Goal: Entertainment & Leisure: Browse casually

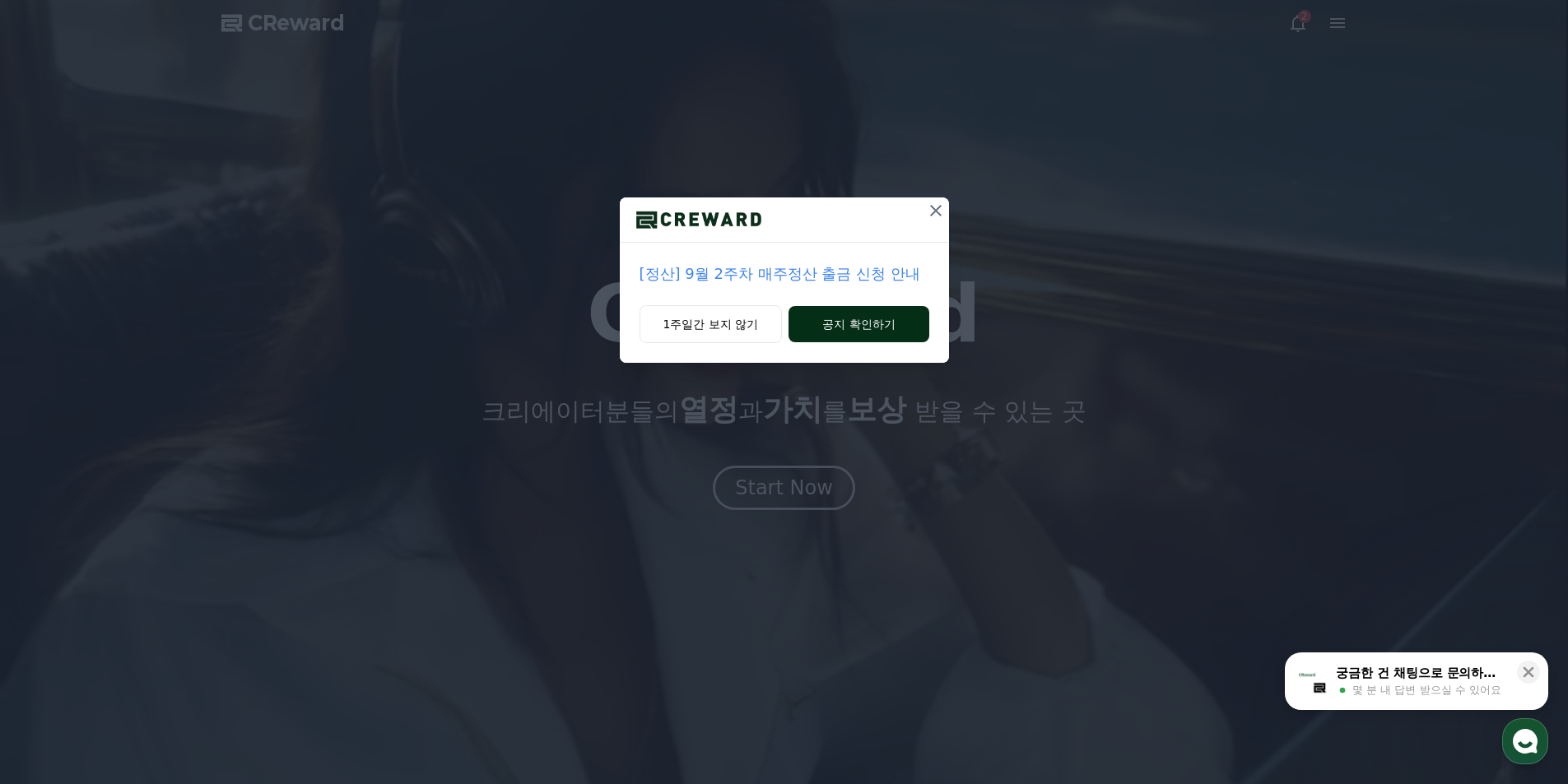
click at [837, 329] on button "공지 확인하기" at bounding box center [858, 324] width 140 height 37
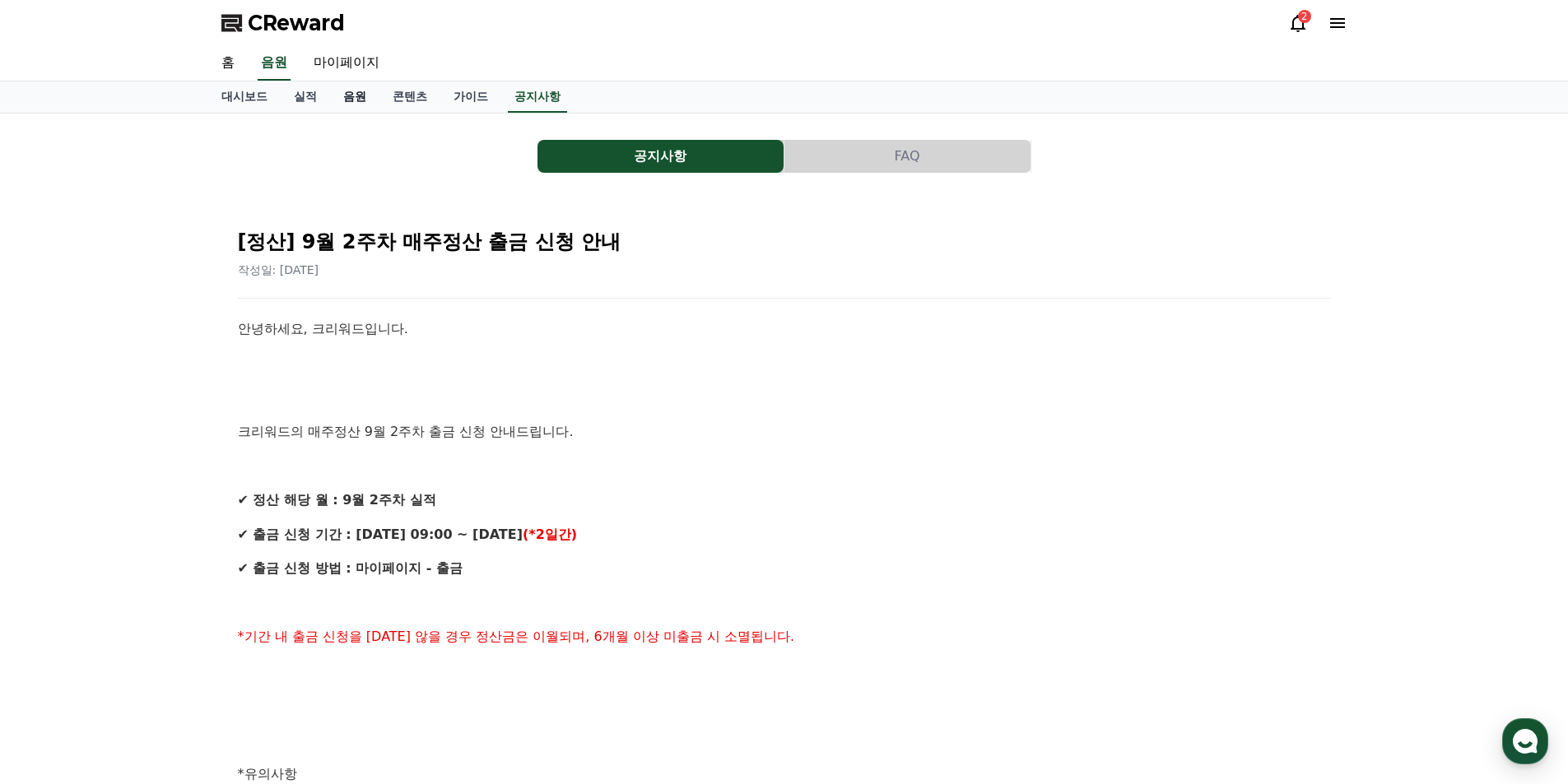
click at [362, 94] on link "음원" at bounding box center [355, 97] width 49 height 31
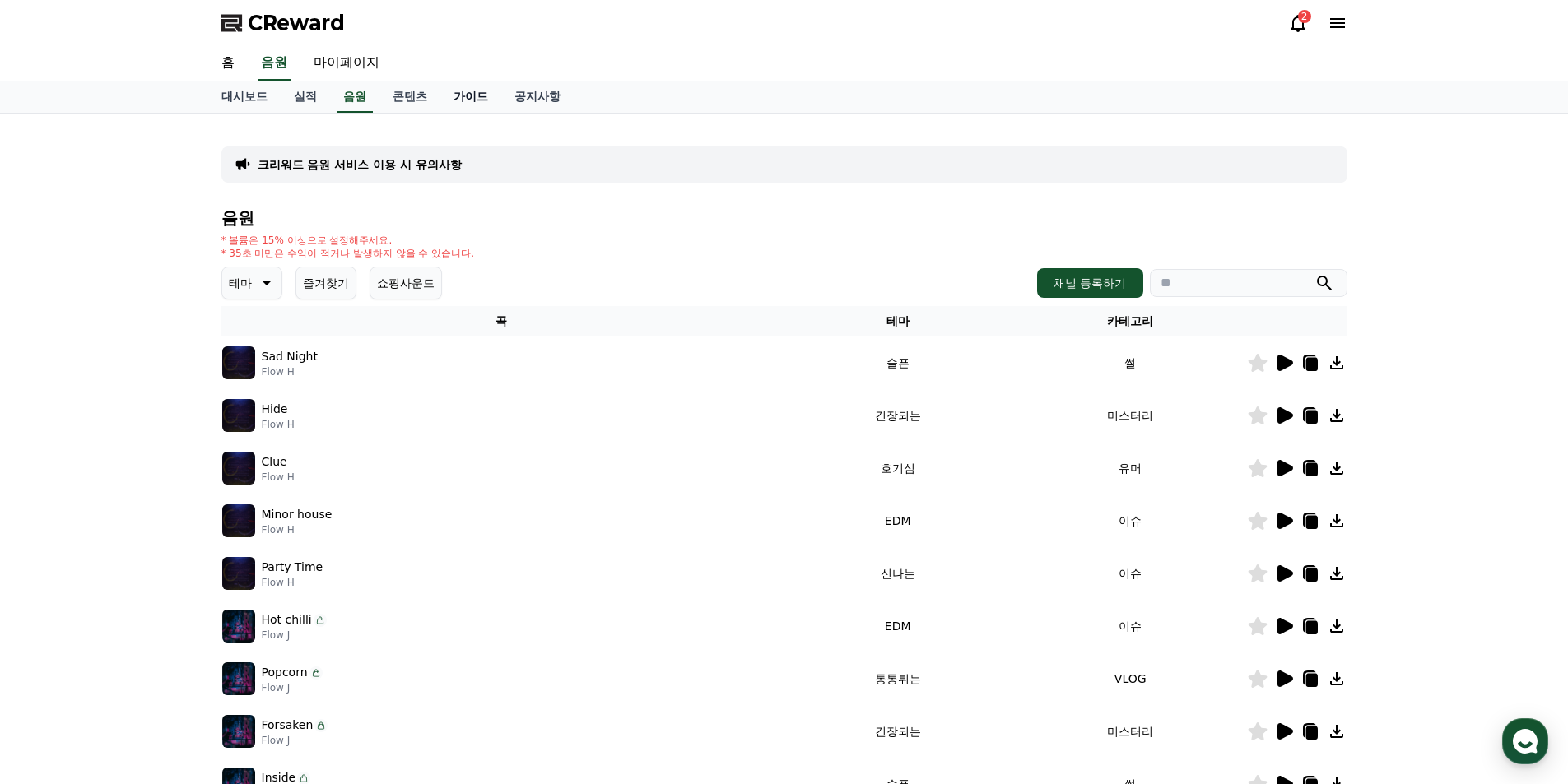
click at [472, 96] on link "가이드" at bounding box center [471, 97] width 61 height 31
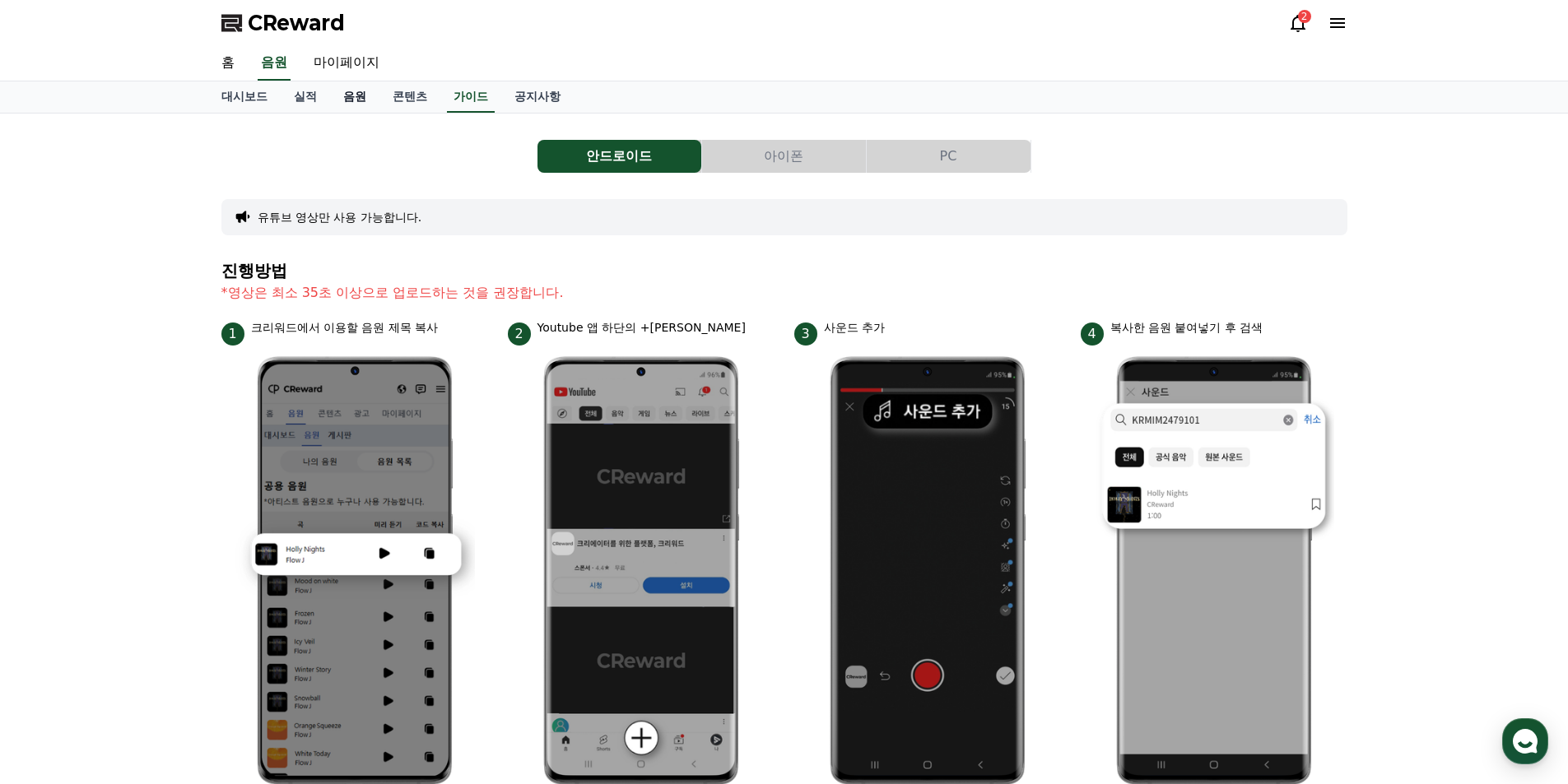
click at [338, 99] on link "음원" at bounding box center [355, 97] width 49 height 31
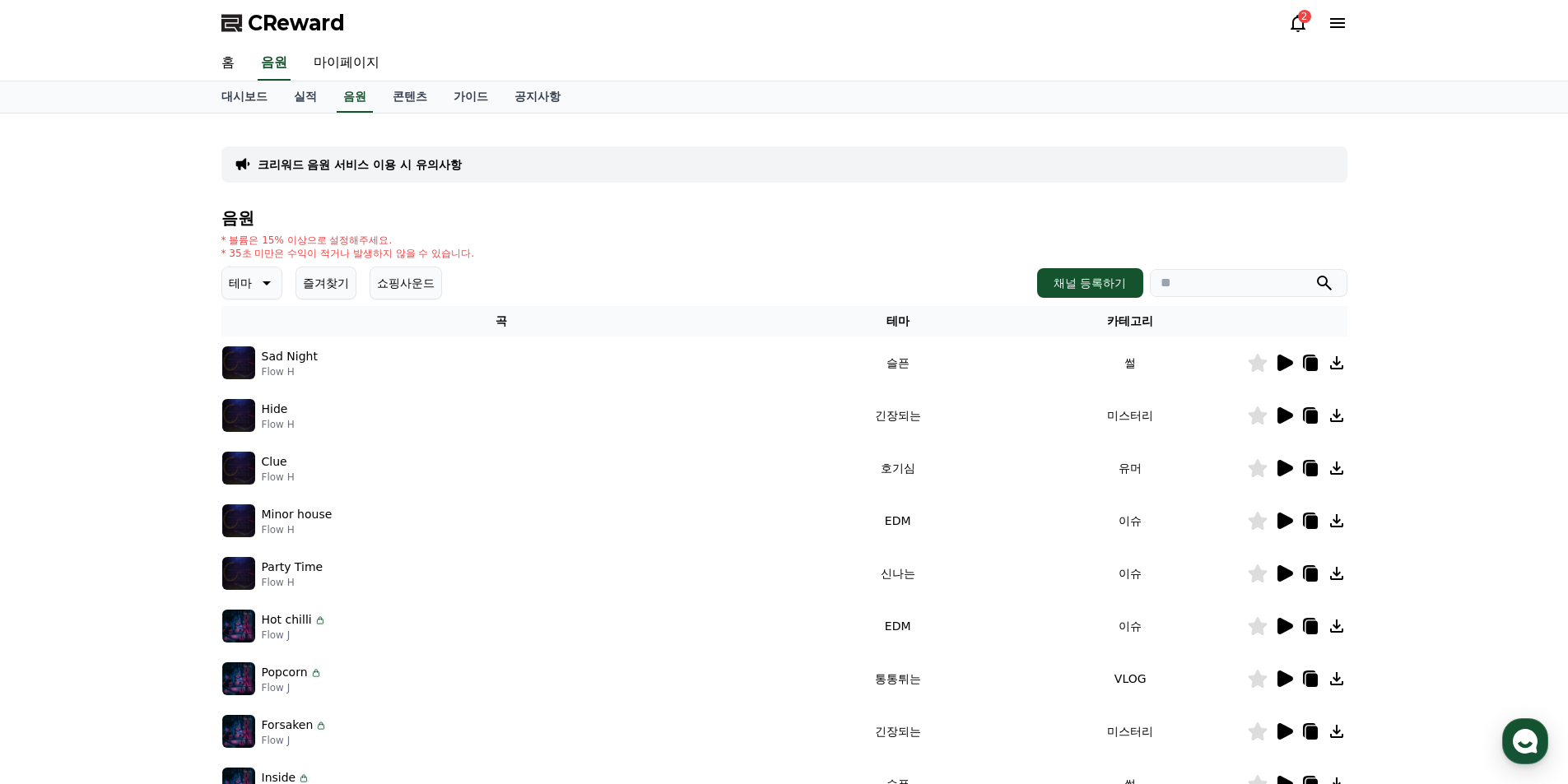
click at [305, 369] on p "Flow H" at bounding box center [290, 372] width 56 height 13
click at [298, 363] on p "Sad Night" at bounding box center [290, 356] width 56 height 17
click at [247, 362] on img at bounding box center [238, 362] width 33 height 33
drag, startPoint x: 281, startPoint y: 359, endPoint x: 289, endPoint y: 354, distance: 9.4
click at [282, 357] on p "Sad Night" at bounding box center [290, 356] width 56 height 17
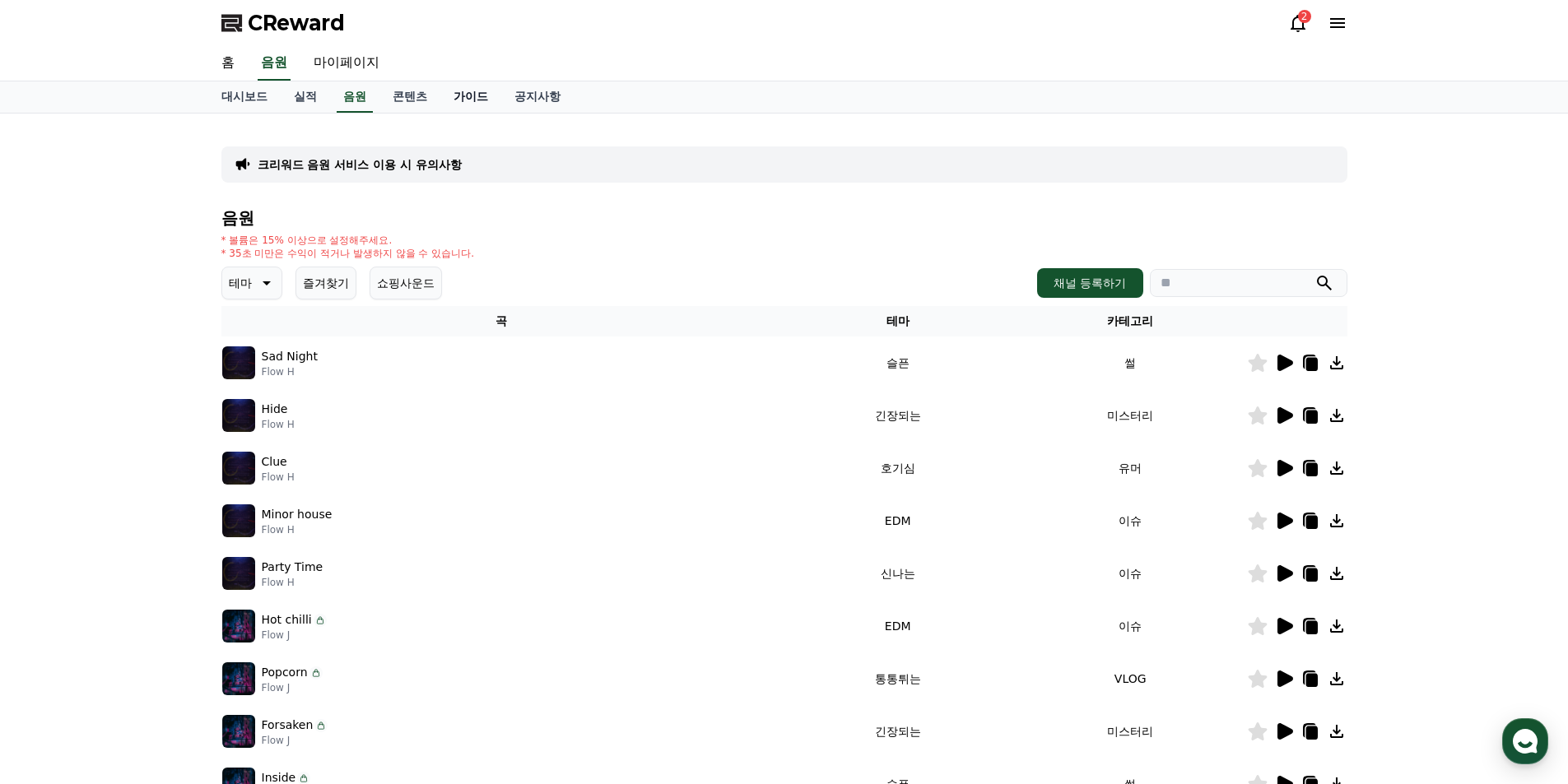
click at [461, 94] on link "가이드" at bounding box center [471, 97] width 61 height 31
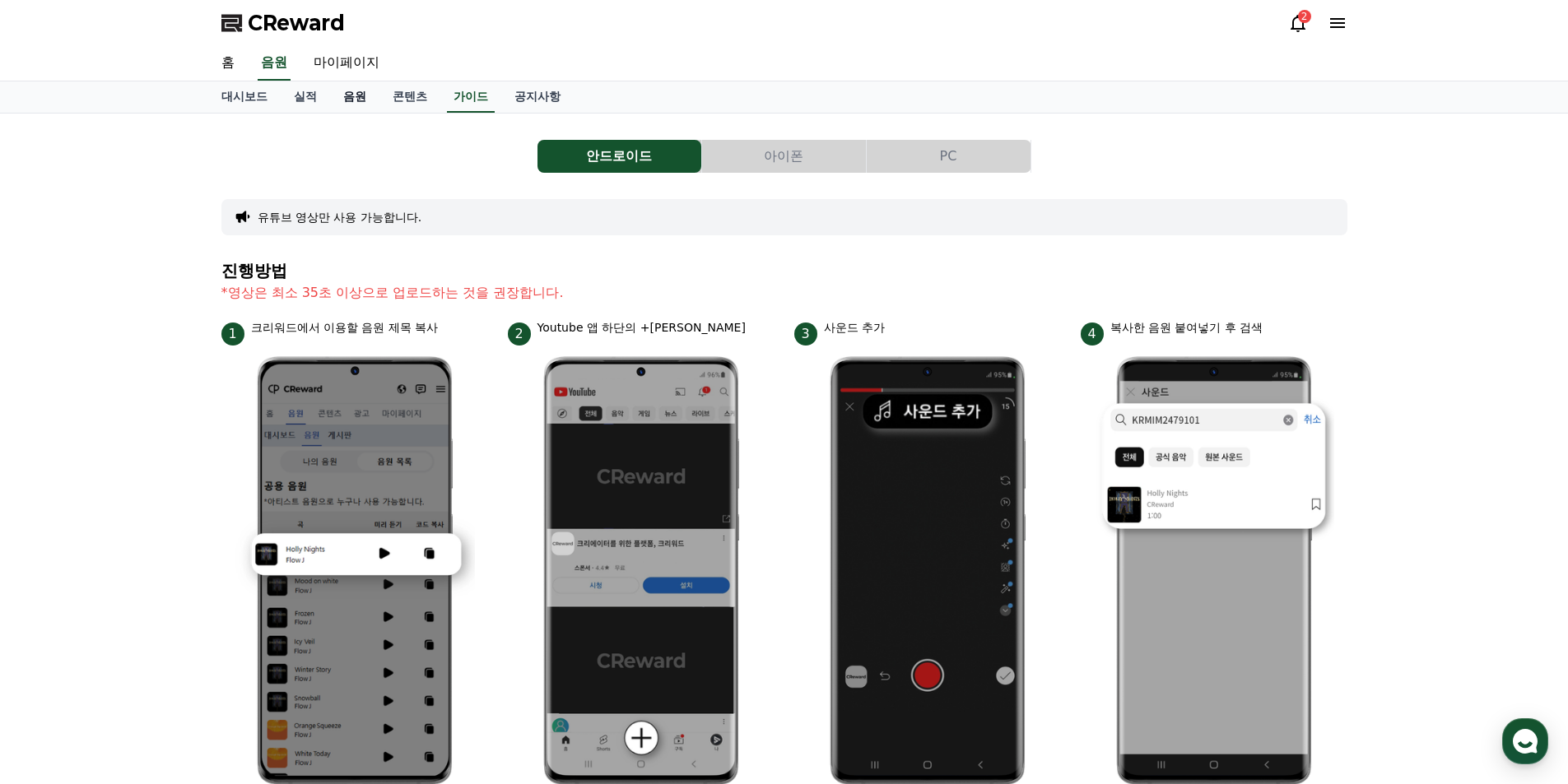
click at [351, 97] on link "음원" at bounding box center [355, 97] width 49 height 31
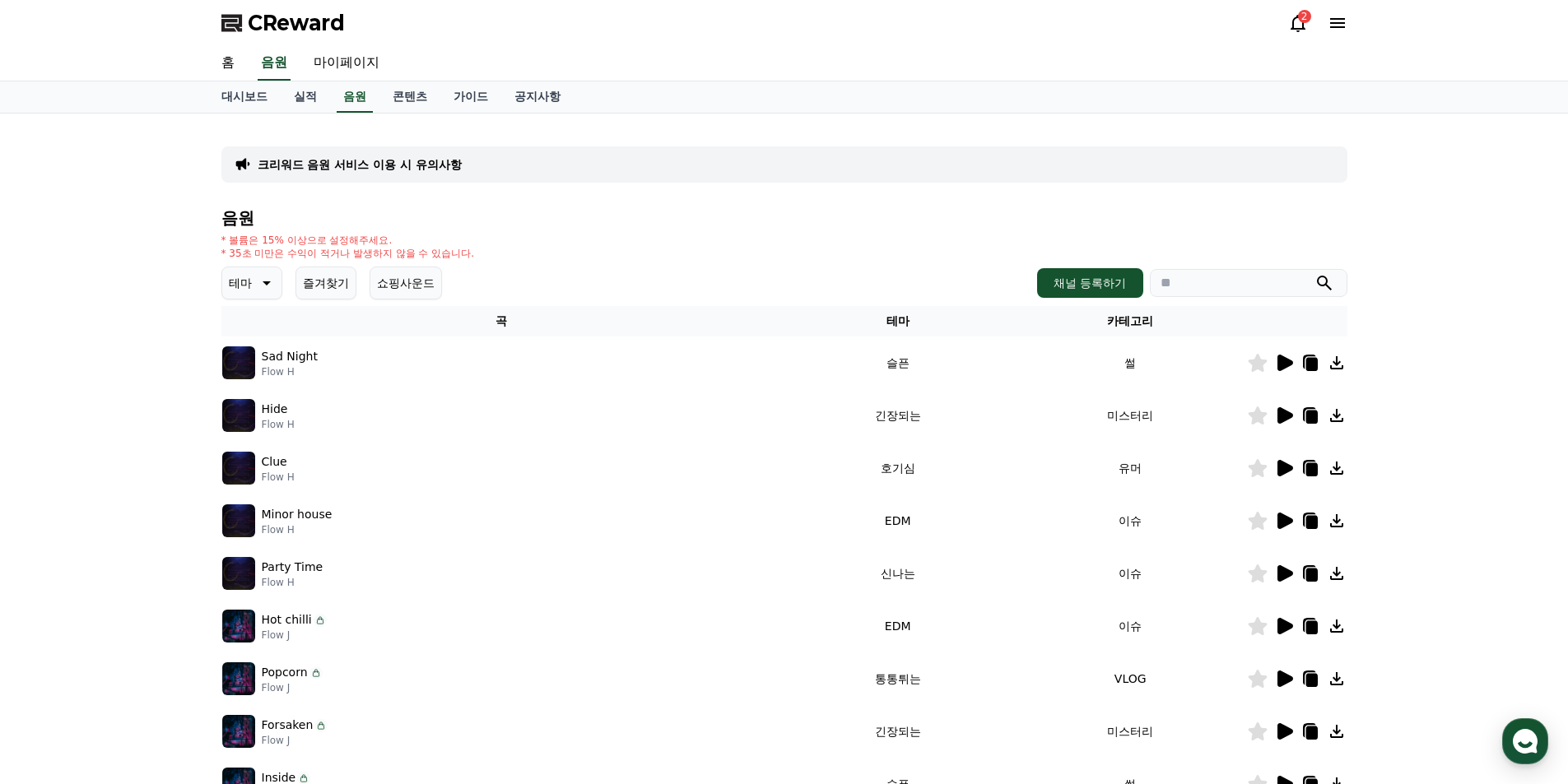
click at [228, 467] on img at bounding box center [238, 468] width 33 height 33
click at [1281, 466] on icon at bounding box center [1285, 468] width 15 height 16
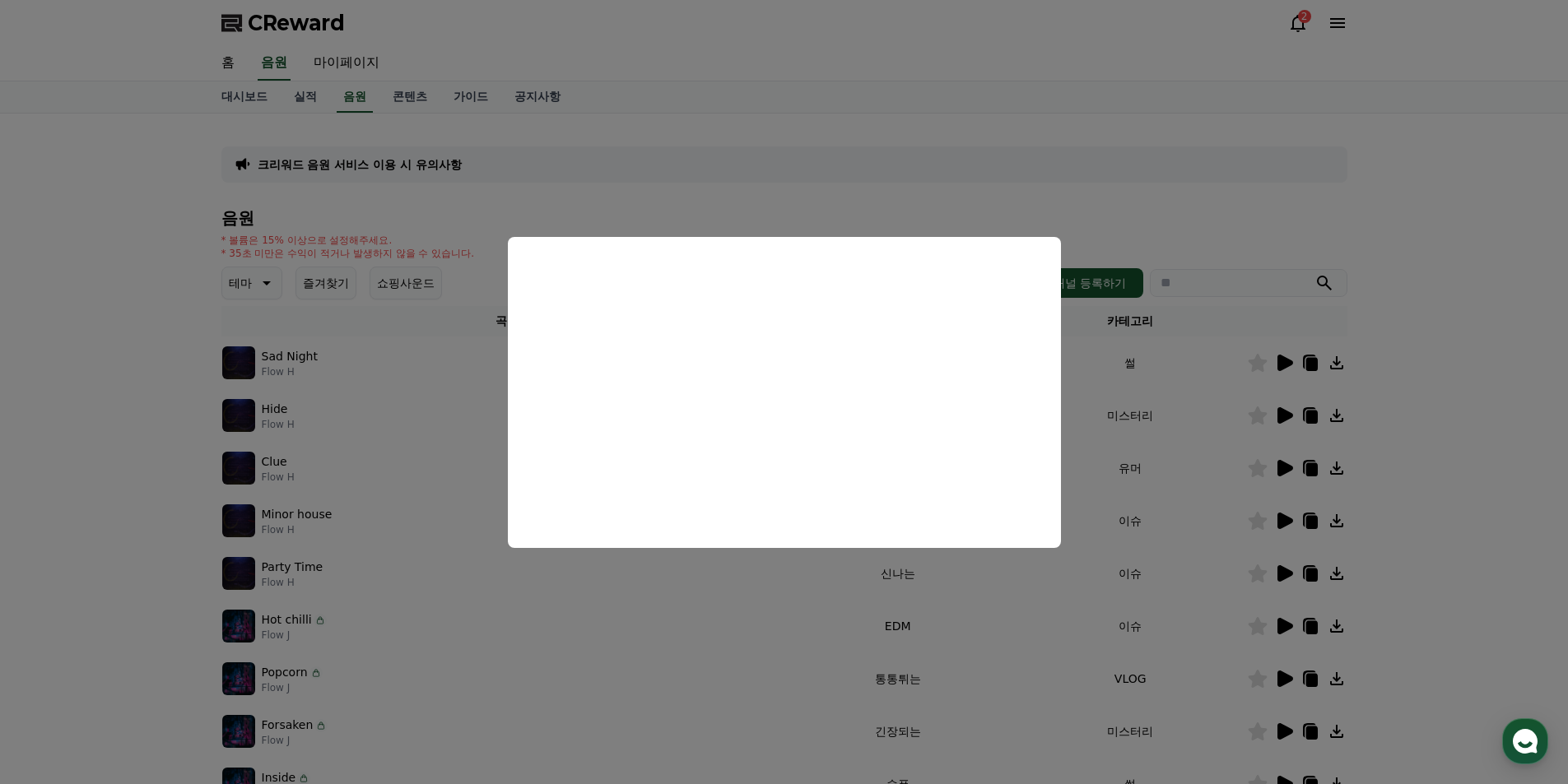
click at [1217, 474] on button "close modal" at bounding box center [784, 392] width 1568 height 784
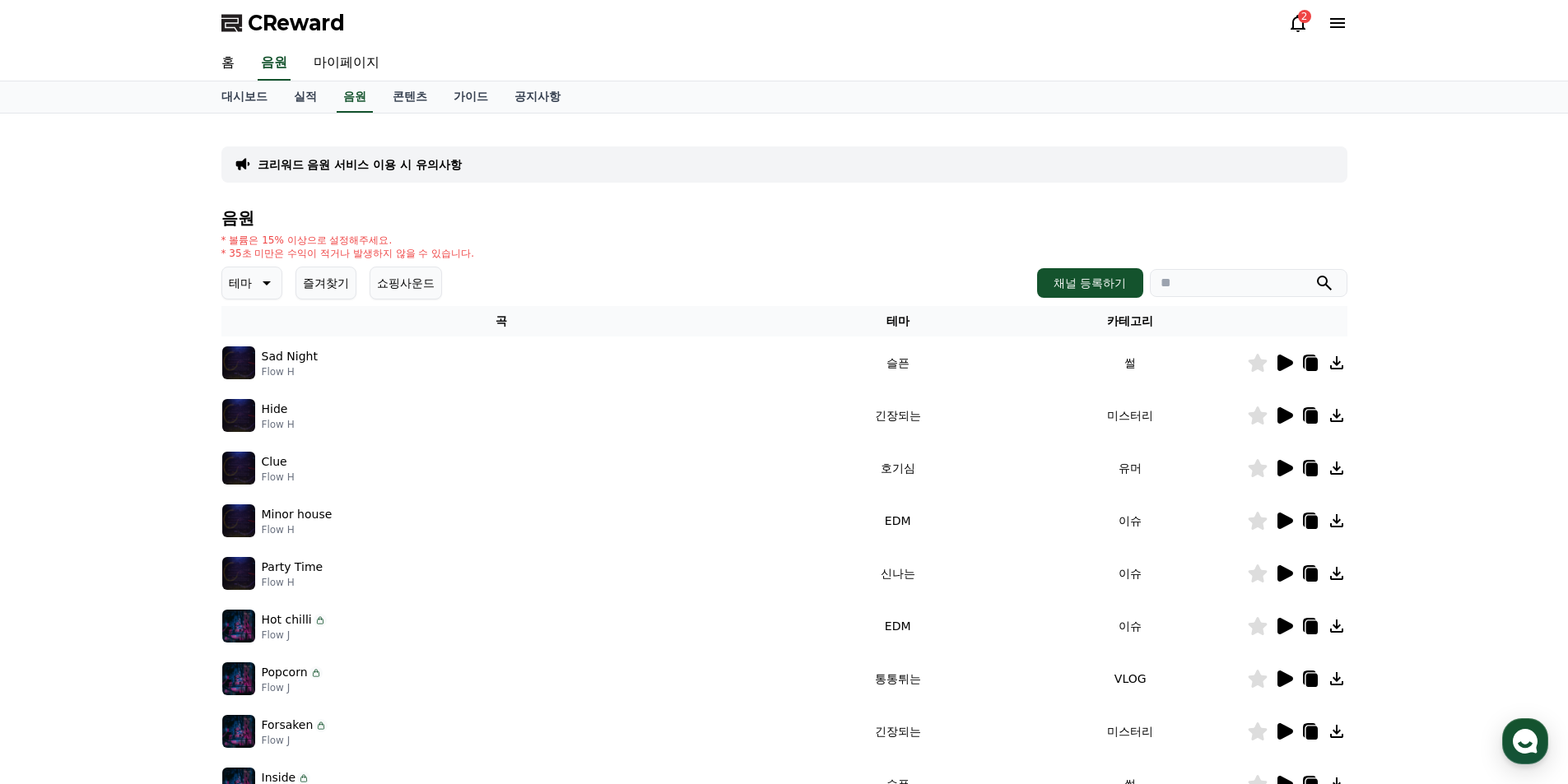
click at [244, 279] on p "테마" at bounding box center [240, 282] width 23 height 23
click at [248, 461] on button "코믹한" at bounding box center [248, 461] width 48 height 37
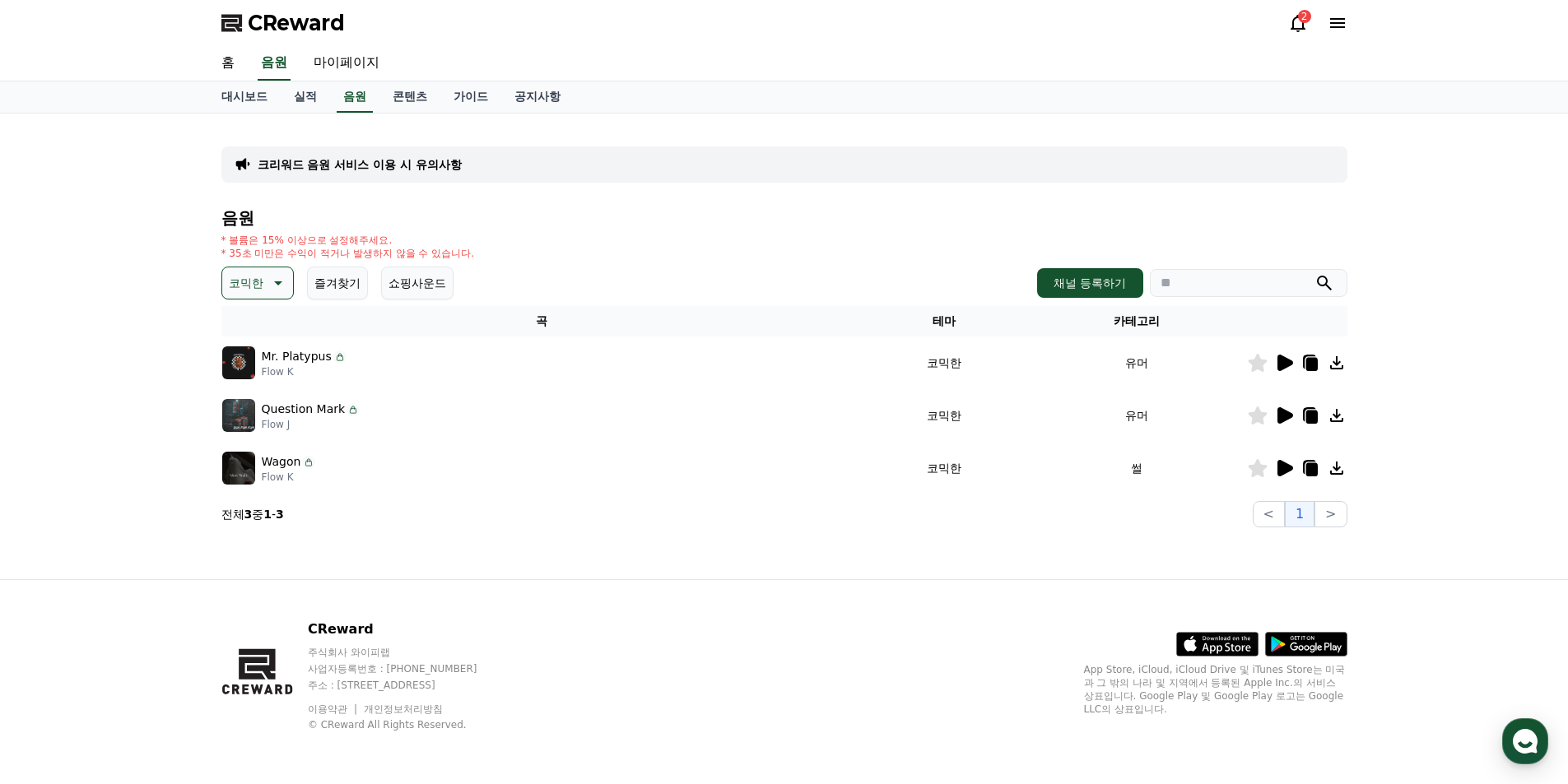
click at [1278, 366] on icon at bounding box center [1285, 362] width 15 height 16
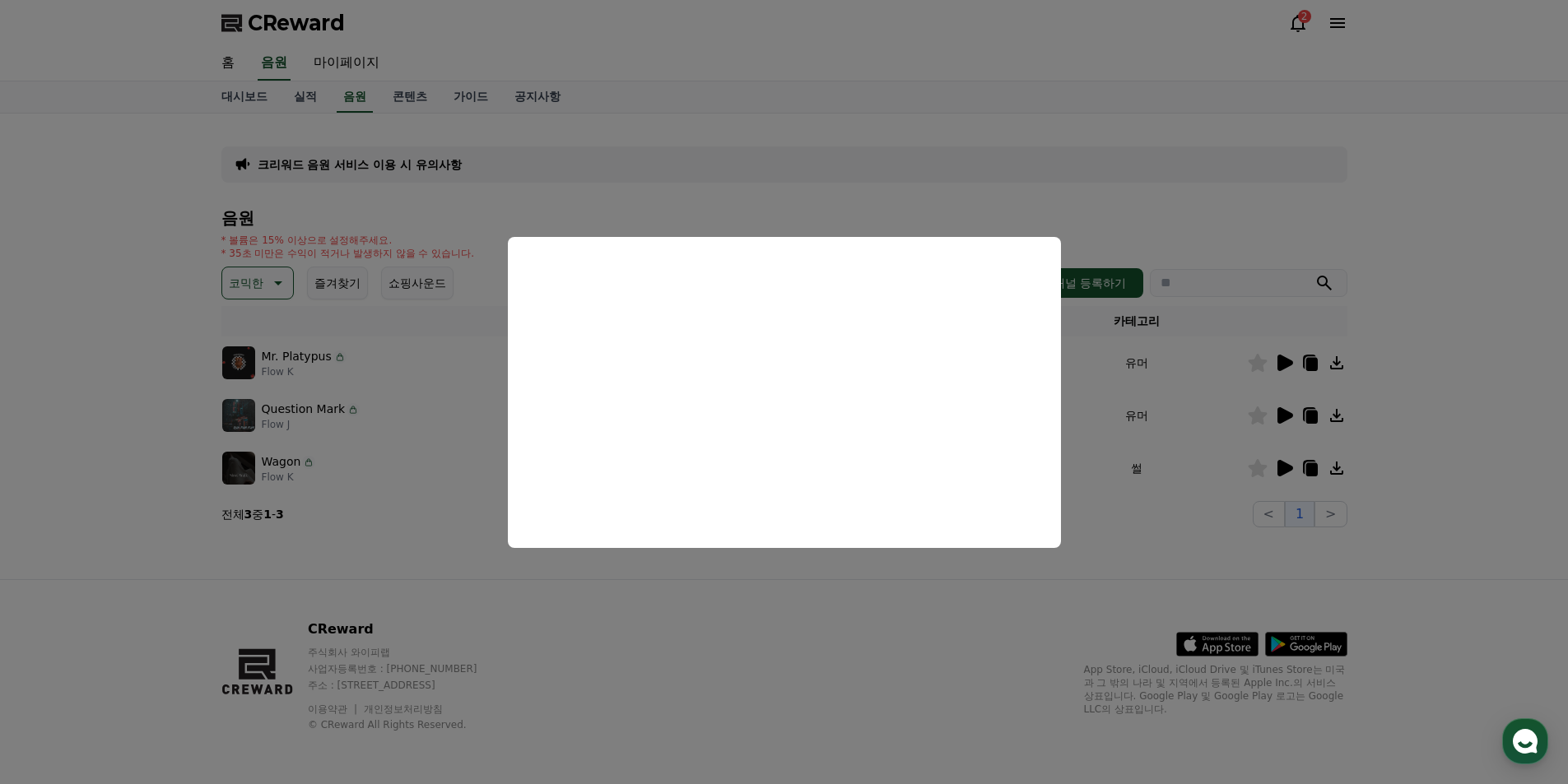
drag, startPoint x: 1136, startPoint y: 552, endPoint x: 1257, endPoint y: 429, distance: 172.5
click at [1138, 549] on button "close modal" at bounding box center [784, 392] width 1568 height 784
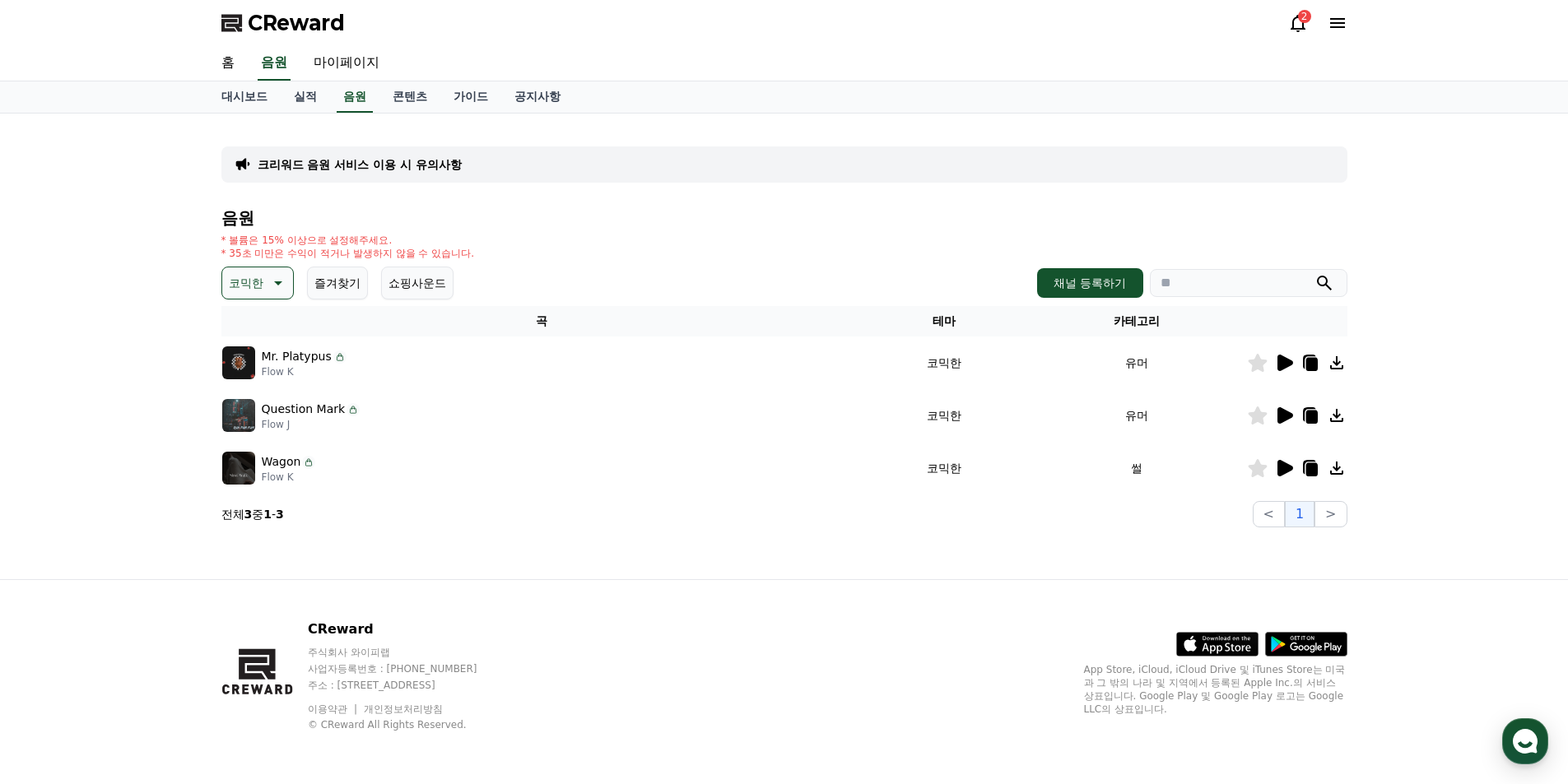
click at [1291, 417] on icon at bounding box center [1285, 415] width 15 height 16
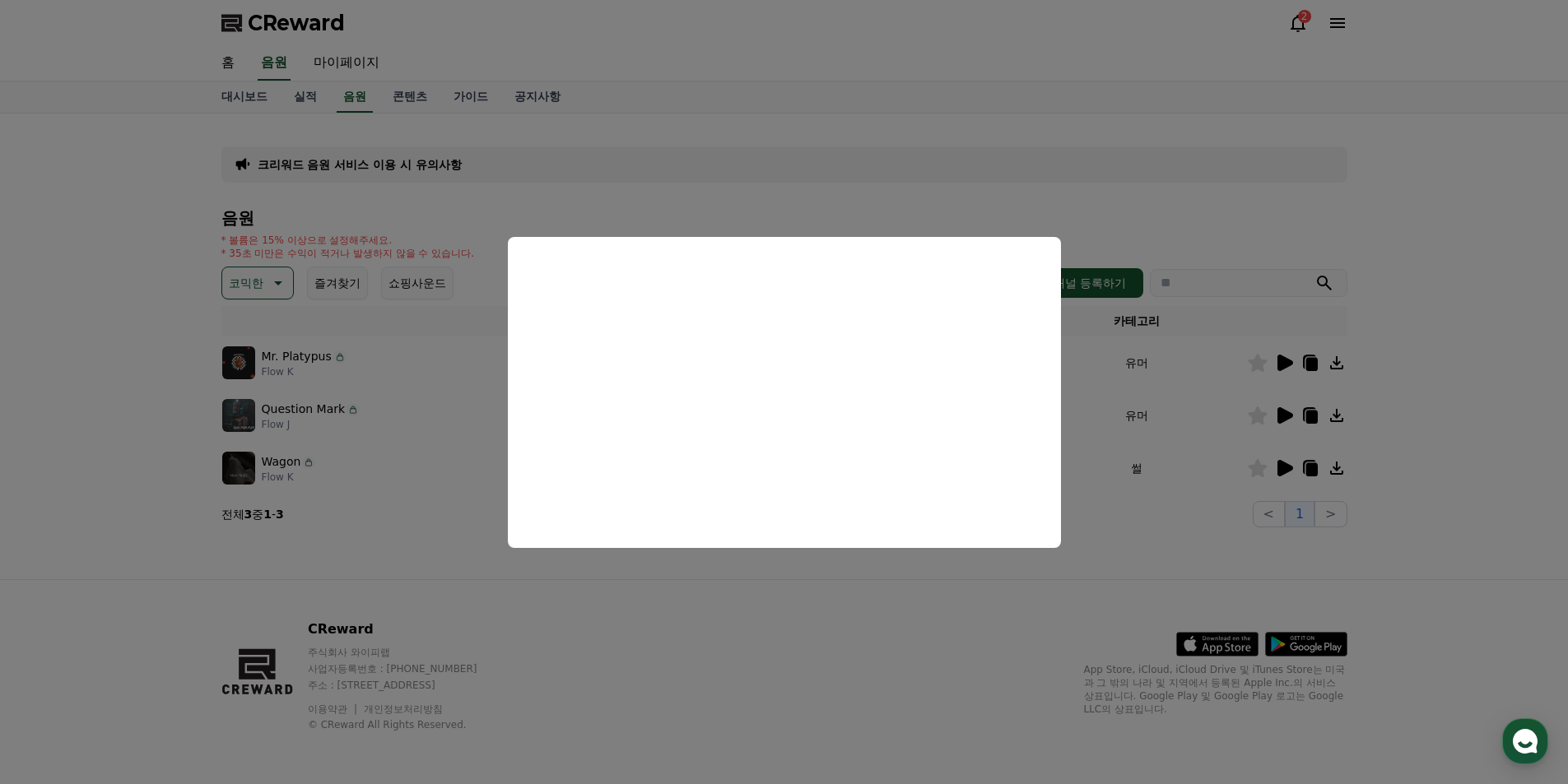
click at [1166, 486] on button "close modal" at bounding box center [784, 392] width 1568 height 784
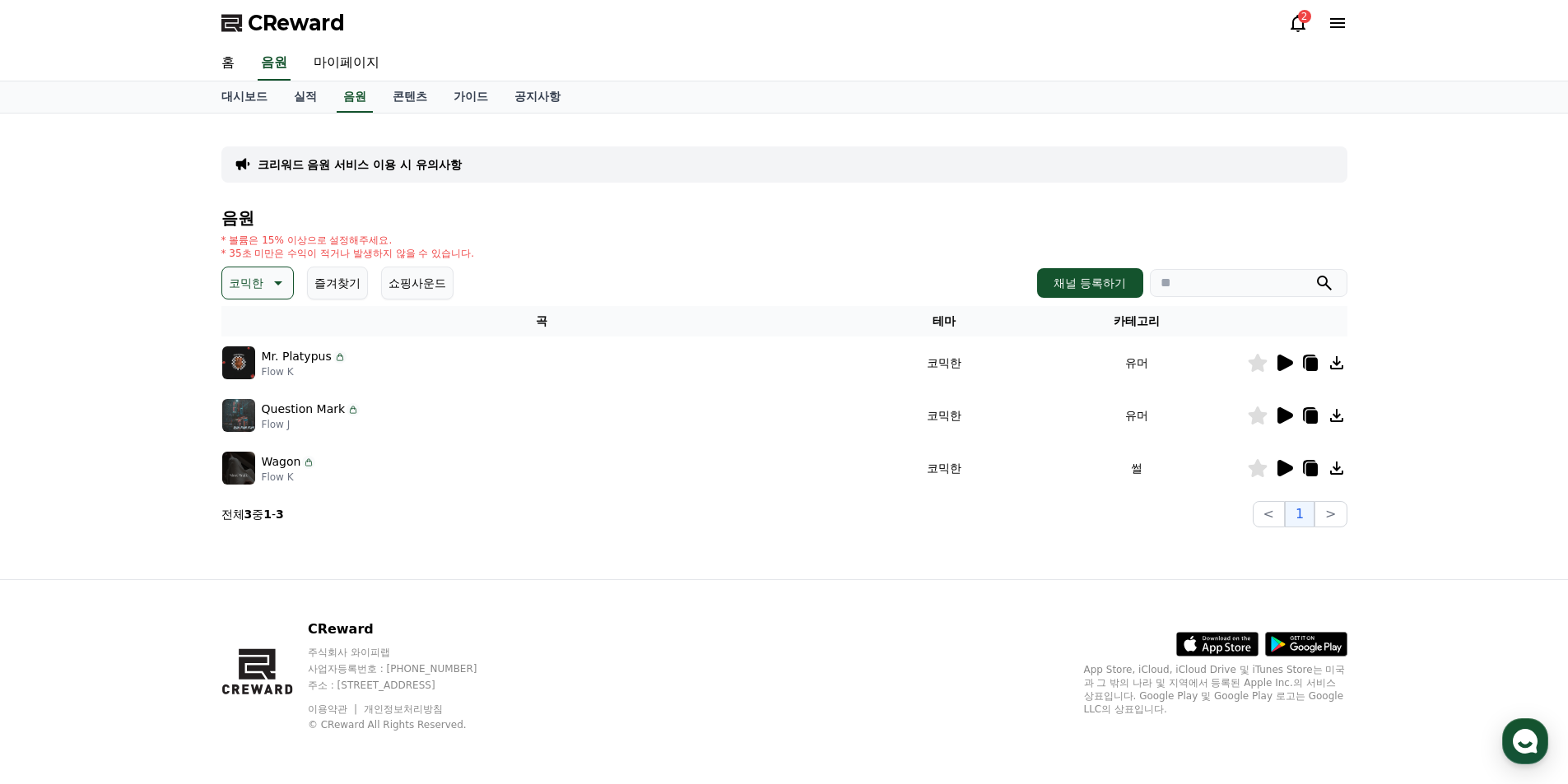
click at [1273, 467] on div at bounding box center [1297, 468] width 99 height 20
click at [1280, 467] on icon at bounding box center [1285, 468] width 15 height 16
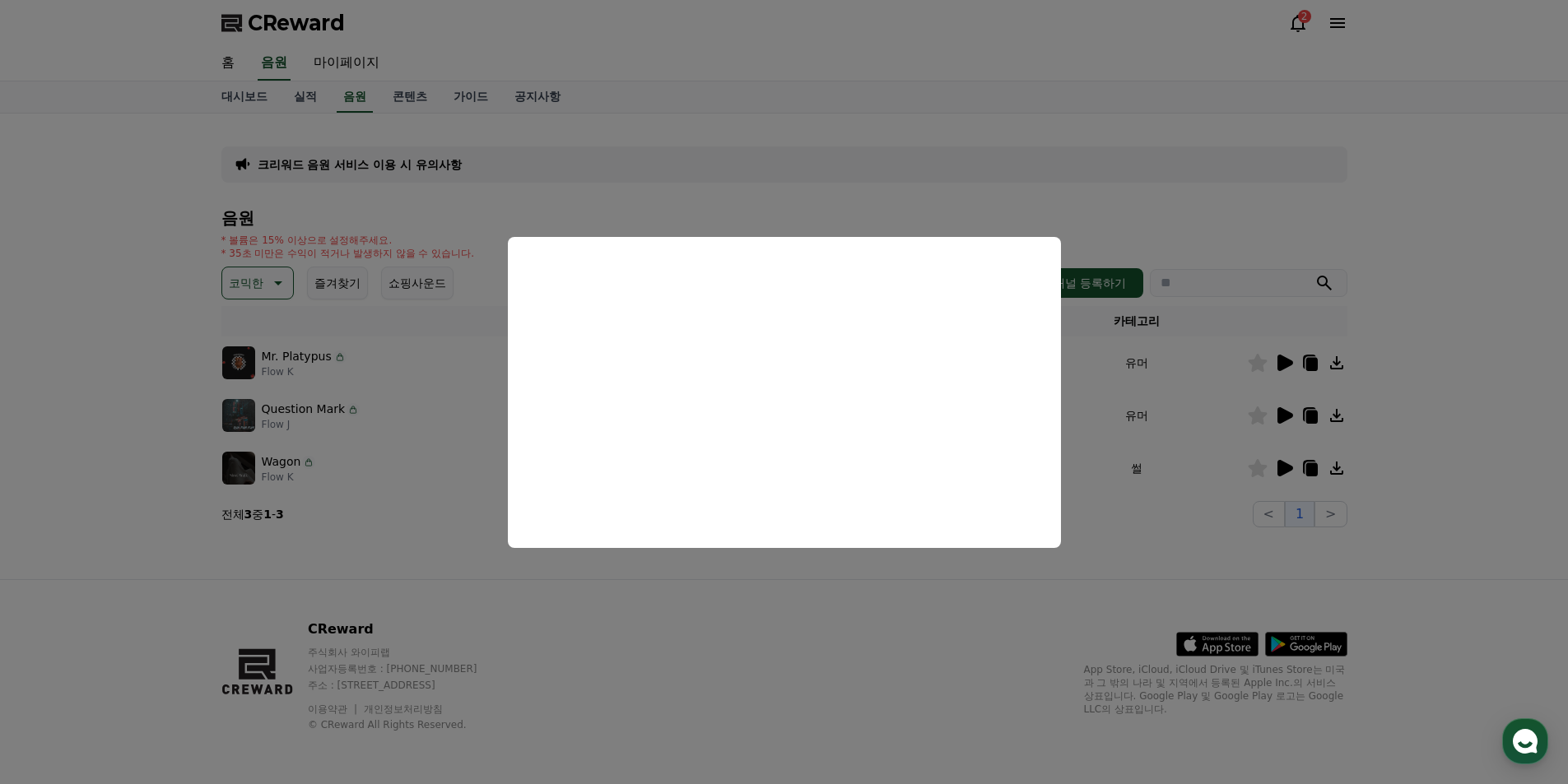
click at [849, 190] on button "close modal" at bounding box center [784, 392] width 1568 height 784
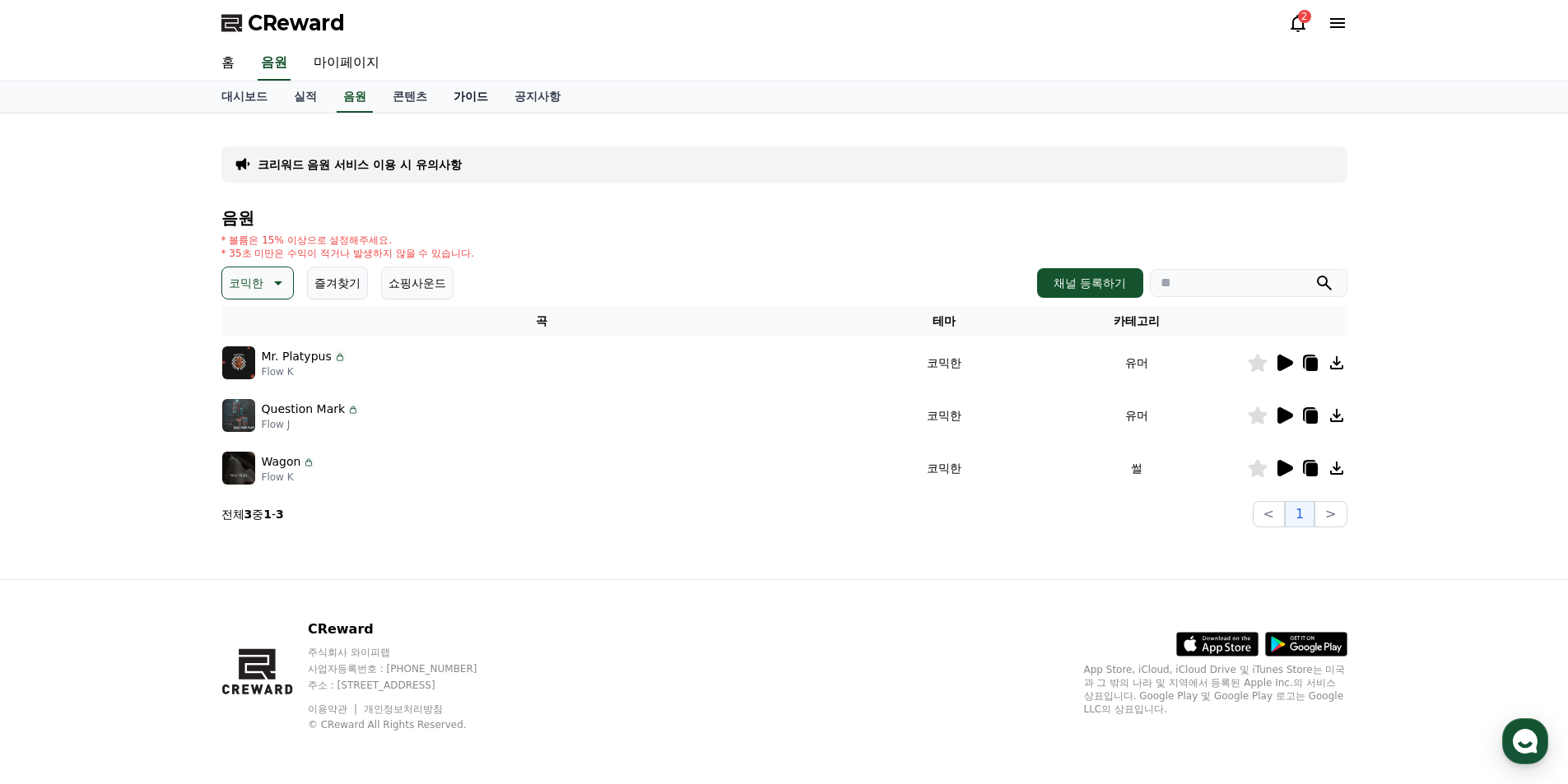
click at [465, 95] on link "가이드" at bounding box center [471, 97] width 61 height 31
click at [274, 277] on icon at bounding box center [276, 282] width 20 height 20
click at [257, 401] on button "밝은" at bounding box center [242, 395] width 37 height 37
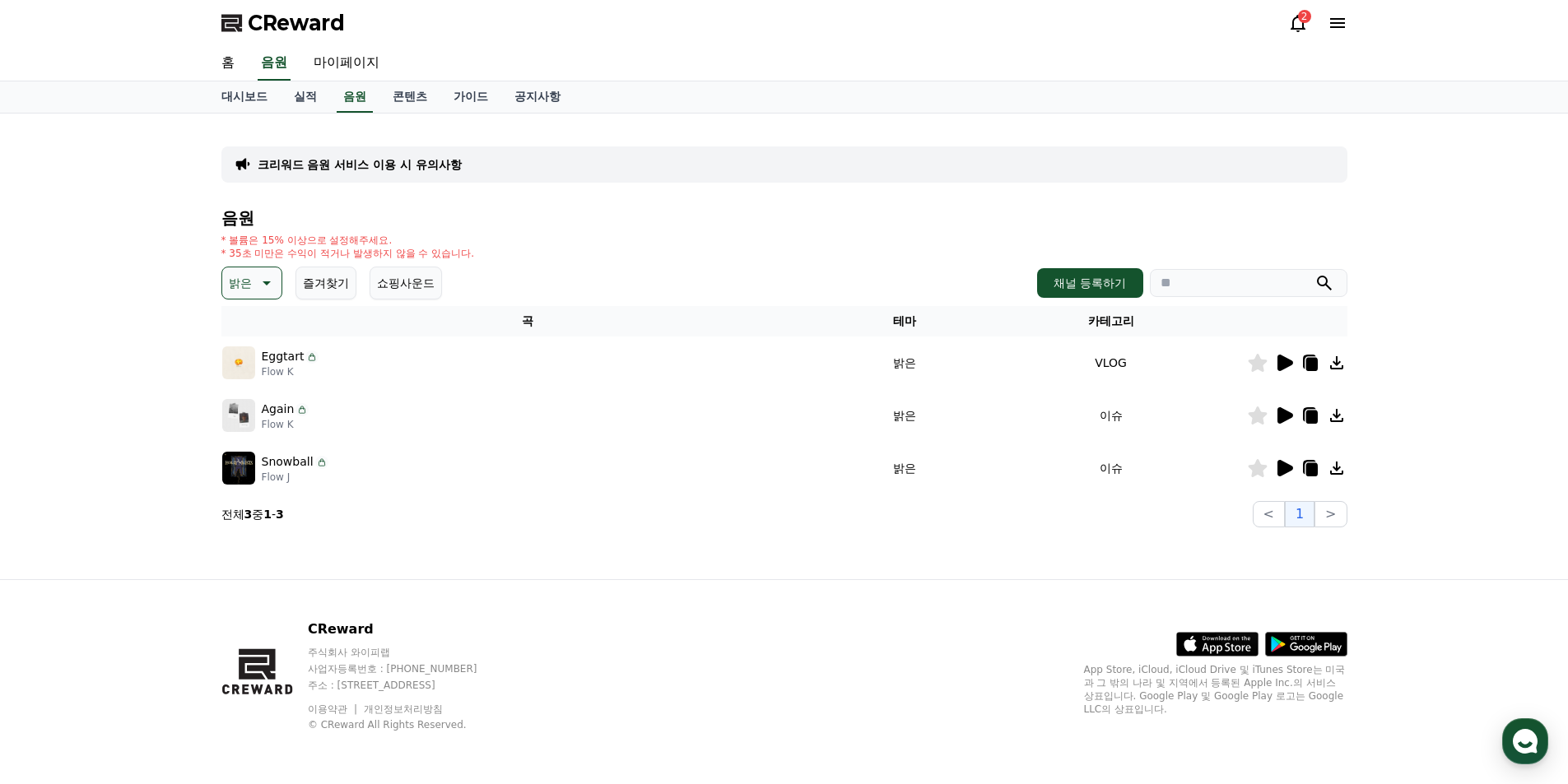
click at [1286, 361] on icon at bounding box center [1285, 362] width 15 height 16
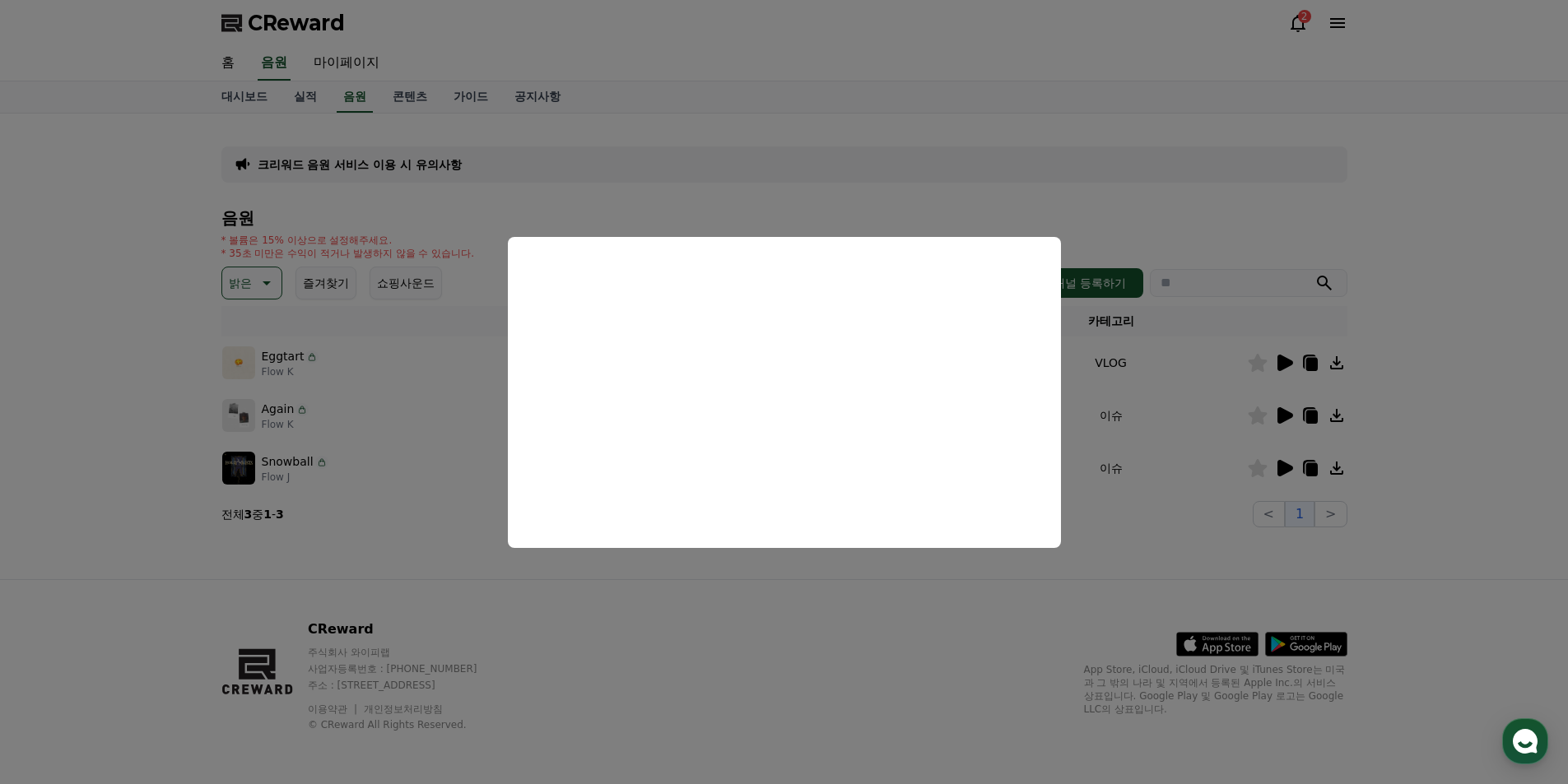
click at [462, 469] on button "close modal" at bounding box center [784, 392] width 1568 height 784
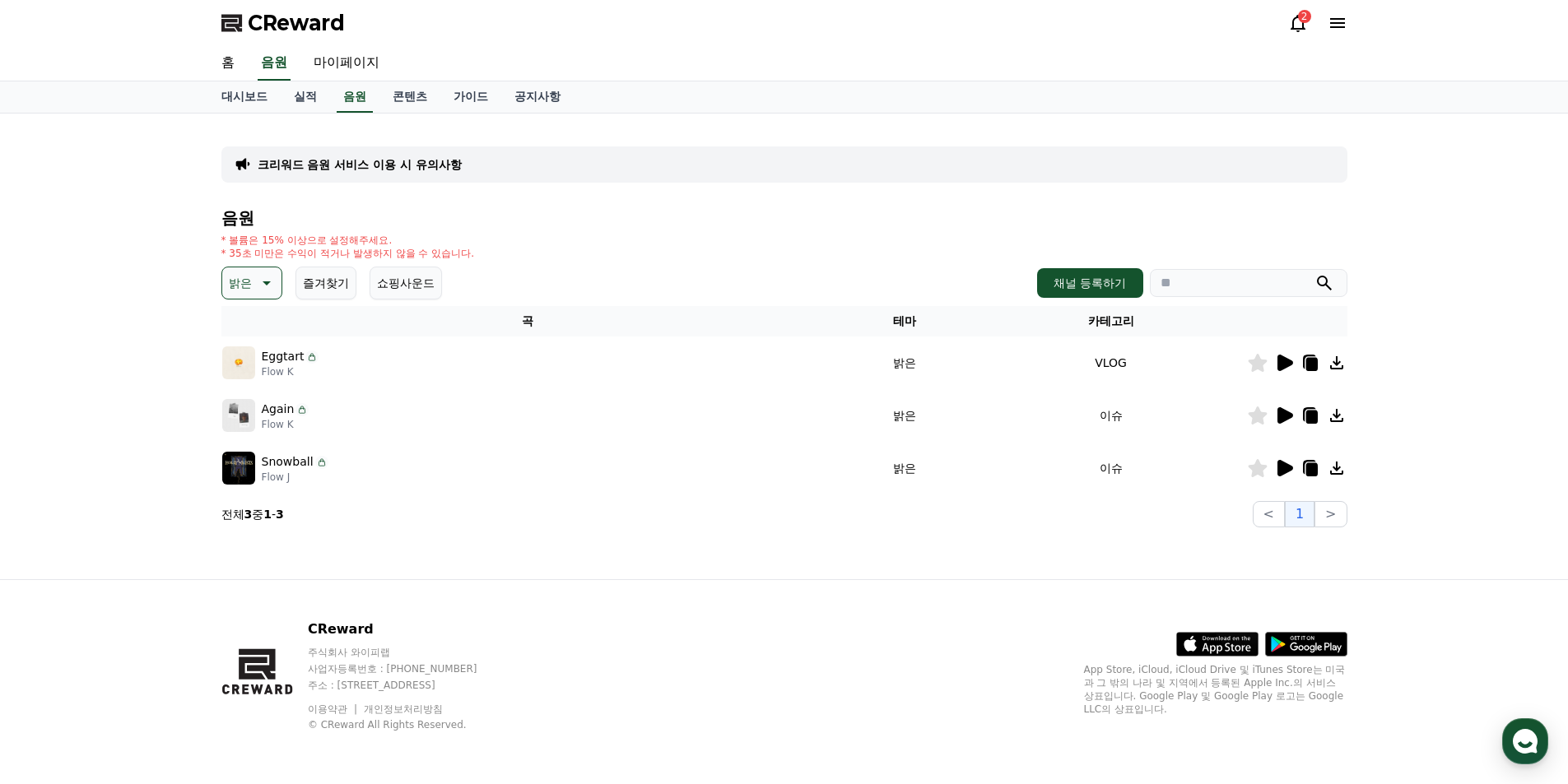
click at [1290, 414] on icon at bounding box center [1285, 415] width 15 height 16
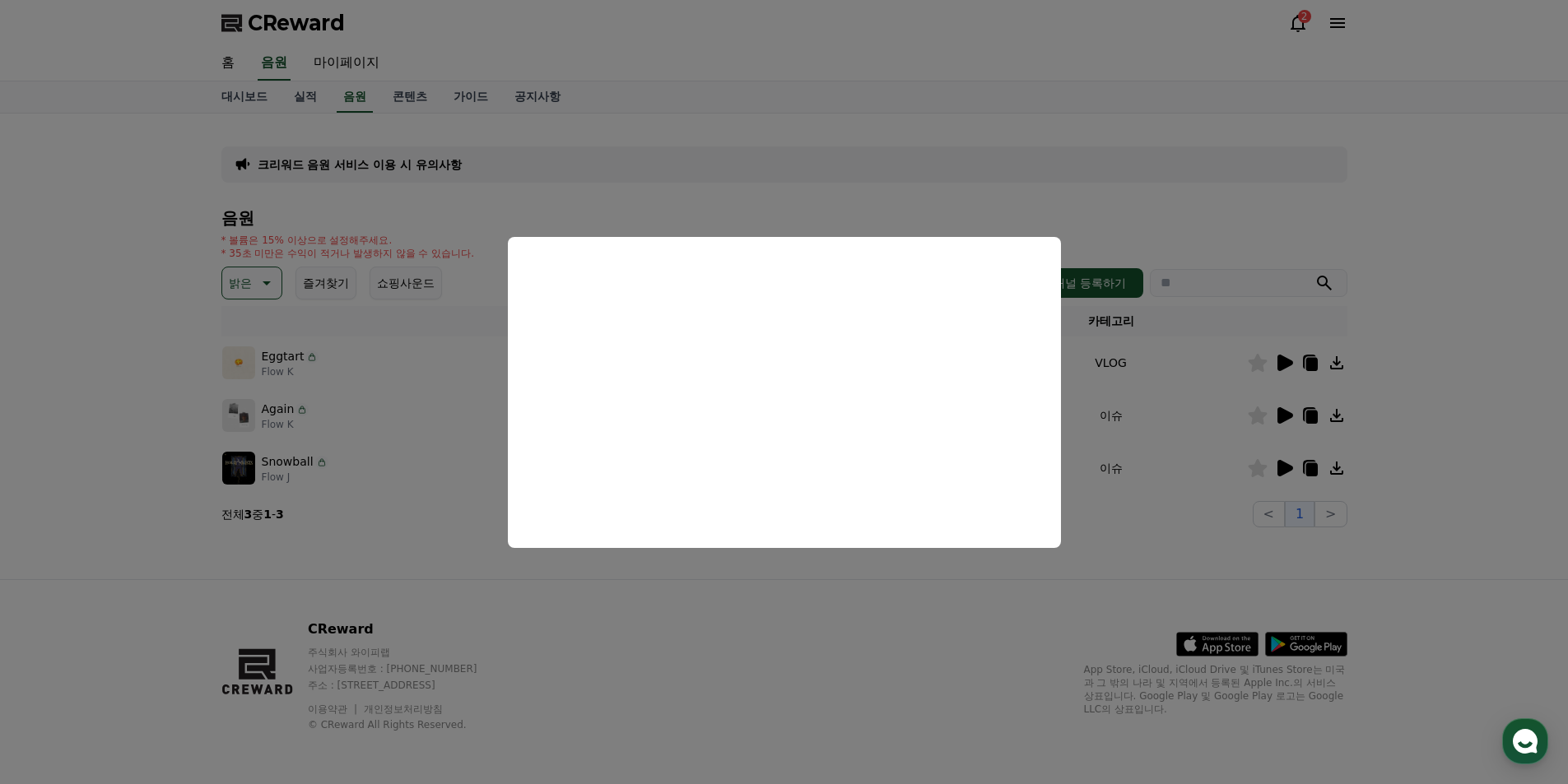
click at [859, 675] on button "close modal" at bounding box center [784, 392] width 1568 height 784
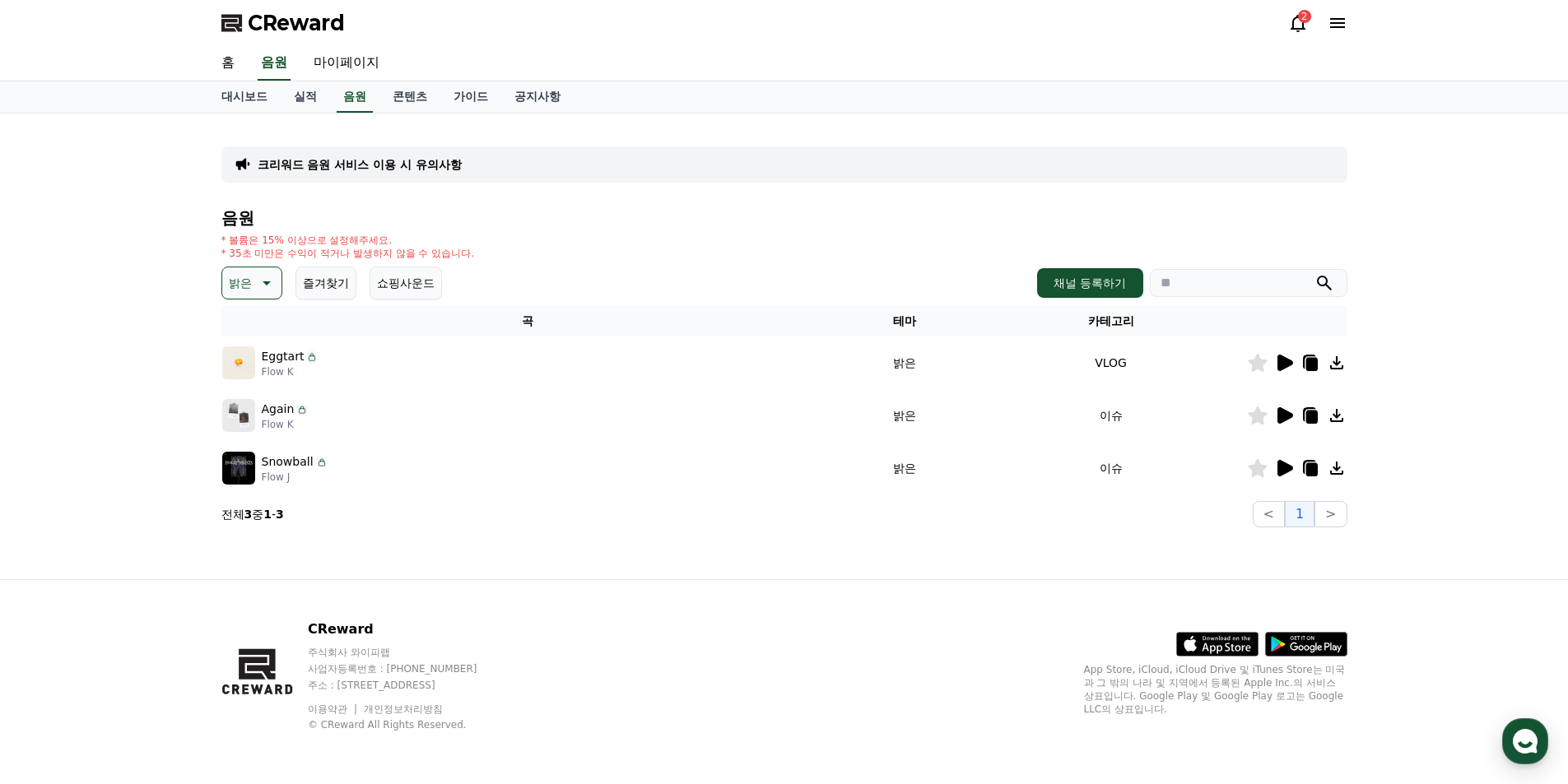
click at [1283, 471] on icon at bounding box center [1285, 468] width 15 height 16
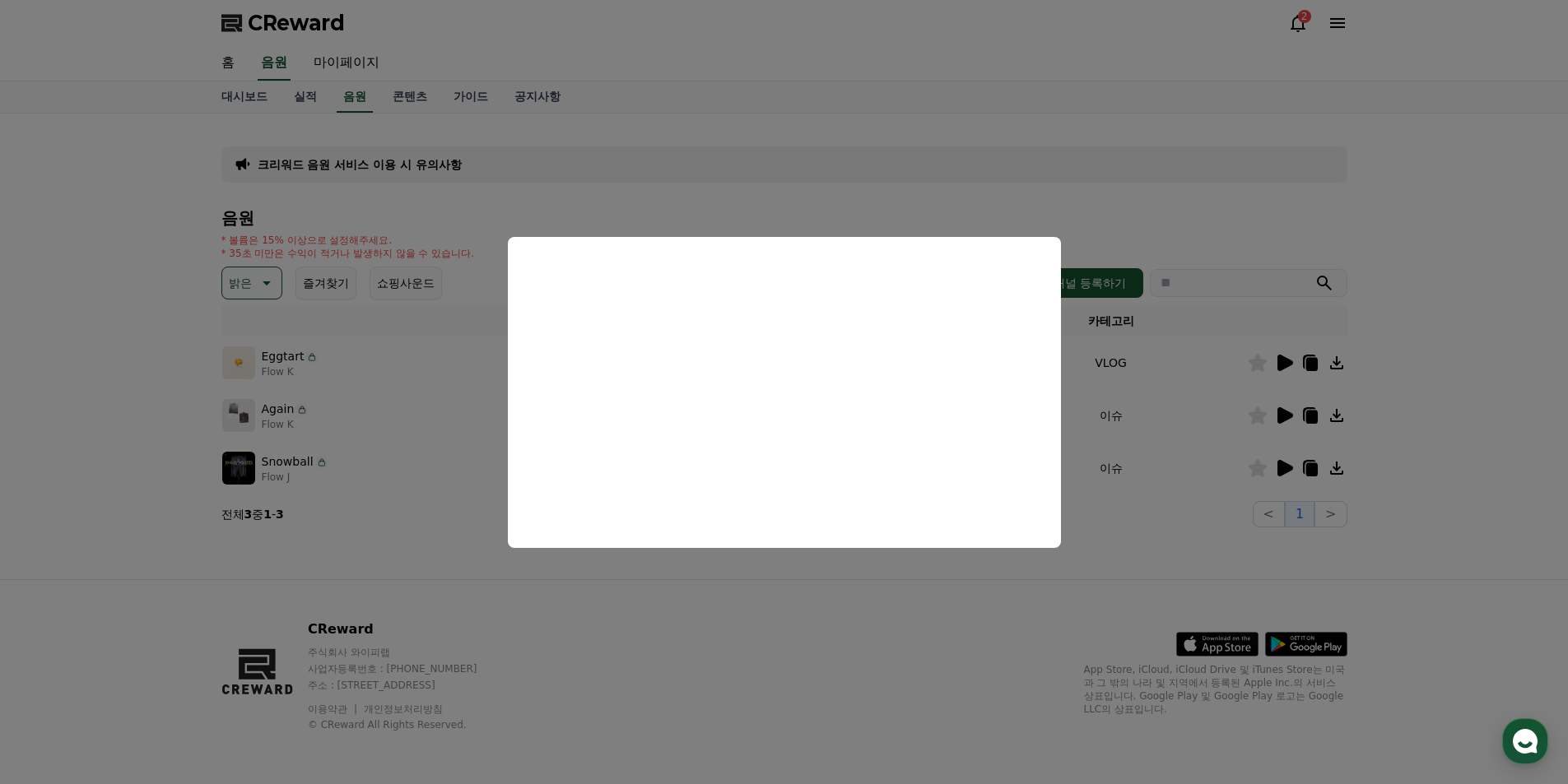
click at [973, 150] on button "close modal" at bounding box center [784, 392] width 1568 height 784
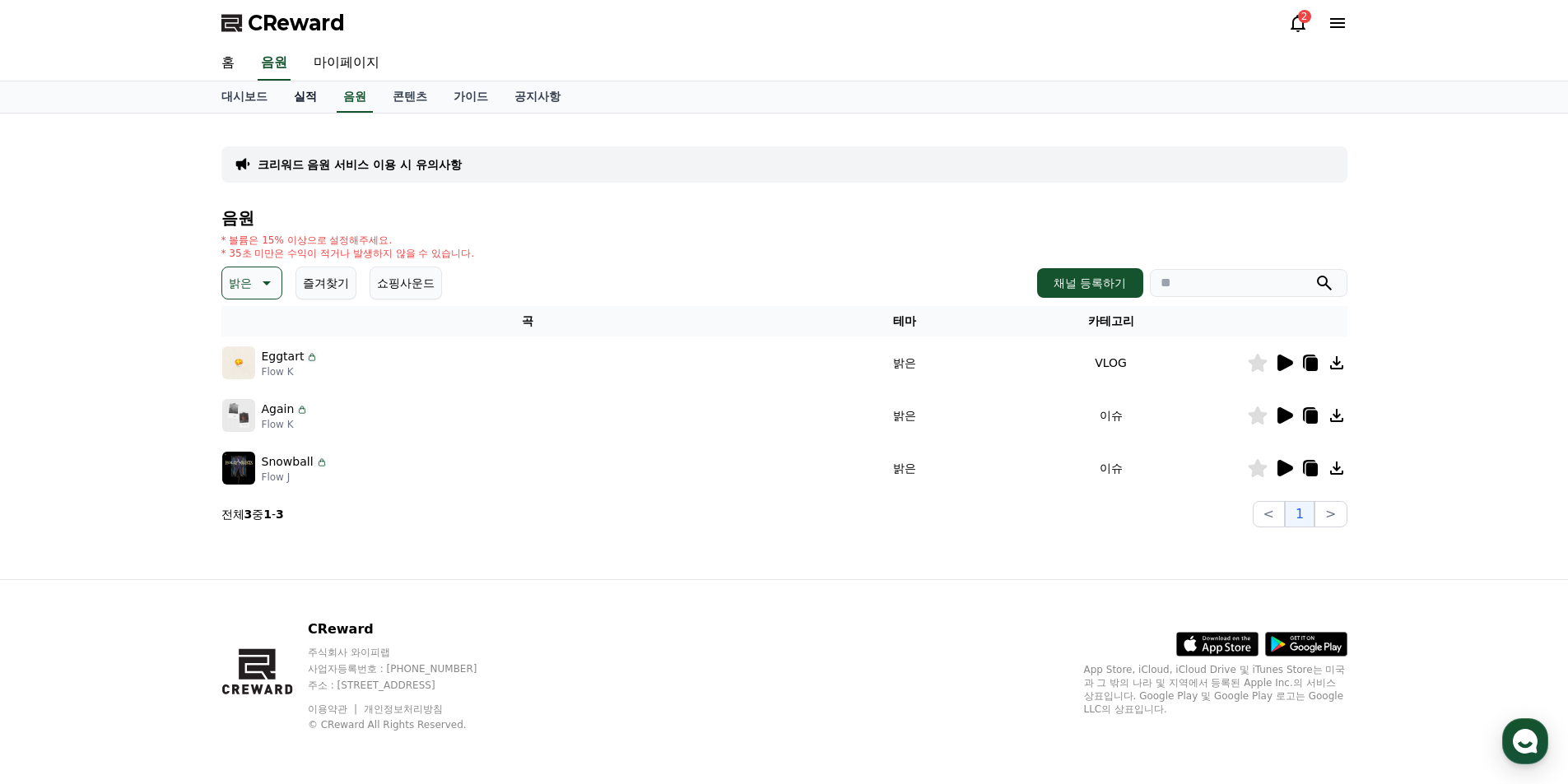
click at [316, 89] on link "실적" at bounding box center [305, 97] width 49 height 31
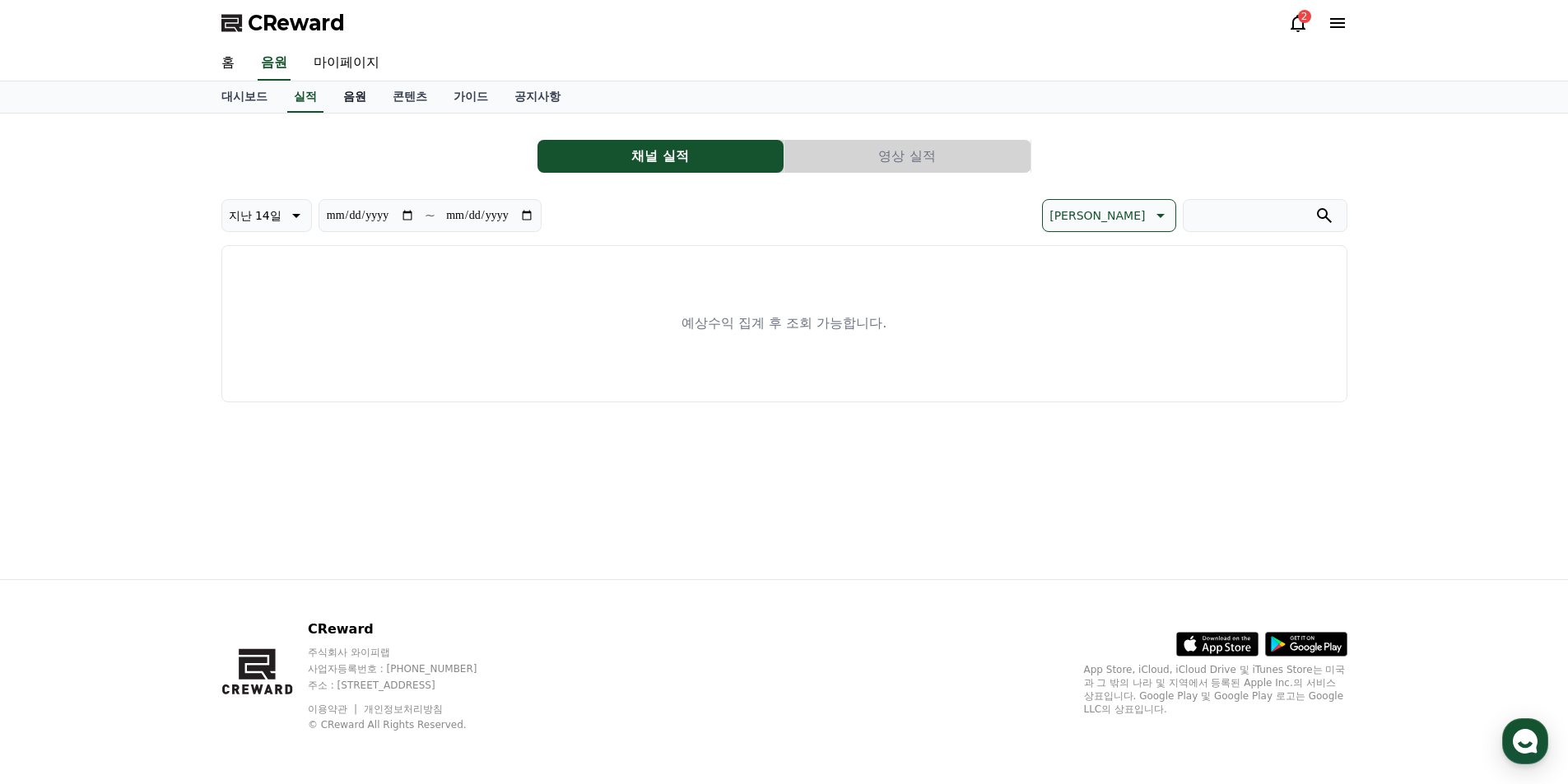
click at [360, 98] on link "음원" at bounding box center [355, 97] width 49 height 31
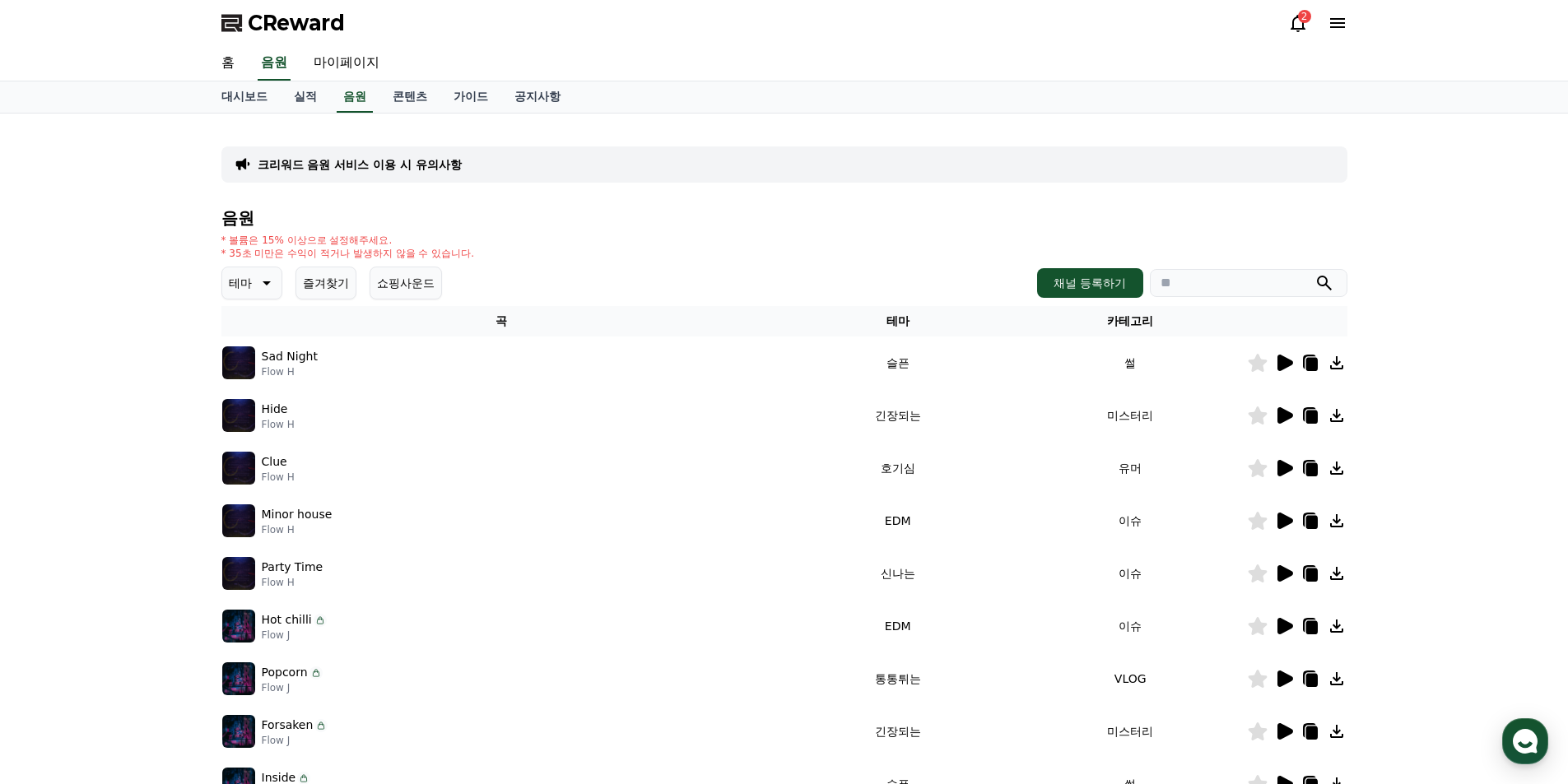
click at [1283, 464] on icon at bounding box center [1285, 468] width 15 height 16
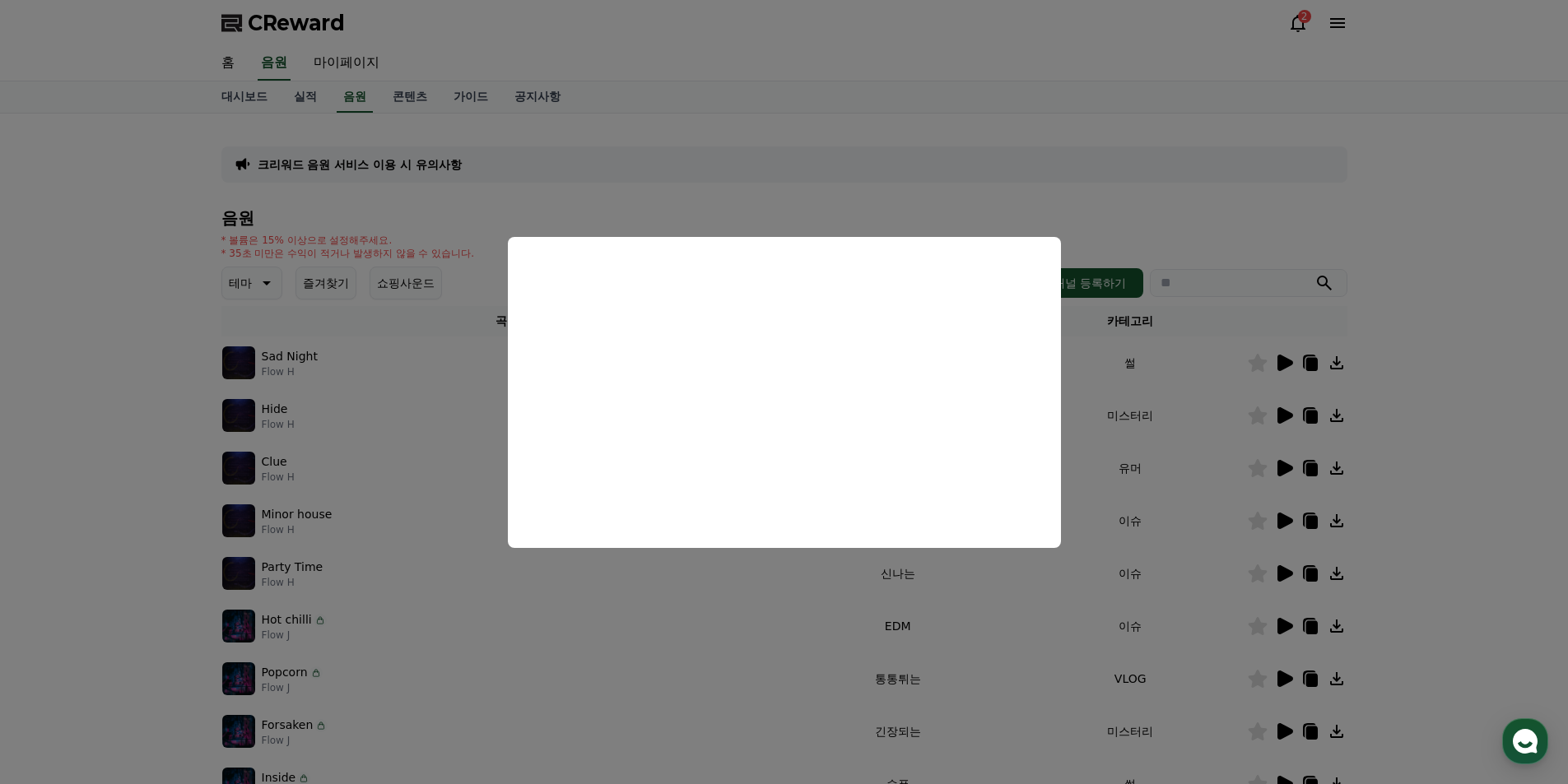
click at [1184, 441] on button "close modal" at bounding box center [784, 392] width 1568 height 784
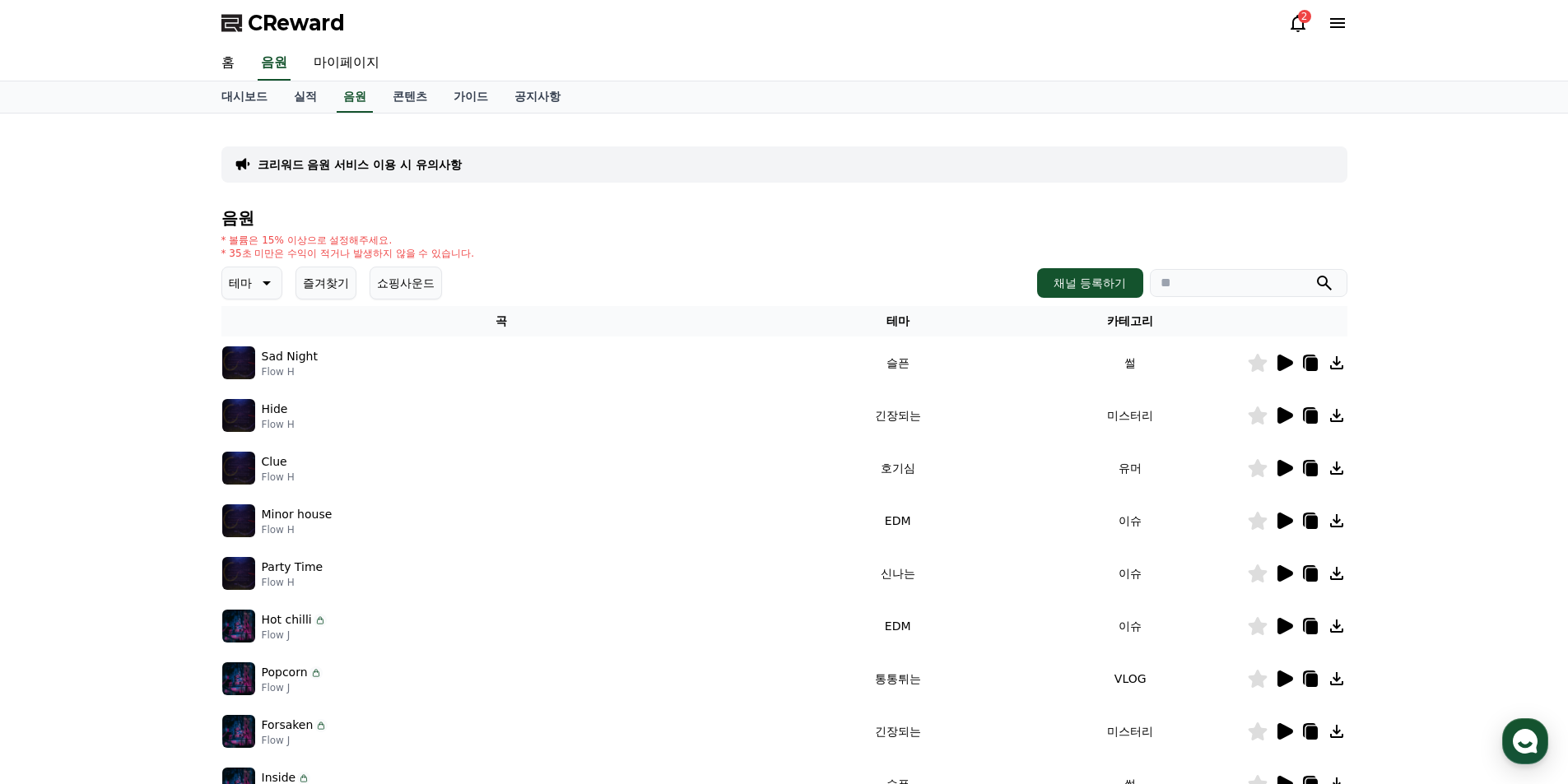
click at [1286, 575] on icon at bounding box center [1285, 573] width 15 height 16
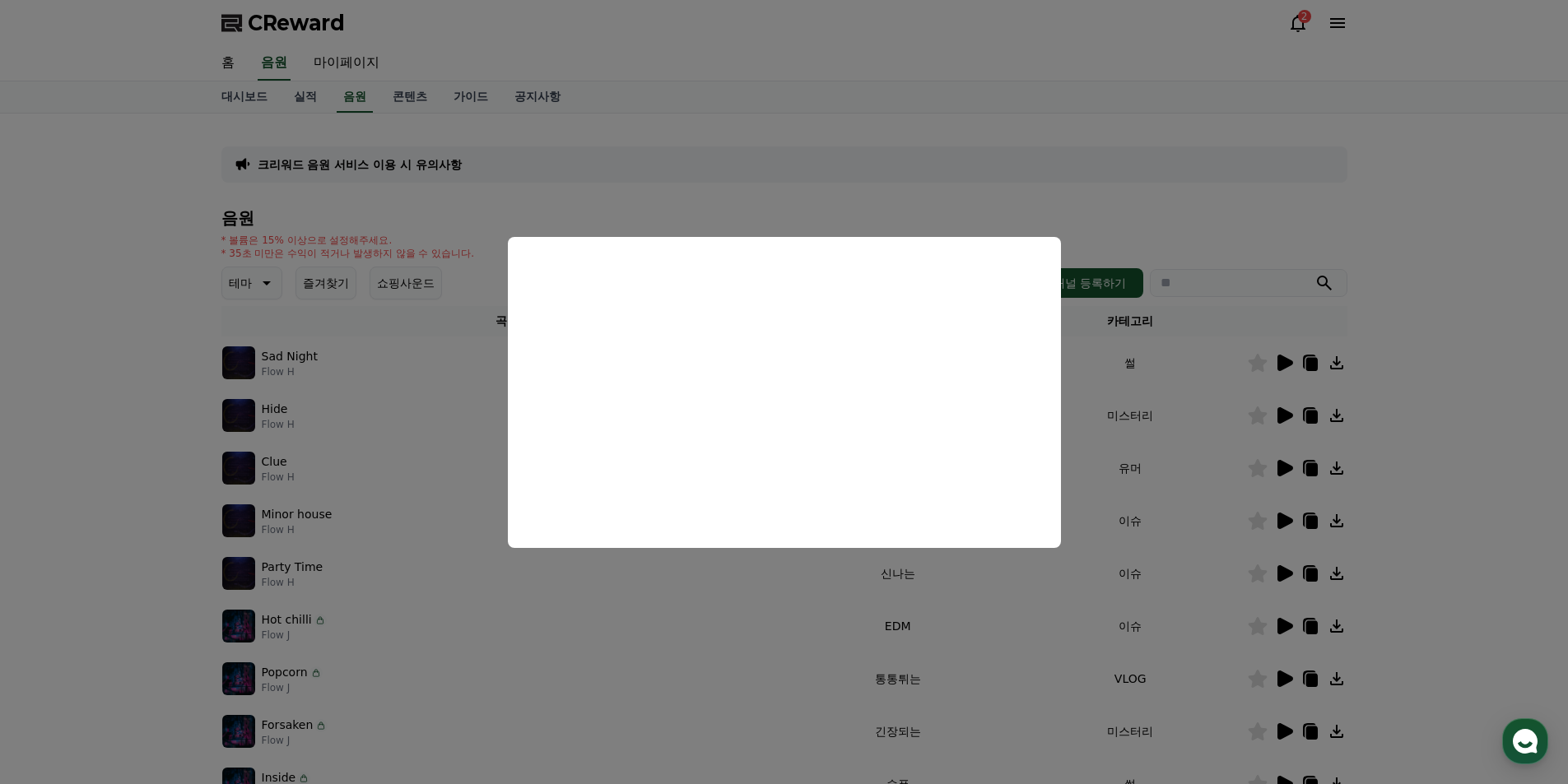
click at [539, 616] on button "close modal" at bounding box center [784, 392] width 1568 height 784
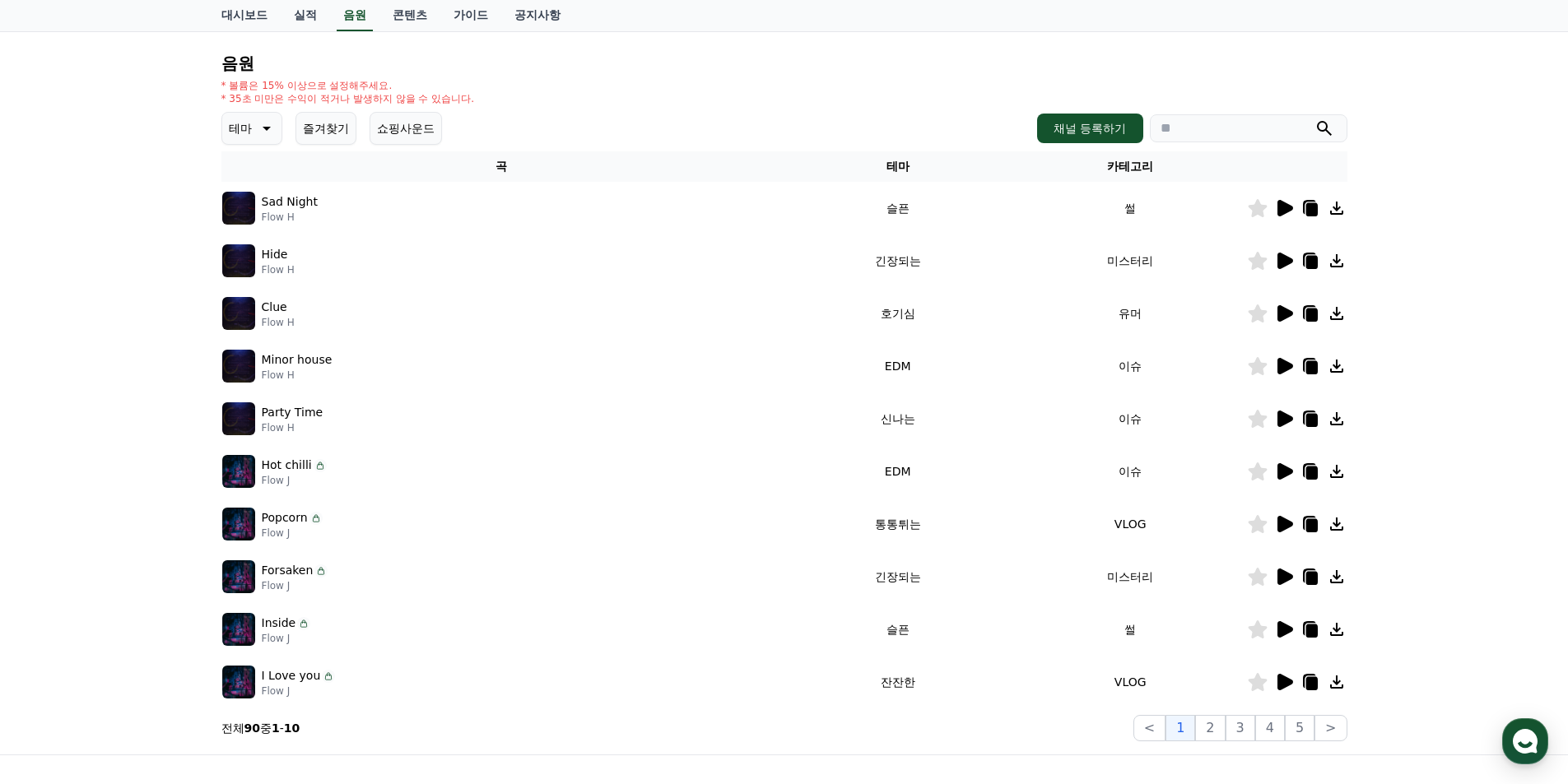
scroll to position [191, 0]
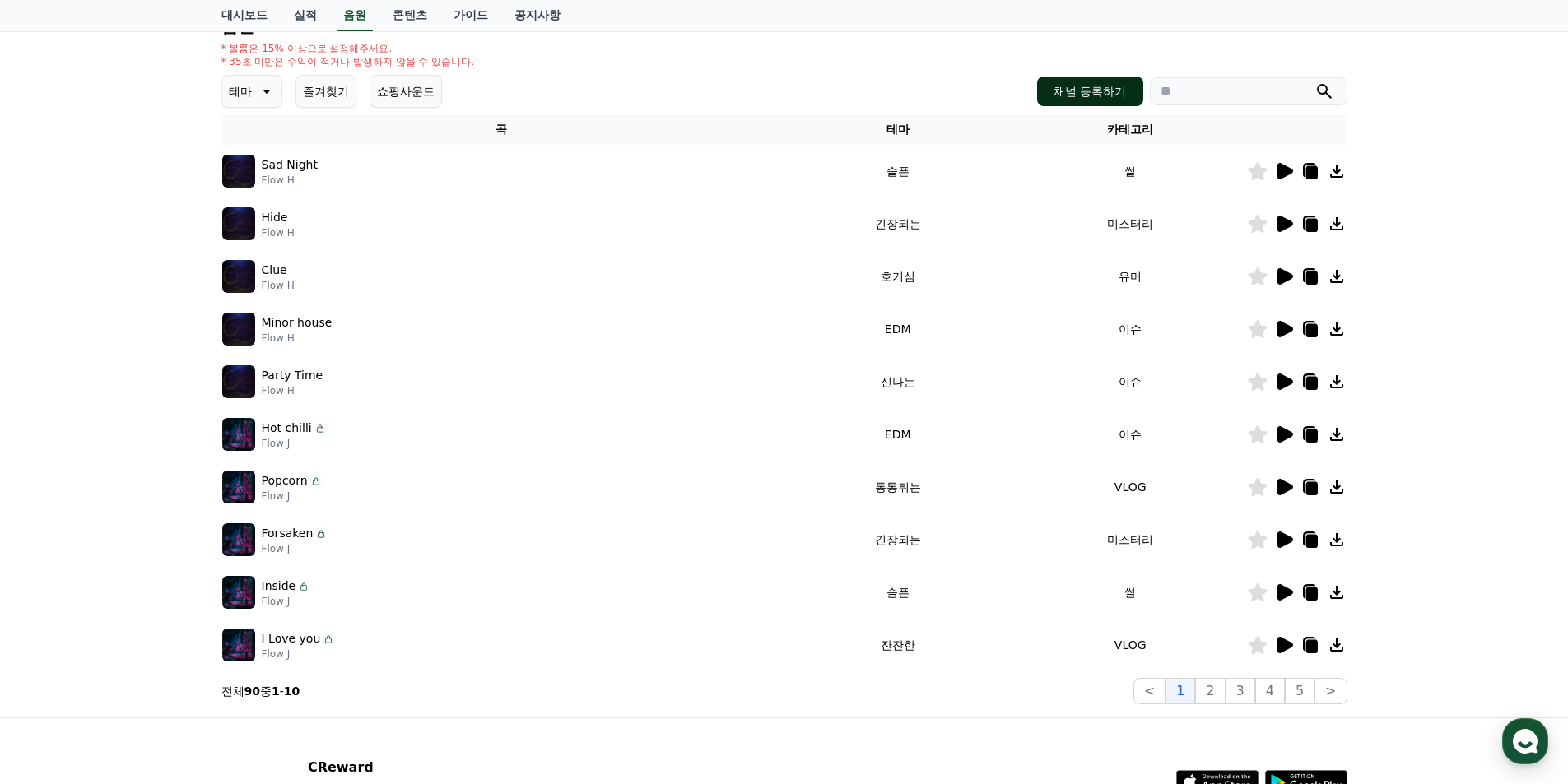
click at [1068, 88] on button "채널 등록하기" at bounding box center [1090, 91] width 105 height 30
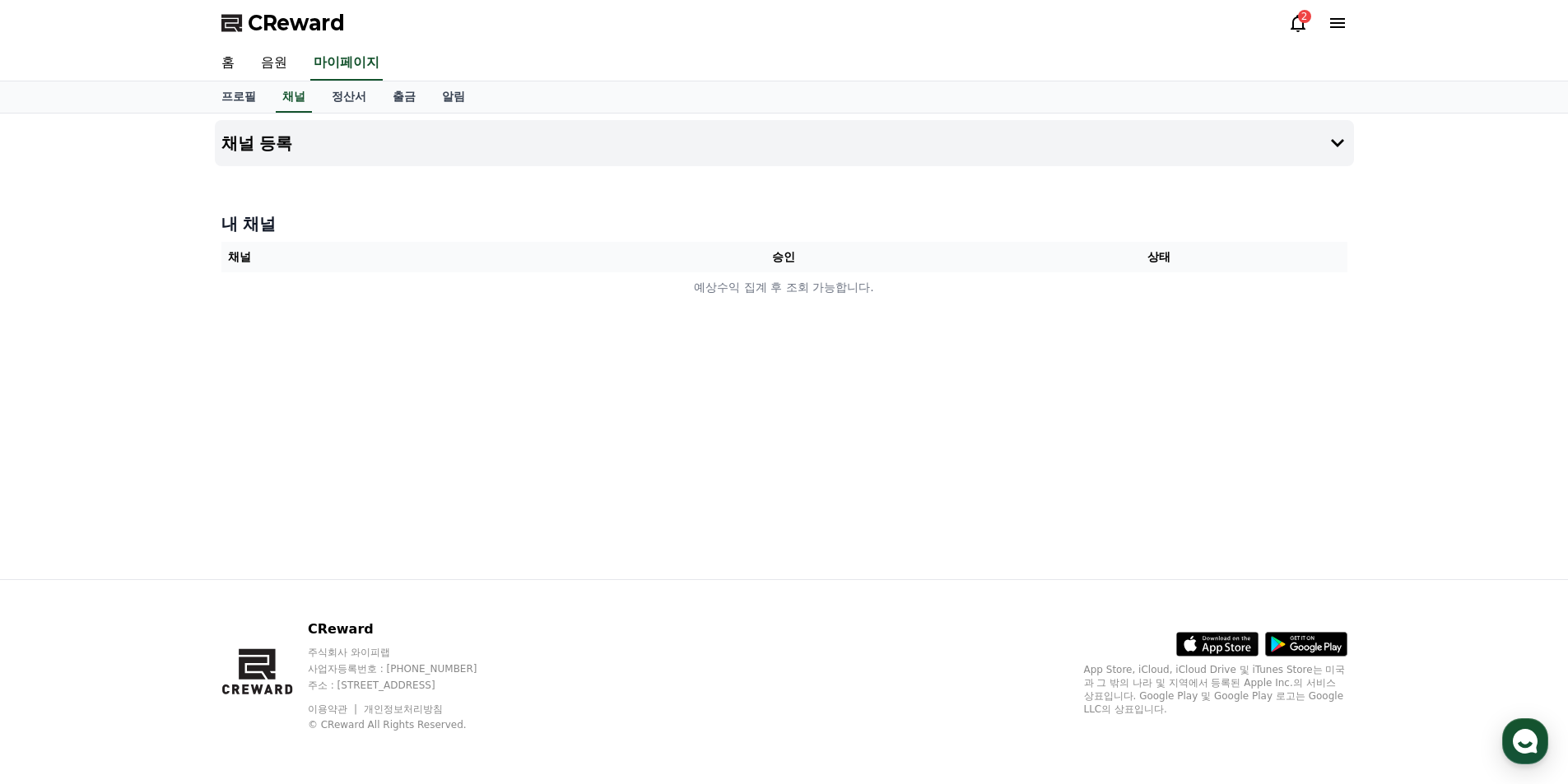
click at [1295, 30] on icon at bounding box center [1297, 23] width 14 height 17
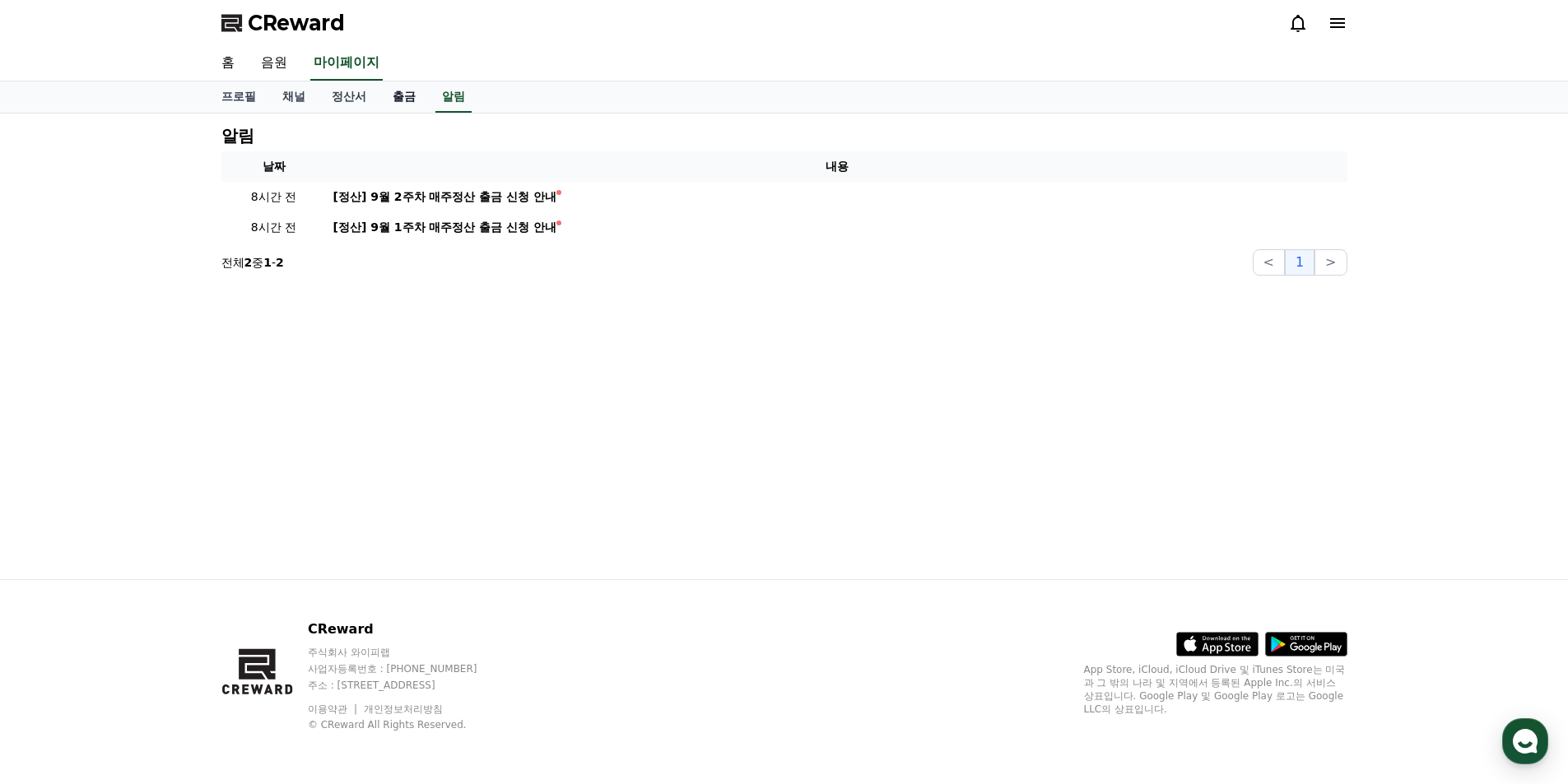
click at [408, 99] on link "출금" at bounding box center [404, 97] width 49 height 31
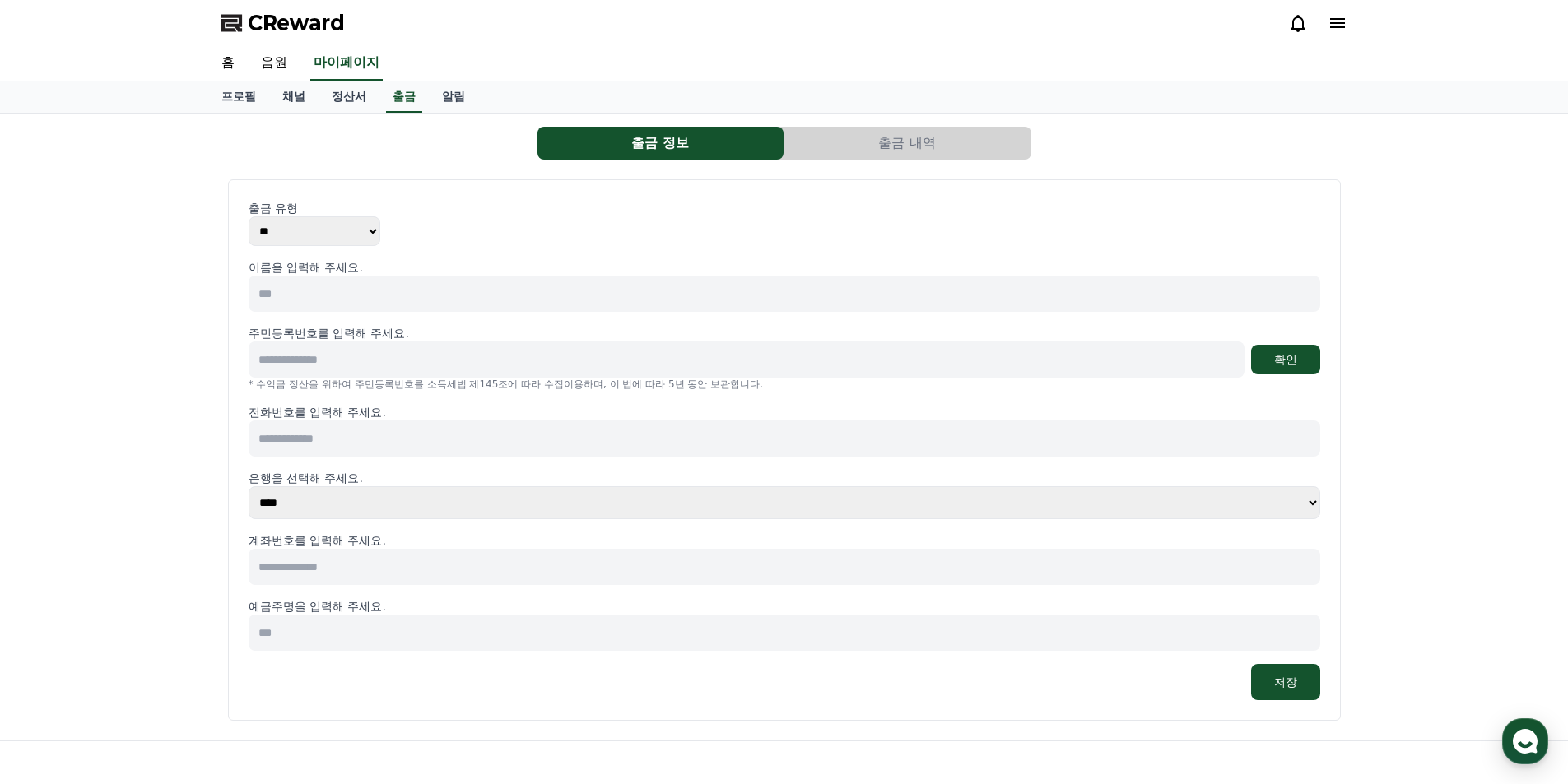
click at [345, 296] on input at bounding box center [784, 293] width 1072 height 37
type input "***"
type input "******"
click at [325, 346] on input "******" at bounding box center [746, 359] width 996 height 37
type input "**********"
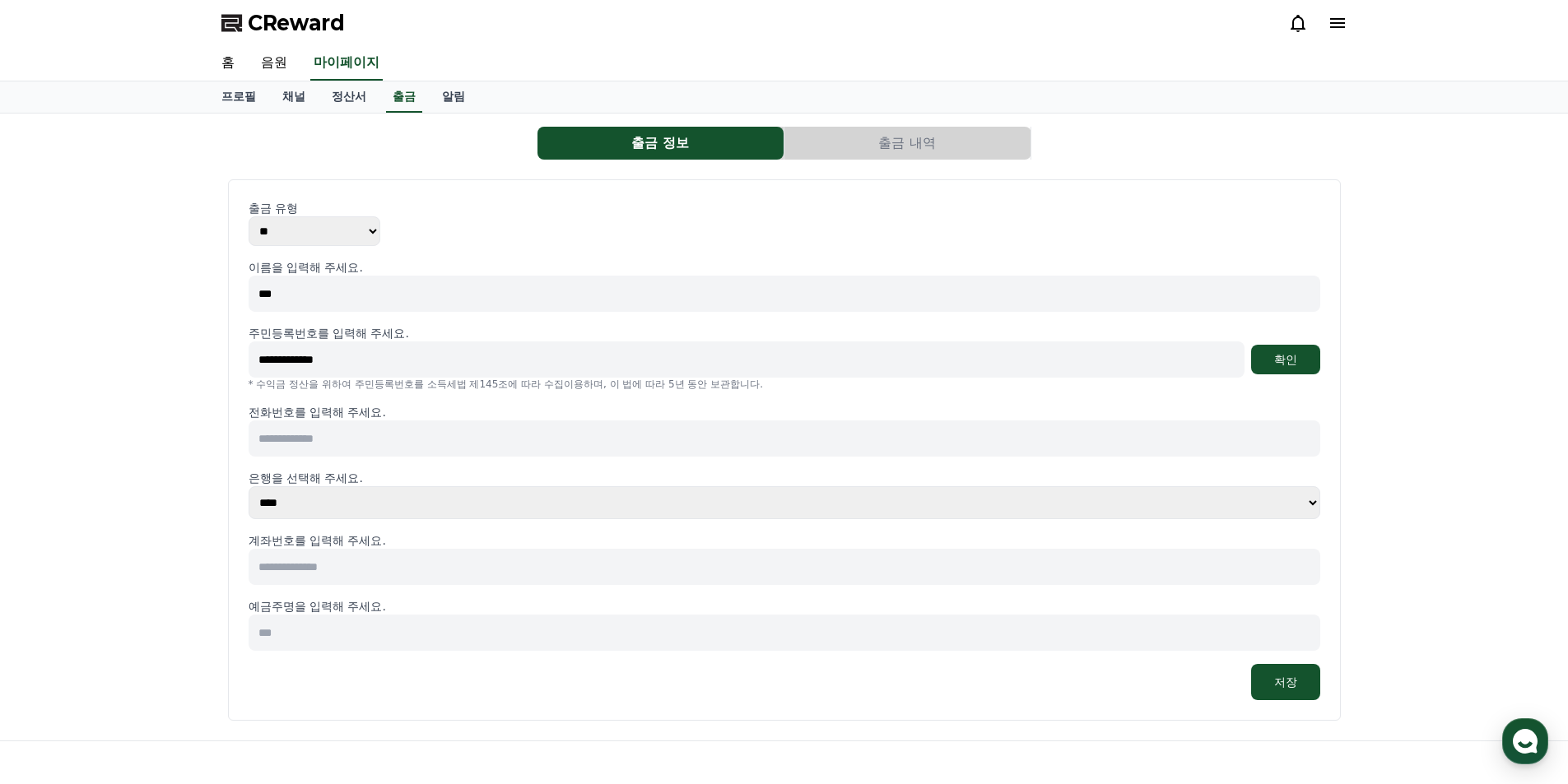
drag, startPoint x: 1430, startPoint y: 402, endPoint x: 1279, endPoint y: 402, distance: 151.0
click at [1429, 402] on div "**********" at bounding box center [784, 427] width 1568 height 627
click at [1297, 373] on div "**********" at bounding box center [784, 359] width 1072 height 37
click at [514, 435] on input at bounding box center [784, 438] width 1072 height 37
click at [1285, 359] on button "확인" at bounding box center [1285, 359] width 69 height 30
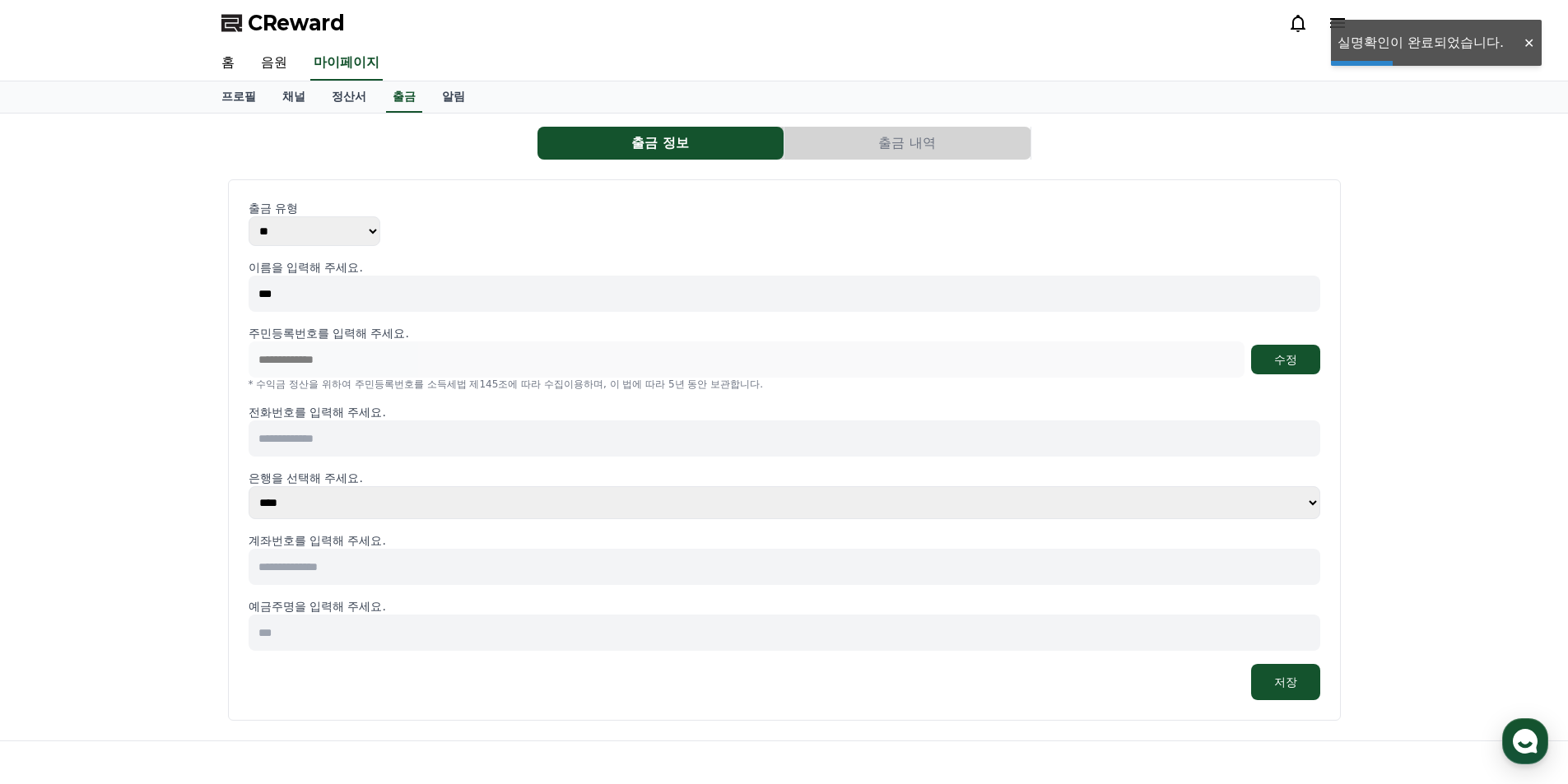
click at [355, 443] on input at bounding box center [784, 438] width 1072 height 37
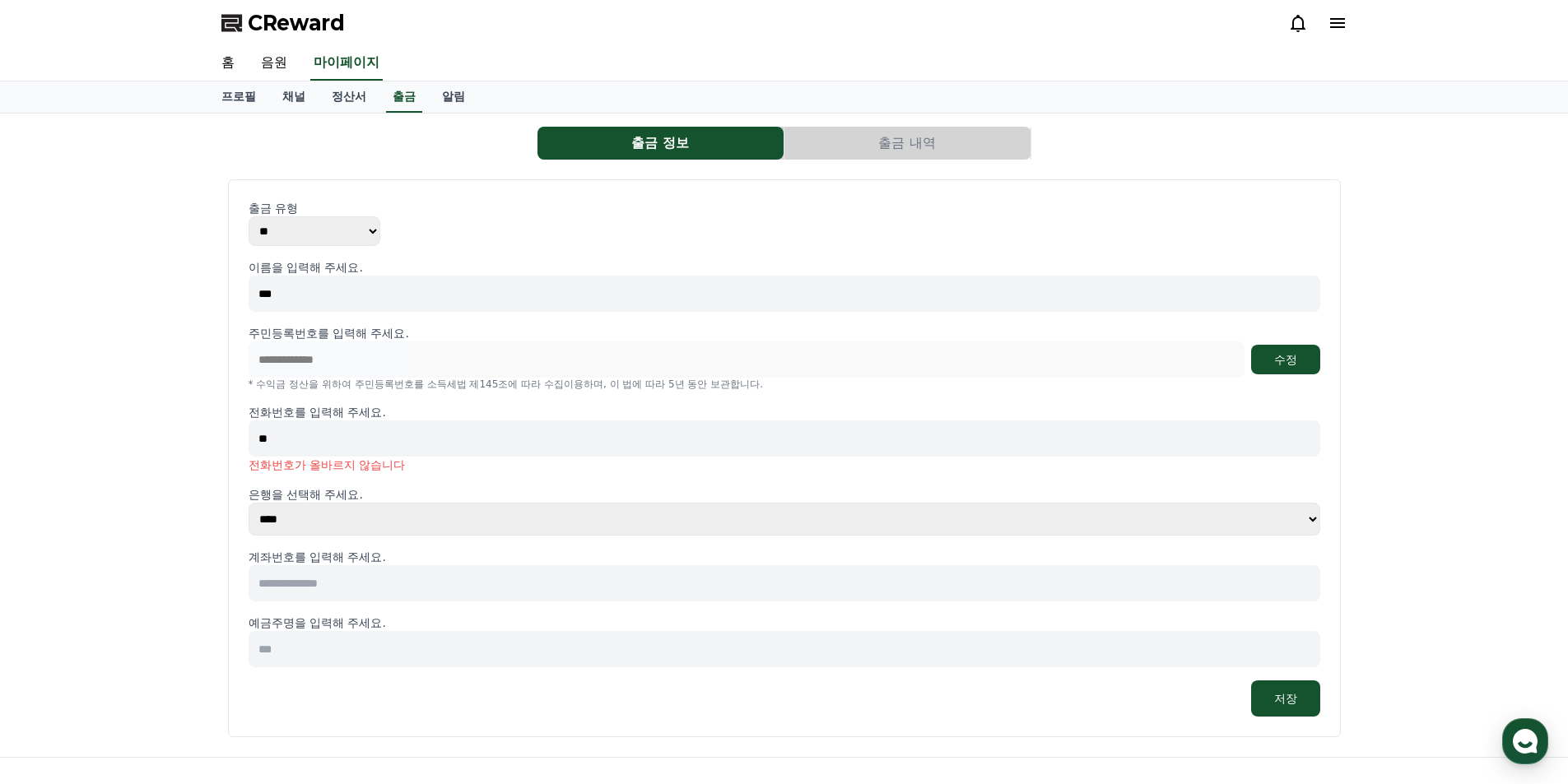
type input "*"
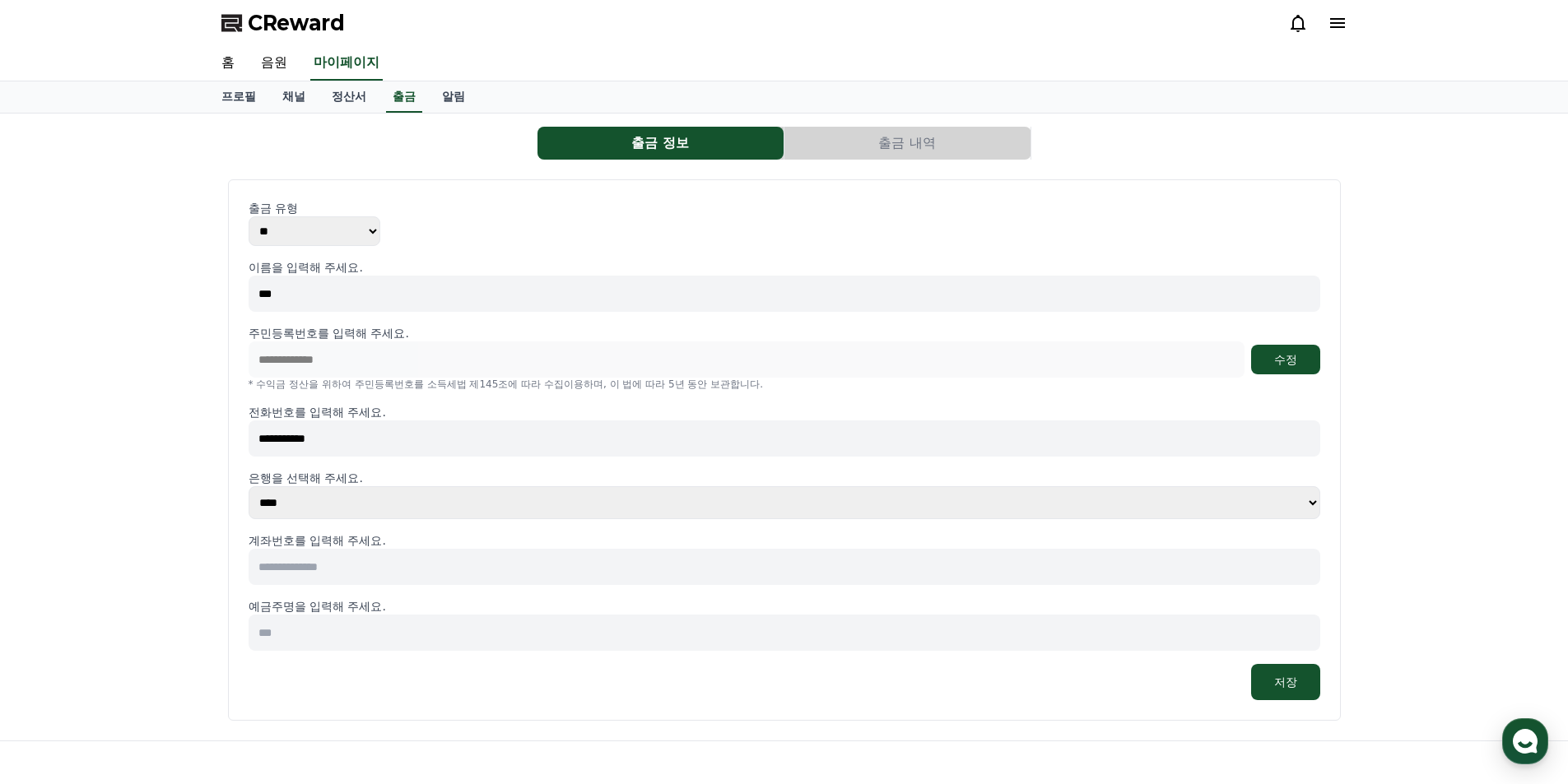
type input "**********"
click at [356, 497] on select "**** **** **** **** **** **** **** ** ** ** ** **** *** **** **** *****" at bounding box center [784, 503] width 1072 height 33
select select "**********"
click at [248, 486] on select "**** **** **** **** **** **** **** ** ** ** ** **** *** **** **** *****" at bounding box center [784, 503] width 1072 height 33
drag, startPoint x: 288, startPoint y: 565, endPoint x: 298, endPoint y: 565, distance: 10.0
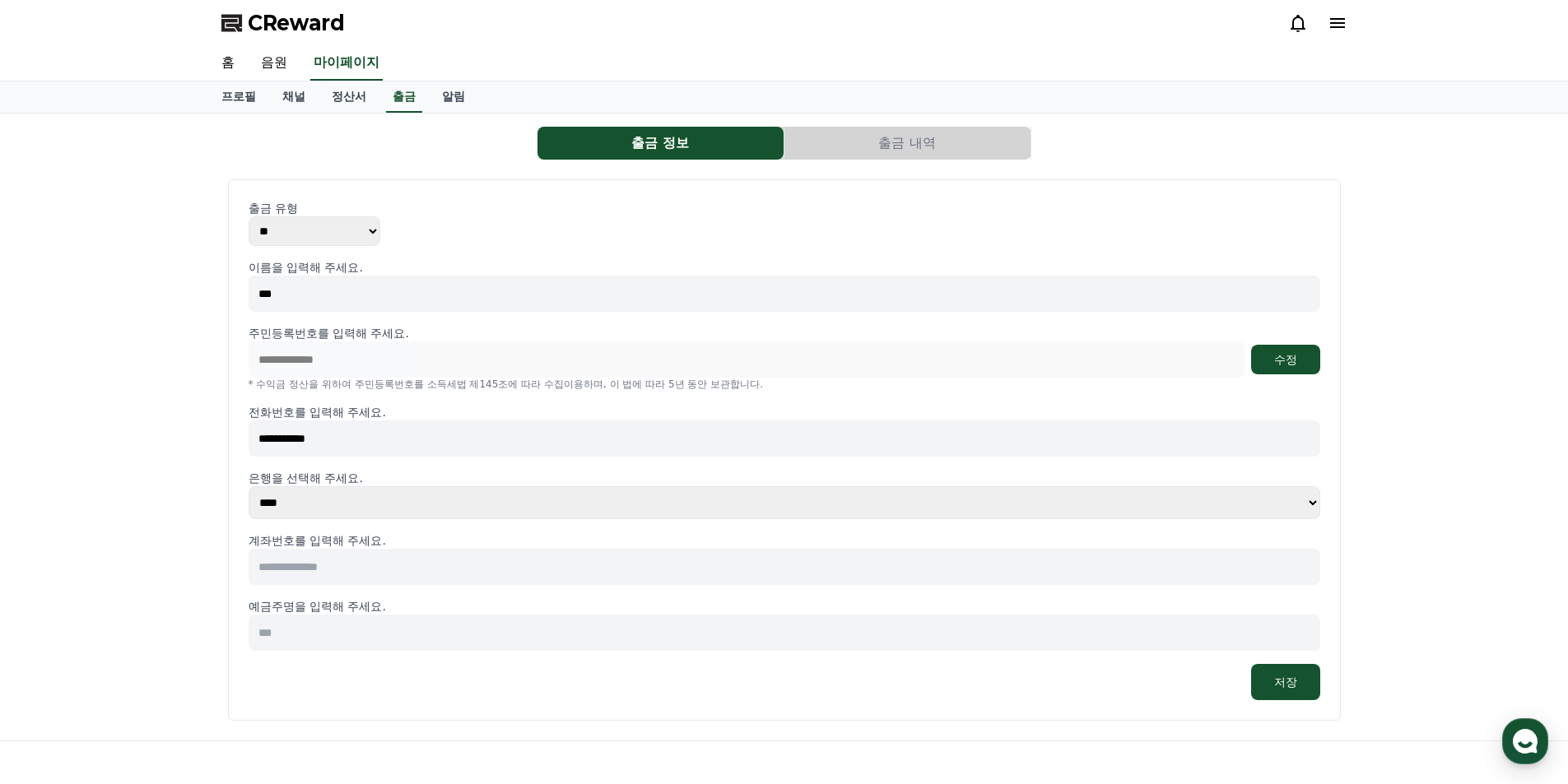
click at [288, 565] on input at bounding box center [784, 566] width 1072 height 37
type input "**********"
click at [339, 641] on input at bounding box center [784, 633] width 1072 height 37
type input "***"
click at [615, 705] on div "**********" at bounding box center [784, 450] width 1113 height 542
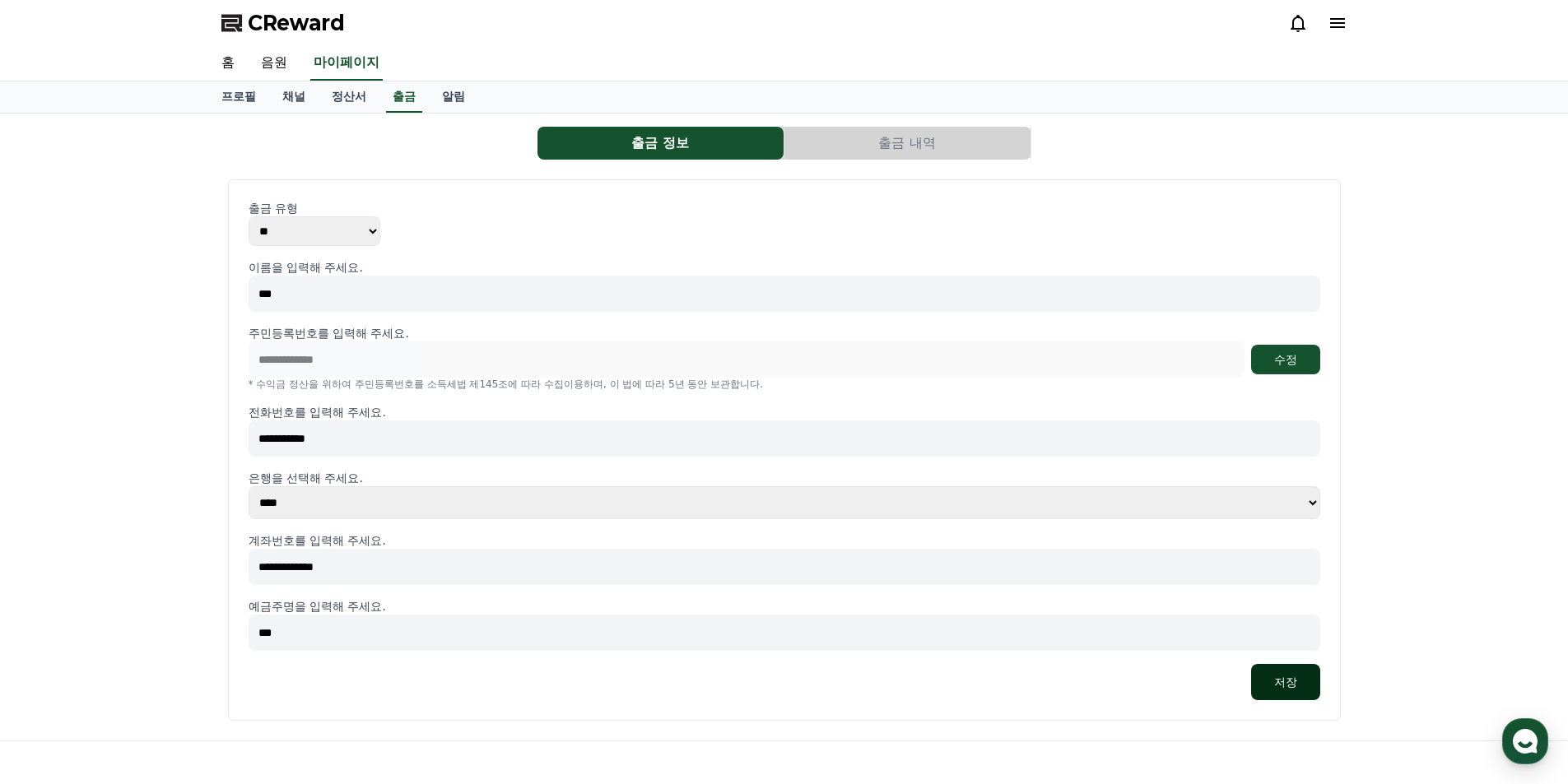
click at [1284, 682] on button "저장" at bounding box center [1285, 682] width 69 height 37
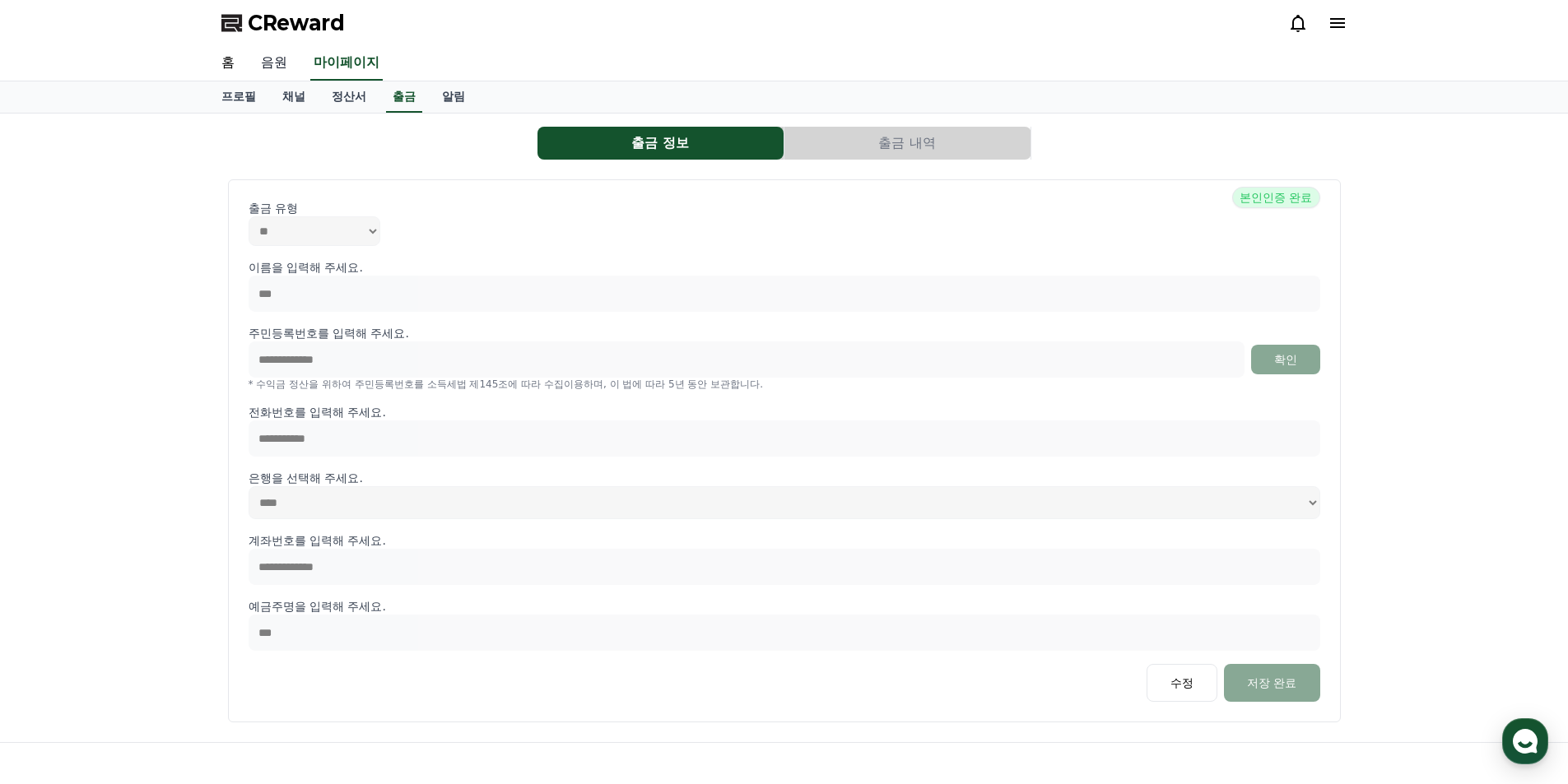
click at [290, 65] on link "음원" at bounding box center [274, 63] width 53 height 35
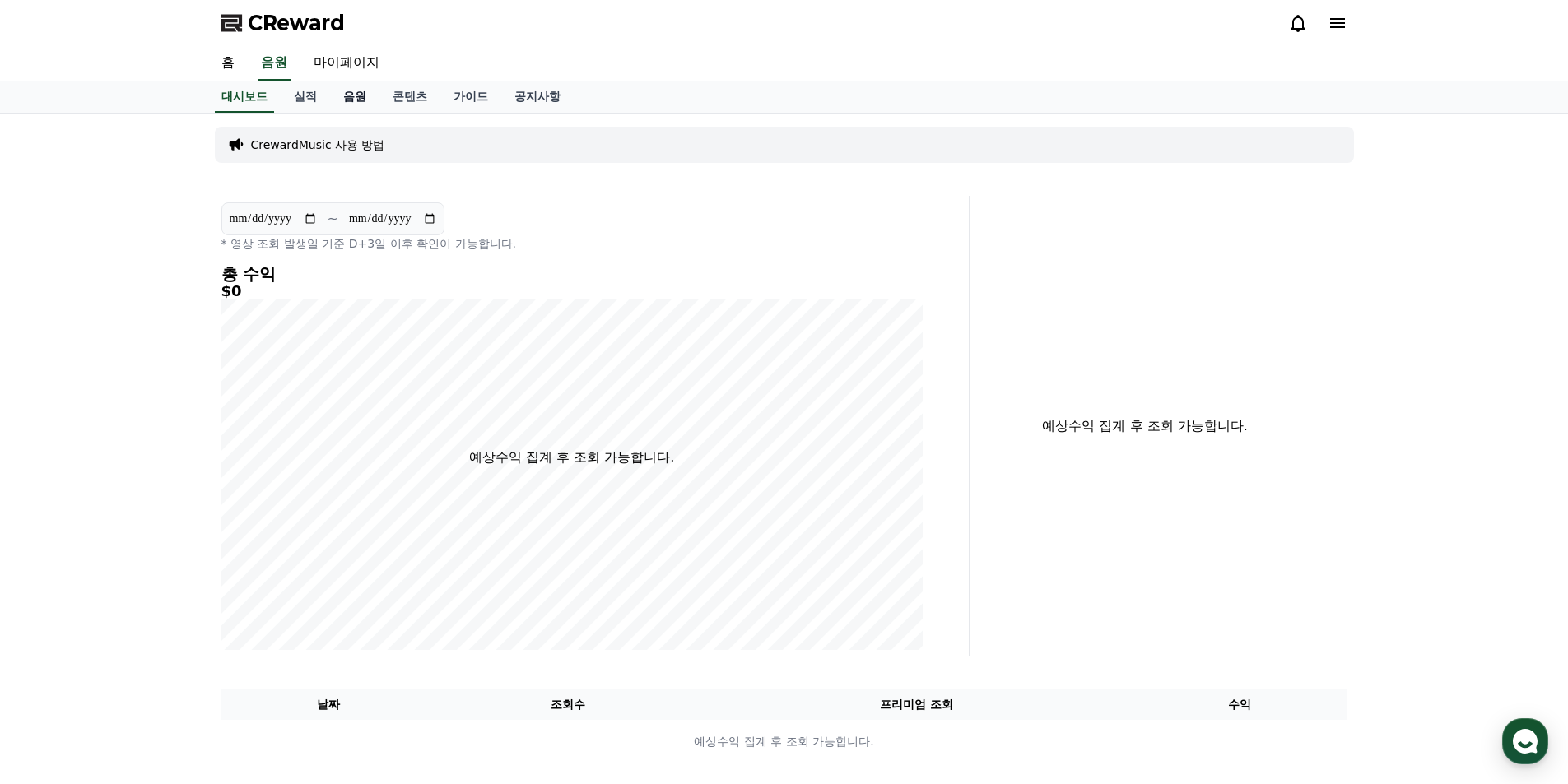
click at [351, 99] on link "음원" at bounding box center [355, 97] width 49 height 31
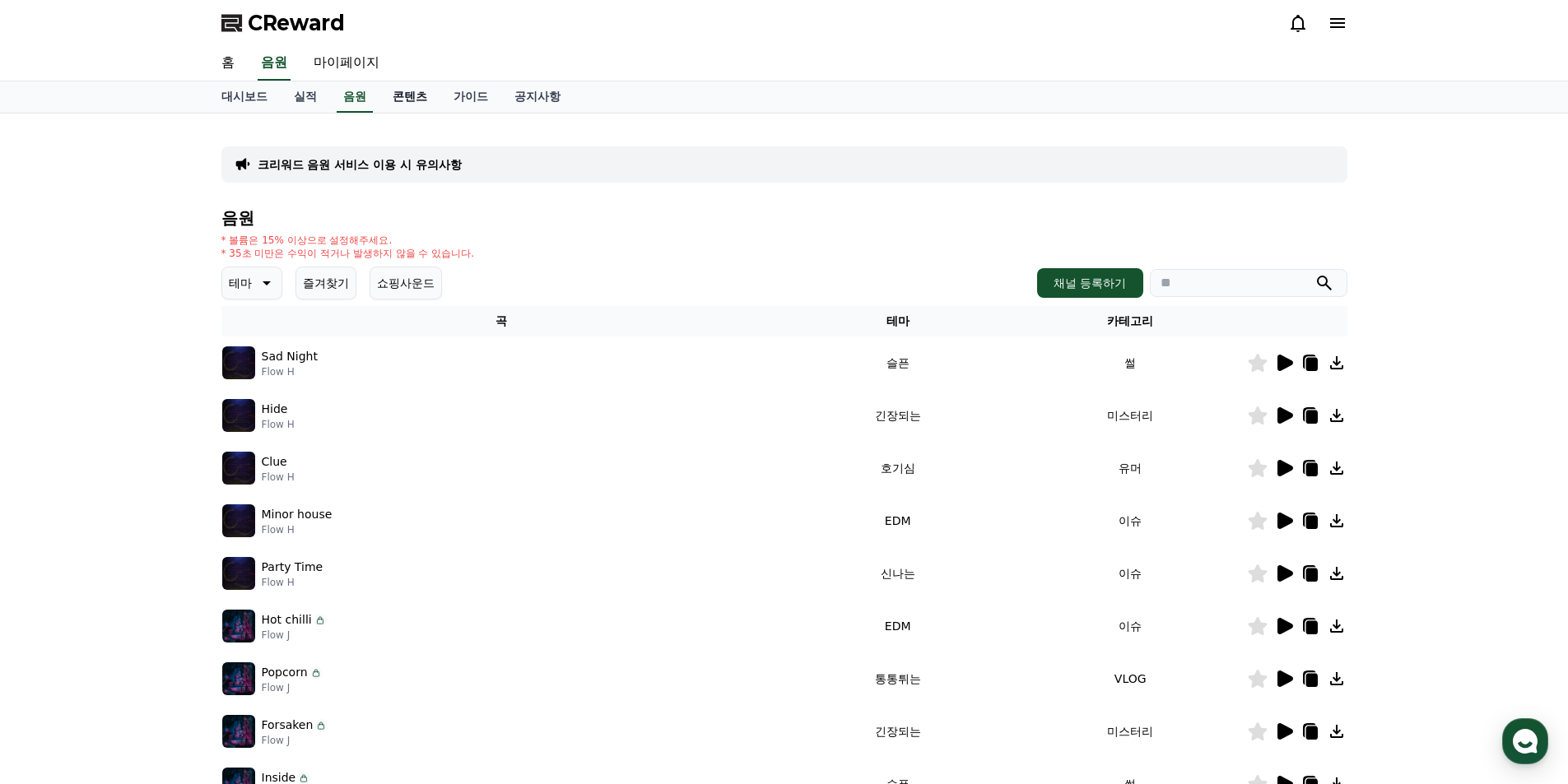
click at [413, 99] on link "콘텐츠" at bounding box center [410, 97] width 61 height 31
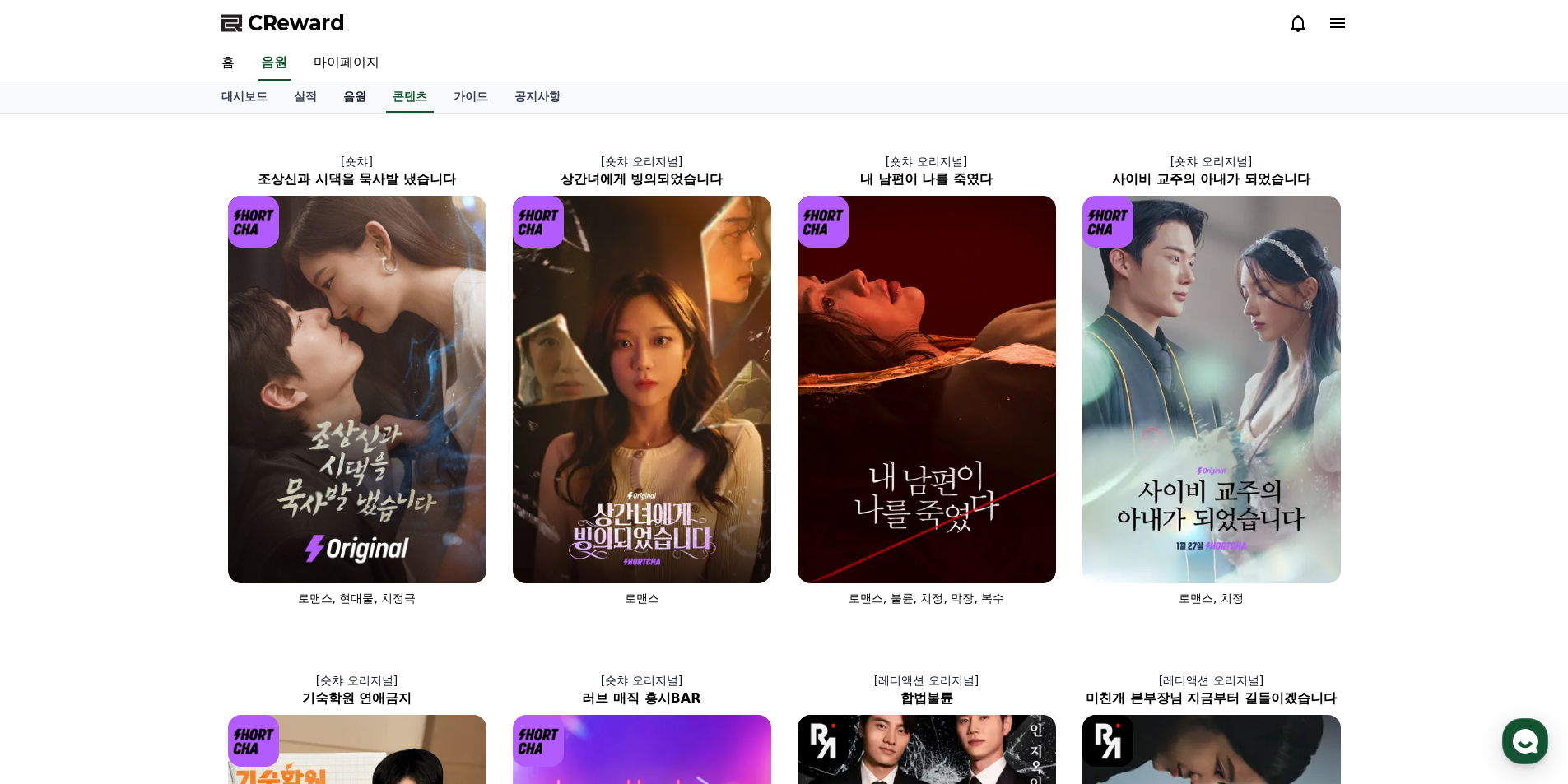
click at [351, 101] on link "음원" at bounding box center [355, 97] width 49 height 31
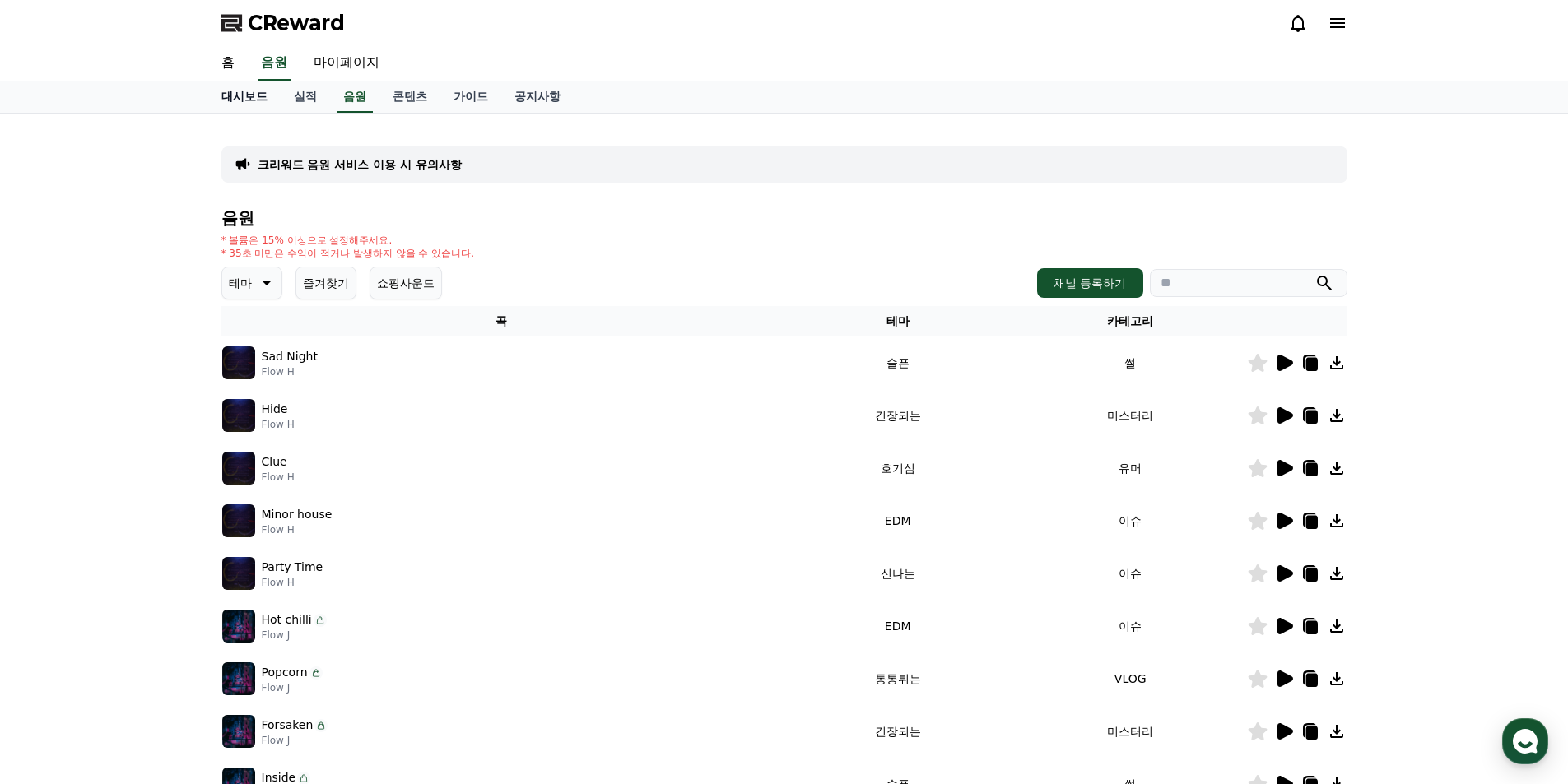
click at [231, 95] on link "대시보드" at bounding box center [244, 97] width 72 height 31
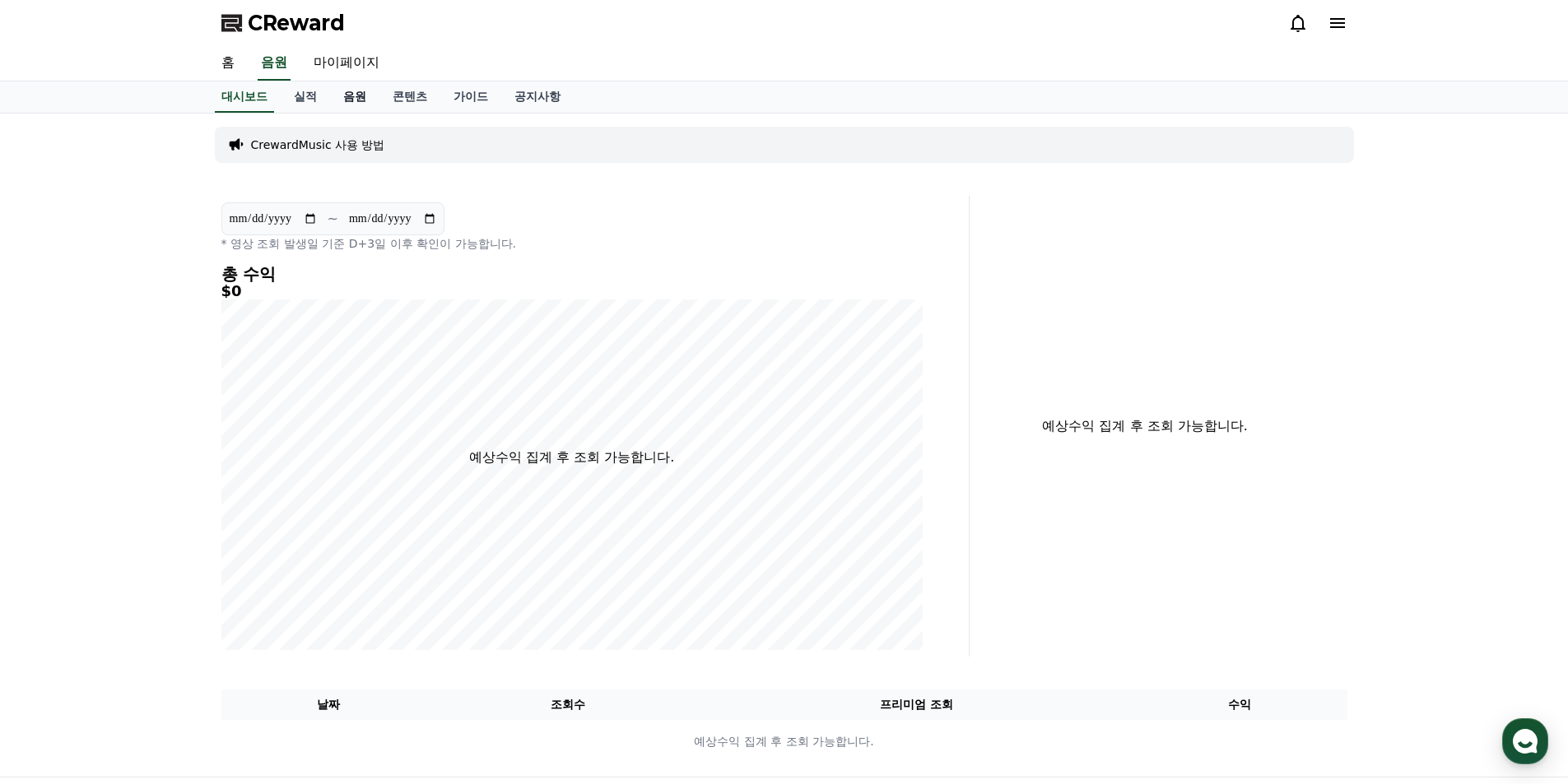
click at [360, 103] on link "음원" at bounding box center [355, 97] width 49 height 31
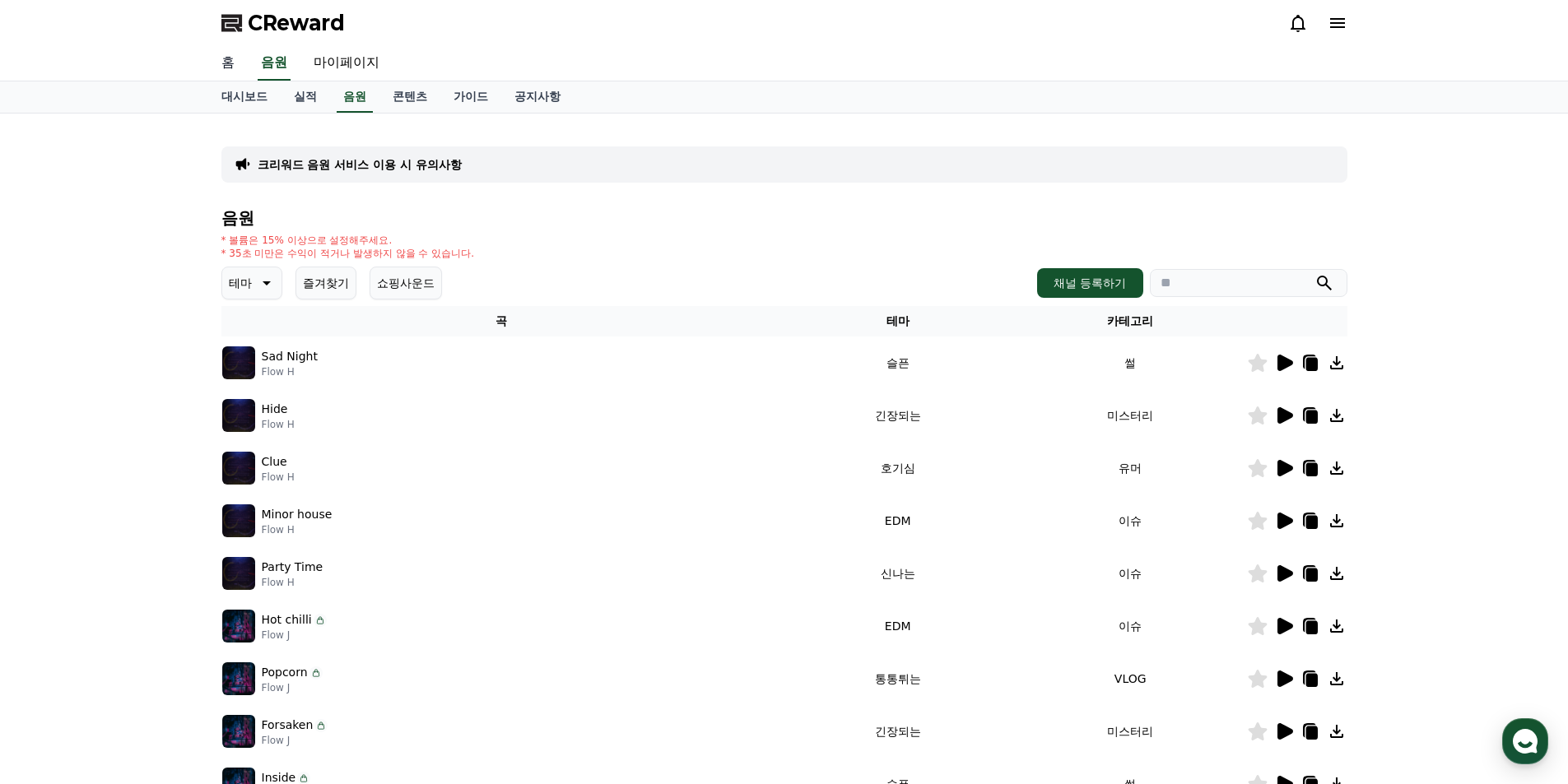
click at [228, 60] on link "홈" at bounding box center [228, 63] width 39 height 35
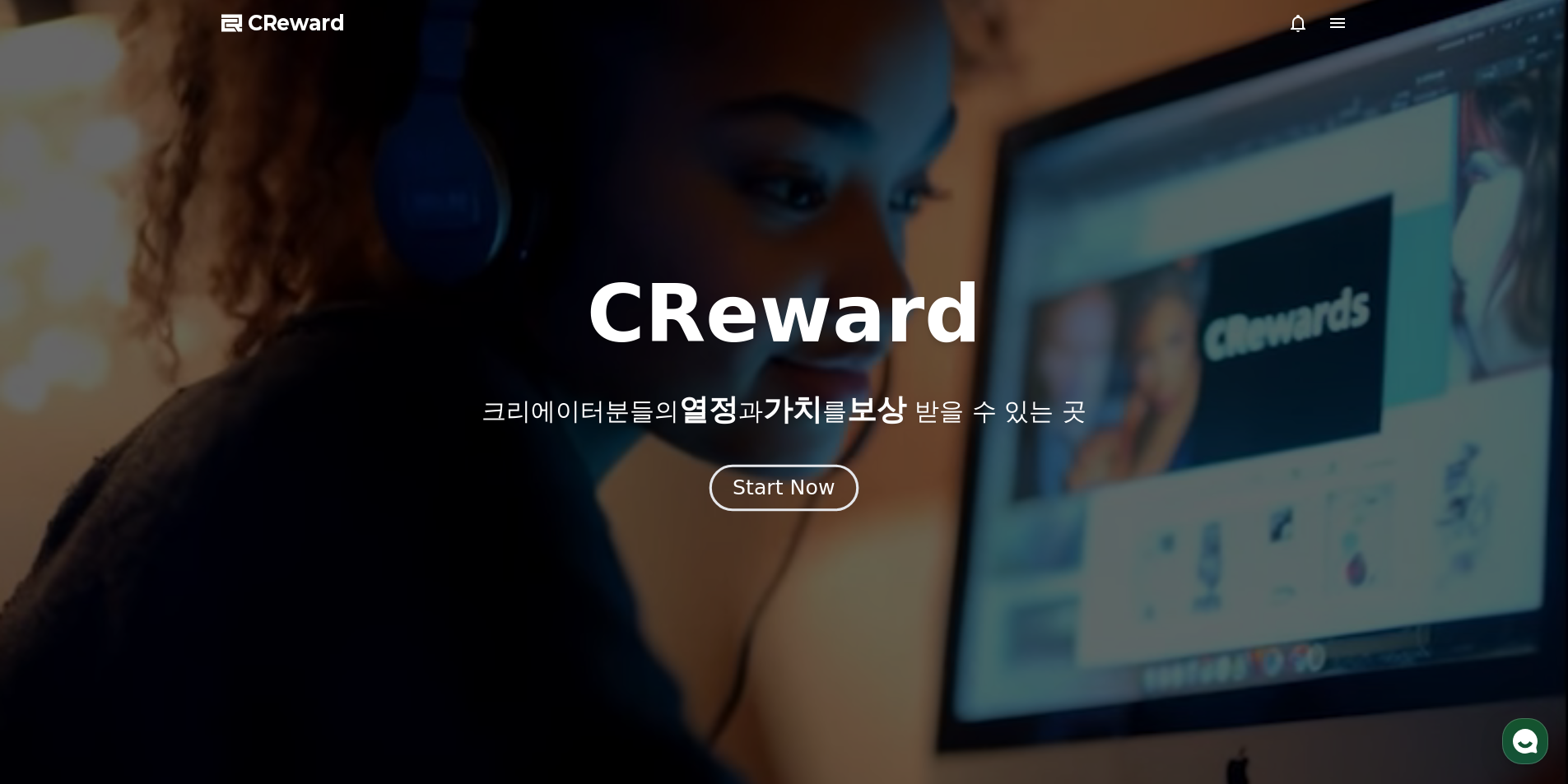
click at [761, 479] on div "Start Now" at bounding box center [784, 487] width 102 height 28
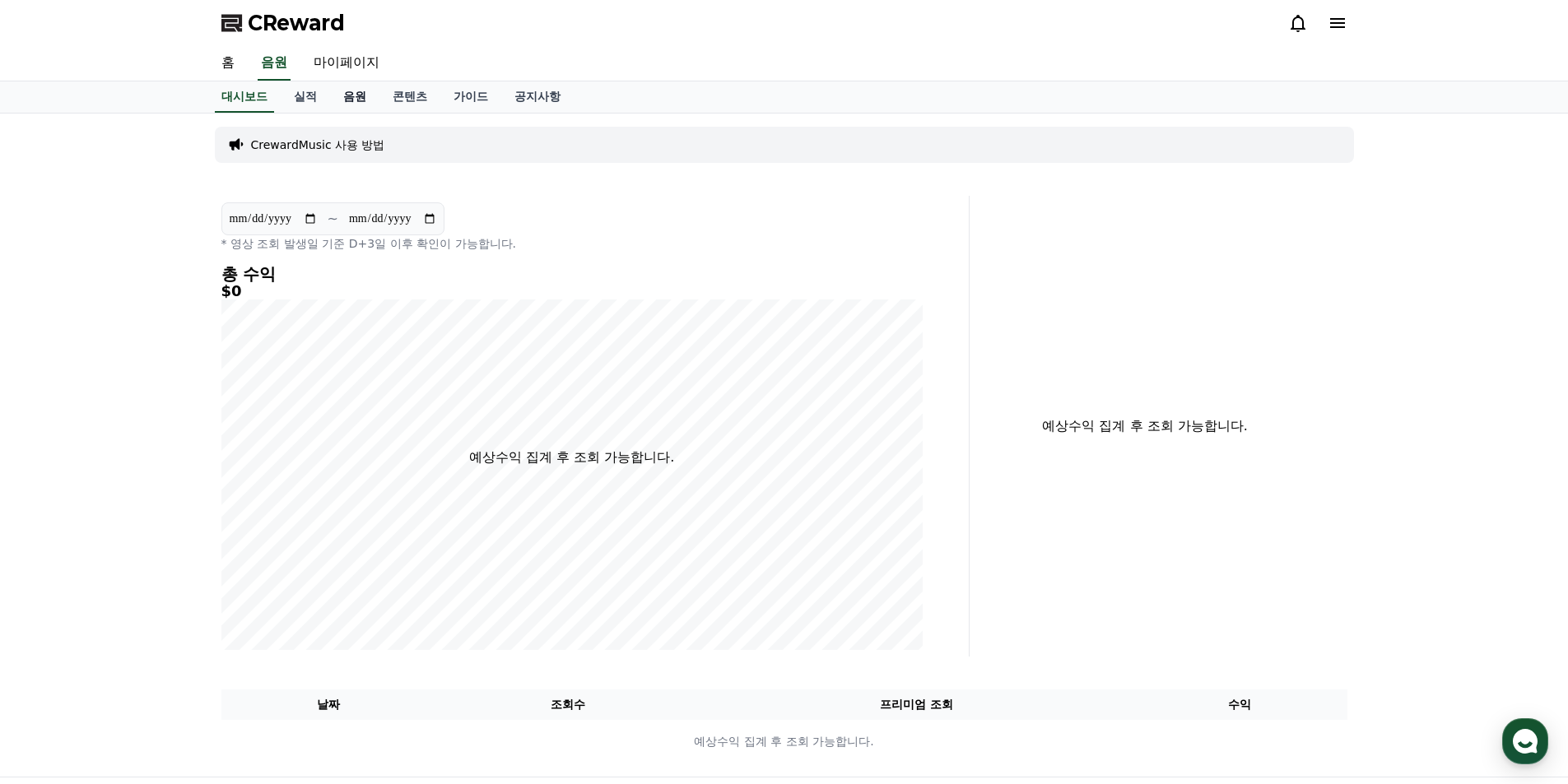
click at [354, 97] on link "음원" at bounding box center [355, 97] width 49 height 31
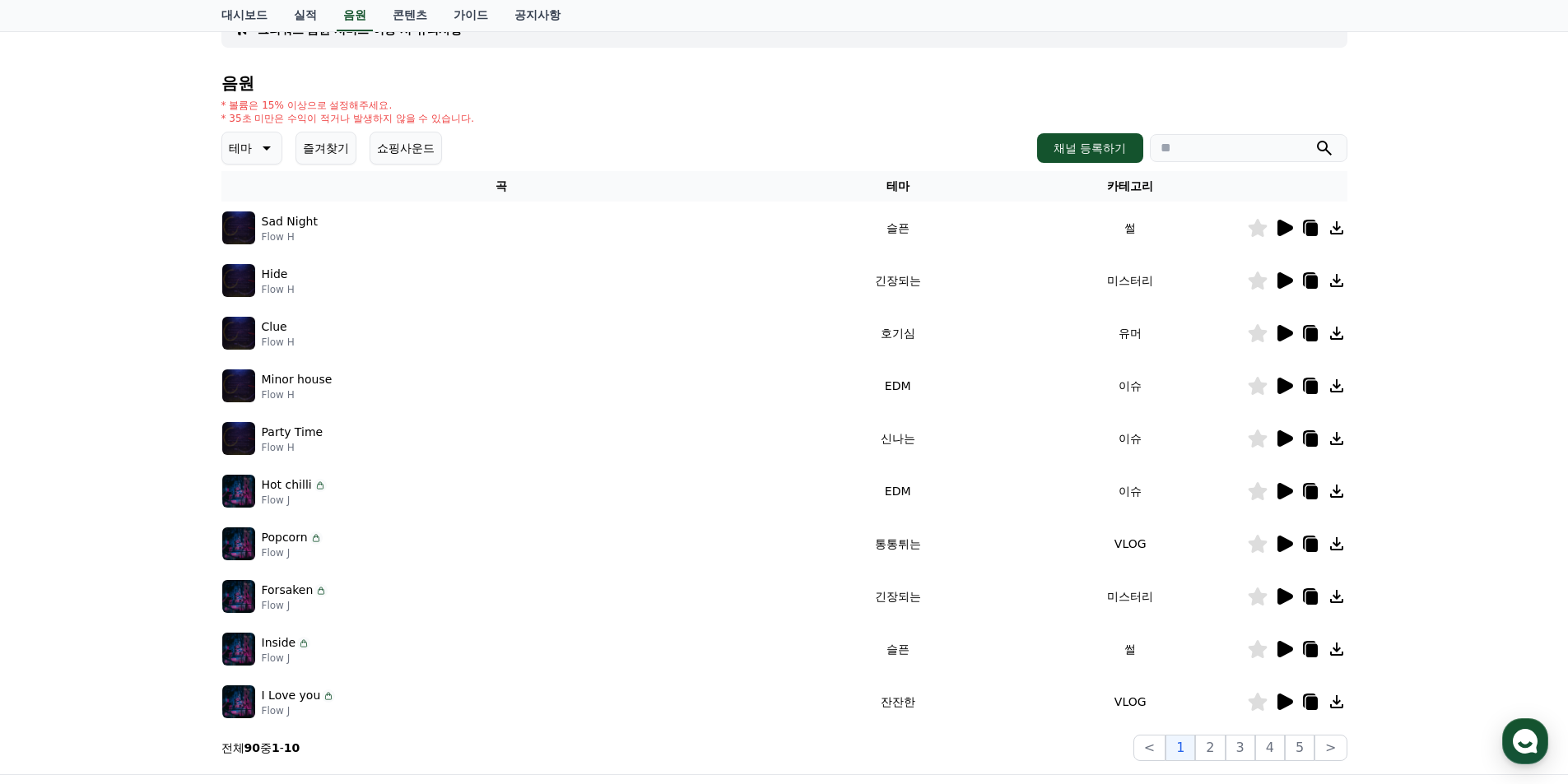
scroll to position [191, 0]
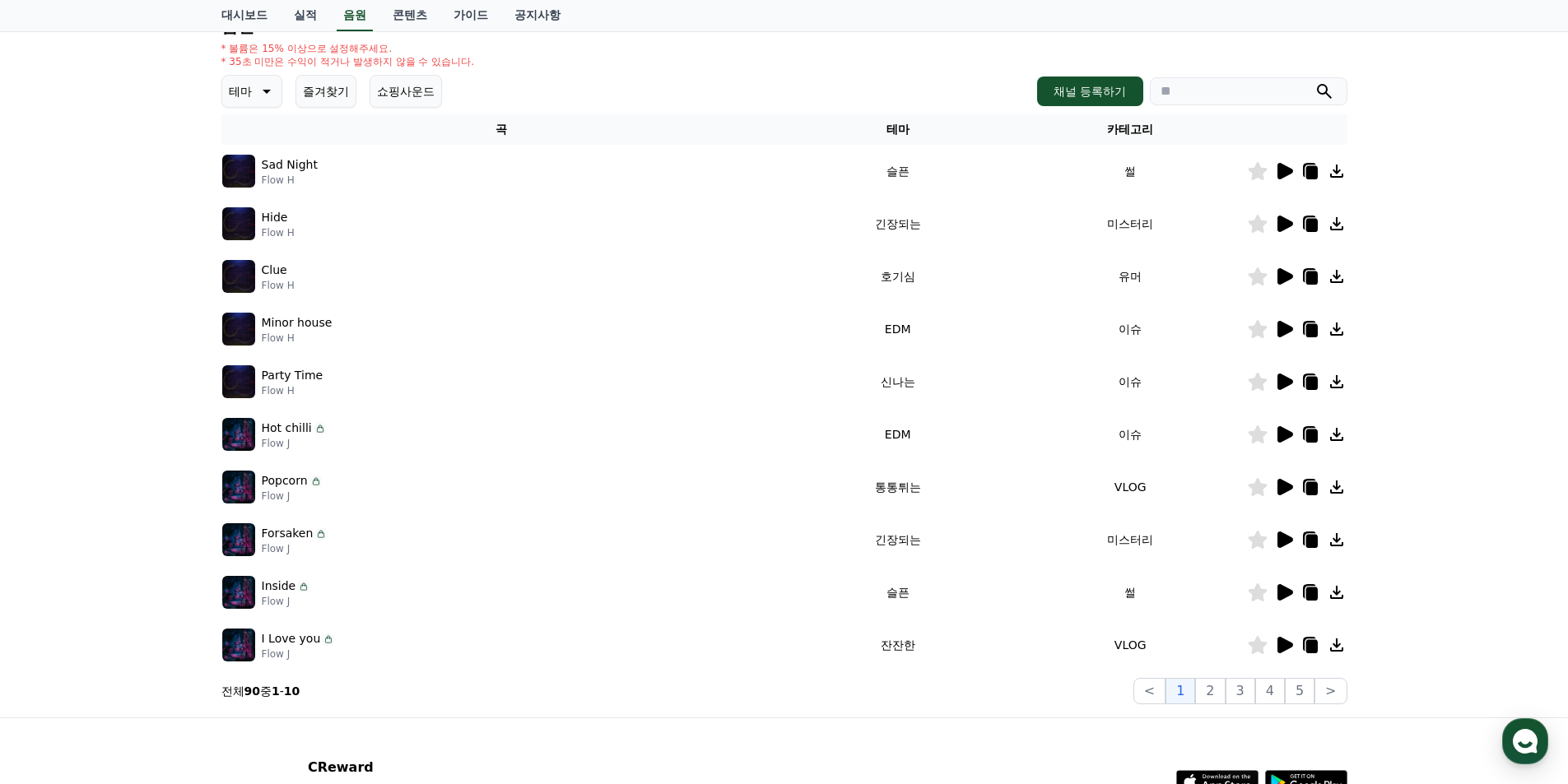
click at [1286, 540] on icon at bounding box center [1285, 539] width 15 height 16
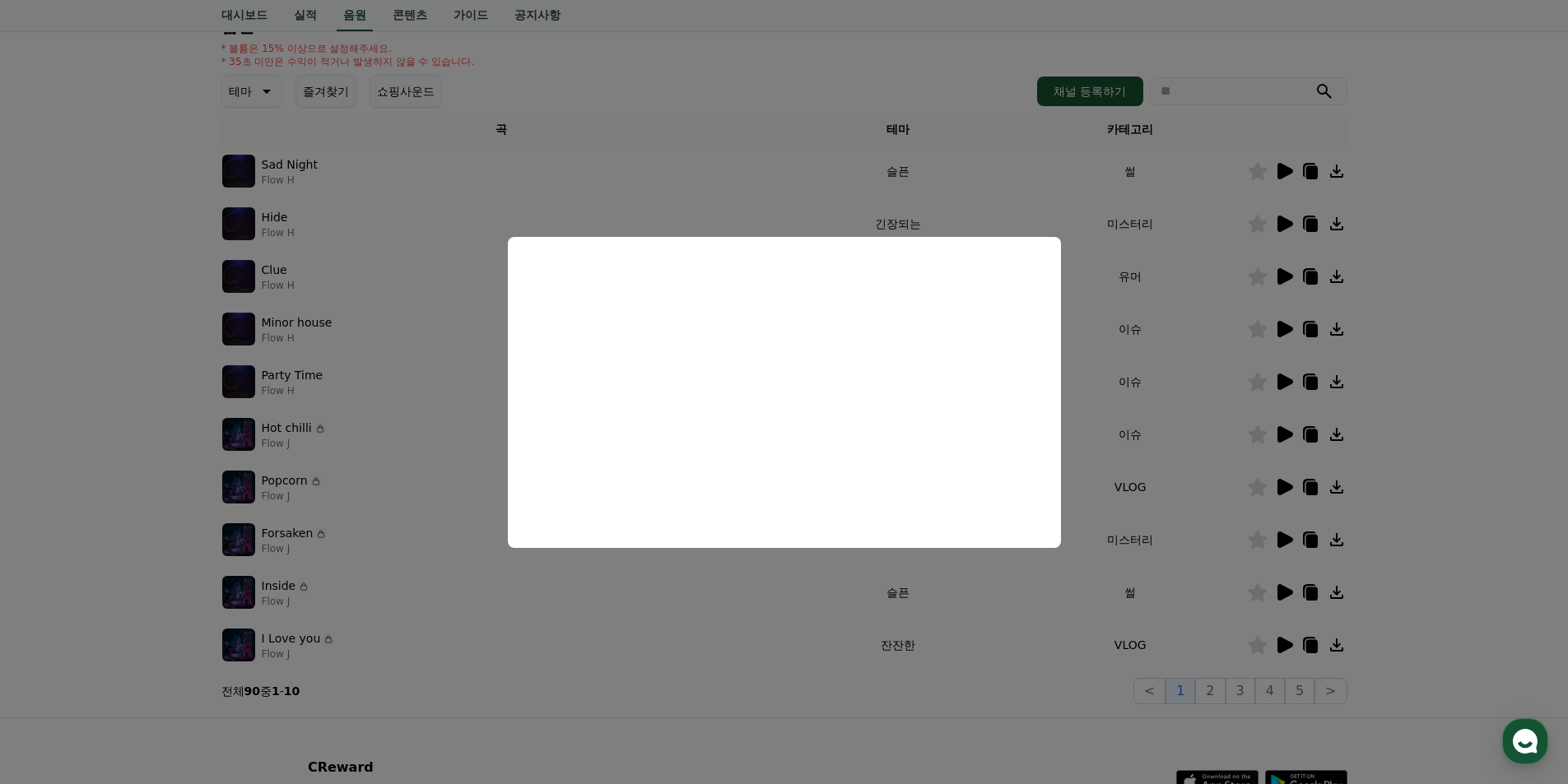
click at [1184, 637] on button "close modal" at bounding box center [784, 392] width 1568 height 784
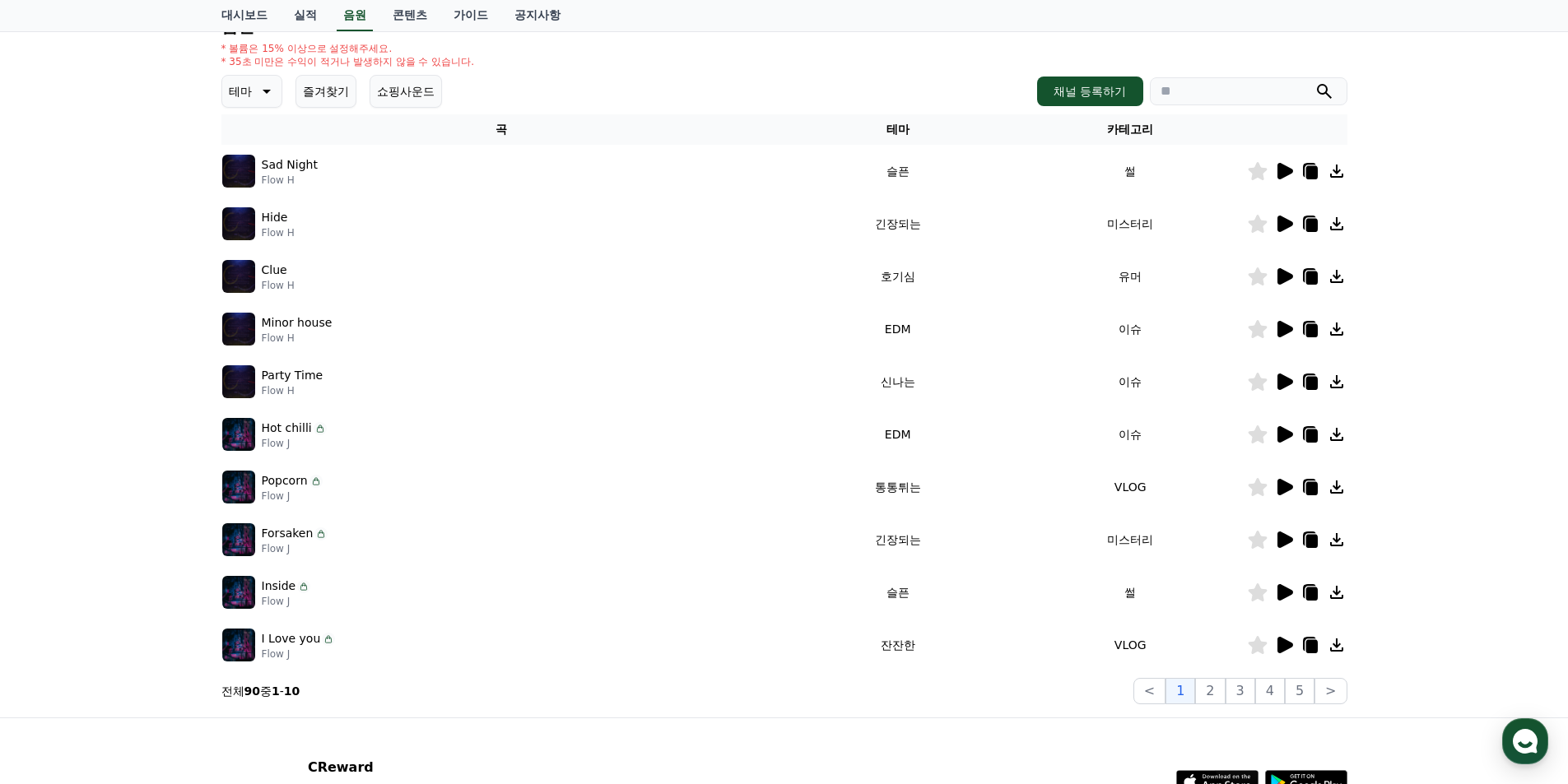
click at [264, 101] on button "테마" at bounding box center [252, 91] width 61 height 33
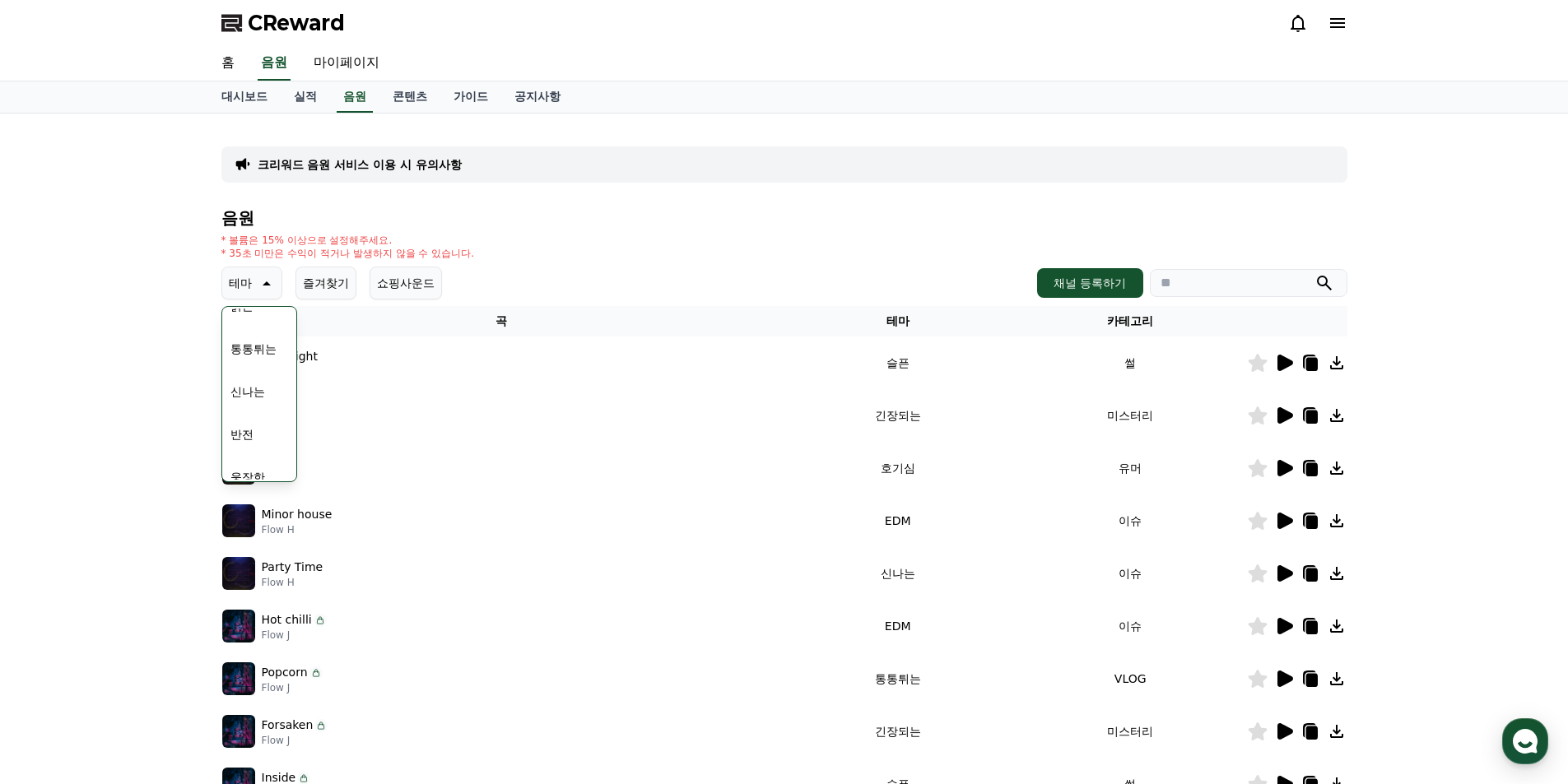
click at [267, 388] on button "신나는" at bounding box center [248, 391] width 48 height 37
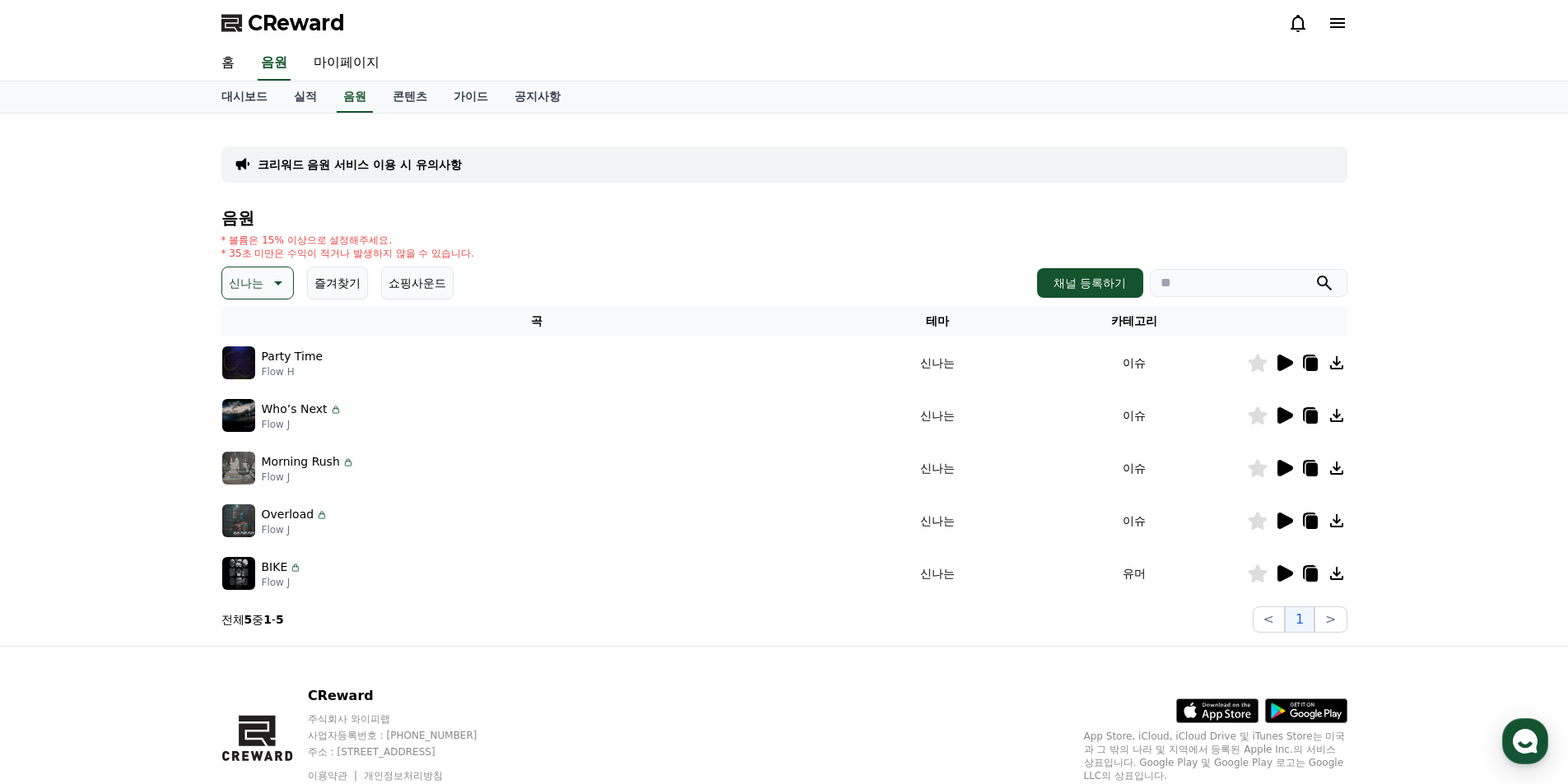
click at [1287, 359] on icon at bounding box center [1285, 362] width 15 height 16
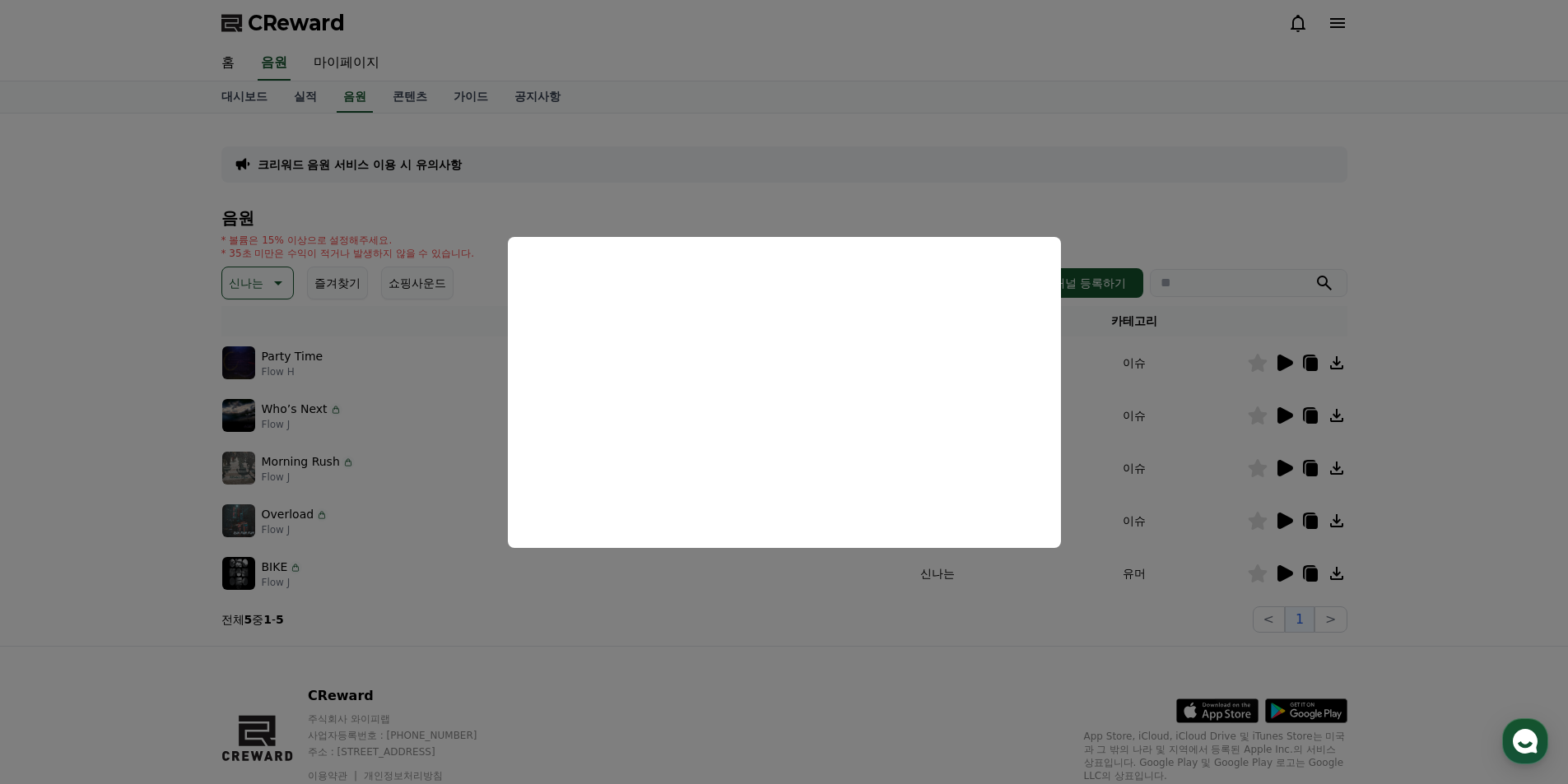
click at [1172, 438] on button "close modal" at bounding box center [784, 392] width 1568 height 784
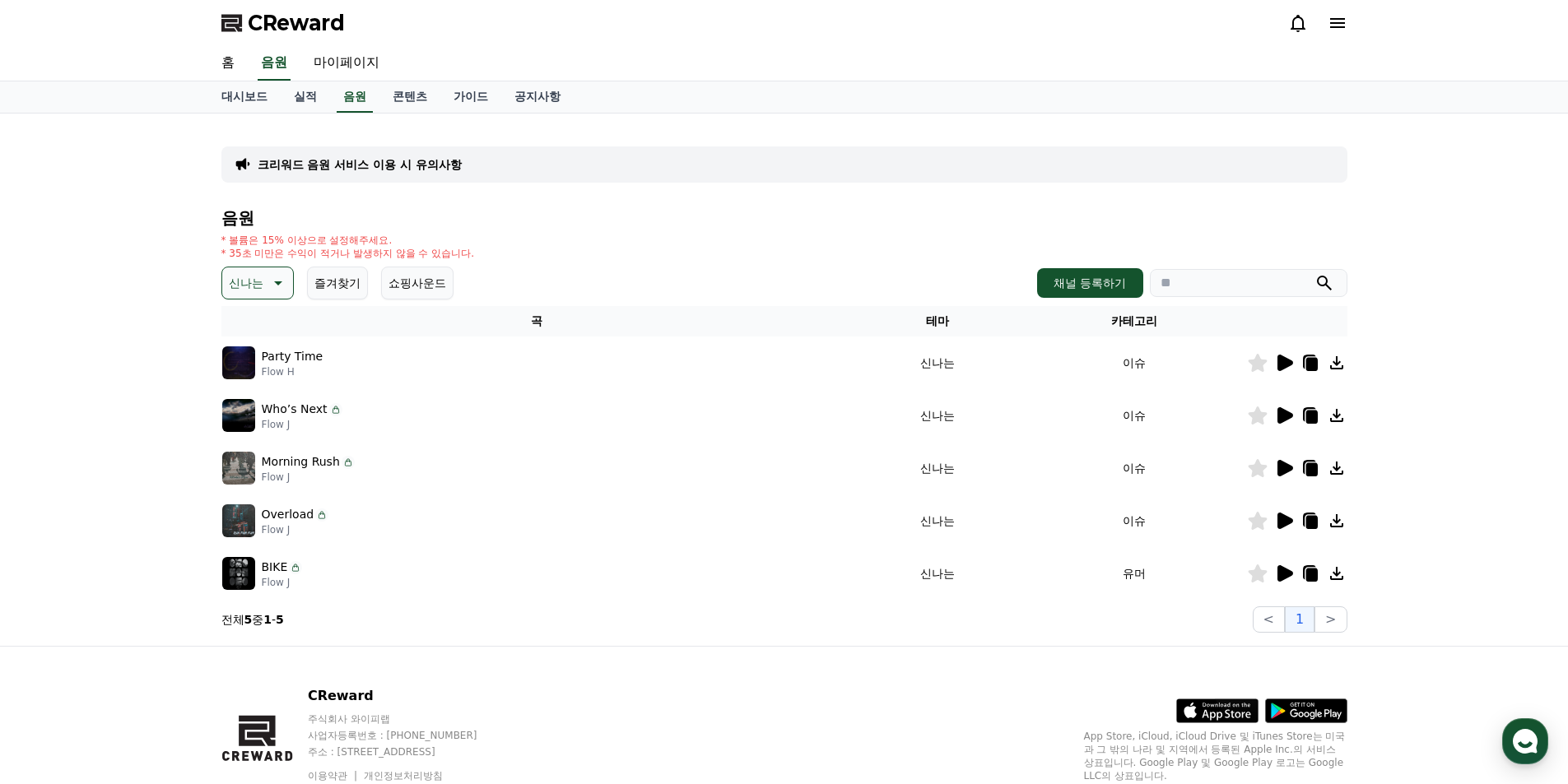
click at [1291, 422] on icon at bounding box center [1284, 415] width 20 height 20
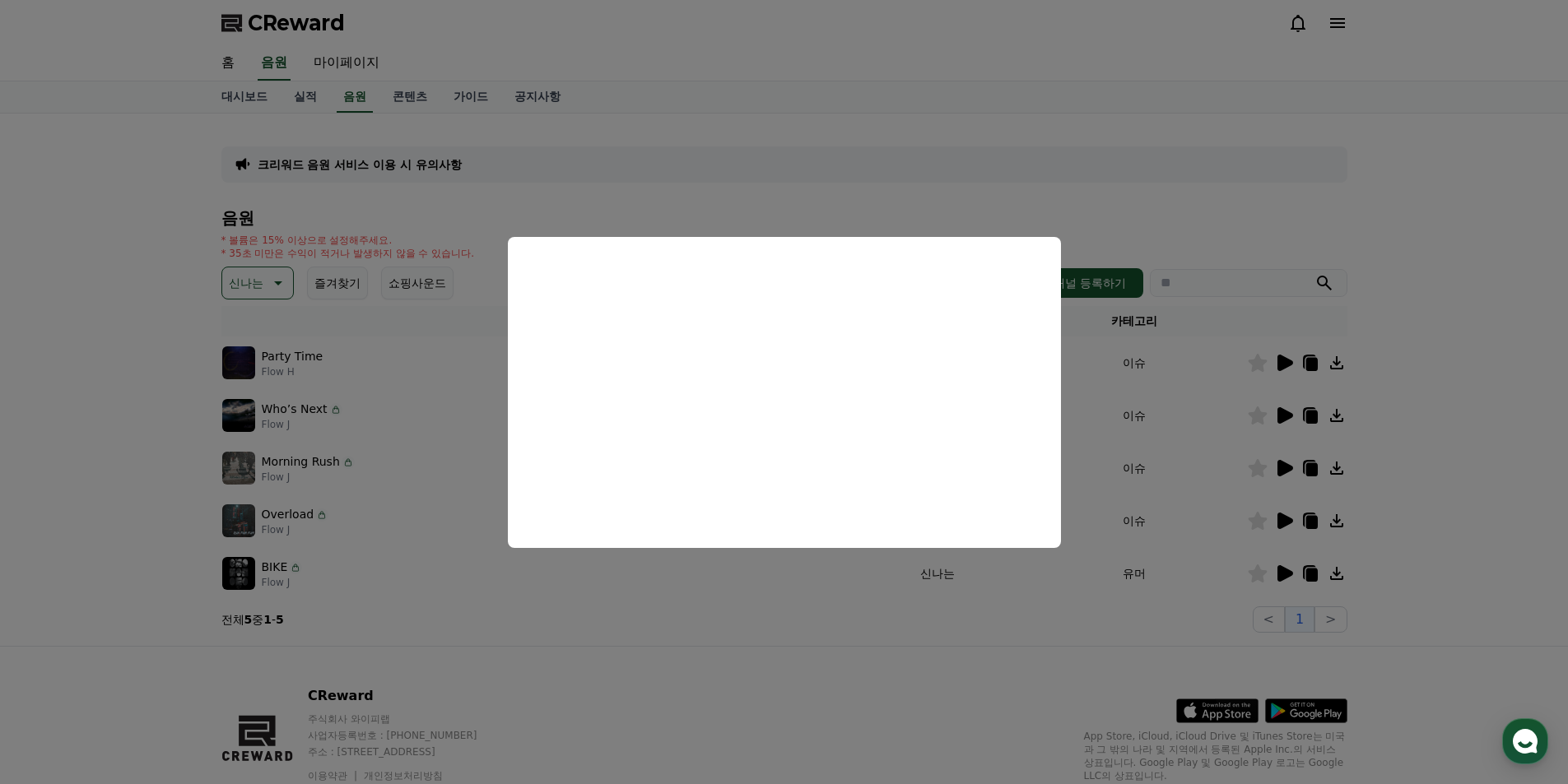
drag, startPoint x: 1143, startPoint y: 469, endPoint x: 1265, endPoint y: 463, distance: 122.1
click at [1145, 469] on button "close modal" at bounding box center [784, 392] width 1568 height 784
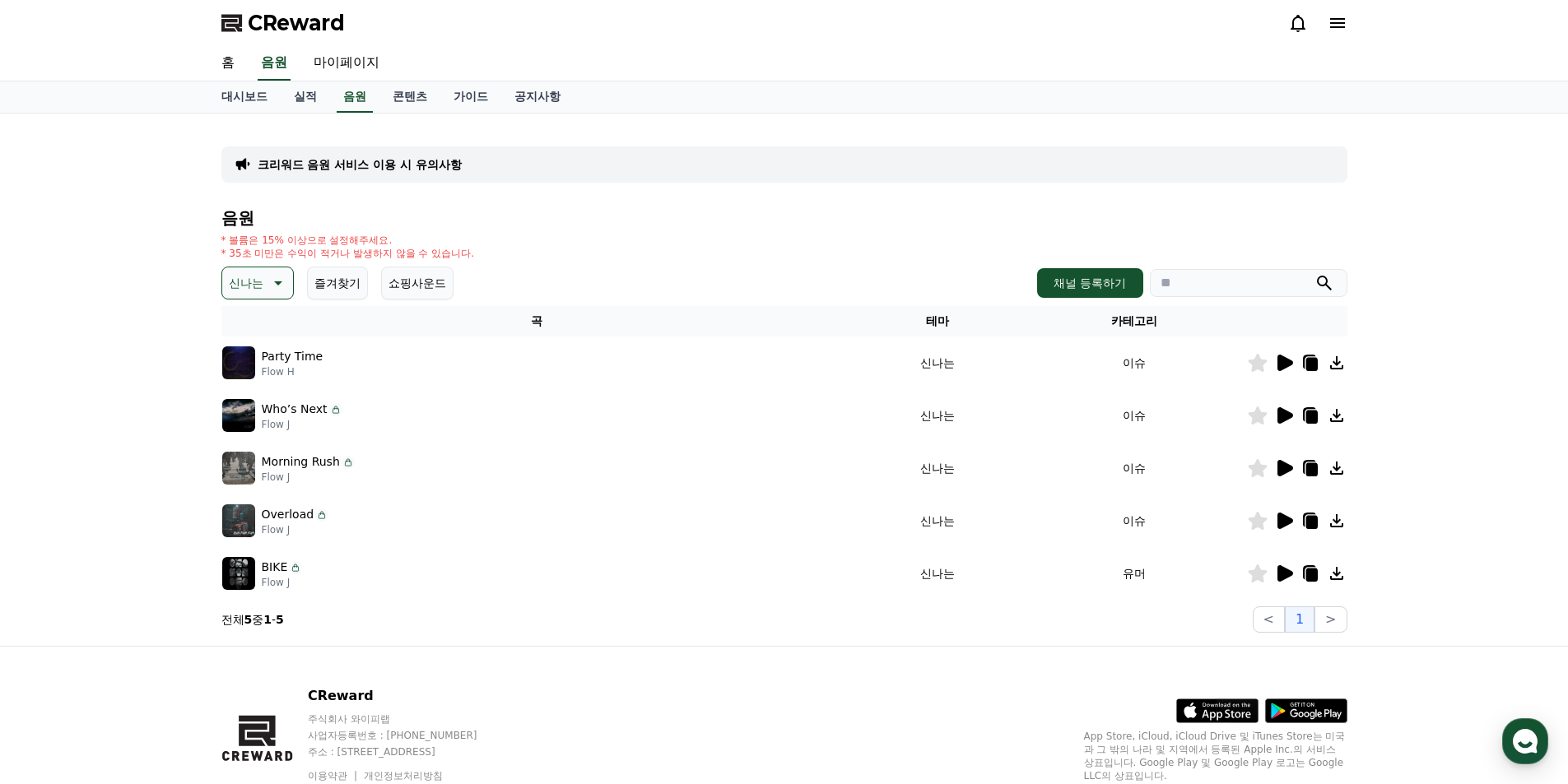
click at [1282, 463] on icon at bounding box center [1285, 468] width 15 height 16
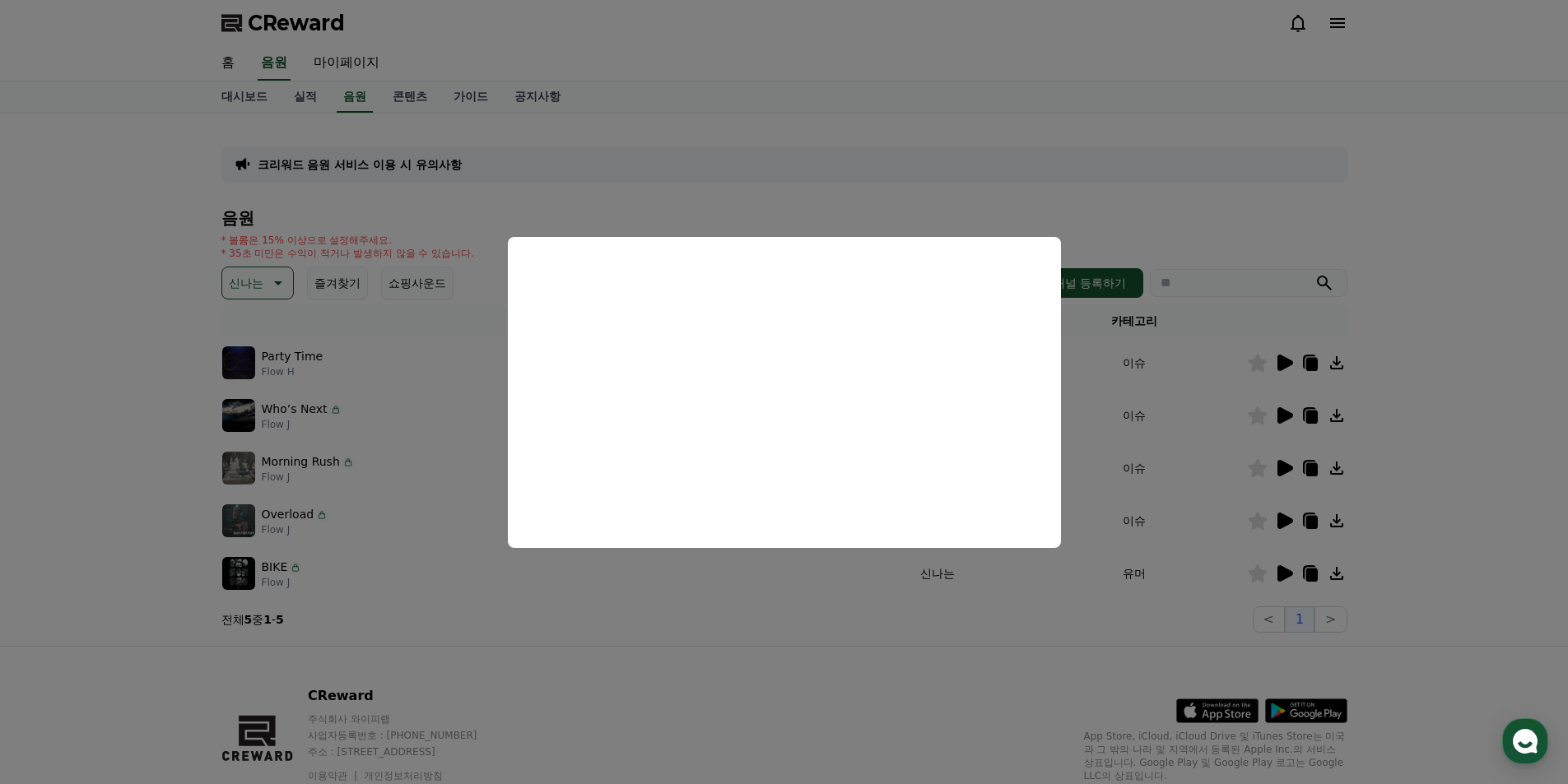
click at [1288, 515] on button "close modal" at bounding box center [784, 392] width 1568 height 784
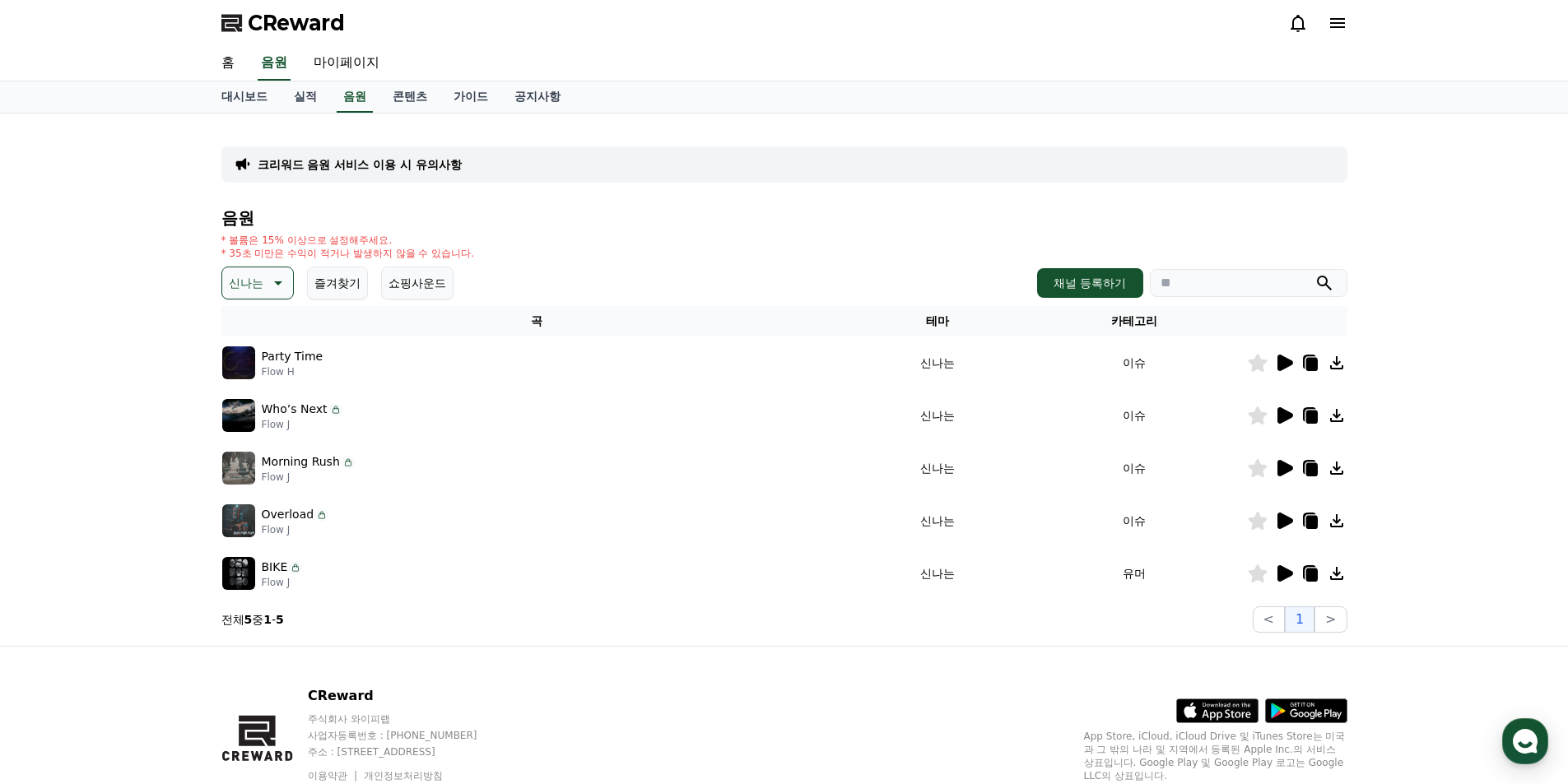
click at [1290, 520] on icon at bounding box center [1285, 520] width 15 height 16
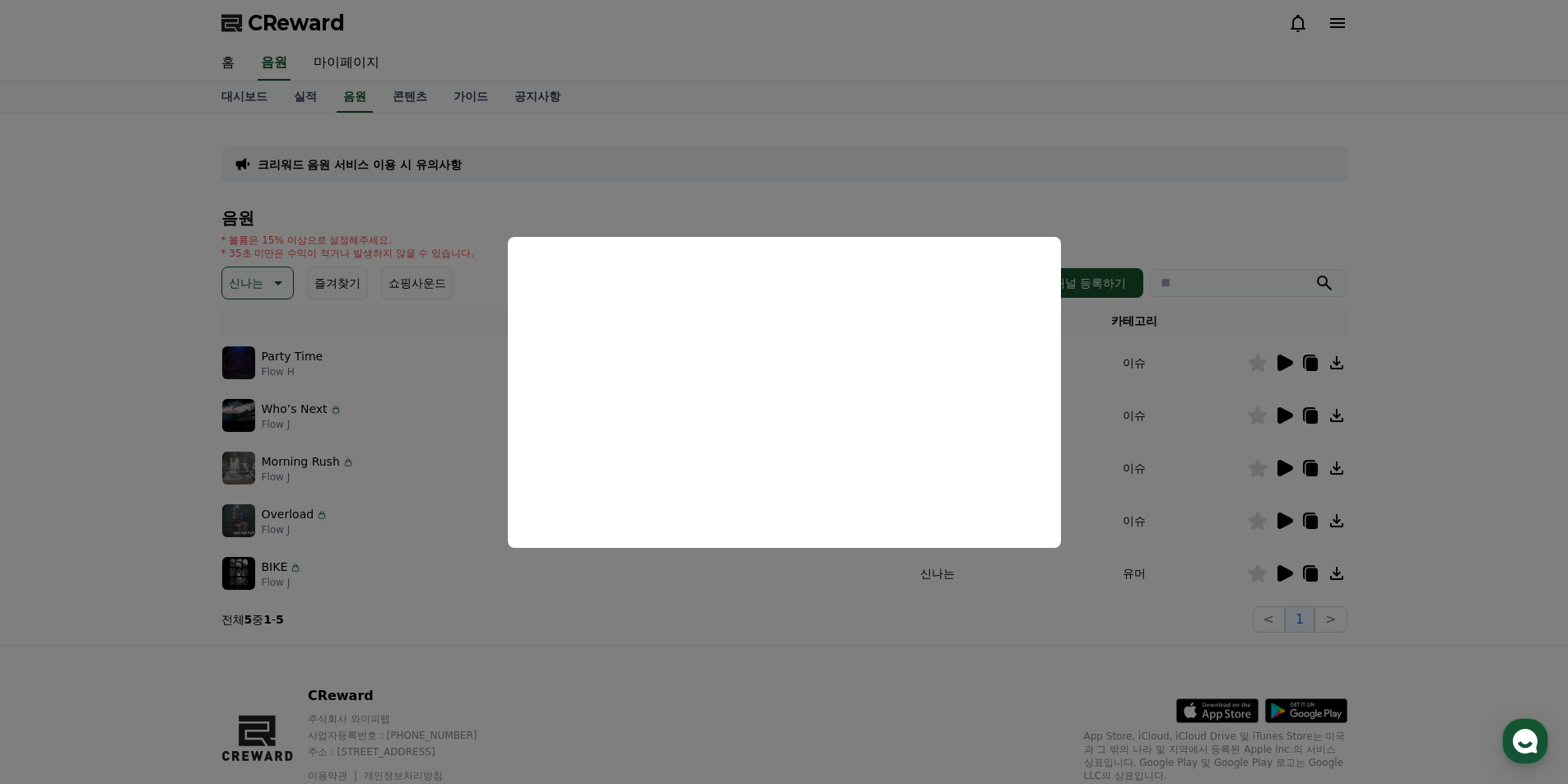
click at [1187, 559] on button "close modal" at bounding box center [784, 392] width 1568 height 784
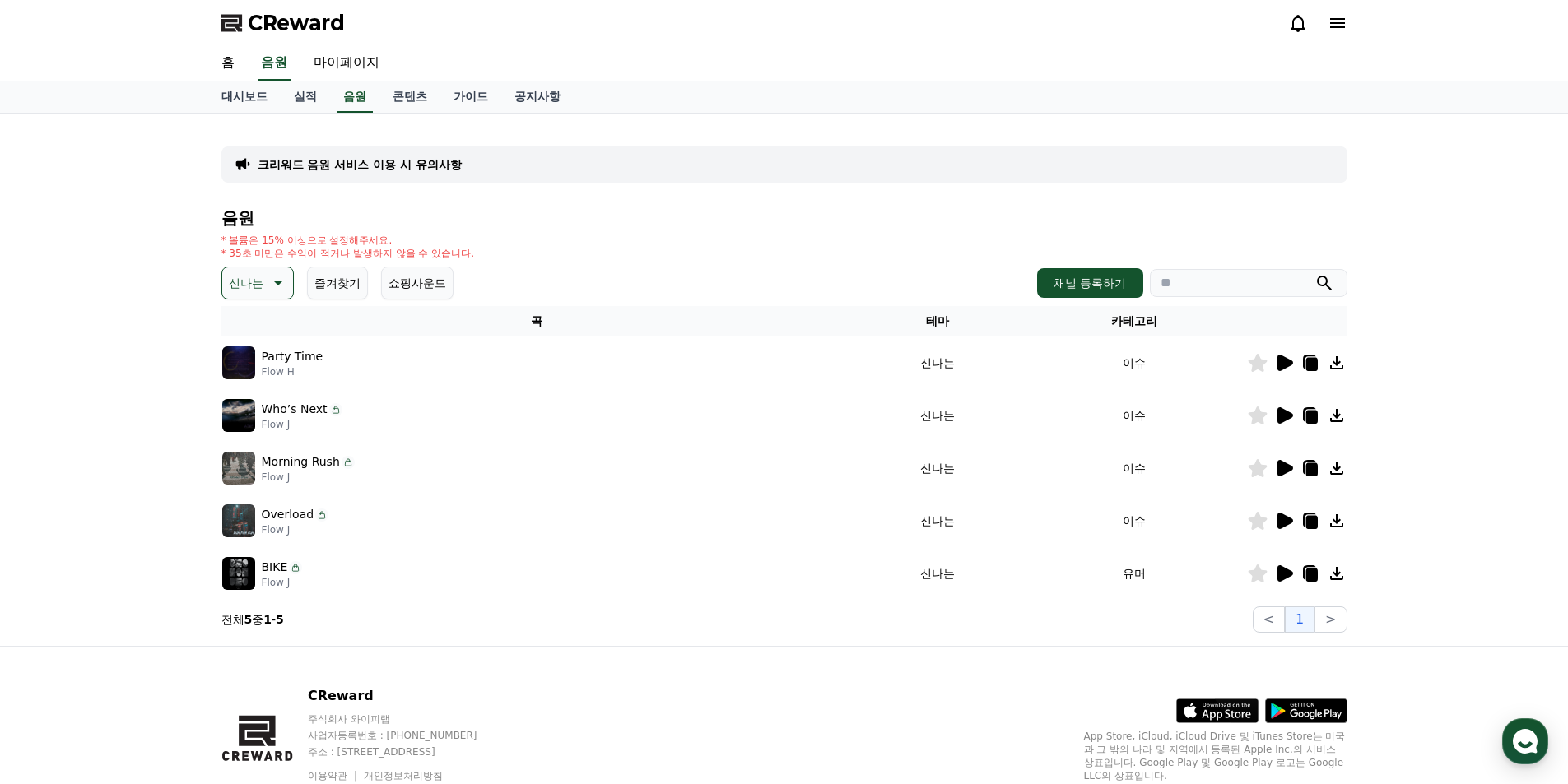
click at [1289, 575] on icon at bounding box center [1285, 573] width 15 height 16
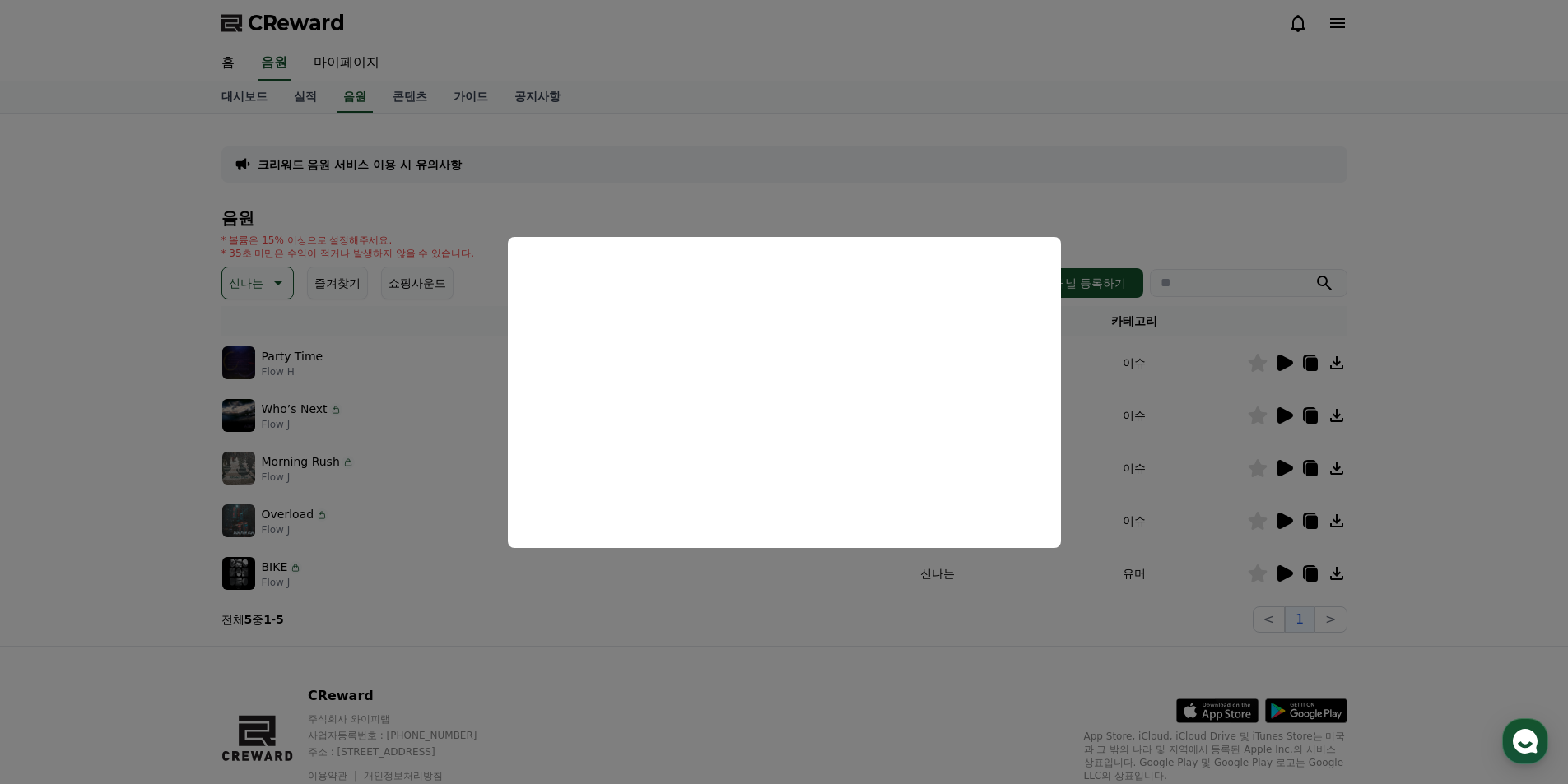
drag, startPoint x: 1123, startPoint y: 428, endPoint x: 242, endPoint y: 265, distance: 896.0
click at [1120, 429] on button "close modal" at bounding box center [784, 392] width 1568 height 784
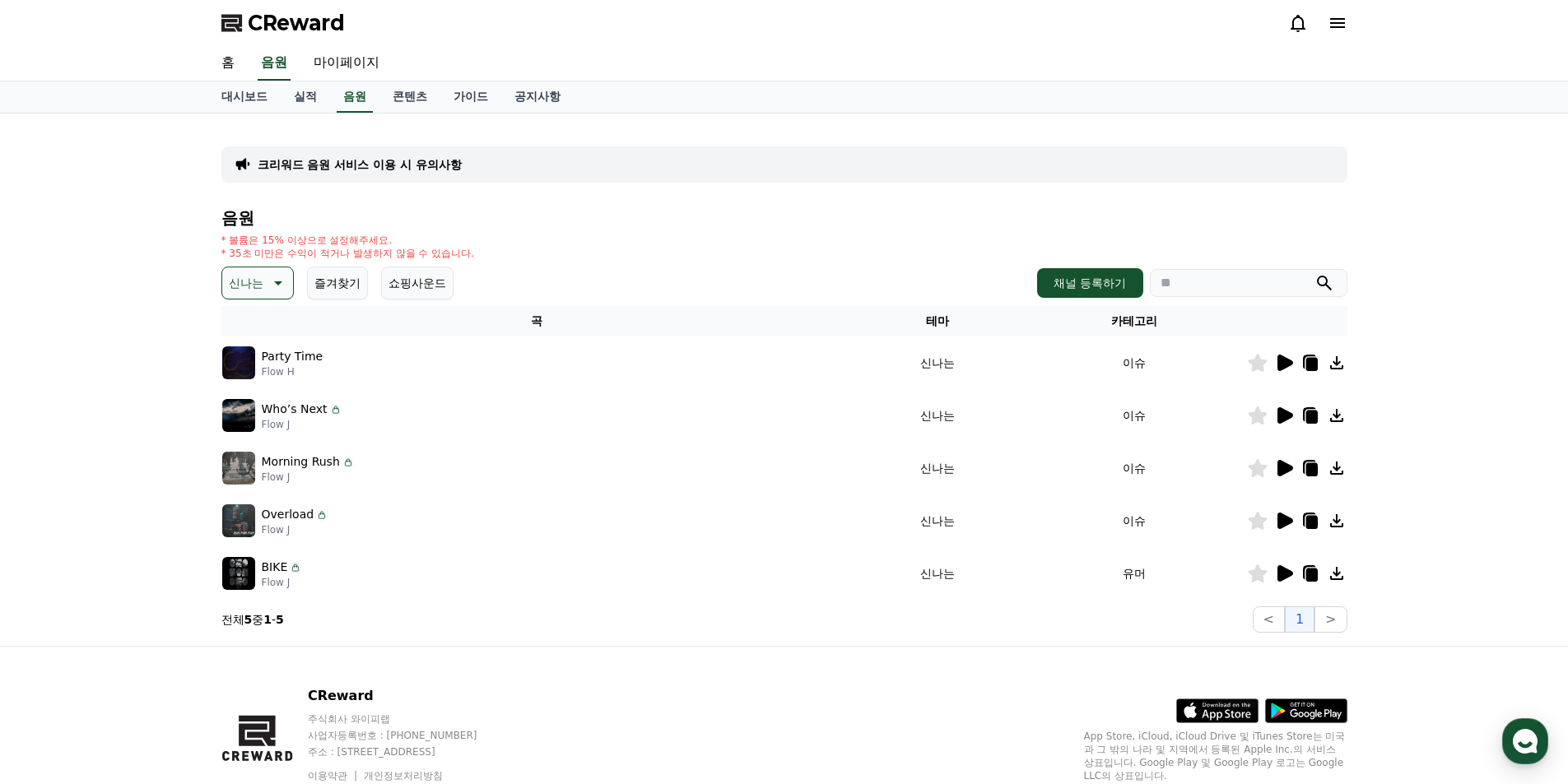
click at [270, 290] on icon at bounding box center [276, 282] width 20 height 20
click at [270, 412] on button "긴장되는" at bounding box center [254, 418] width 60 height 37
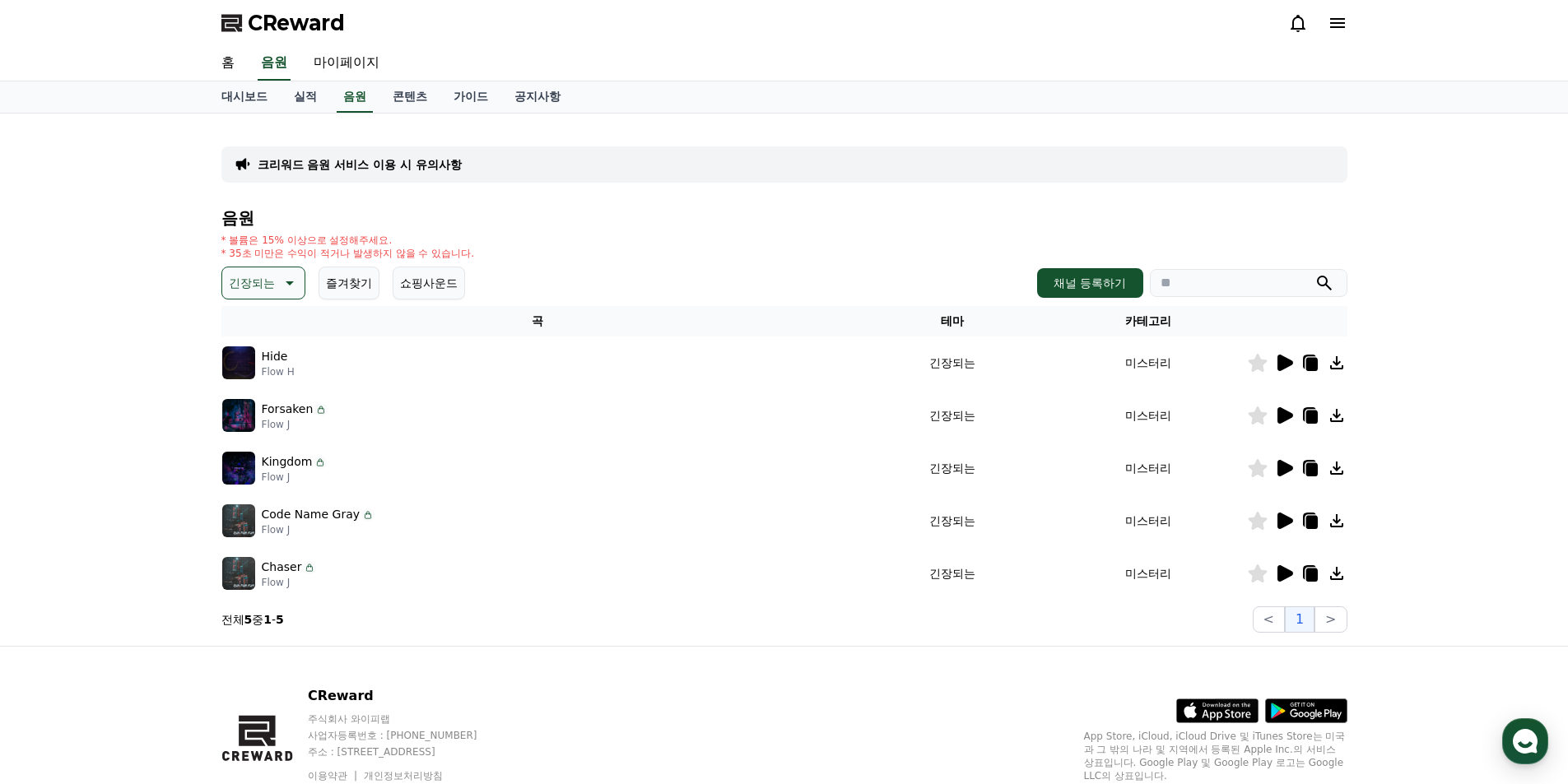
click at [1280, 366] on icon at bounding box center [1285, 362] width 15 height 16
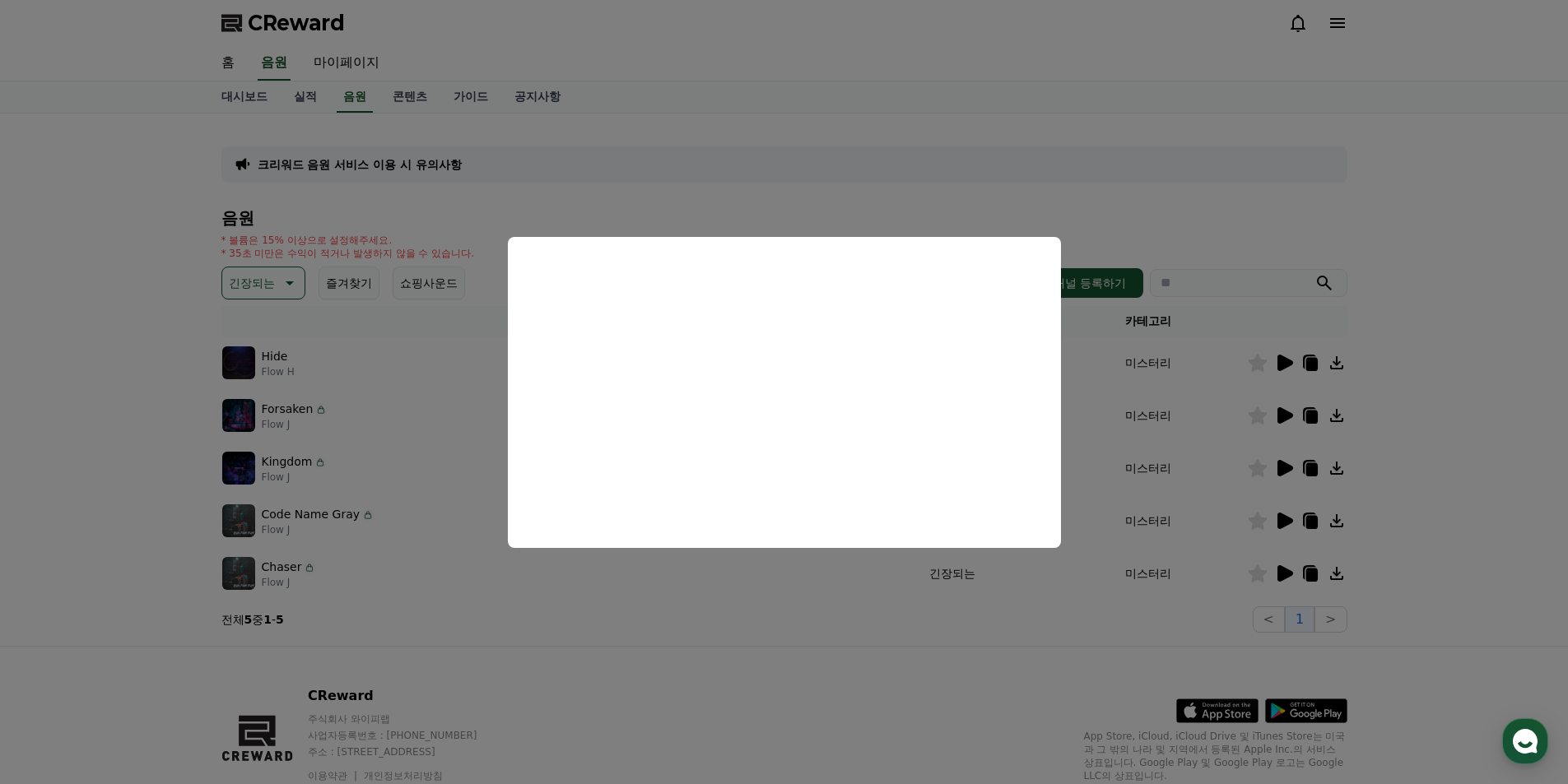
click at [1125, 355] on button "close modal" at bounding box center [784, 392] width 1568 height 784
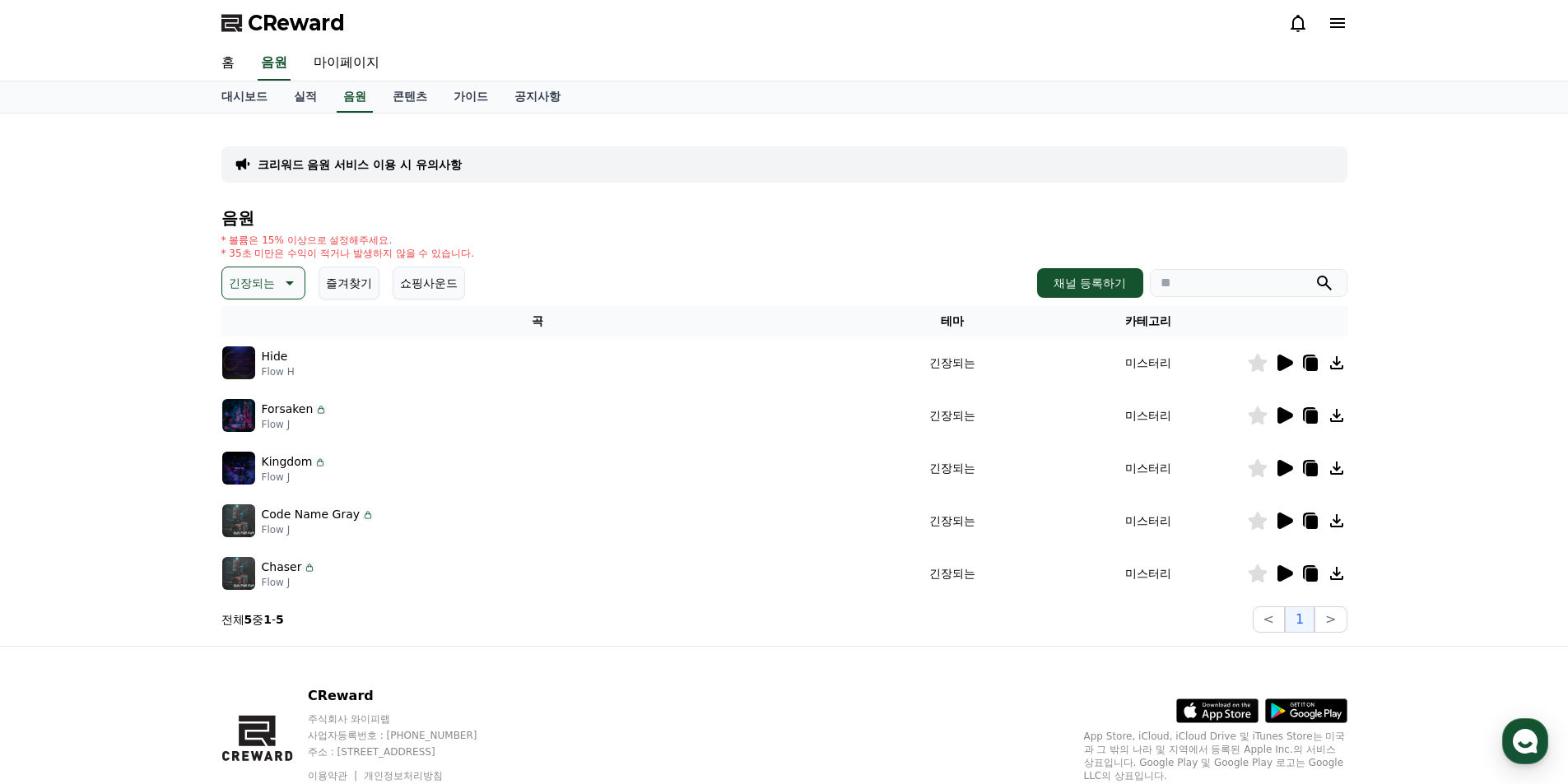
click at [1284, 423] on icon at bounding box center [1284, 415] width 20 height 20
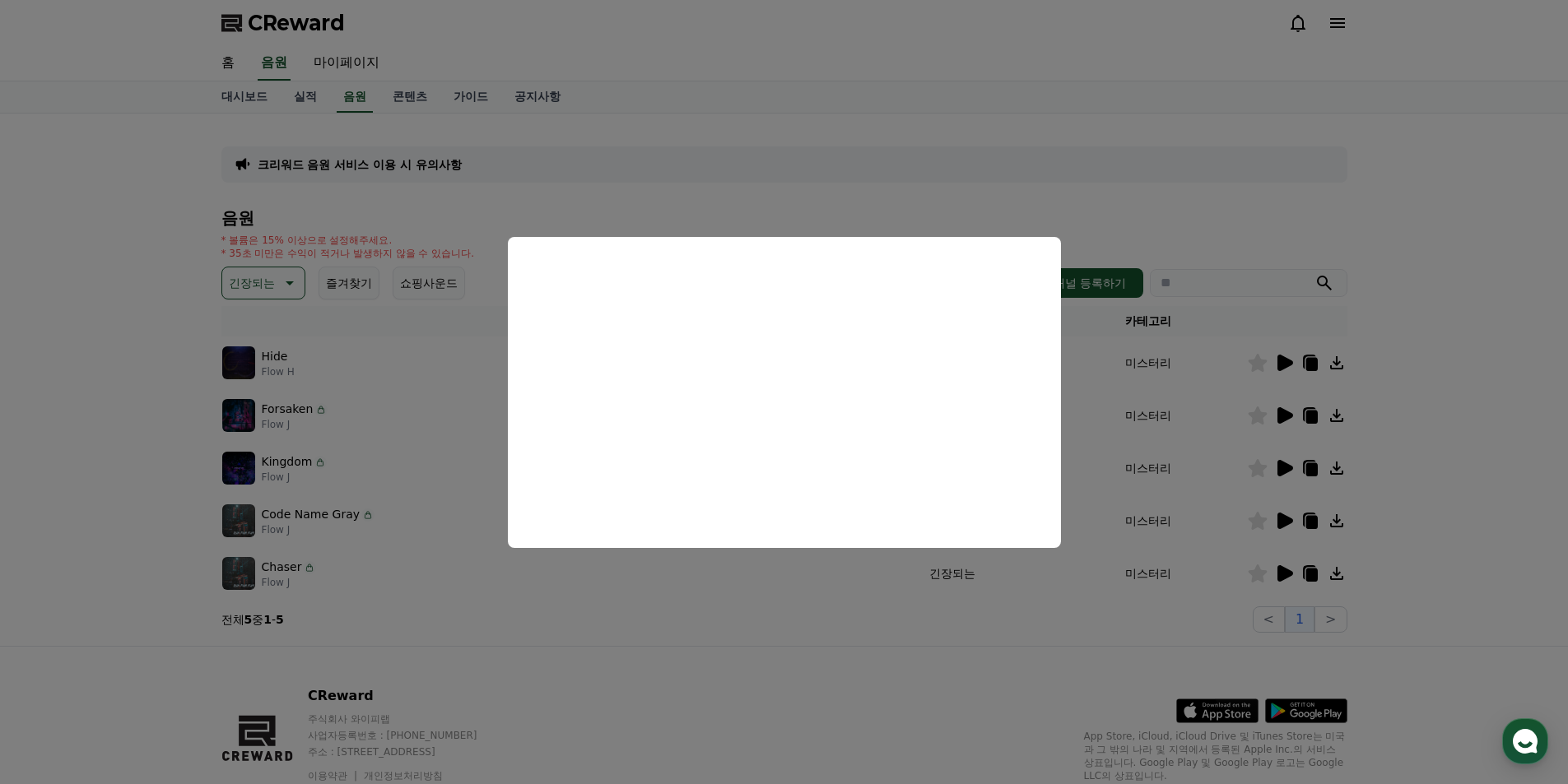
click at [1192, 366] on button "close modal" at bounding box center [784, 392] width 1568 height 784
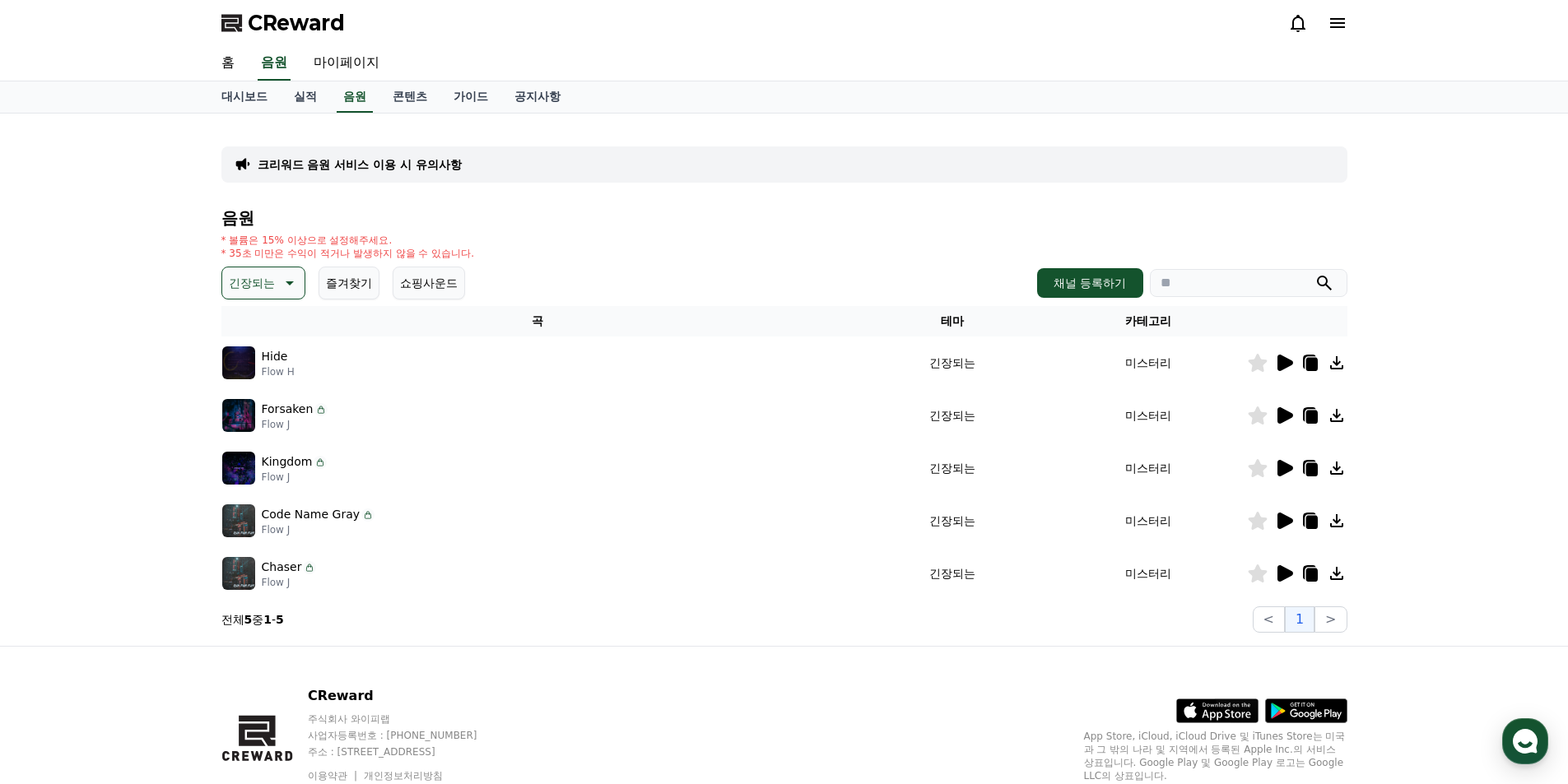
click at [248, 290] on p "긴장되는" at bounding box center [252, 282] width 46 height 23
click at [260, 378] on button "즐거움" at bounding box center [248, 370] width 48 height 37
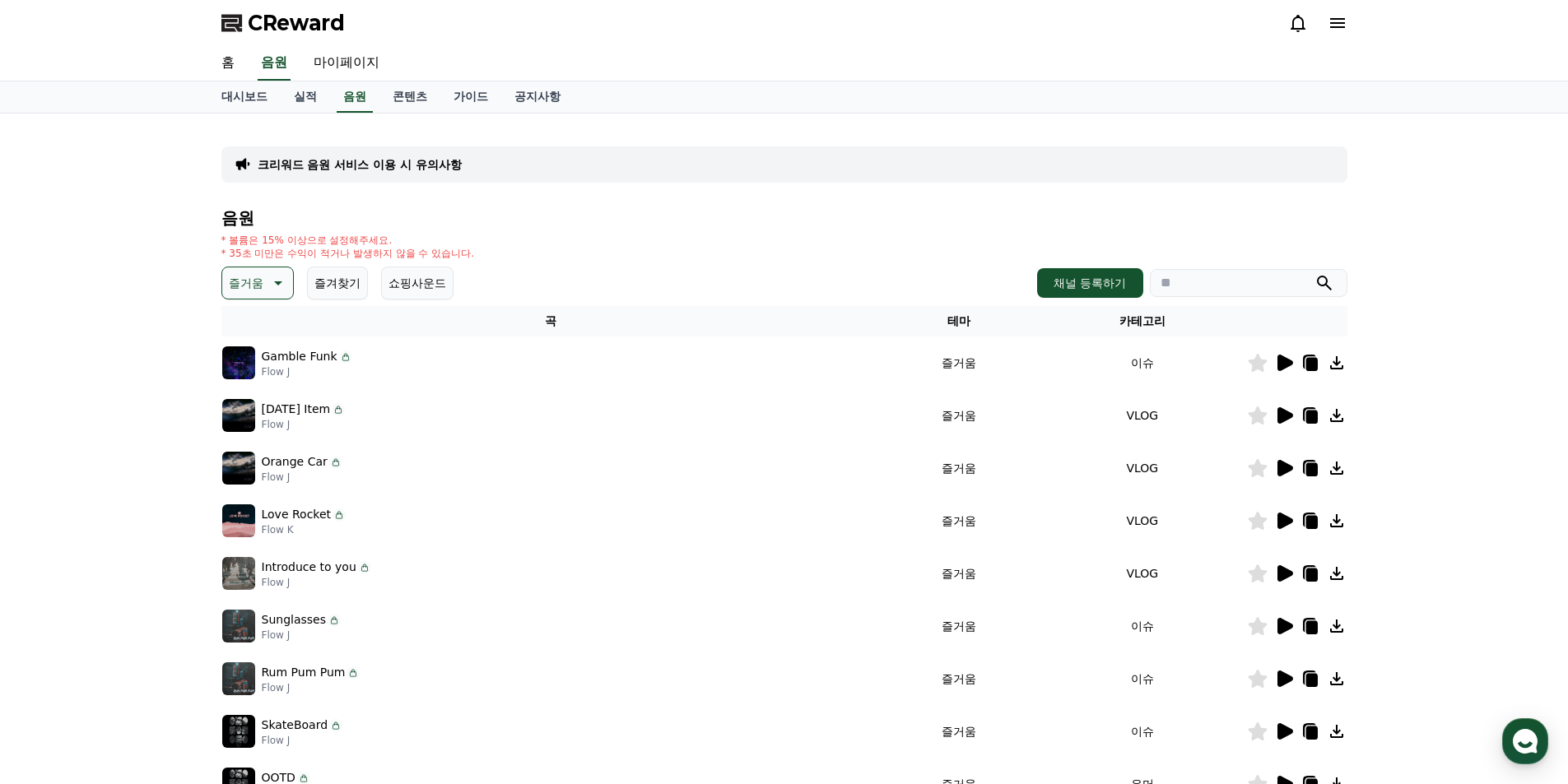
click at [1284, 366] on icon at bounding box center [1285, 362] width 15 height 16
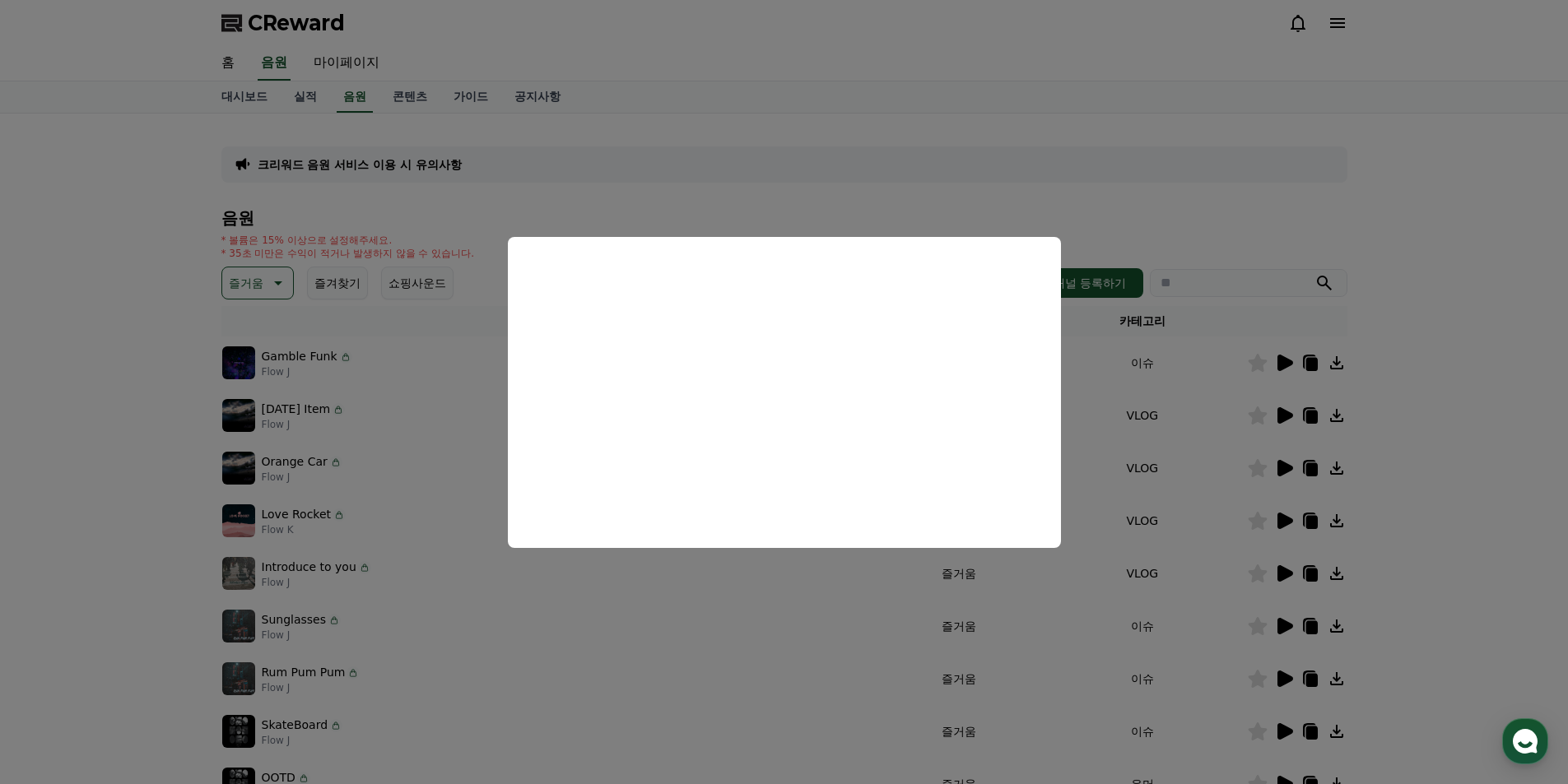
click at [1240, 416] on button "close modal" at bounding box center [784, 392] width 1568 height 784
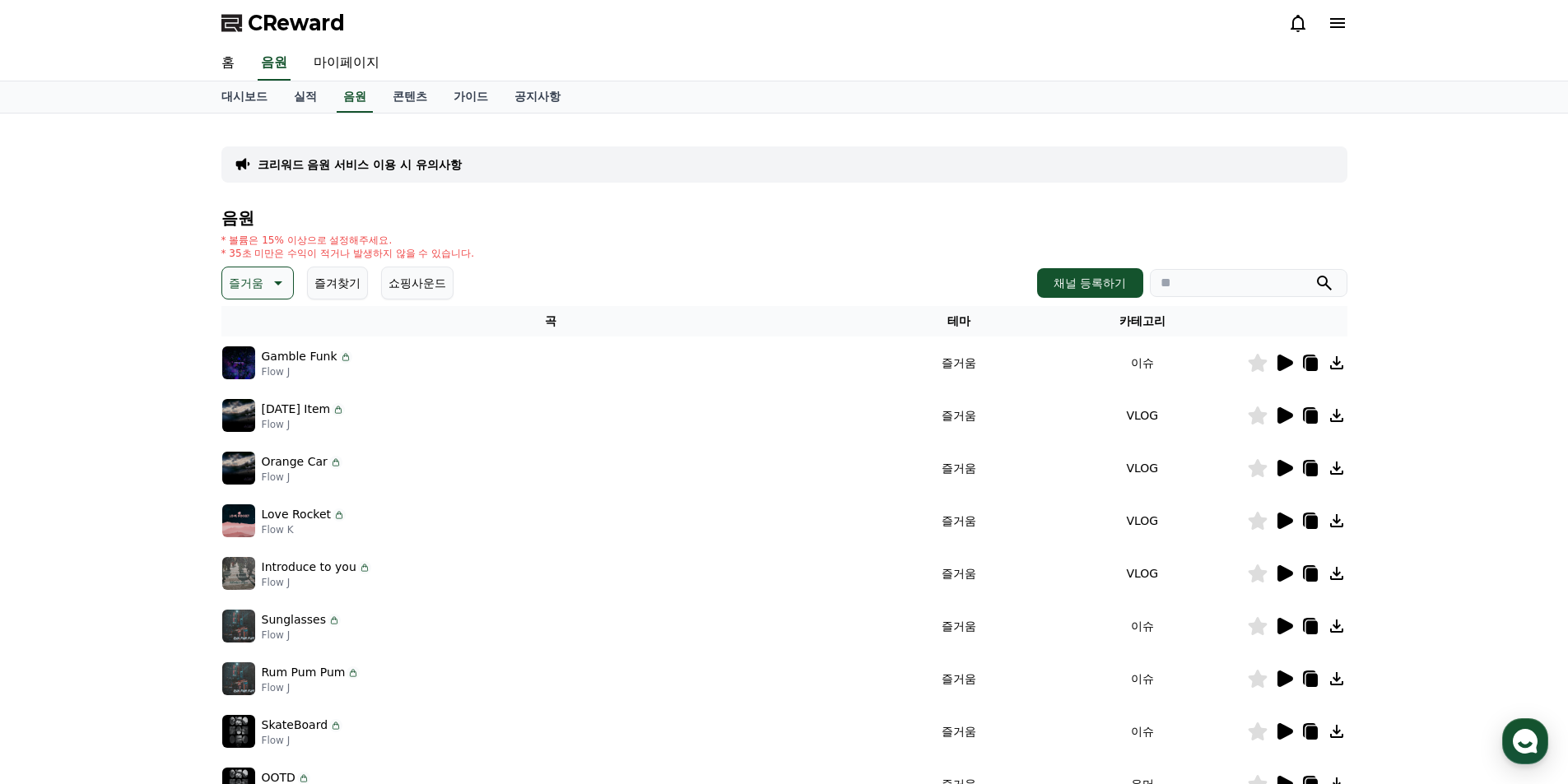
click at [1290, 412] on icon at bounding box center [1284, 415] width 20 height 20
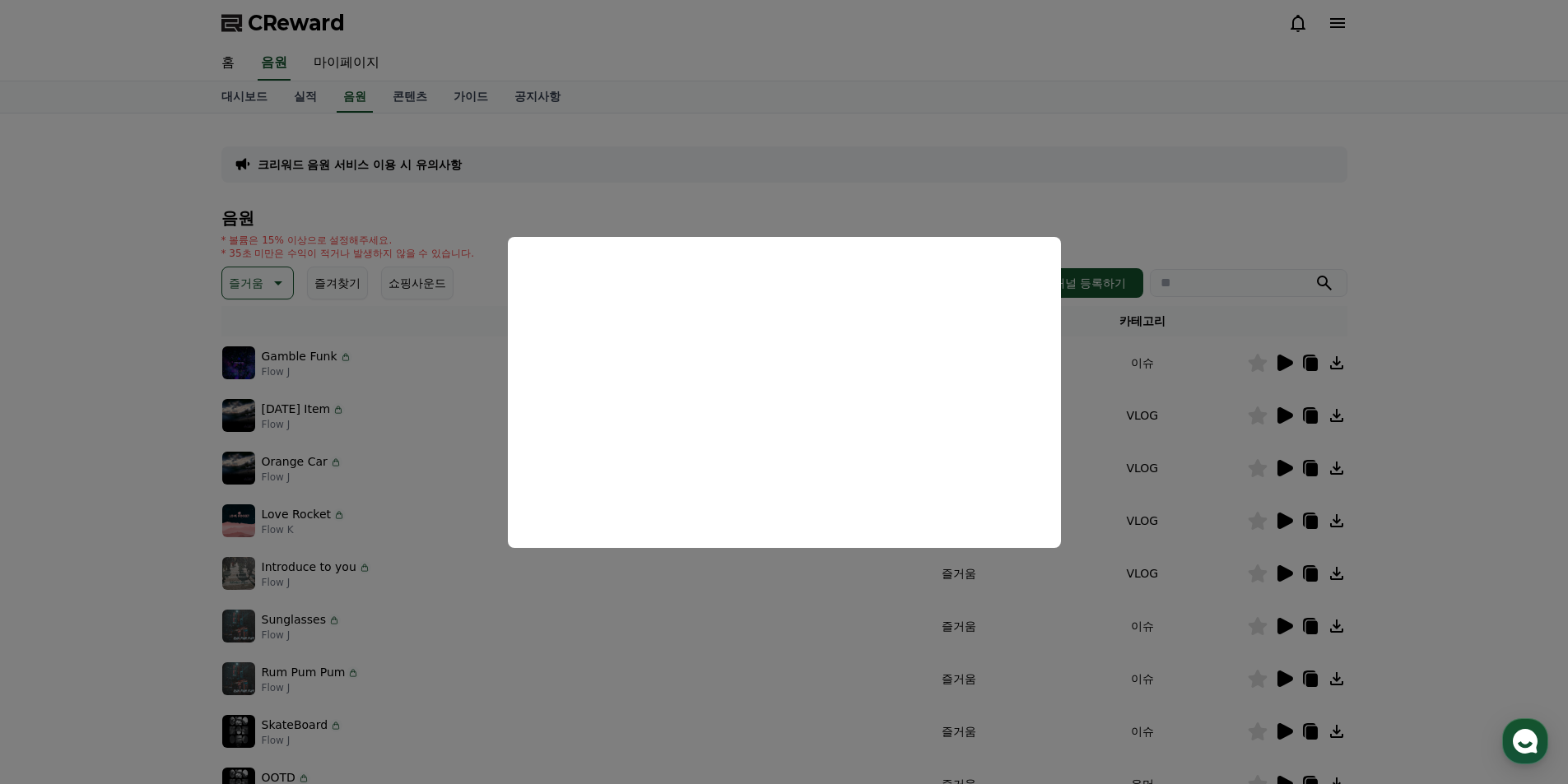
click at [1223, 411] on button "close modal" at bounding box center [784, 392] width 1568 height 784
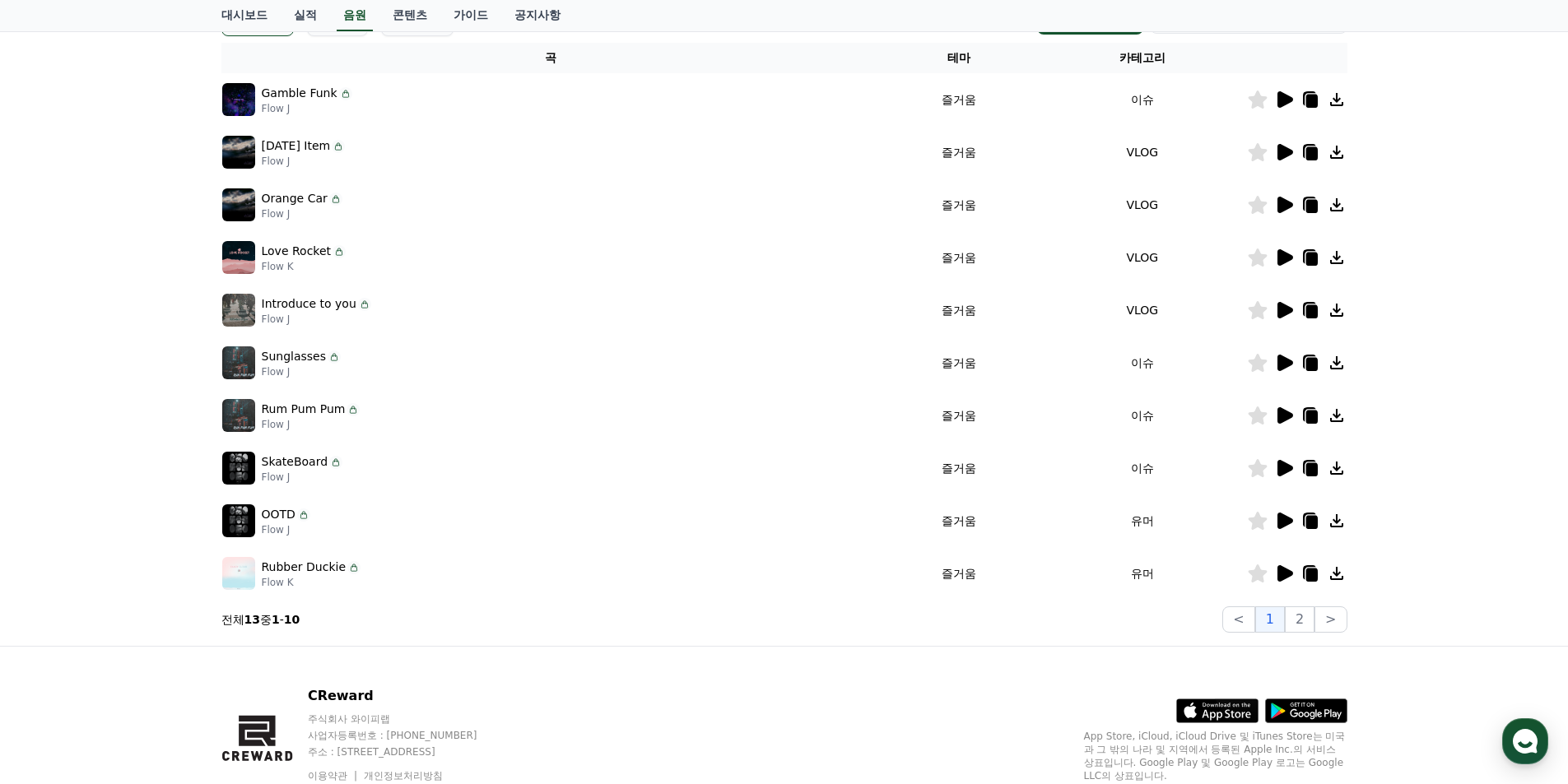
scroll to position [330, 0]
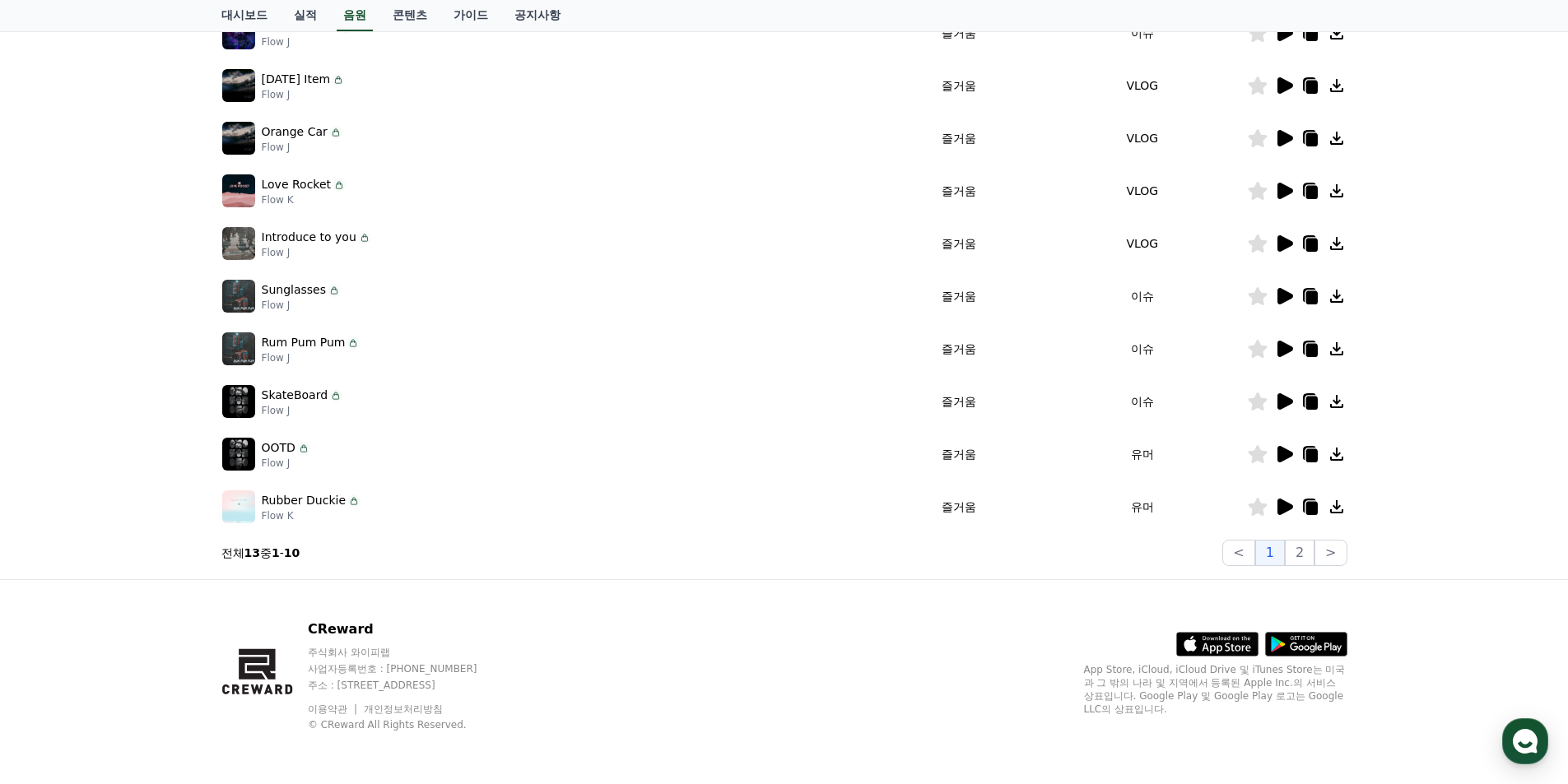
click at [1309, 503] on icon at bounding box center [1311, 508] width 12 height 13
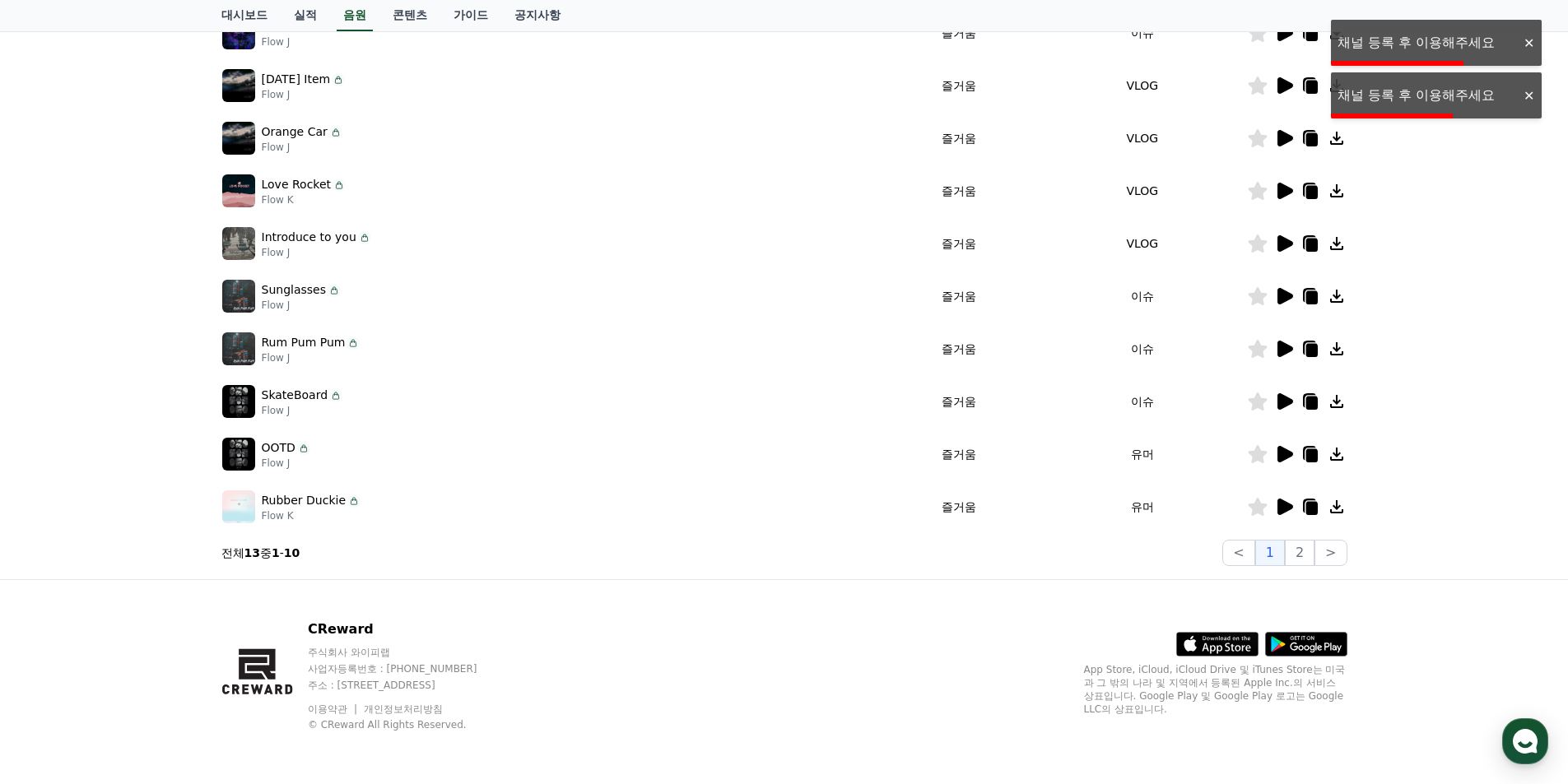
click at [1526, 41] on div at bounding box center [1528, 43] width 26 height 15
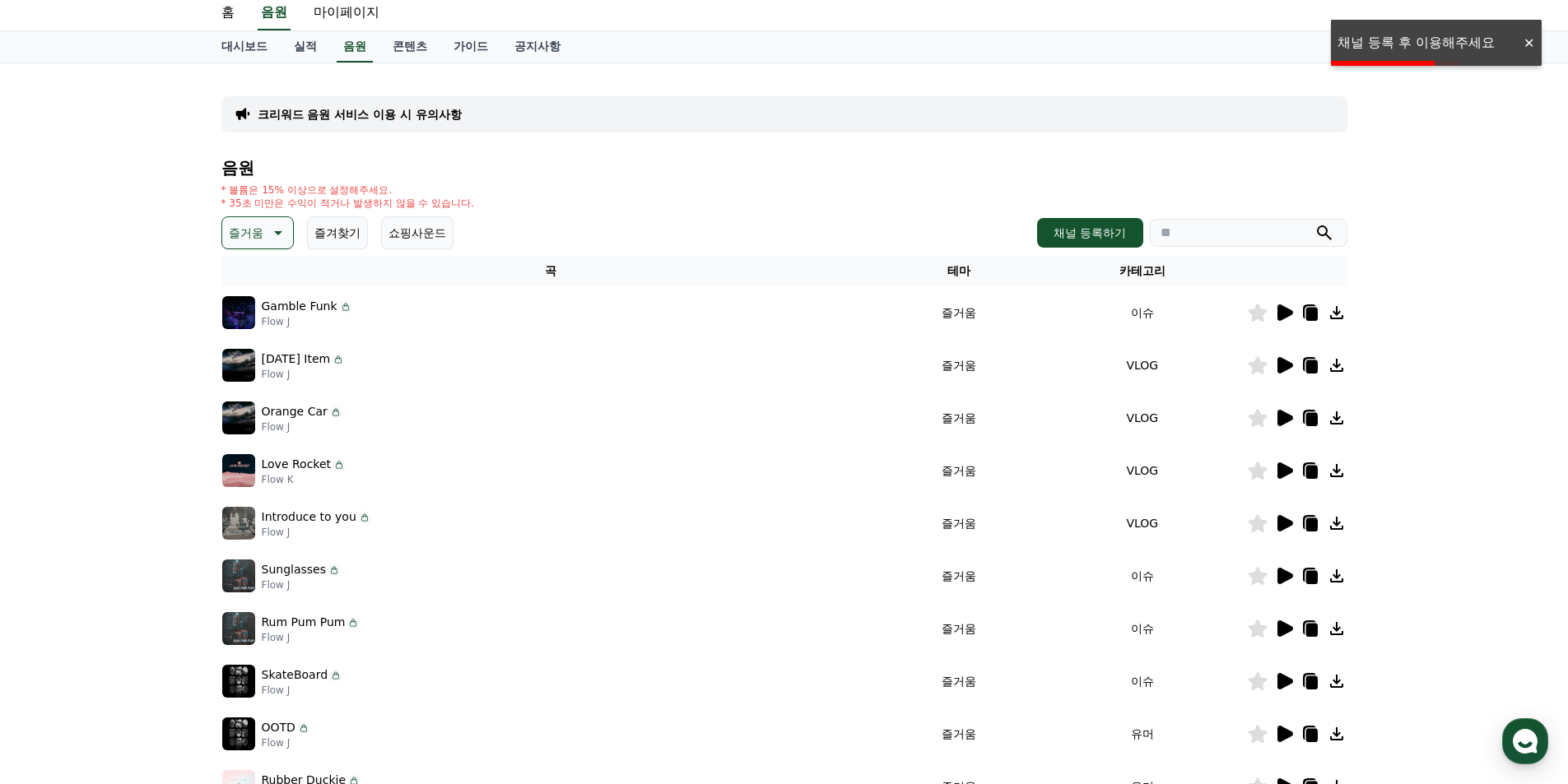
scroll to position [0, 0]
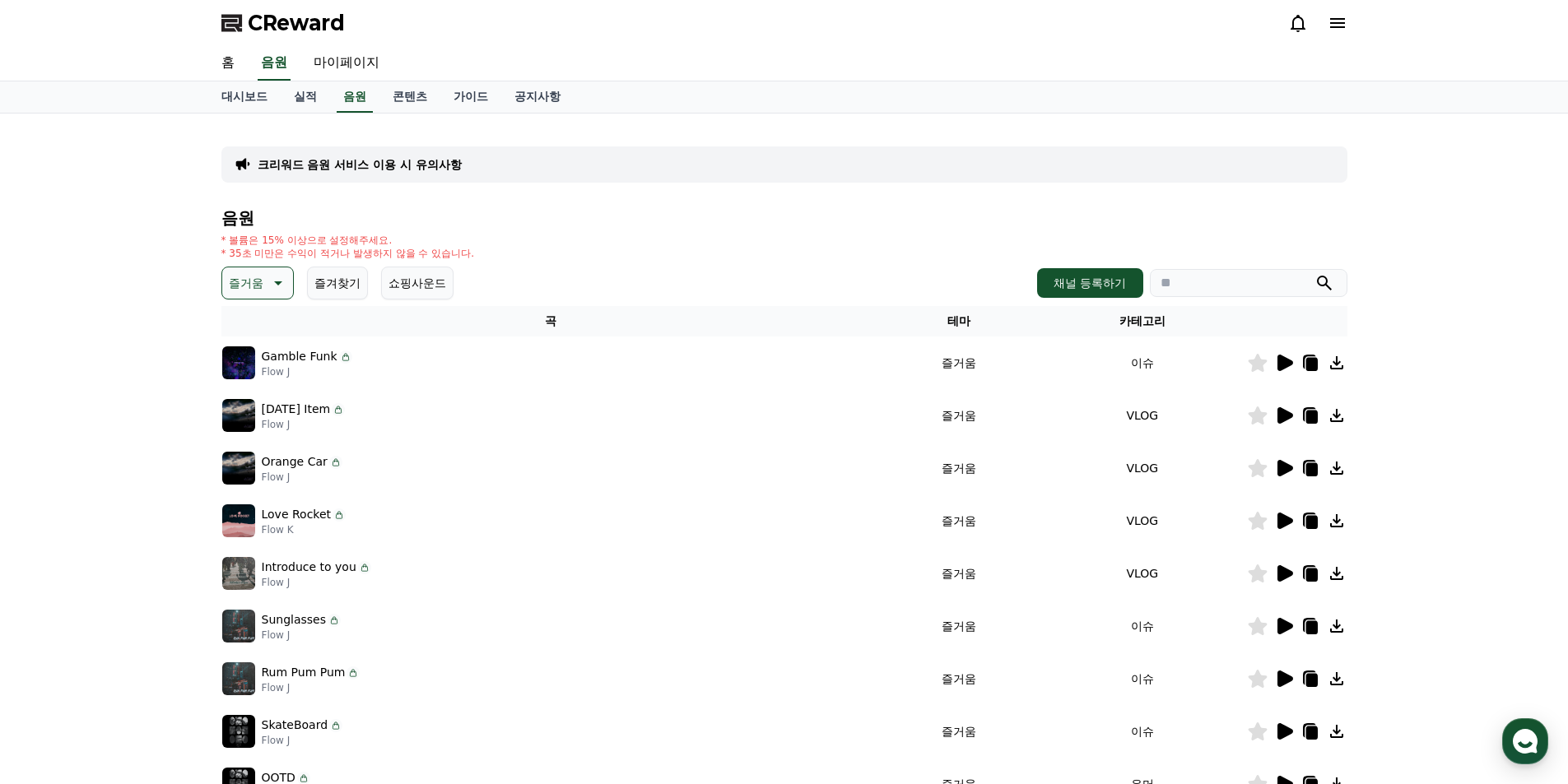
click at [1334, 25] on icon at bounding box center [1337, 22] width 20 height 20
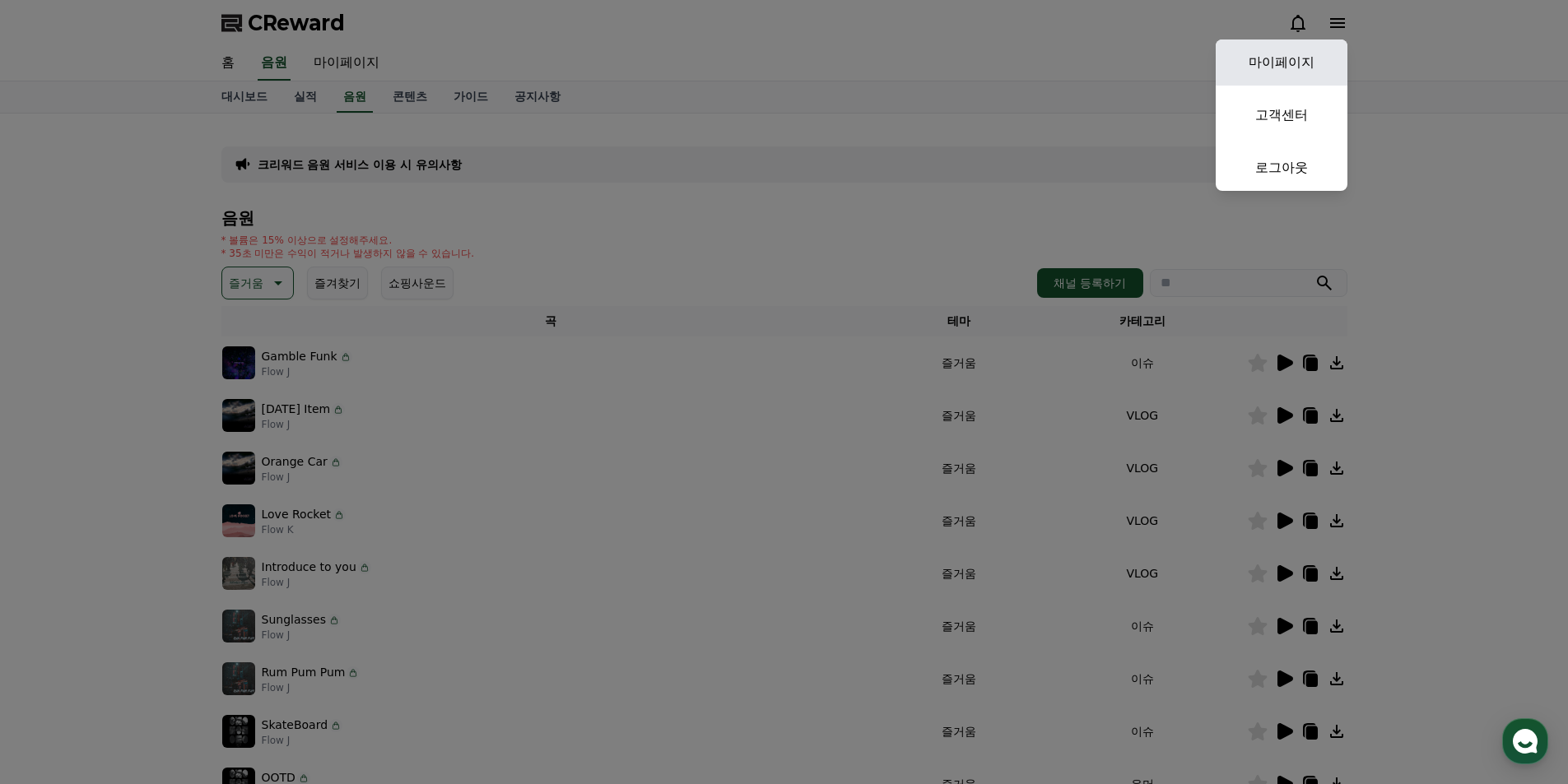
click at [1303, 60] on link "마이페이지" at bounding box center [1281, 62] width 132 height 46
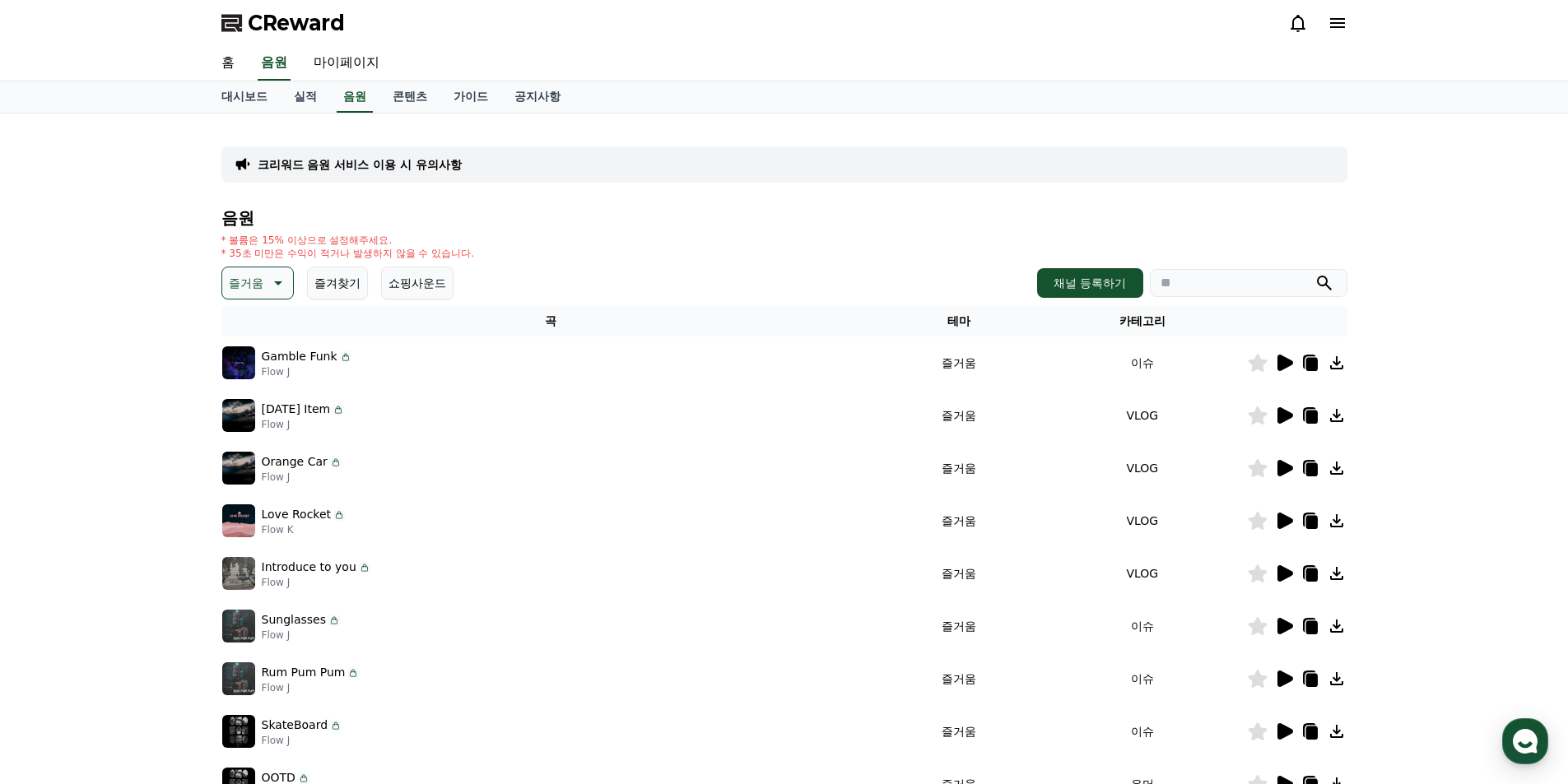
select select "**********"
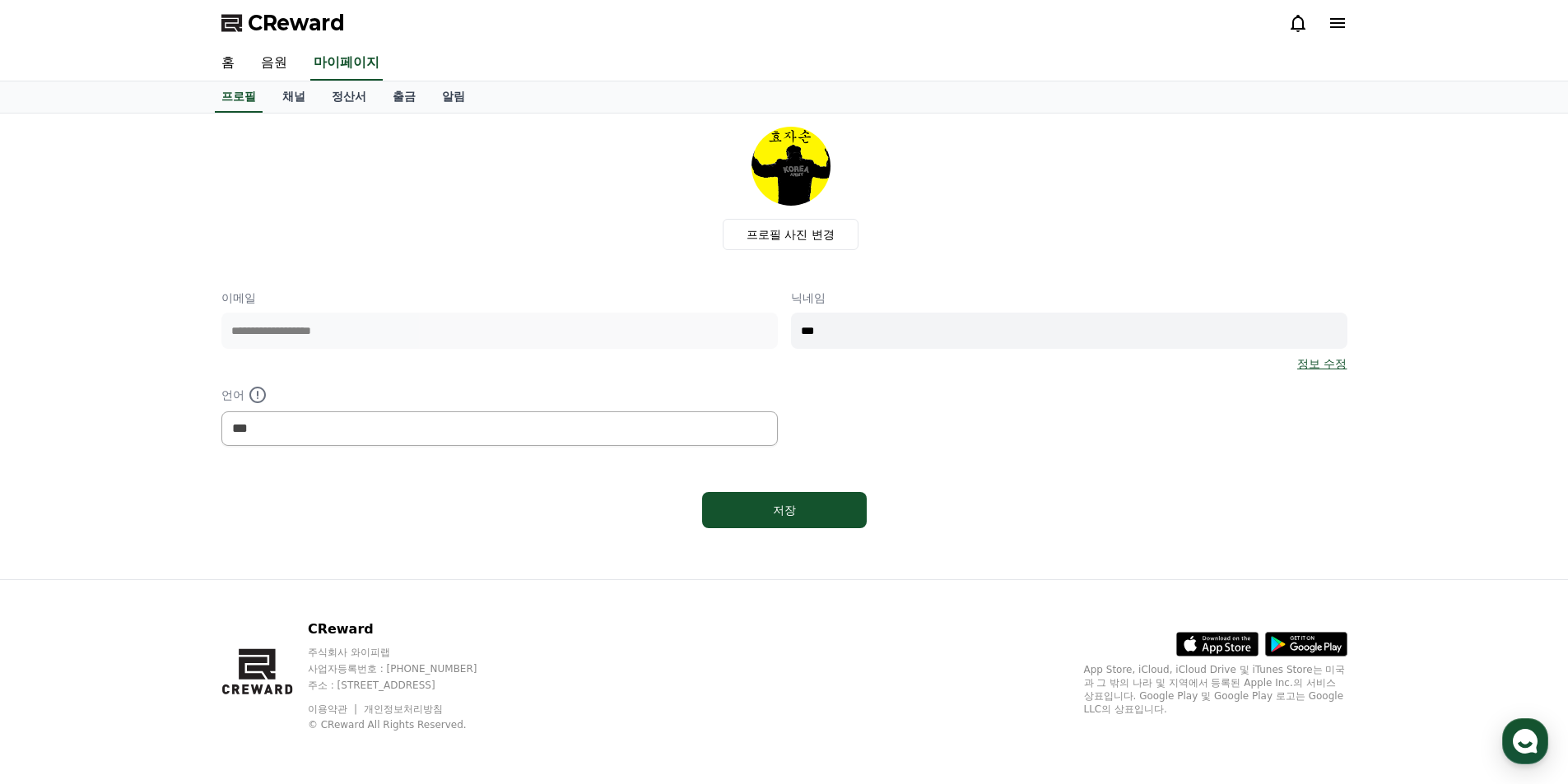
click at [997, 423] on div "**********" at bounding box center [784, 368] width 1126 height 156
click at [442, 102] on link "알림" at bounding box center [453, 97] width 49 height 31
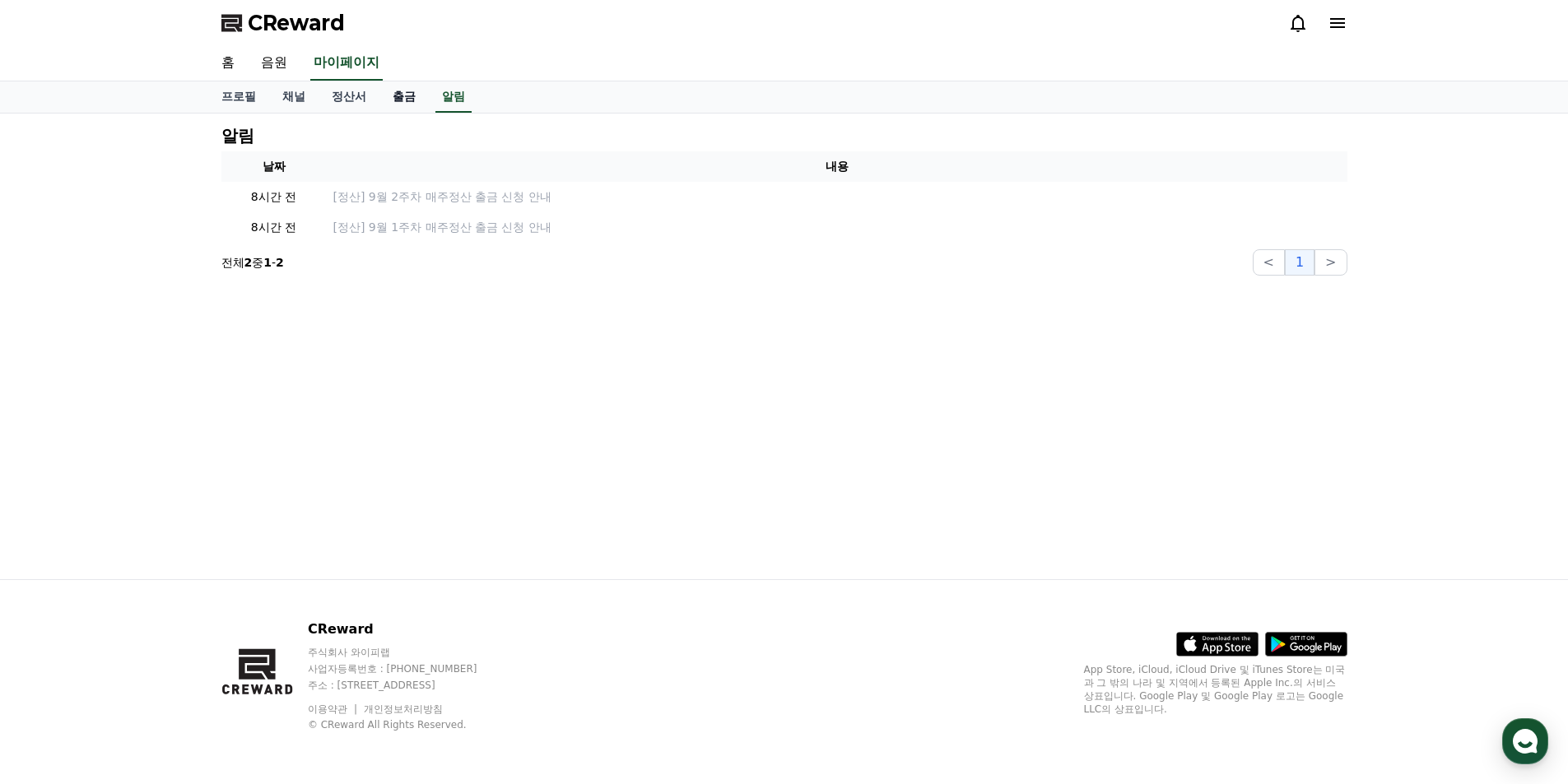
click at [392, 102] on link "출금" at bounding box center [404, 97] width 49 height 31
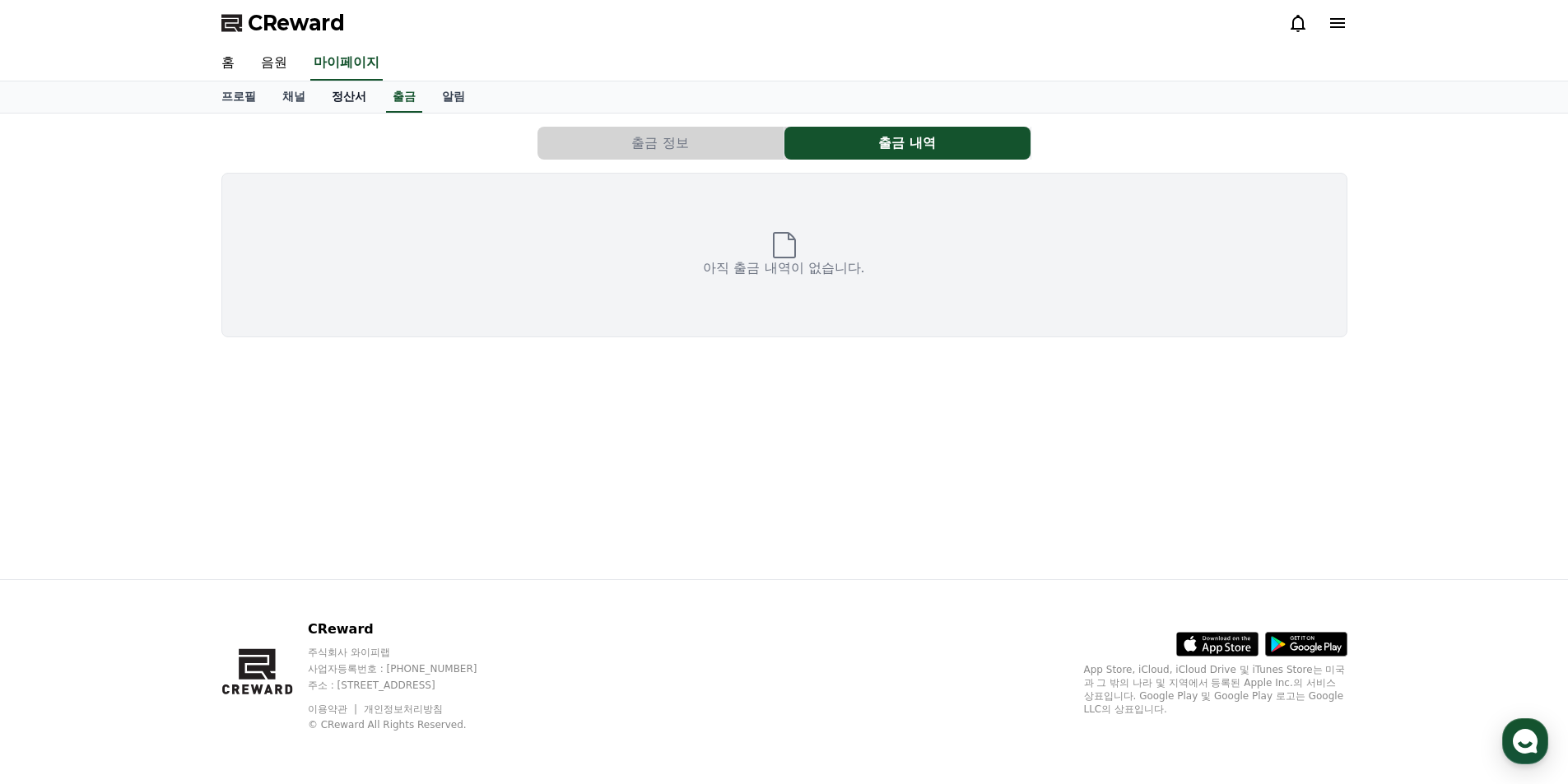
click at [365, 102] on link "정산서" at bounding box center [349, 97] width 61 height 31
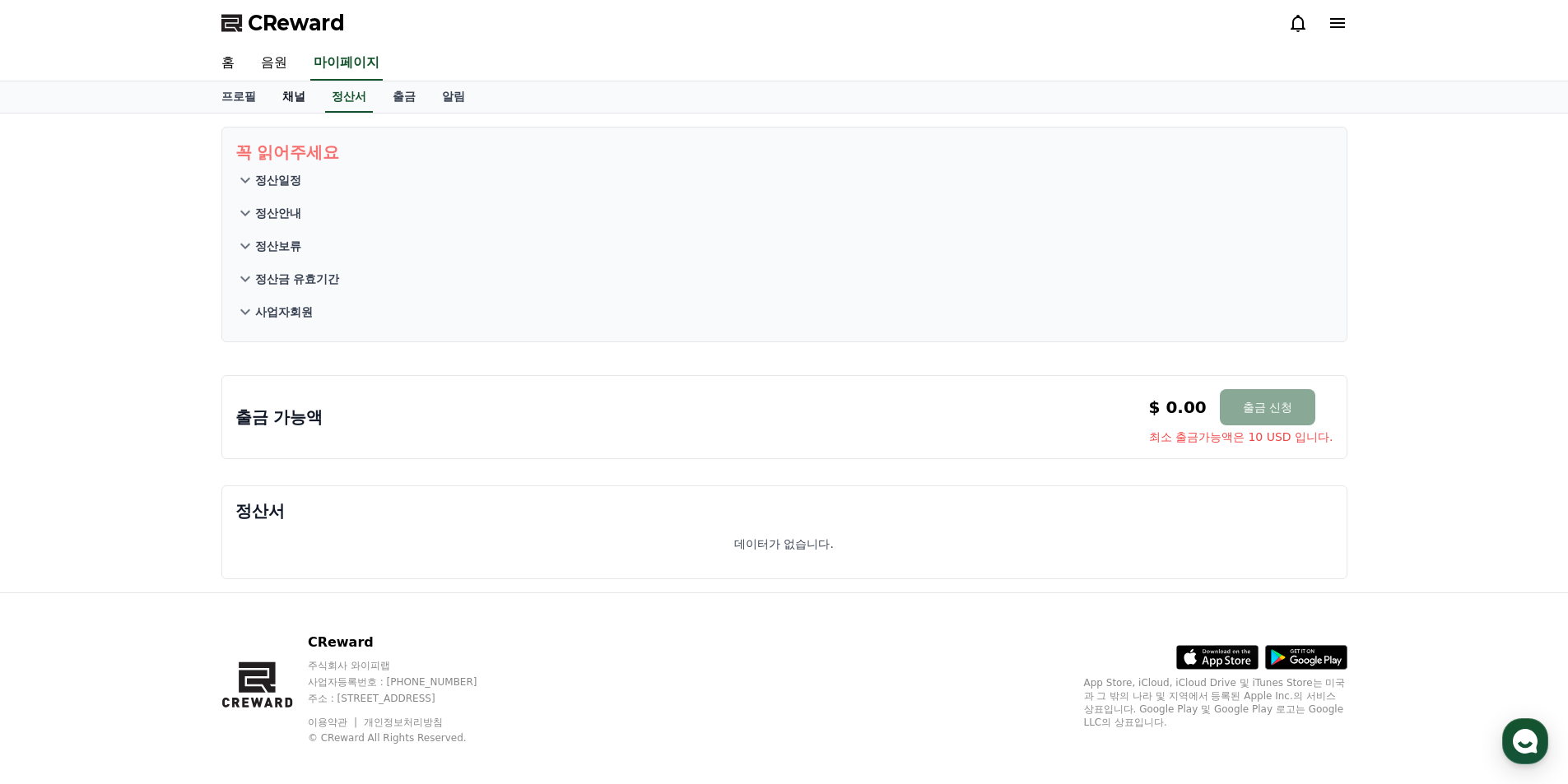
click at [301, 105] on link "채널" at bounding box center [294, 97] width 49 height 31
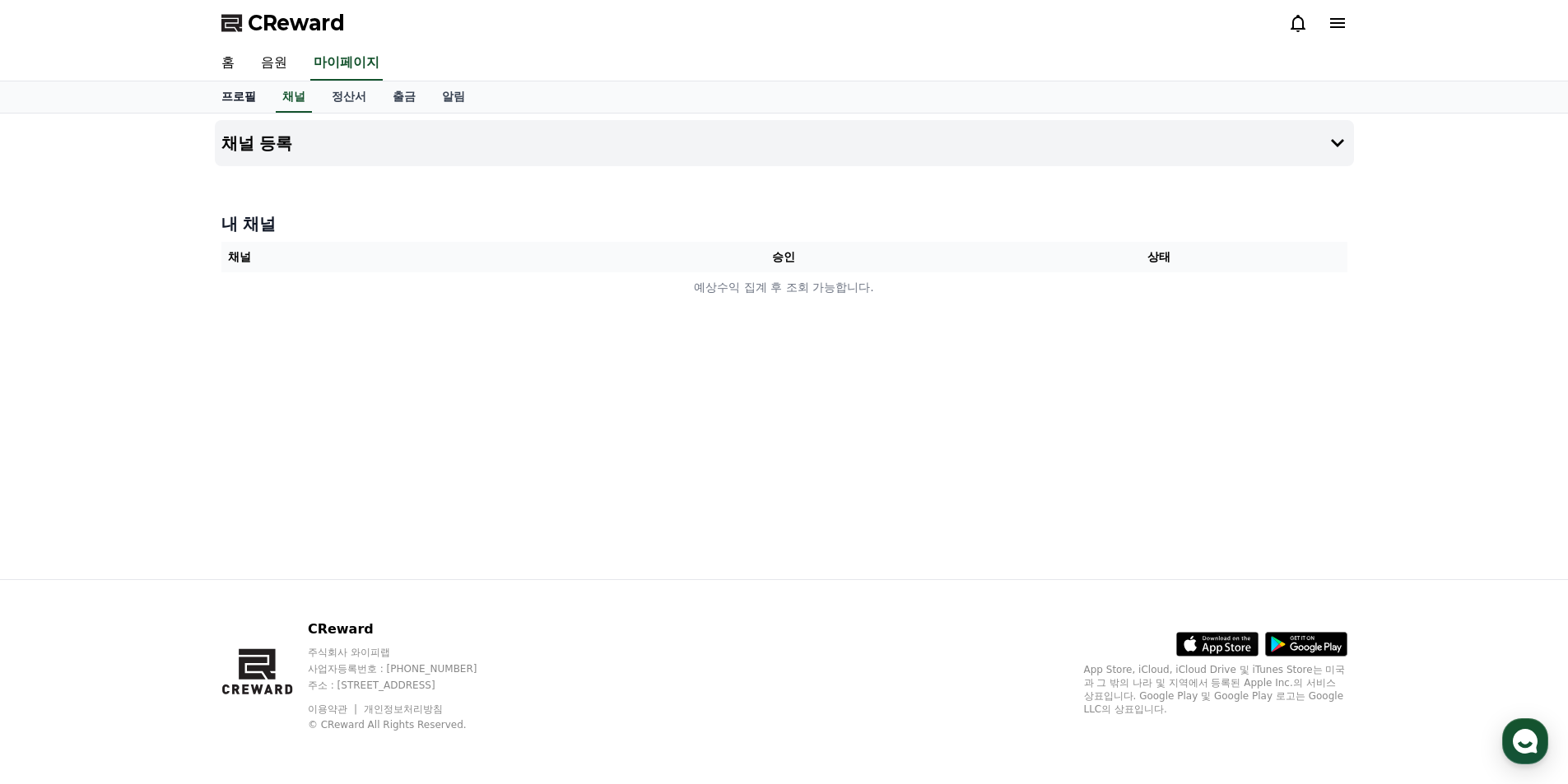
click at [236, 97] on link "프로필" at bounding box center [239, 97] width 61 height 31
select select "**********"
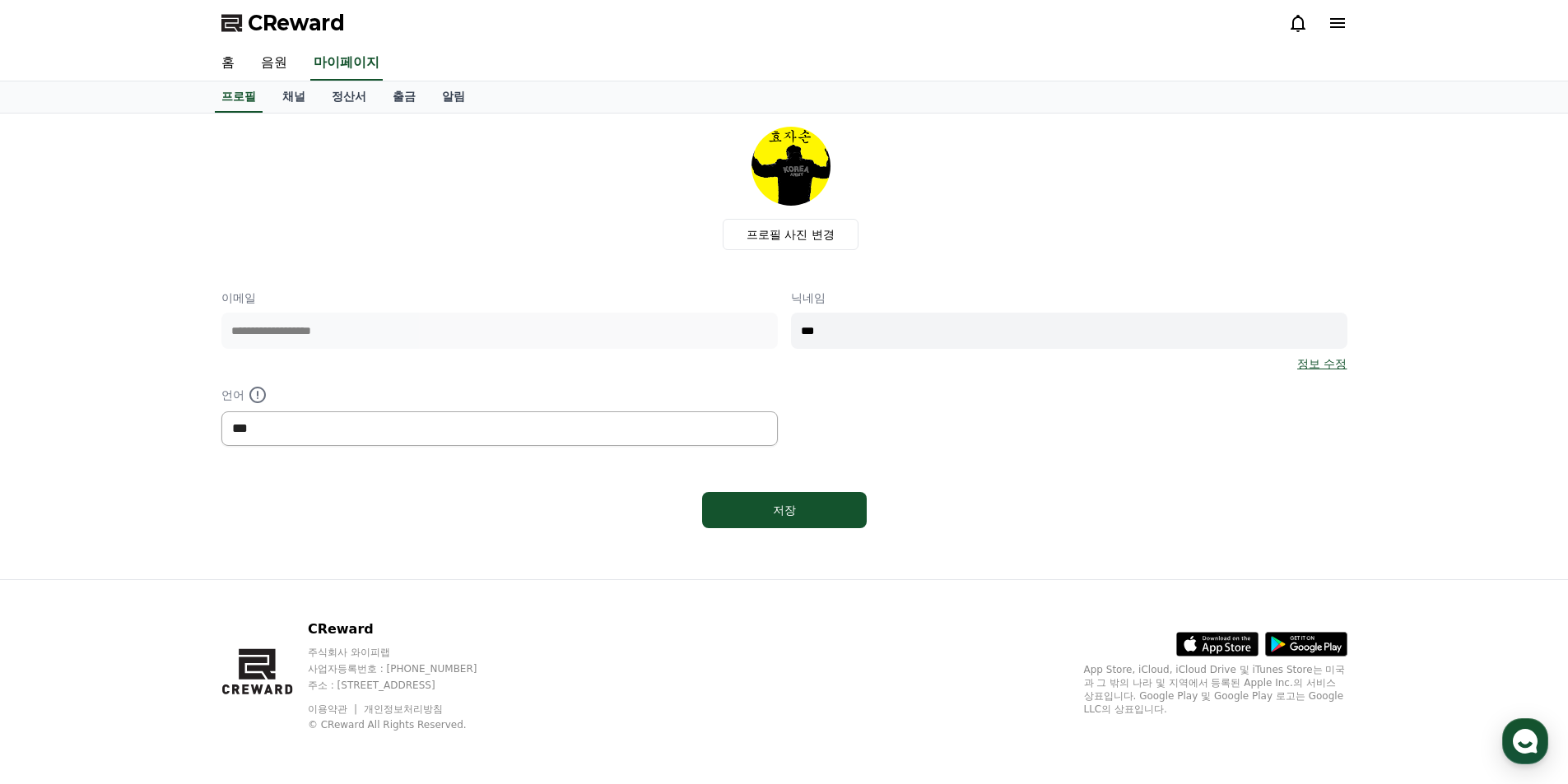
click at [498, 427] on select "*** ******* ***" at bounding box center [499, 429] width 556 height 35
click at [1003, 429] on div "**********" at bounding box center [784, 368] width 1126 height 156
click at [801, 508] on div "저장" at bounding box center [784, 509] width 99 height 16
select select "**********"
click at [271, 65] on link "음원" at bounding box center [274, 63] width 53 height 35
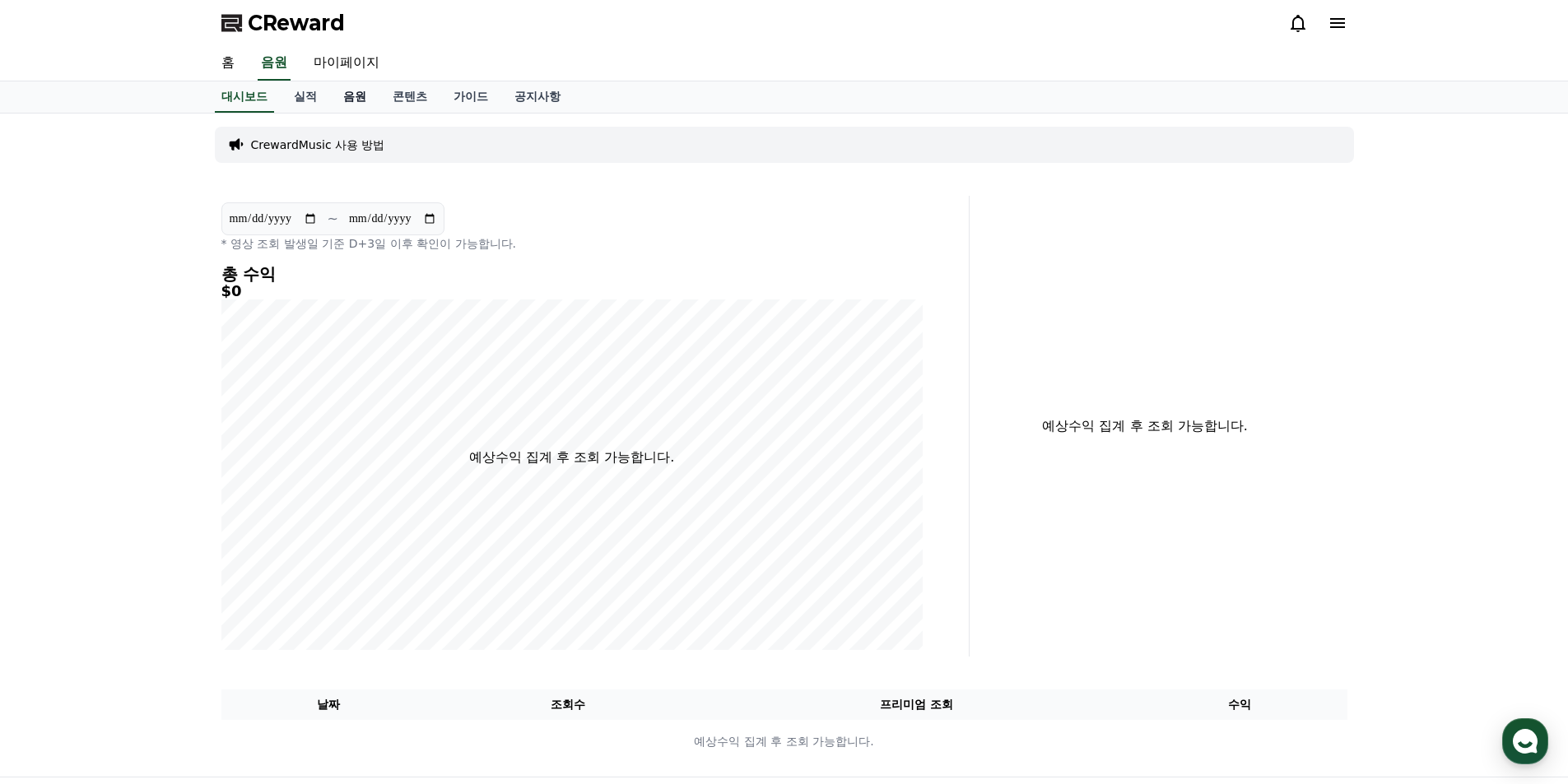
click at [337, 99] on link "음원" at bounding box center [355, 97] width 49 height 31
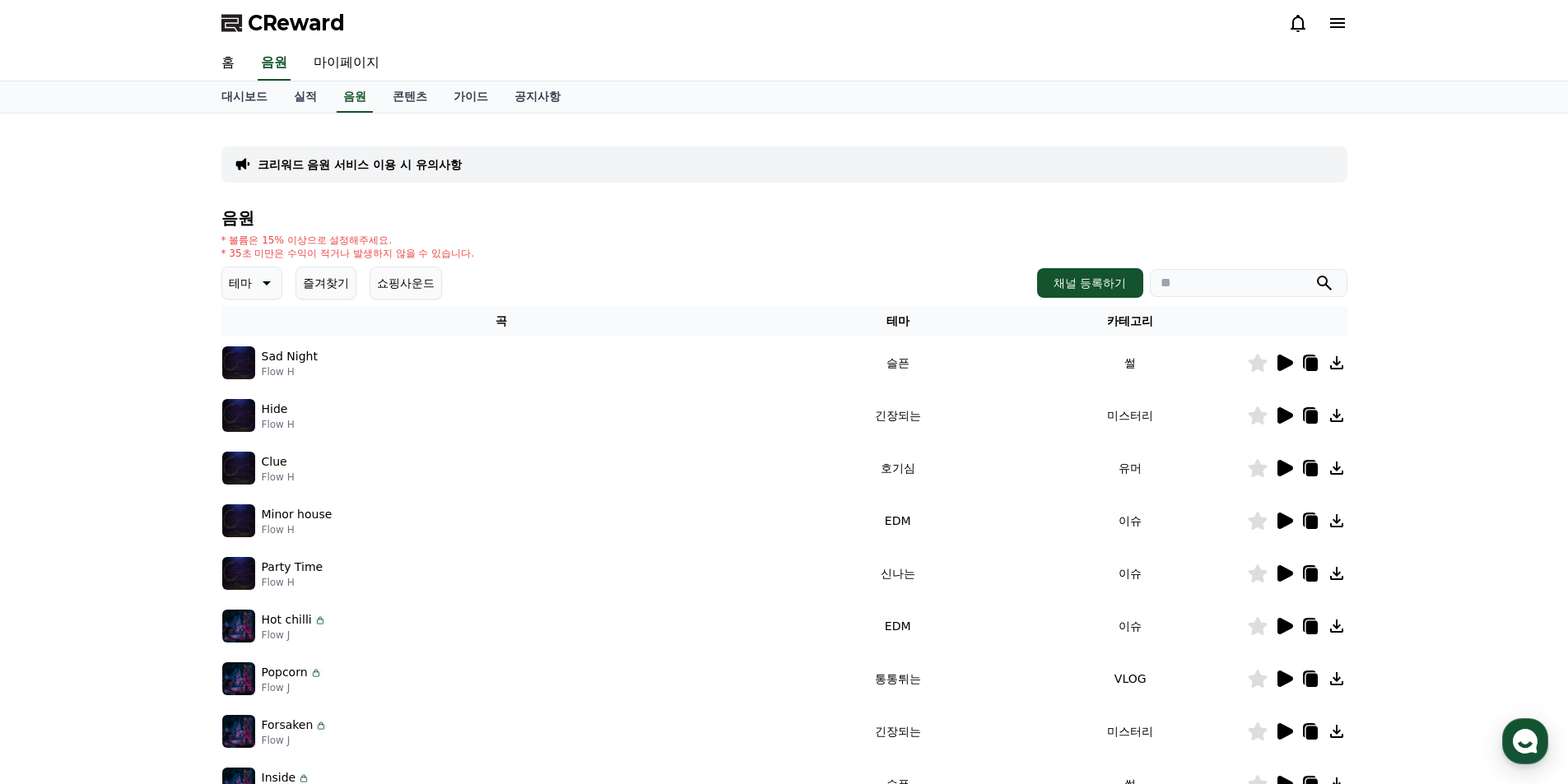
click at [1286, 361] on icon at bounding box center [1285, 362] width 15 height 16
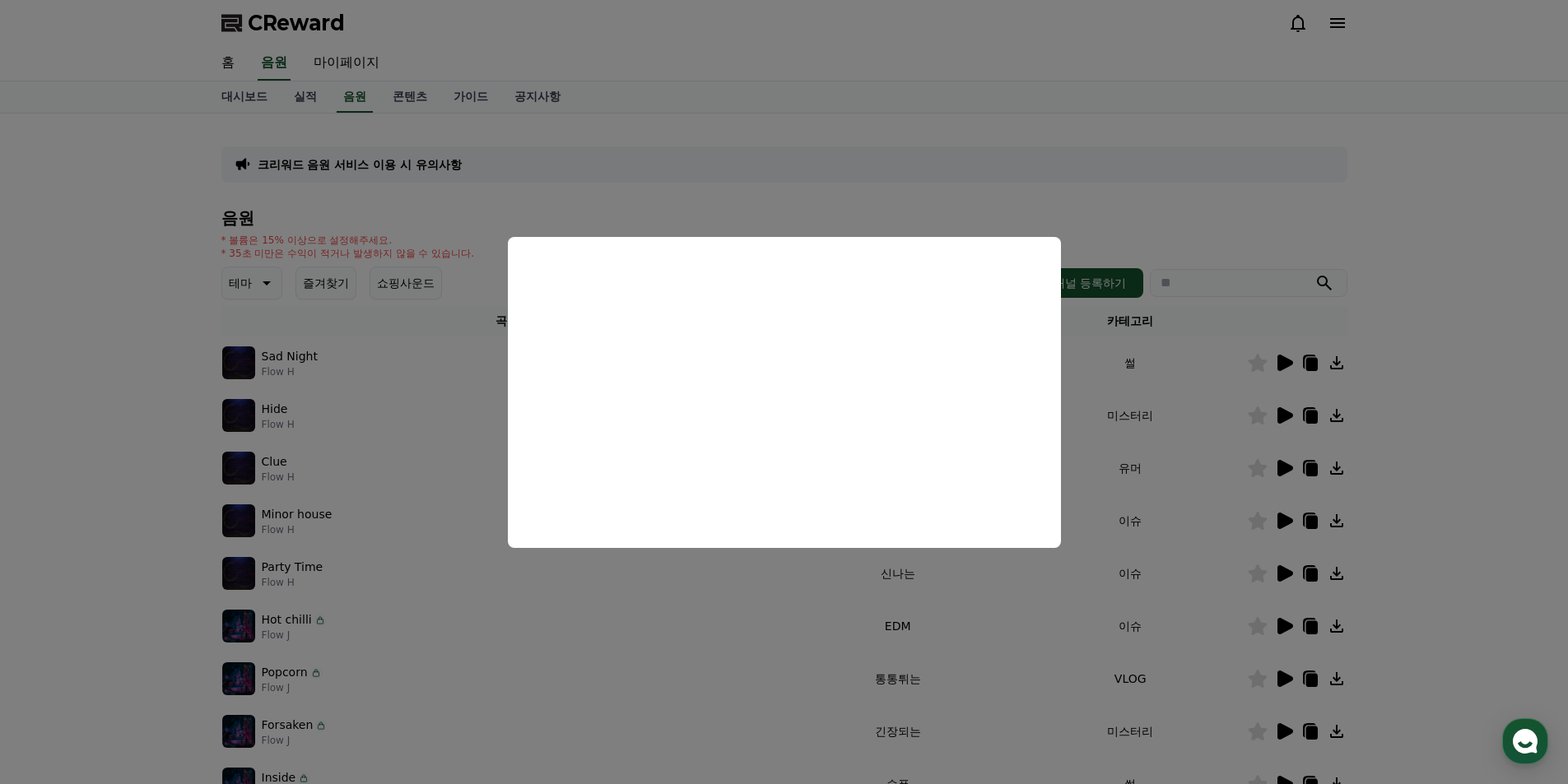
click at [1146, 441] on button "close modal" at bounding box center [784, 392] width 1568 height 784
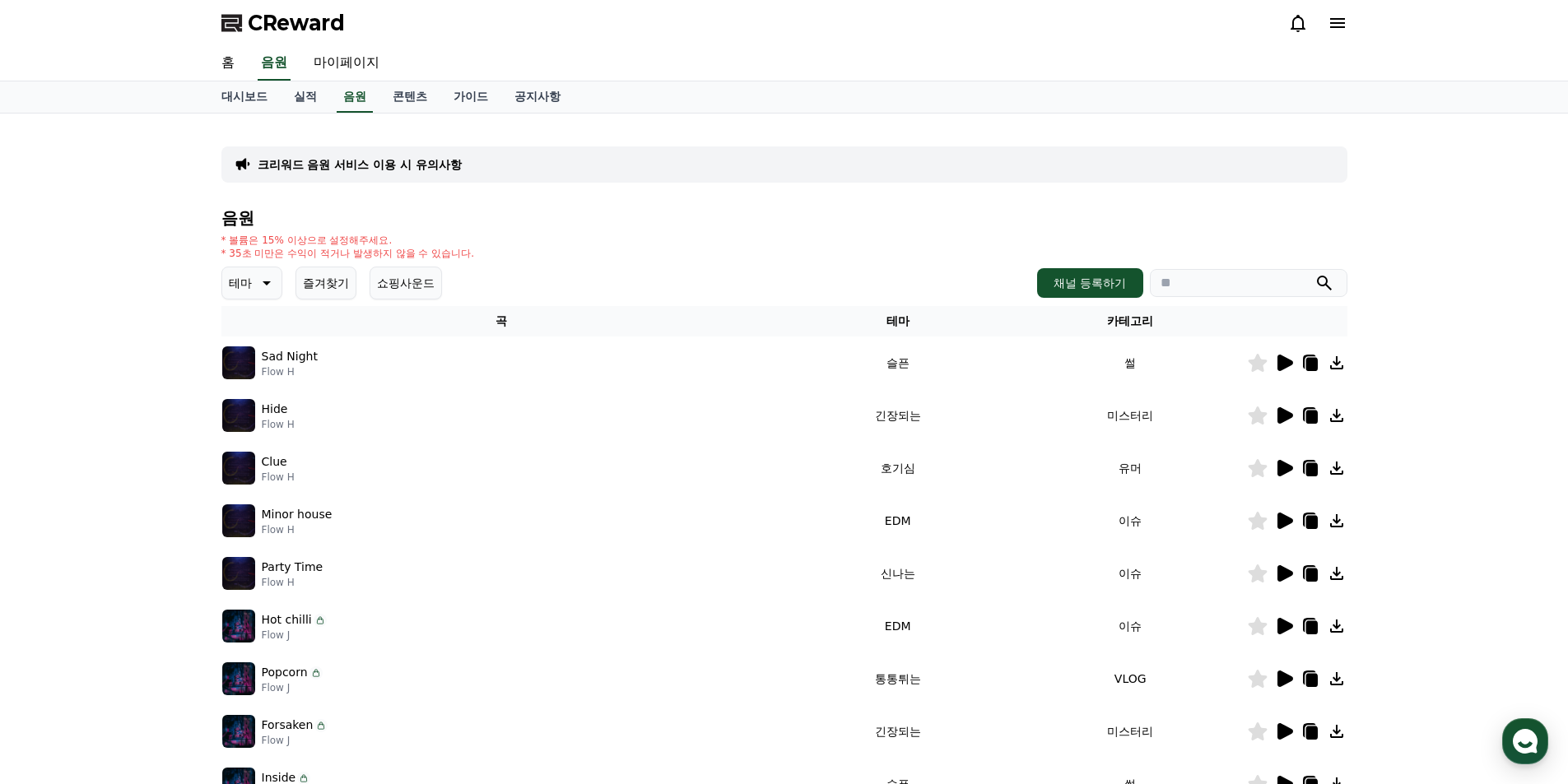
click at [1286, 462] on icon at bounding box center [1284, 468] width 20 height 20
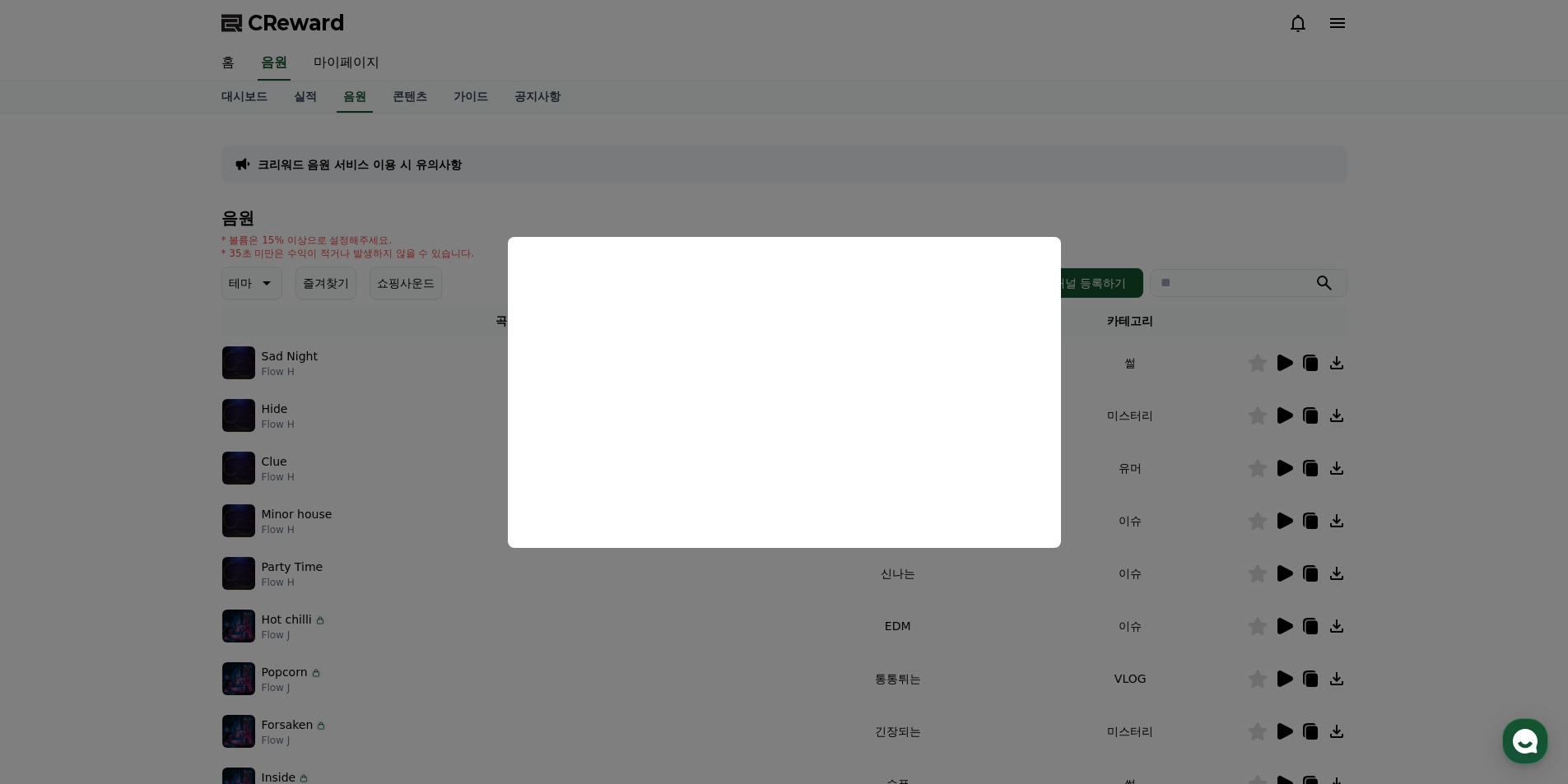
click at [1091, 644] on button "close modal" at bounding box center [784, 392] width 1568 height 784
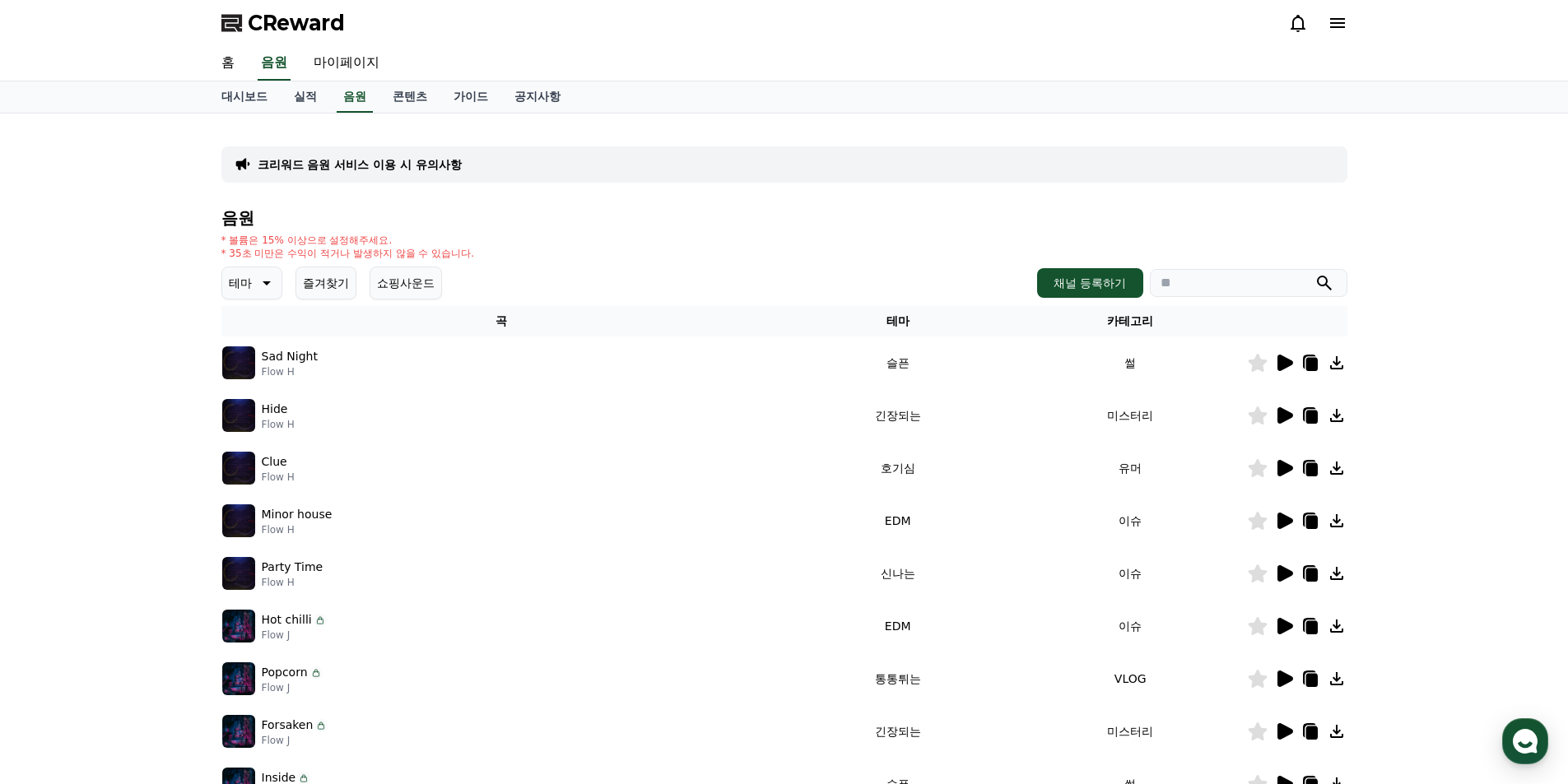
click at [1289, 627] on icon at bounding box center [1285, 626] width 15 height 16
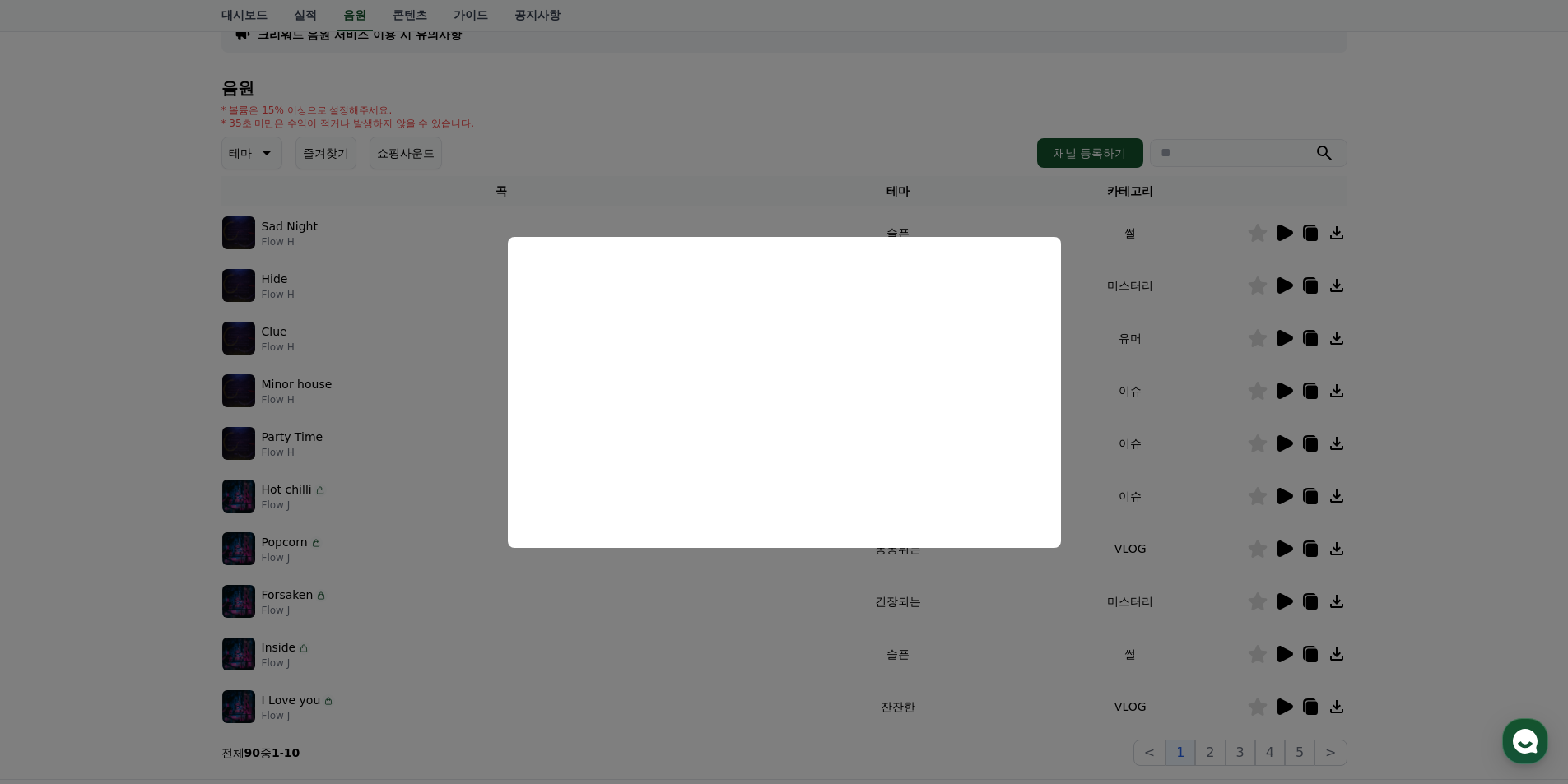
scroll to position [191, 0]
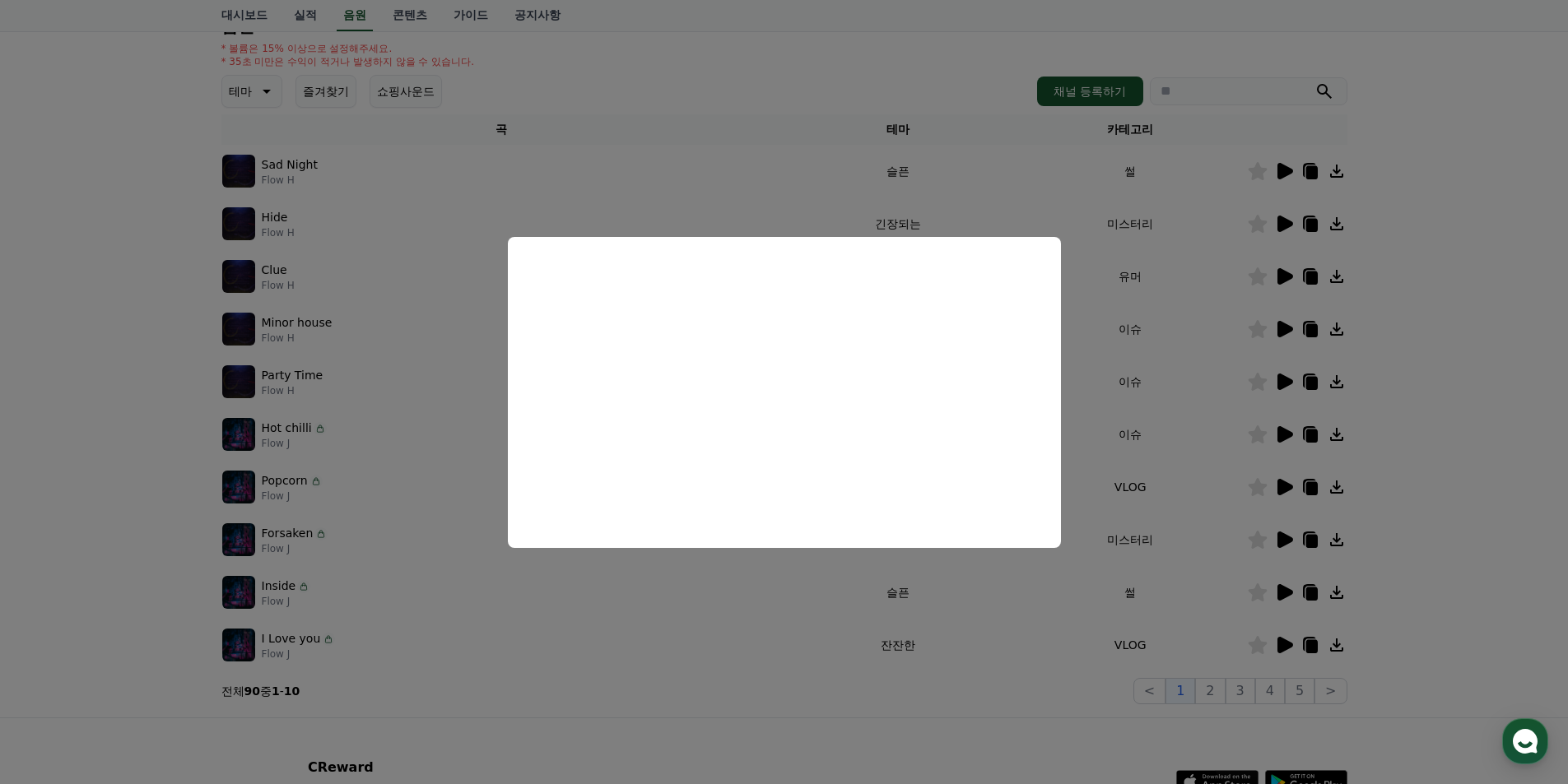
click at [1217, 589] on button "close modal" at bounding box center [784, 392] width 1568 height 784
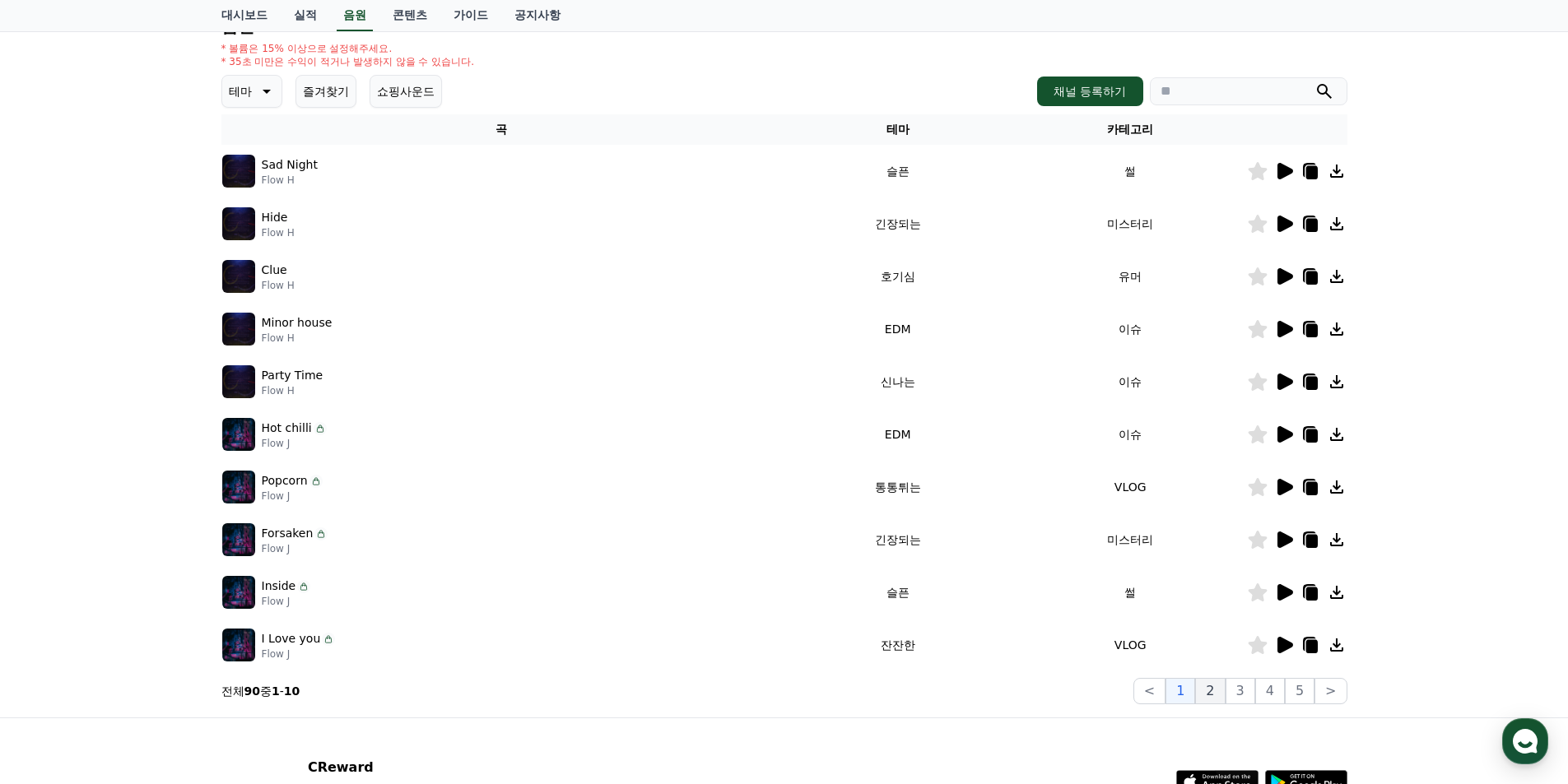
click at [1215, 693] on button "2" at bounding box center [1210, 690] width 30 height 26
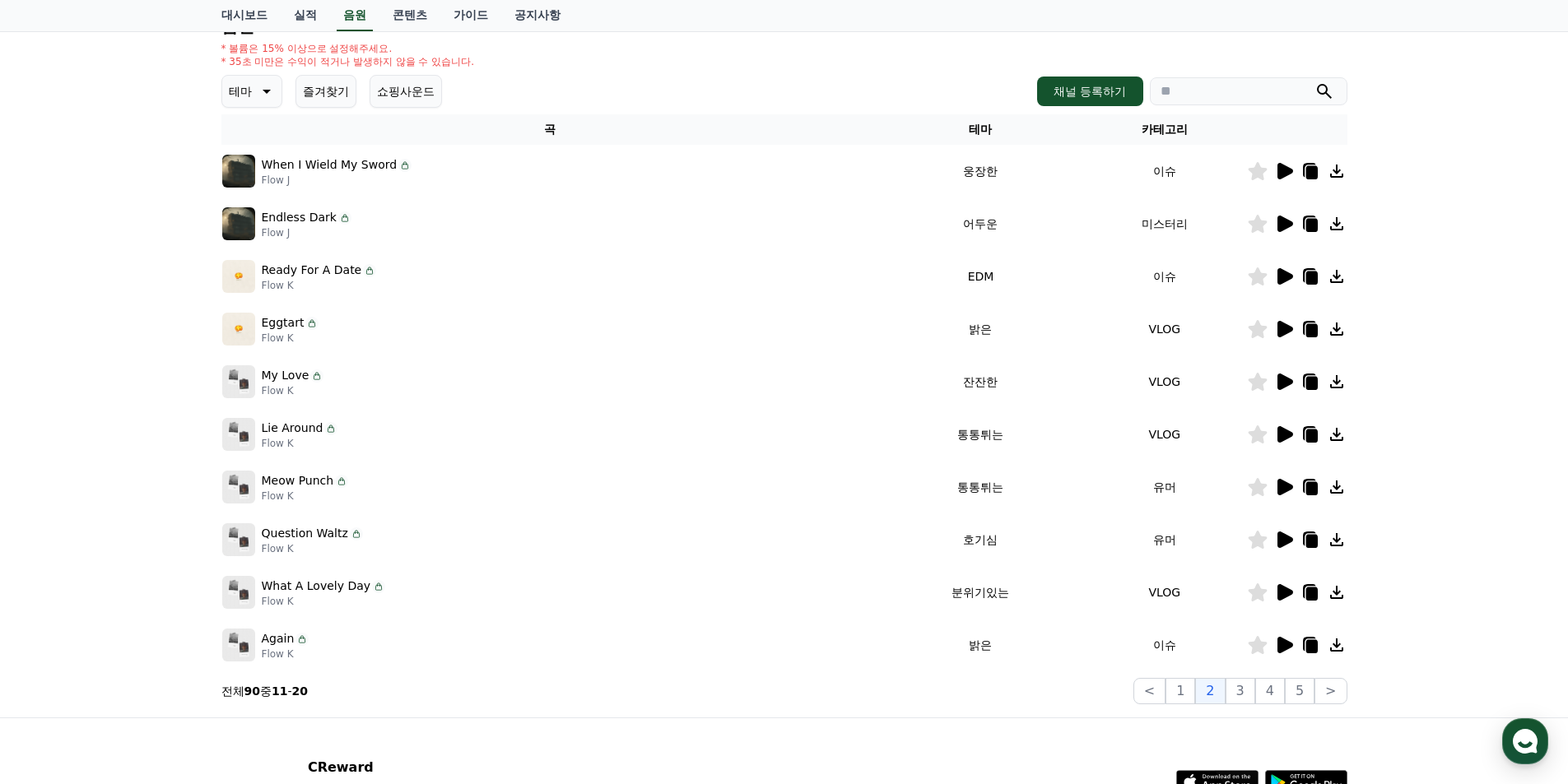
click at [1151, 173] on td "이슈" at bounding box center [1164, 171] width 164 height 53
click at [1162, 136] on th "카테고리" at bounding box center [1164, 129] width 164 height 31
click at [1282, 176] on icon at bounding box center [1285, 171] width 15 height 16
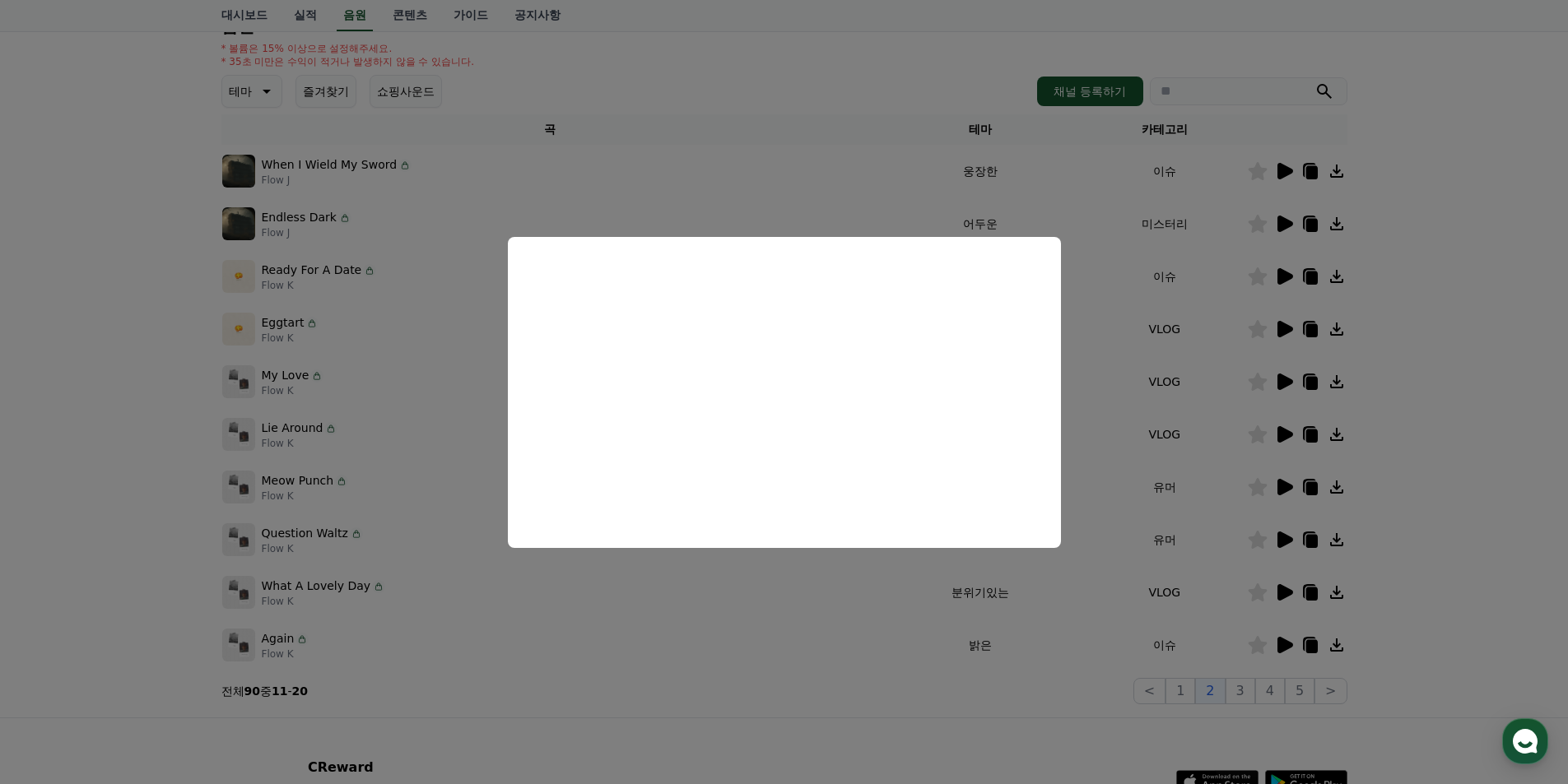
drag, startPoint x: 1225, startPoint y: 310, endPoint x: 1284, endPoint y: 227, distance: 101.8
click at [1228, 305] on button "close modal" at bounding box center [784, 392] width 1568 height 784
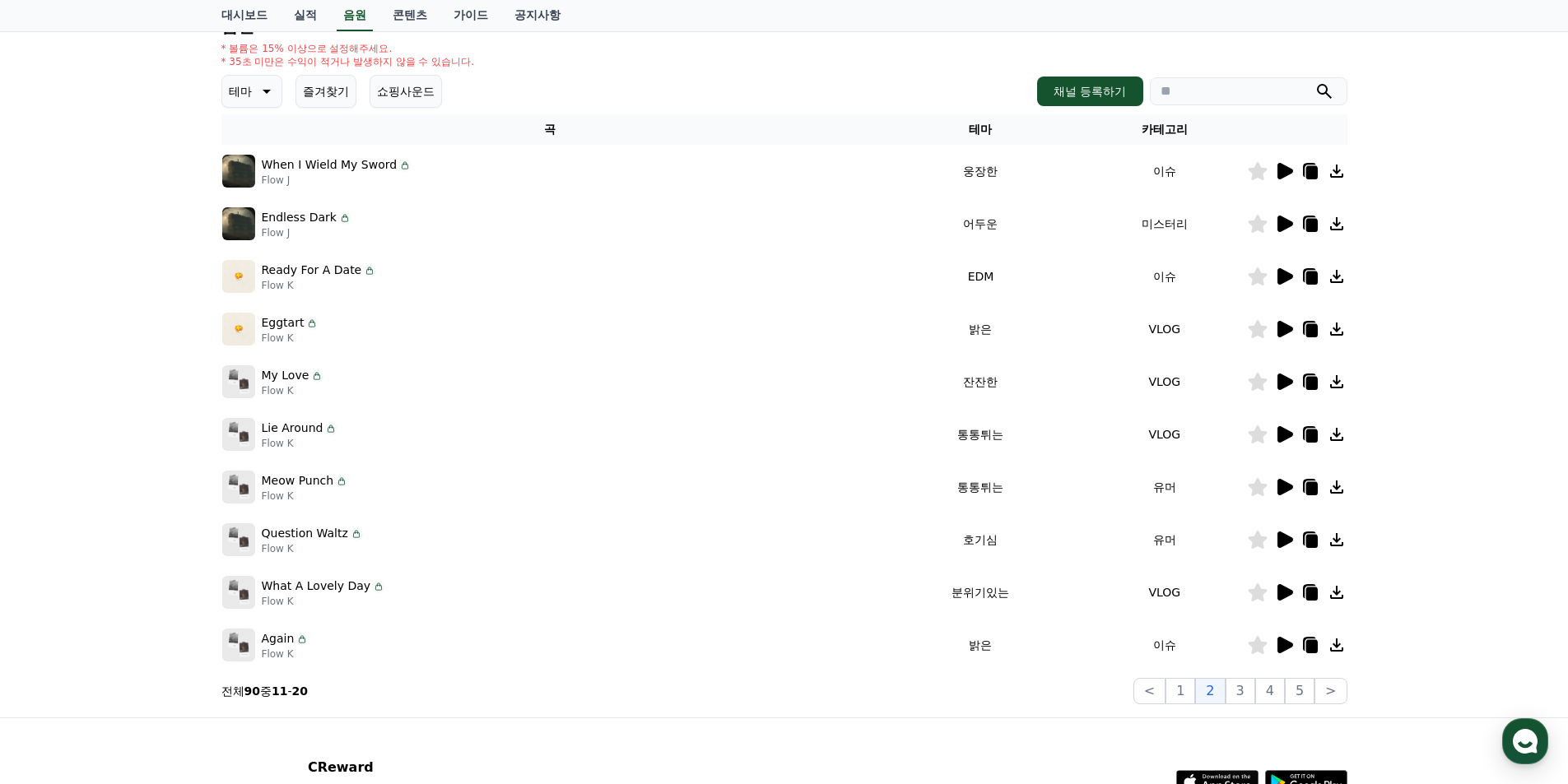
click at [1277, 480] on icon at bounding box center [1284, 486] width 20 height 20
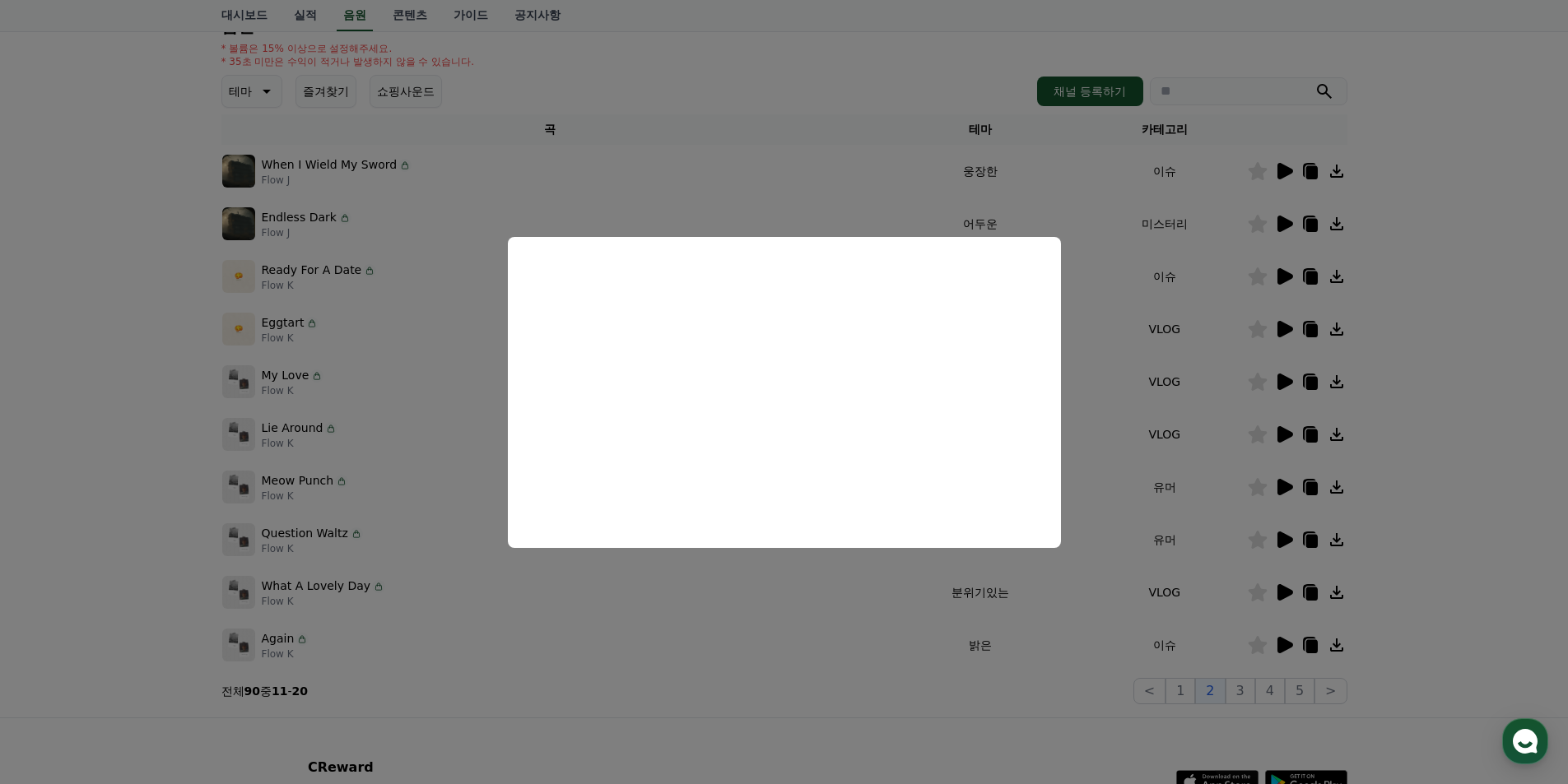
click at [1011, 652] on button "close modal" at bounding box center [784, 392] width 1568 height 784
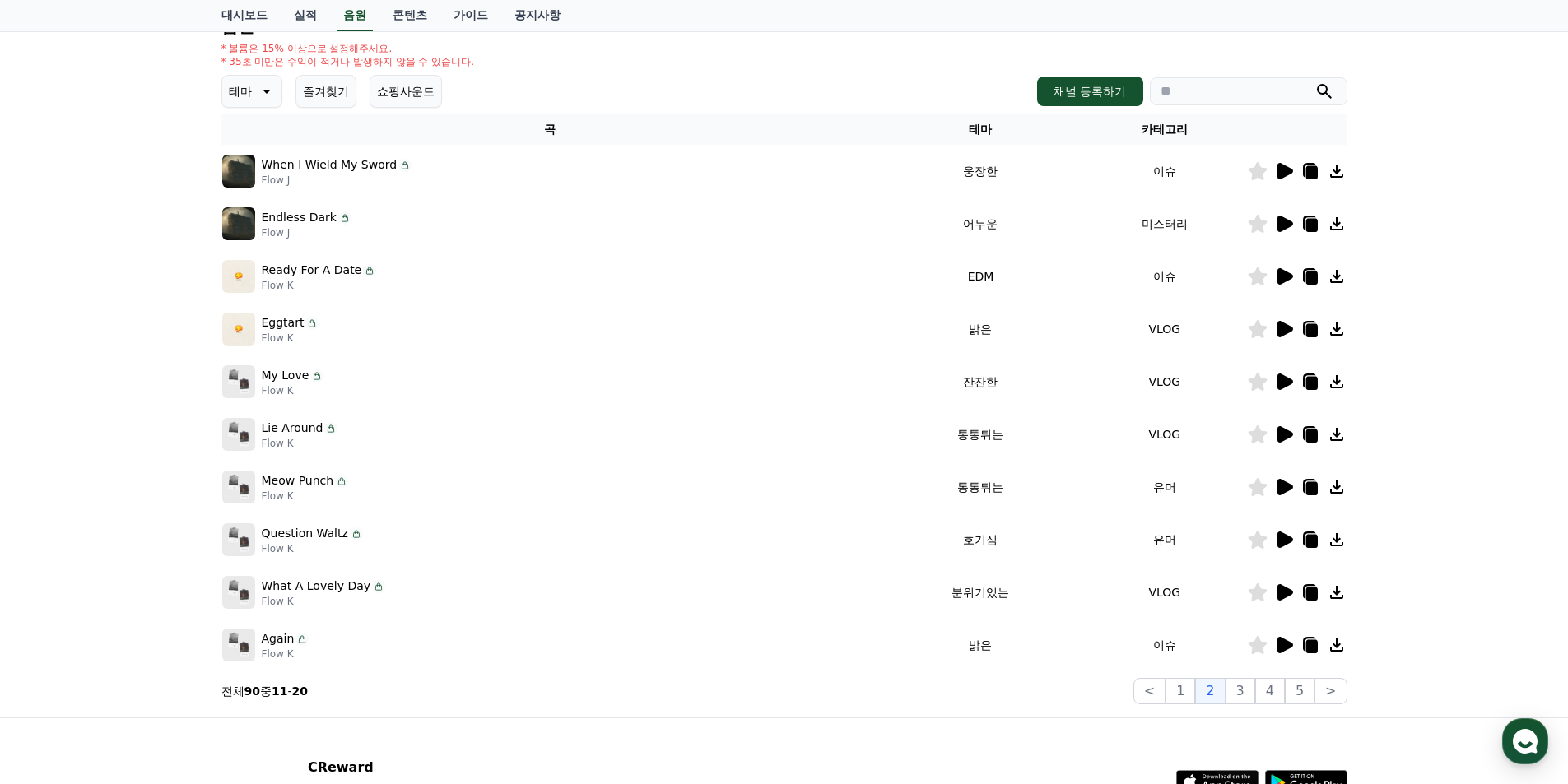
click at [1283, 480] on icon at bounding box center [1284, 486] width 20 height 20
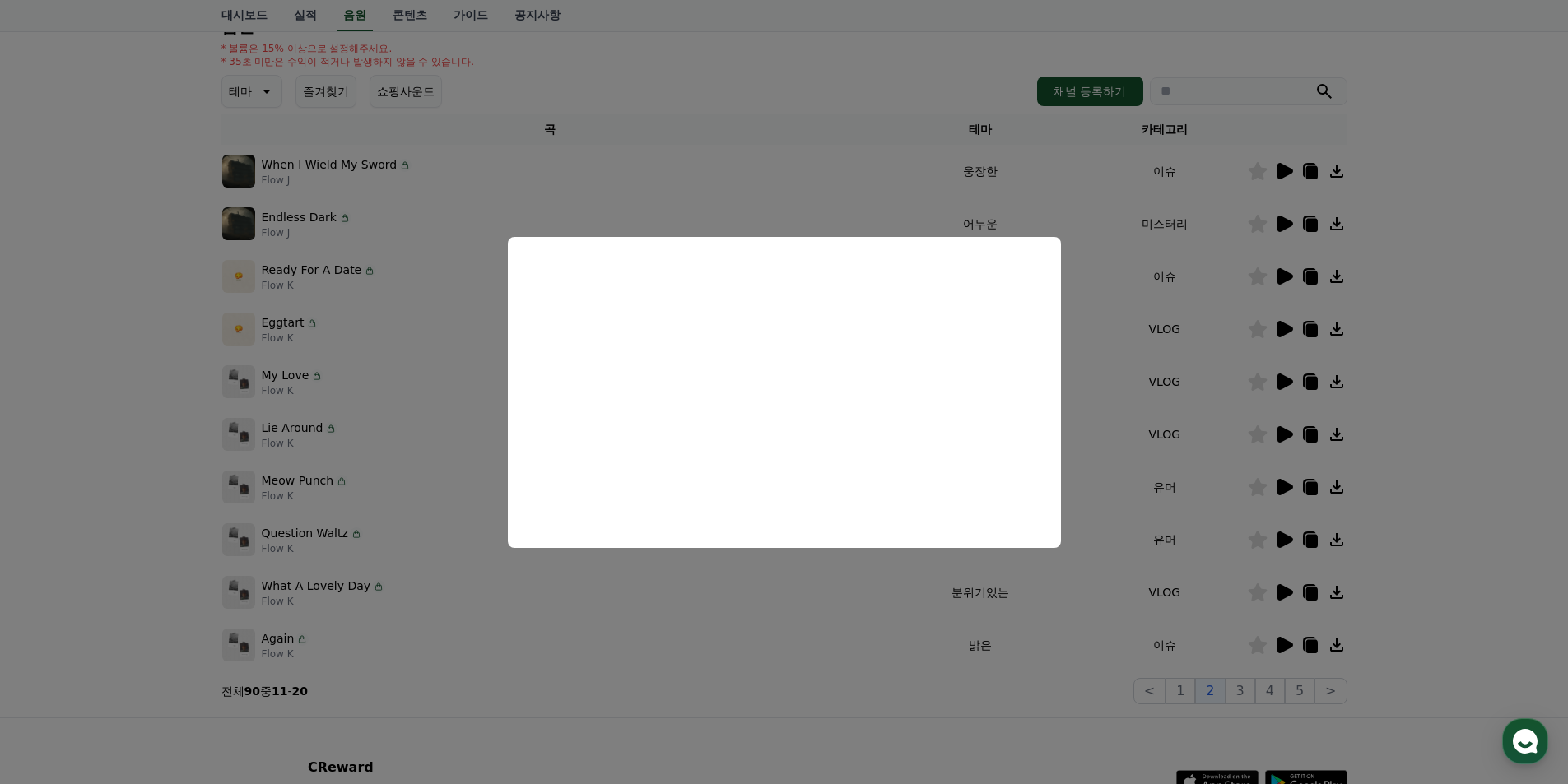
click at [1106, 460] on button "close modal" at bounding box center [784, 392] width 1568 height 784
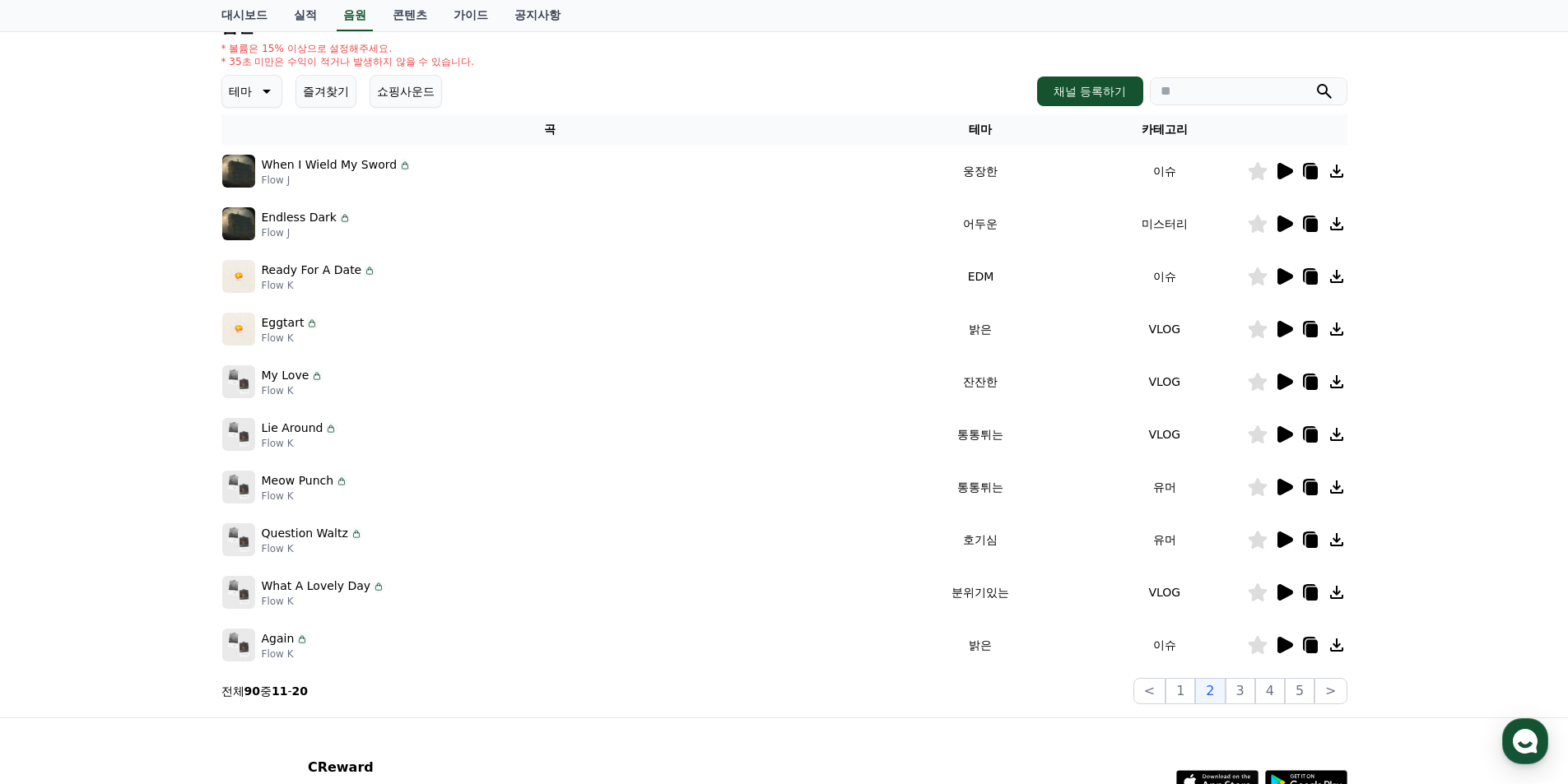
click at [1280, 544] on icon at bounding box center [1285, 539] width 15 height 16
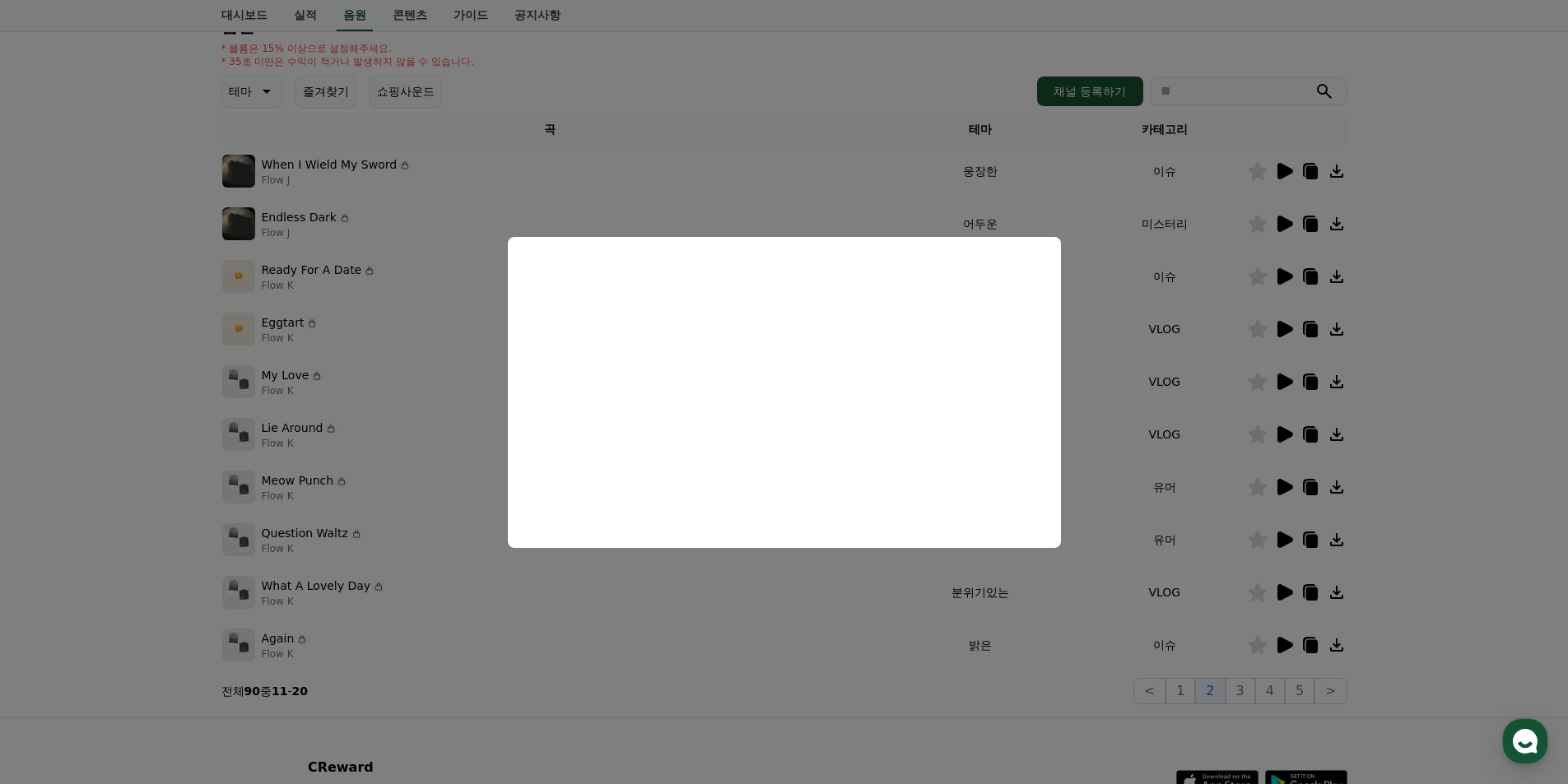
click at [1142, 467] on button "close modal" at bounding box center [784, 392] width 1568 height 784
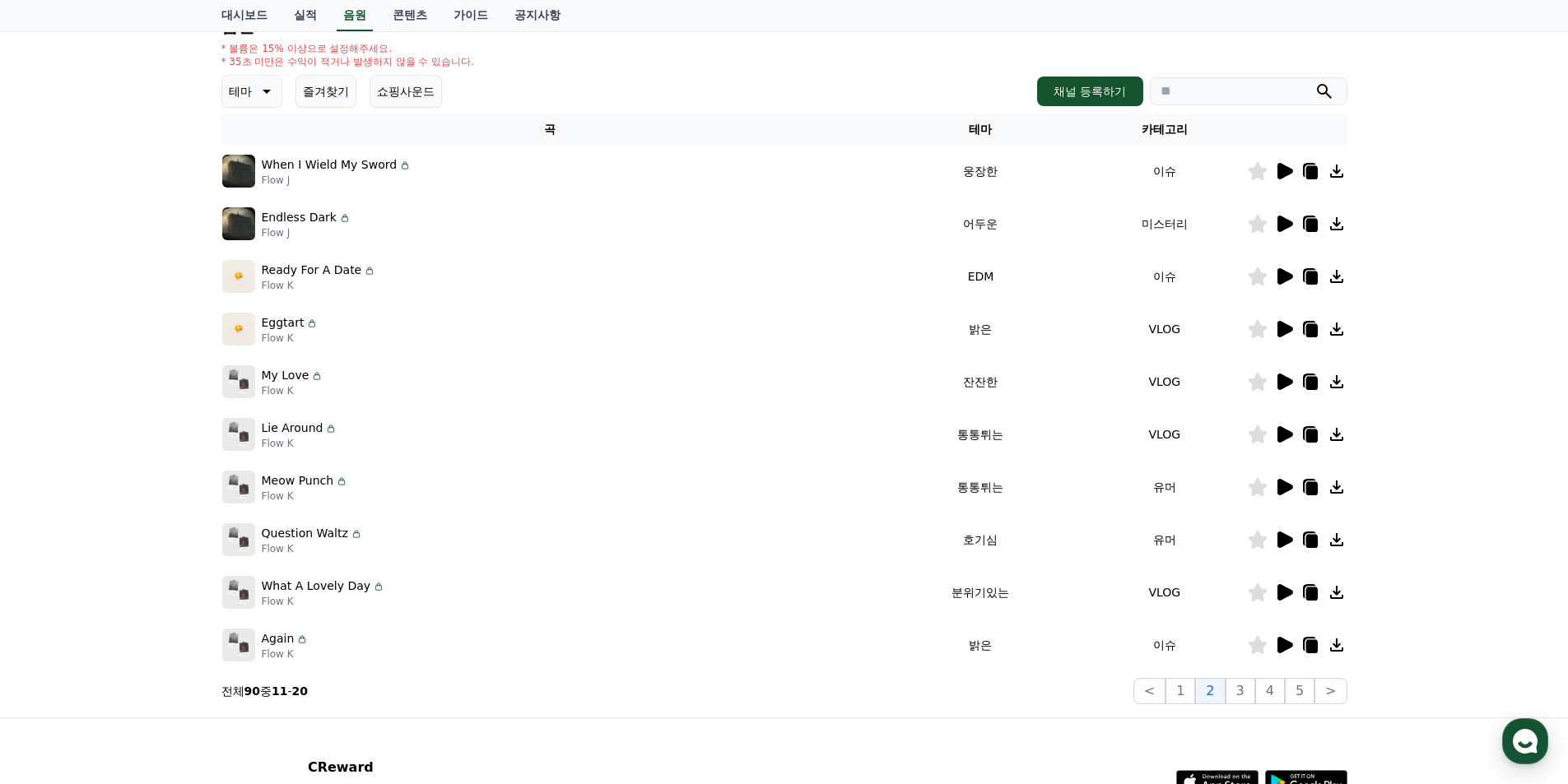
click at [1284, 593] on icon at bounding box center [1285, 592] width 15 height 16
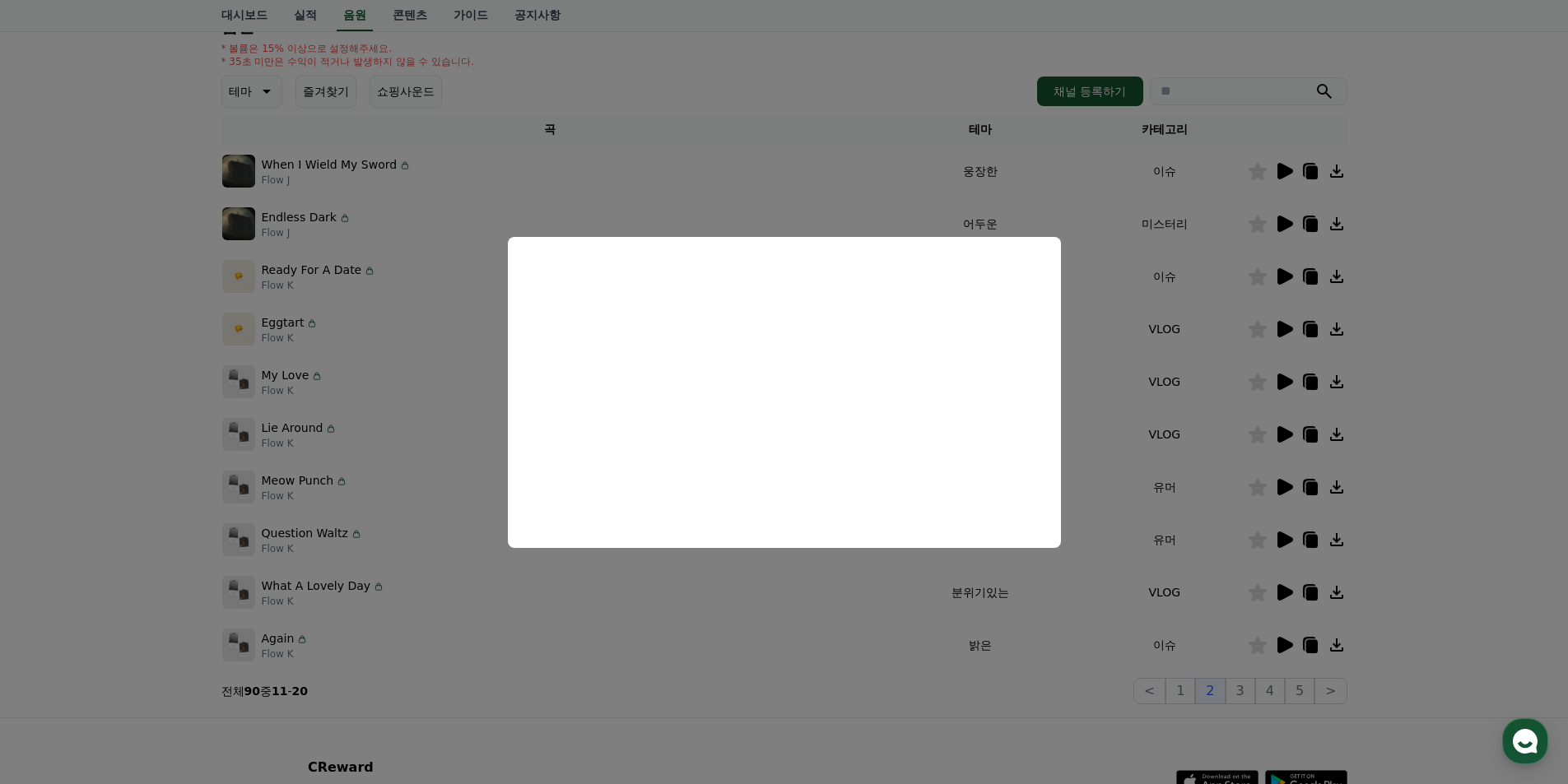
click at [1083, 605] on button "close modal" at bounding box center [784, 392] width 1568 height 784
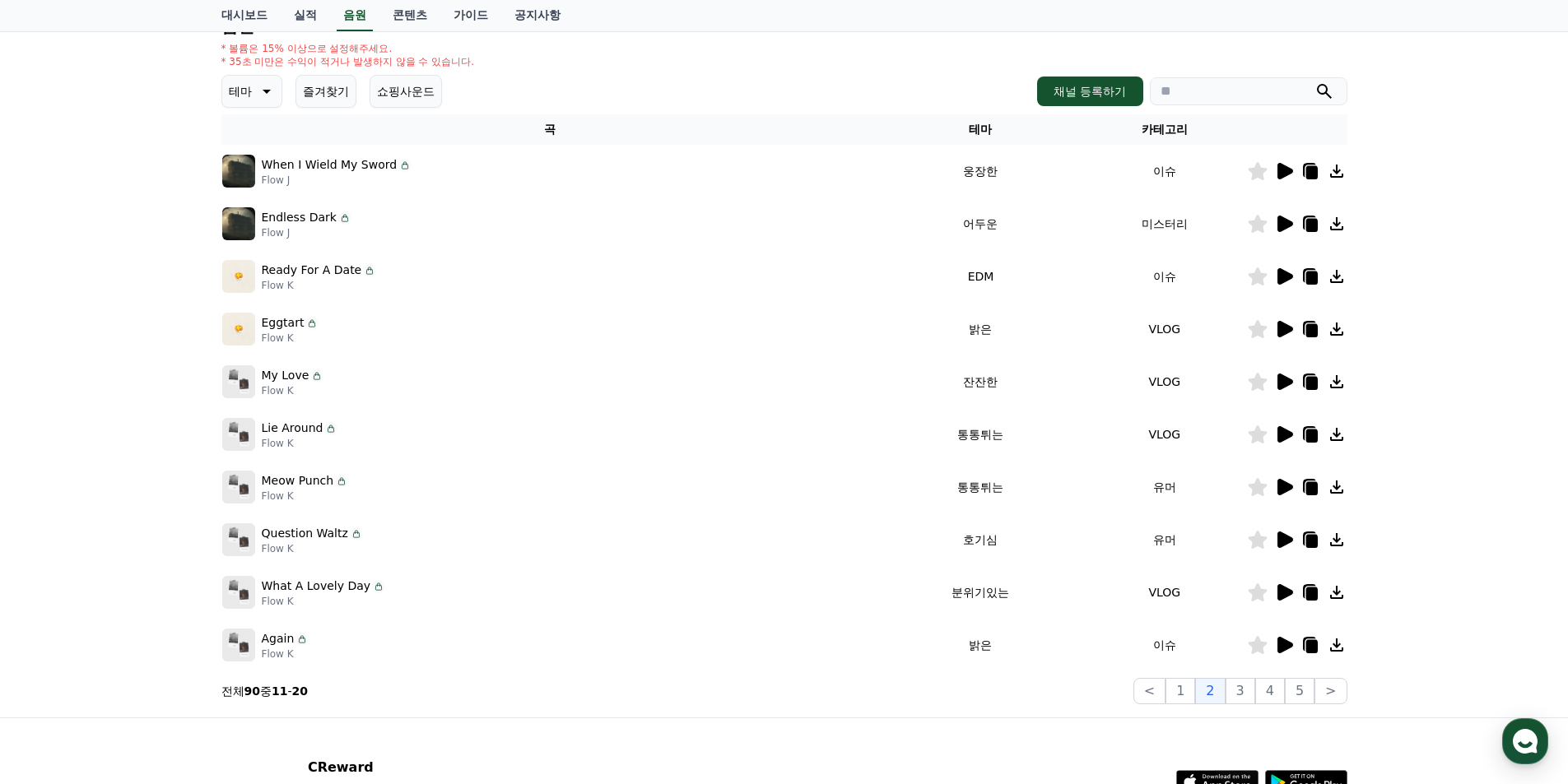
click at [1238, 88] on input "search" at bounding box center [1248, 91] width 197 height 28
type input "**"
click at [1314, 82] on button "submit" at bounding box center [1324, 91] width 20 height 20
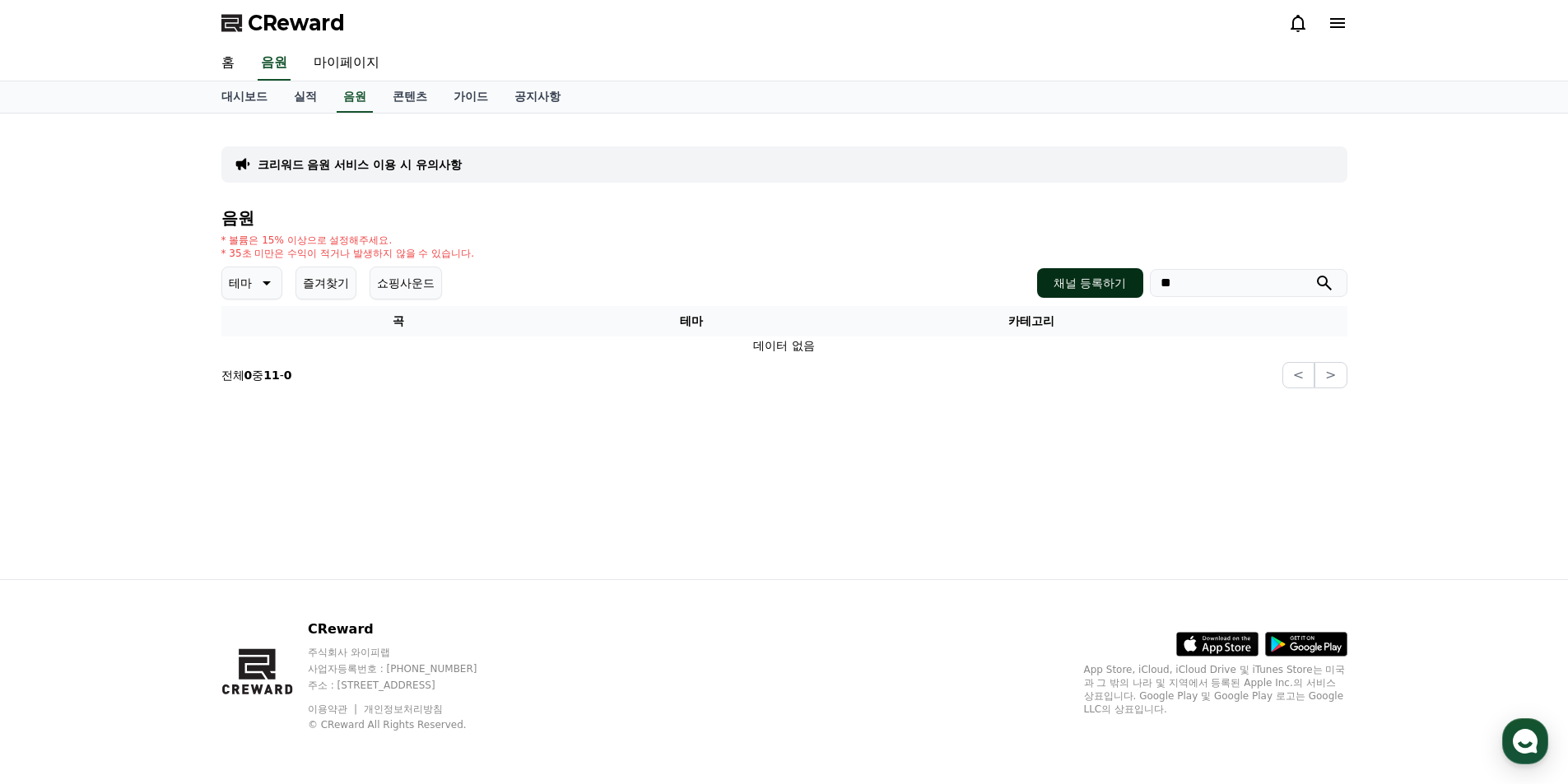
drag, startPoint x: 1213, startPoint y: 276, endPoint x: 1073, endPoint y: 276, distance: 140.0
click at [1073, 276] on div "채널 등록하기 **" at bounding box center [1192, 282] width 310 height 30
click at [257, 290] on icon at bounding box center [265, 282] width 20 height 20
click at [361, 96] on link "음원" at bounding box center [355, 97] width 37 height 31
click at [259, 333] on button "전체" at bounding box center [242, 327] width 37 height 37
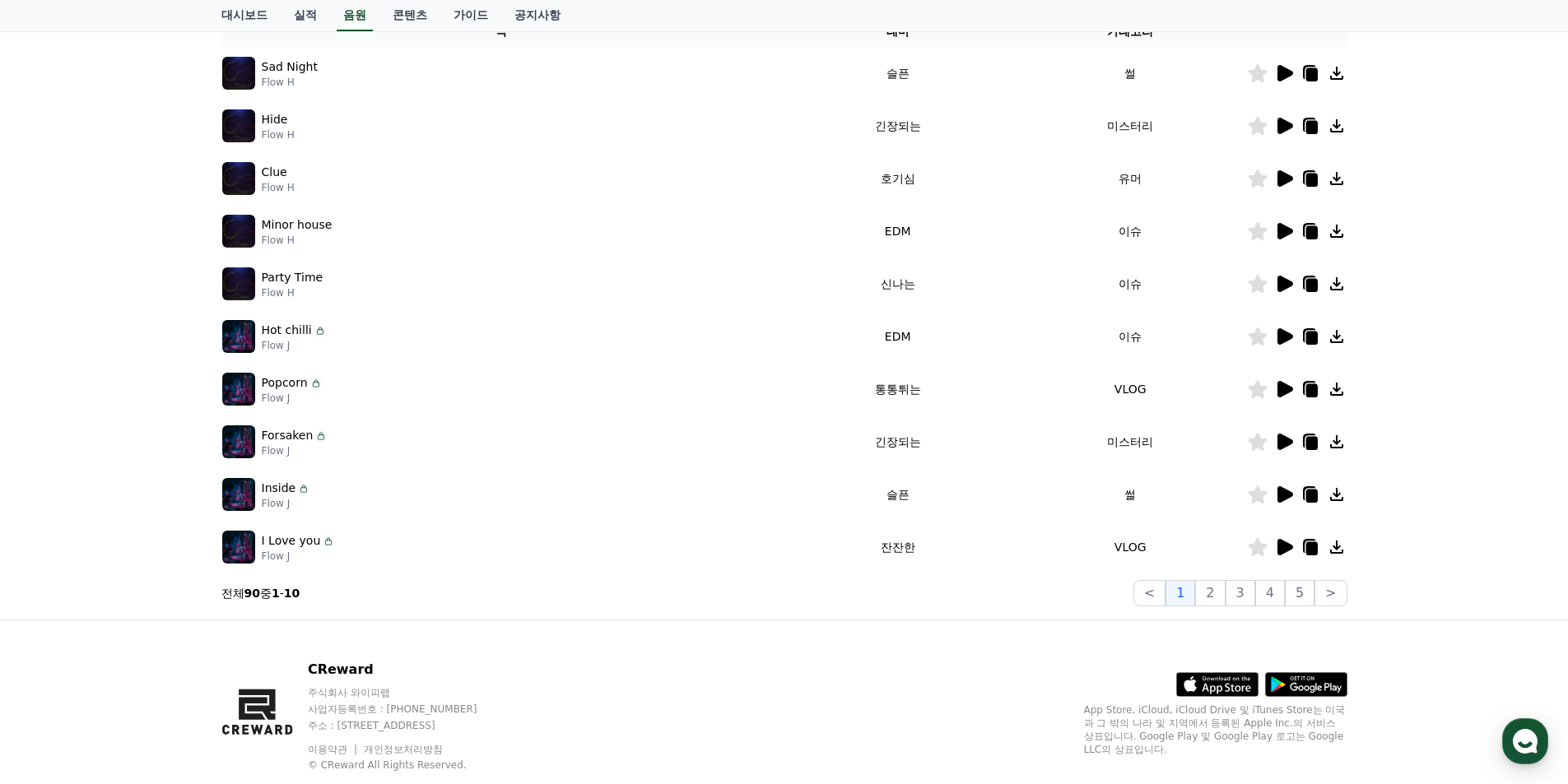
scroll to position [330, 0]
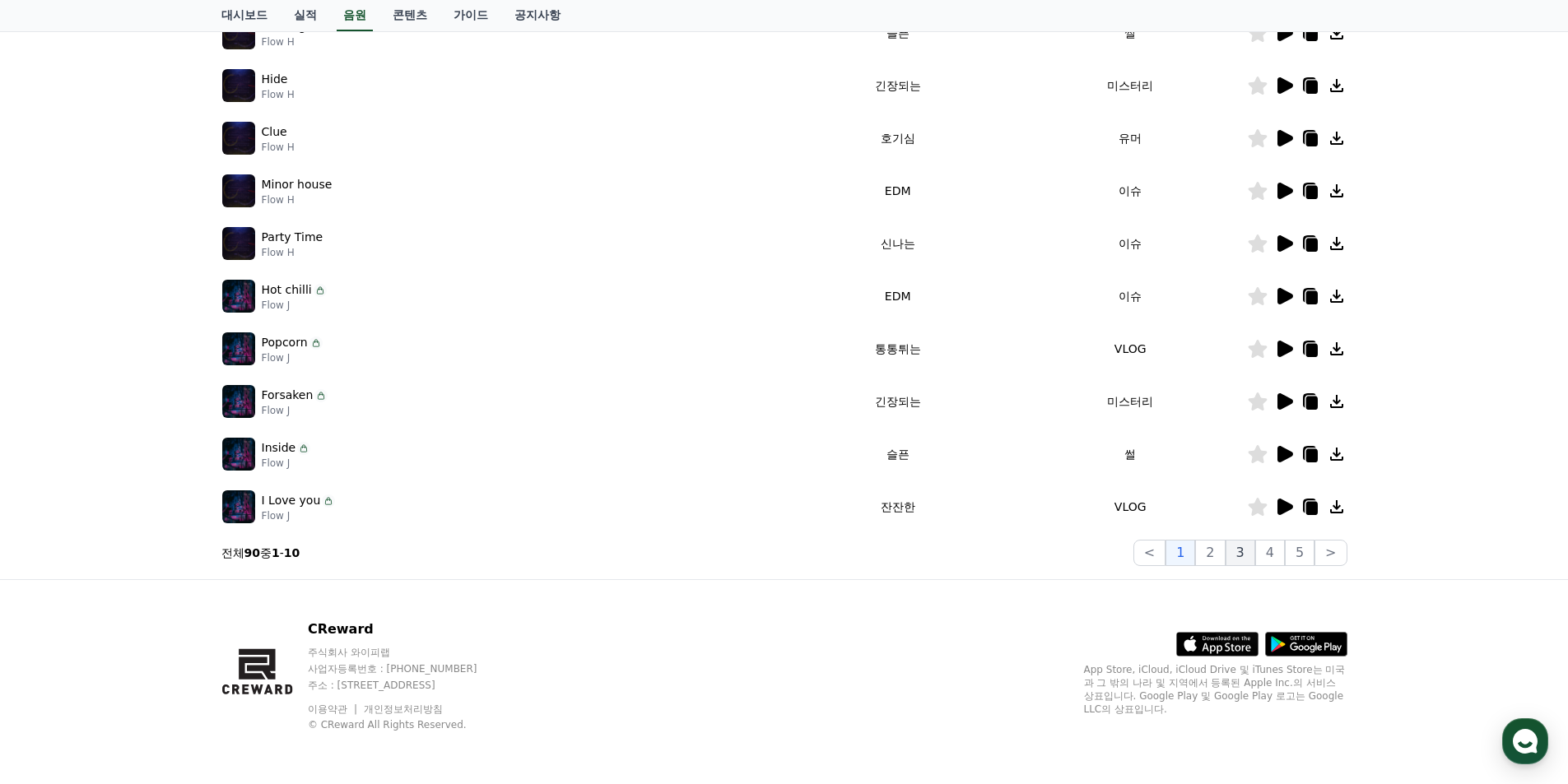
click at [1244, 556] on button "3" at bounding box center [1240, 553] width 30 height 26
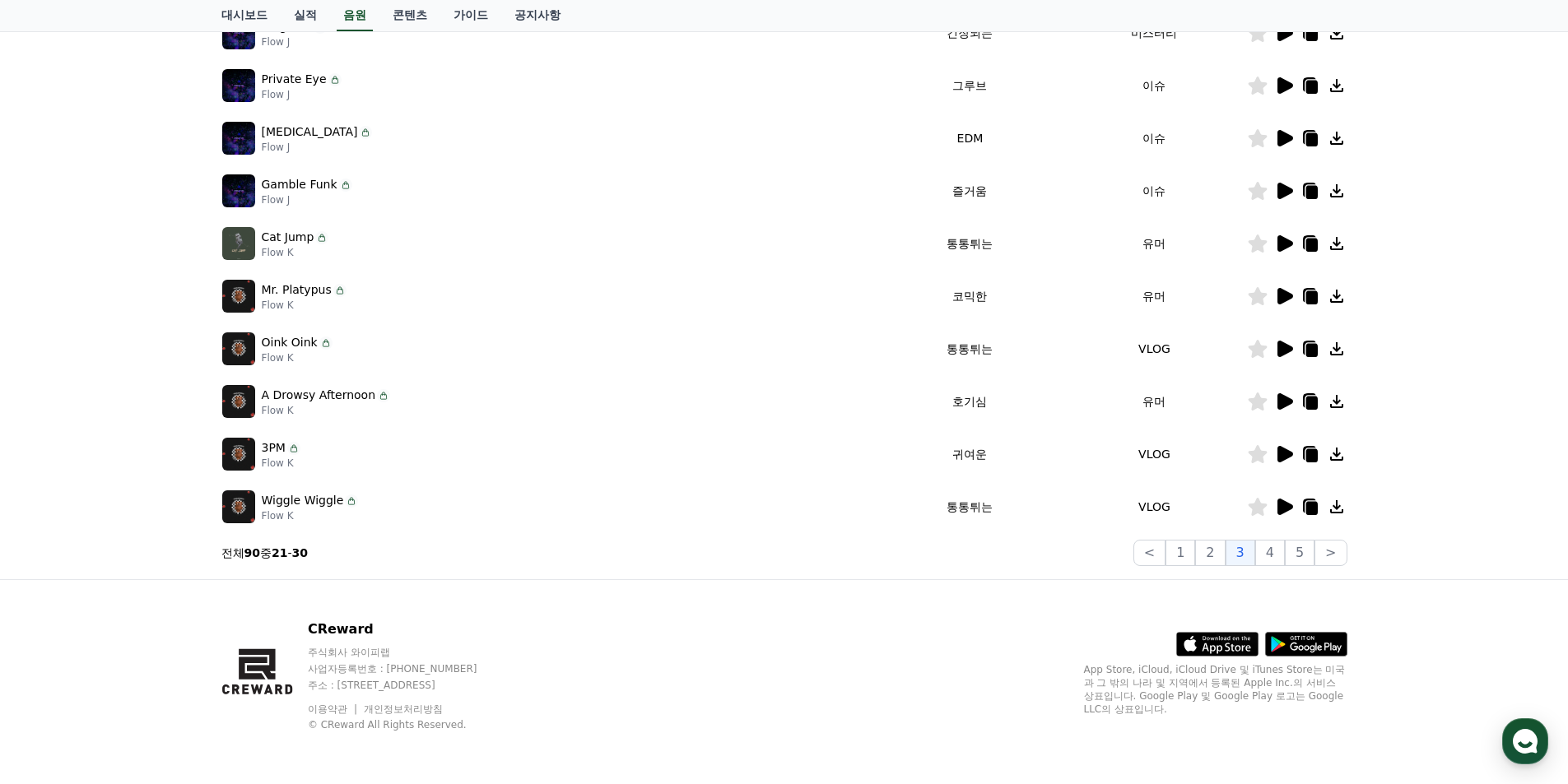
click at [1291, 402] on icon at bounding box center [1285, 401] width 15 height 16
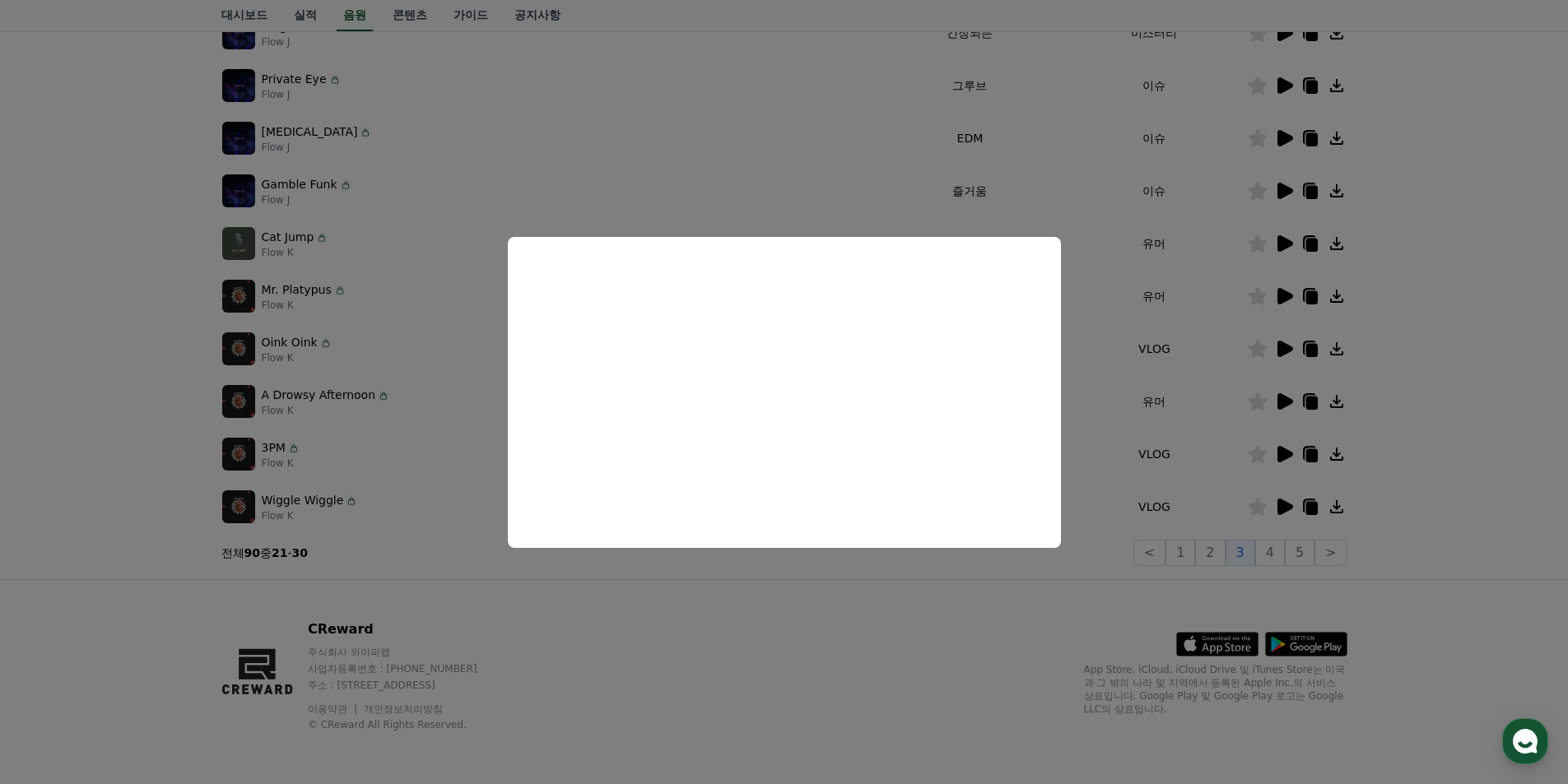
click at [1112, 575] on button "close modal" at bounding box center [784, 392] width 1568 height 784
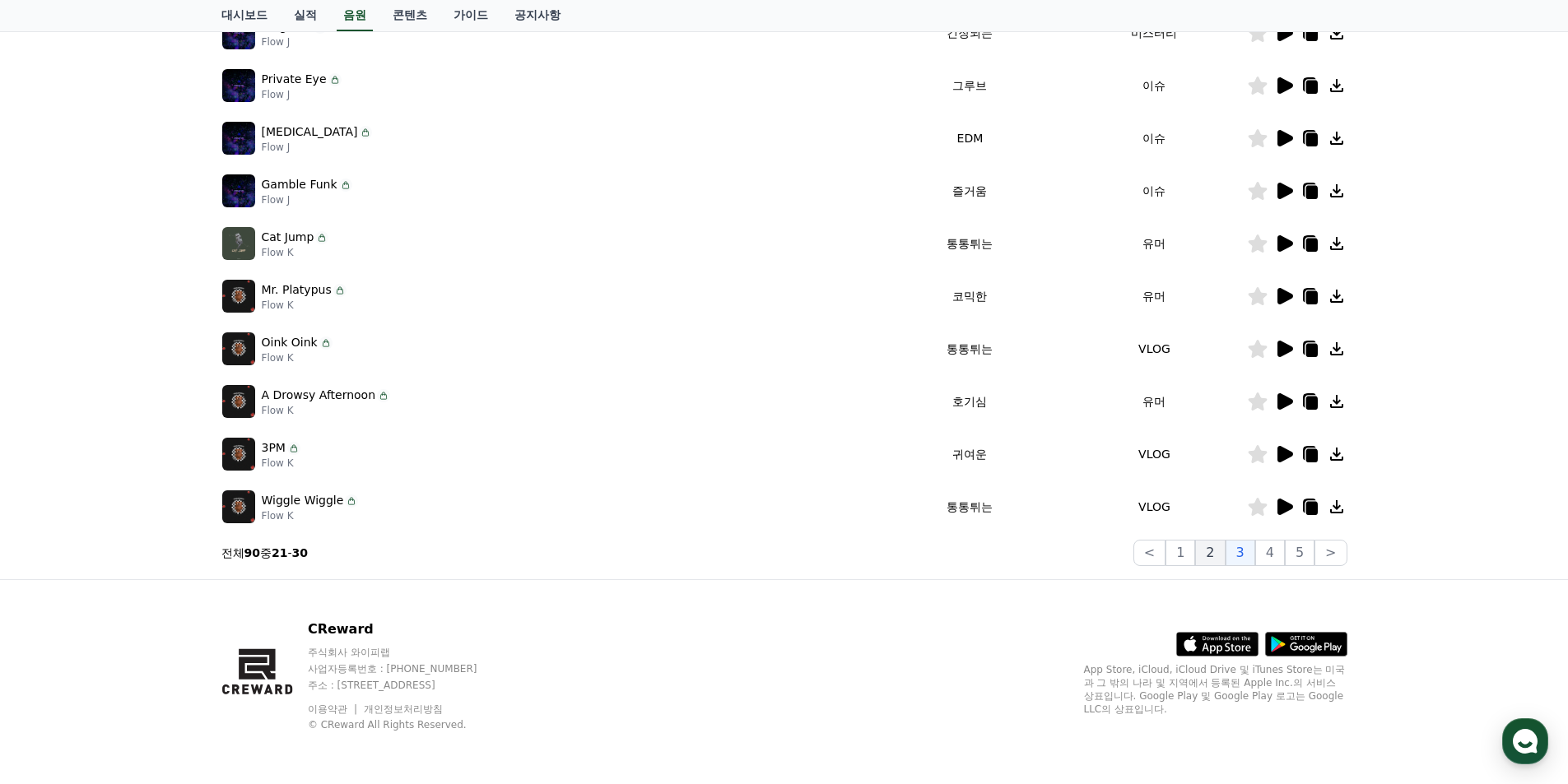
click at [1215, 553] on button "2" at bounding box center [1210, 553] width 30 height 26
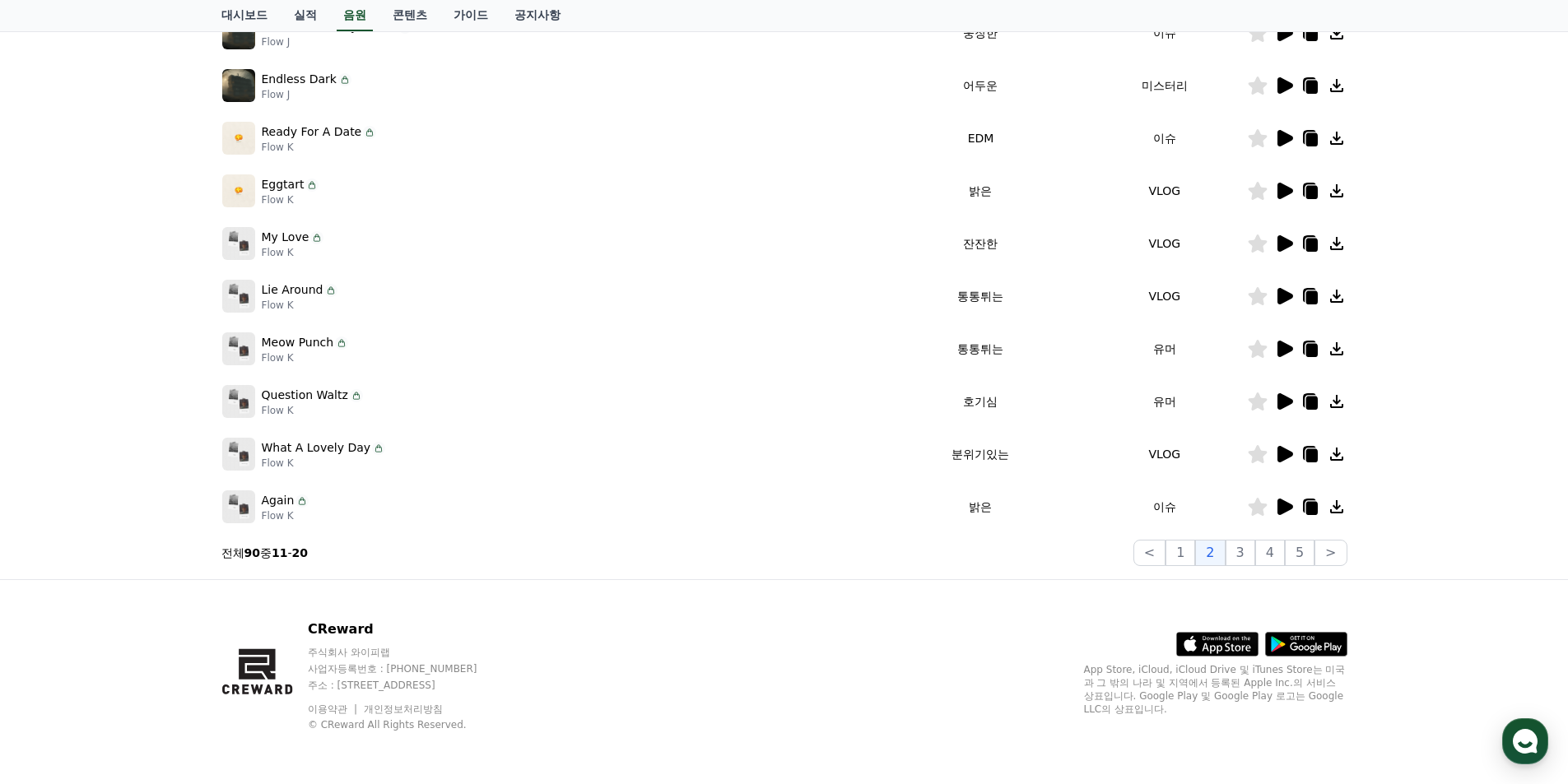
click at [1286, 350] on icon at bounding box center [1285, 349] width 15 height 16
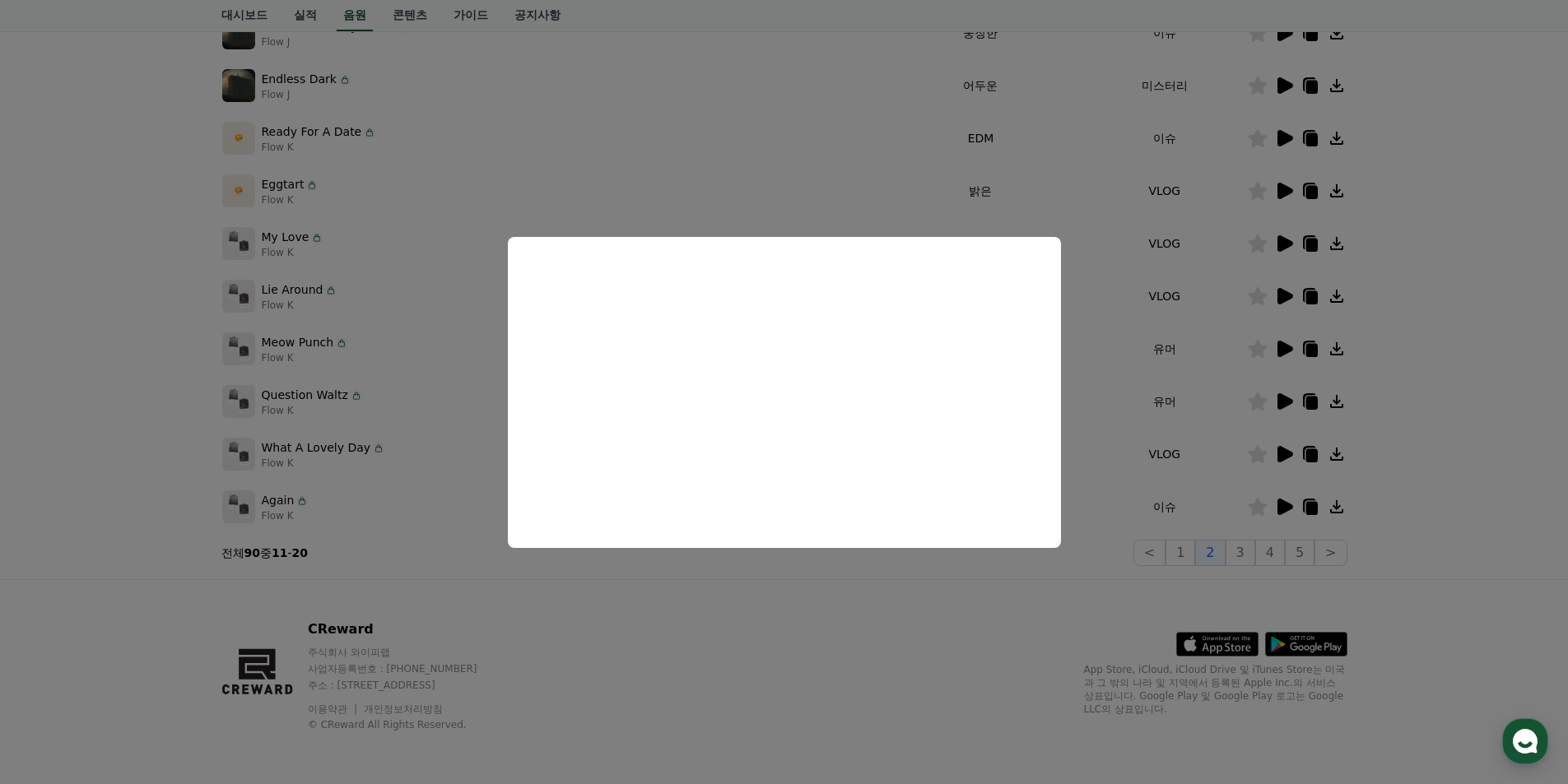
click at [971, 603] on button "close modal" at bounding box center [784, 392] width 1568 height 784
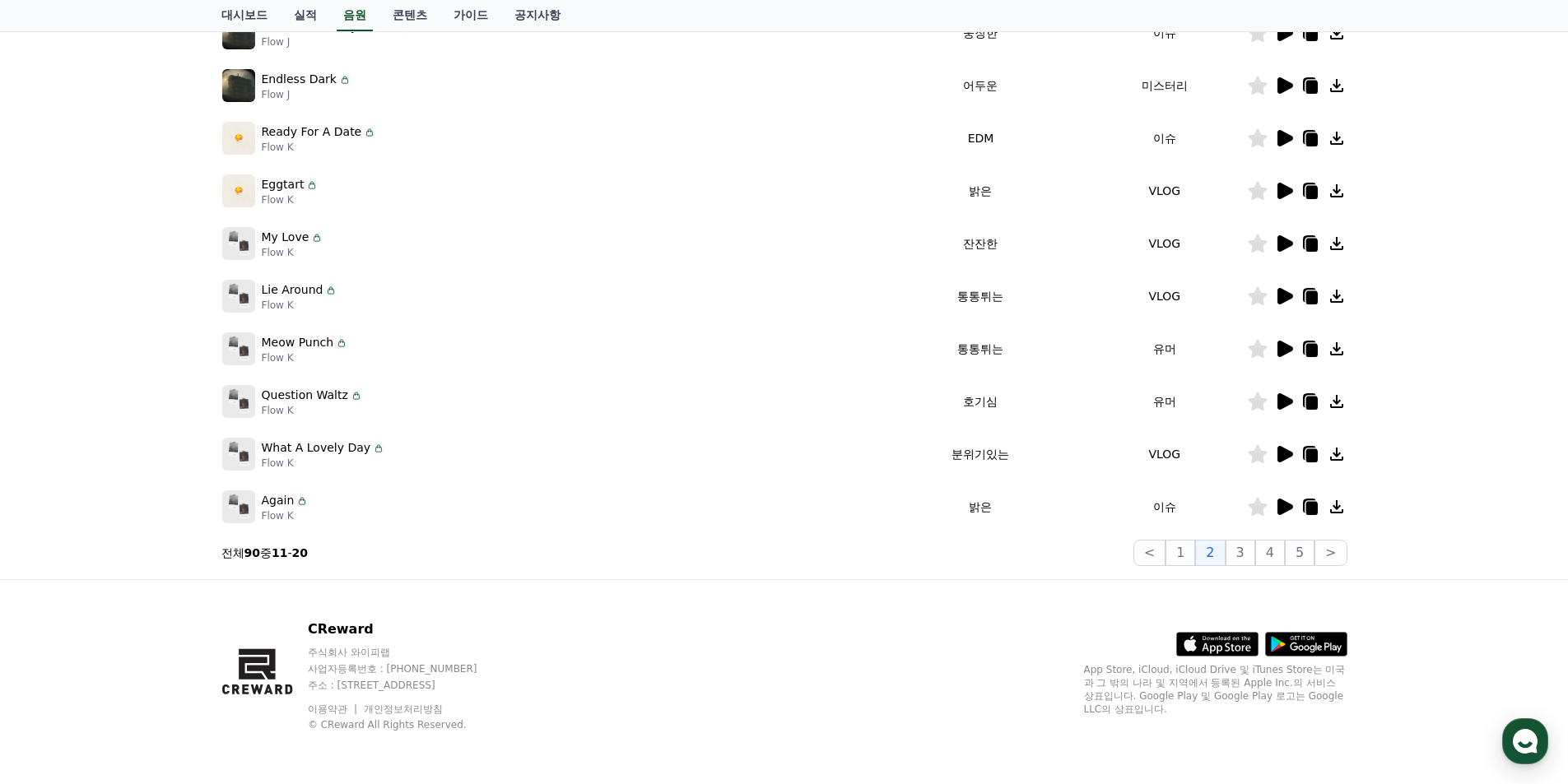
click at [1290, 410] on icon at bounding box center [1284, 401] width 20 height 20
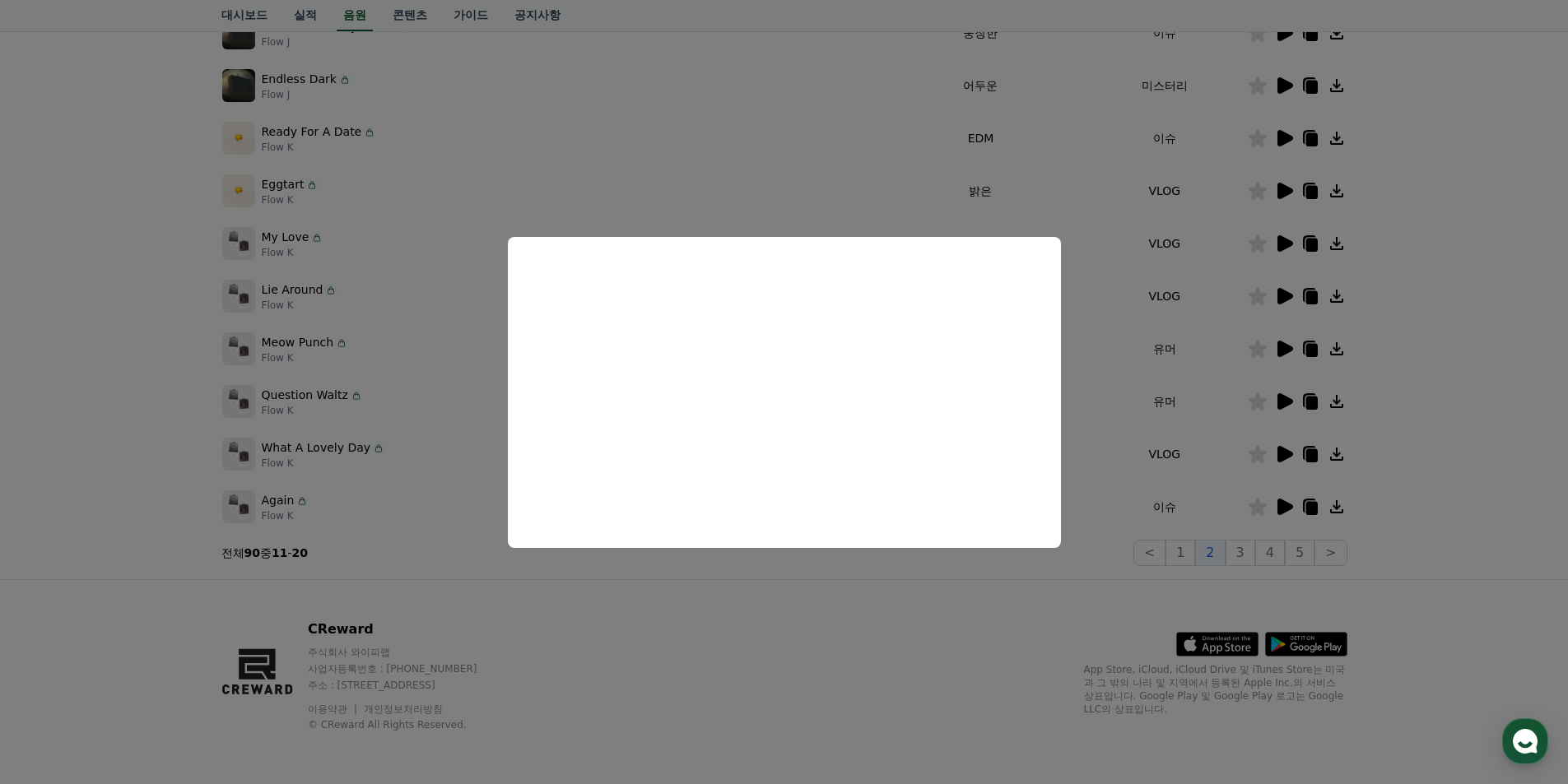
click at [855, 644] on button "close modal" at bounding box center [784, 392] width 1568 height 784
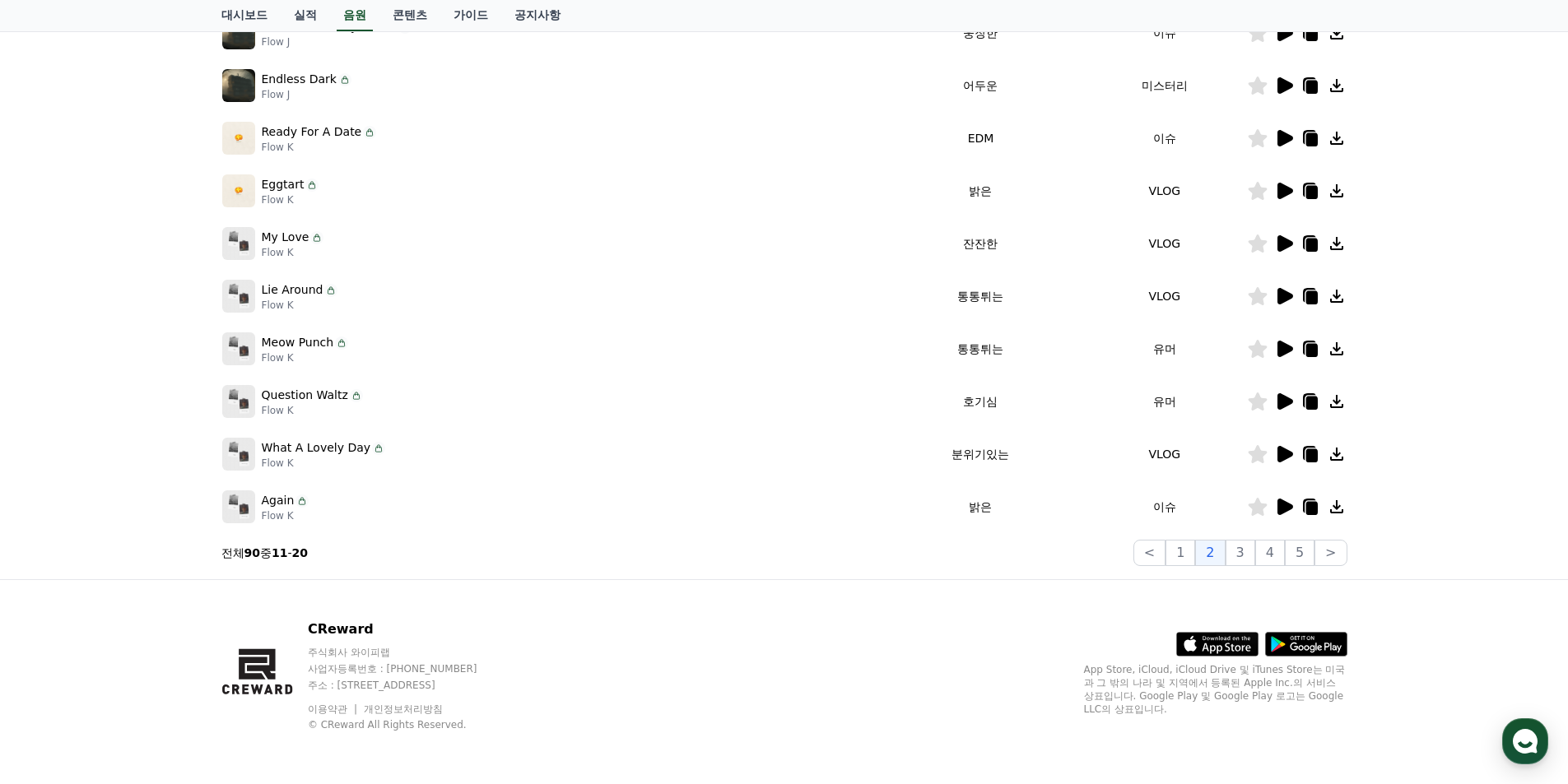
click at [1284, 509] on icon at bounding box center [1285, 506] width 15 height 16
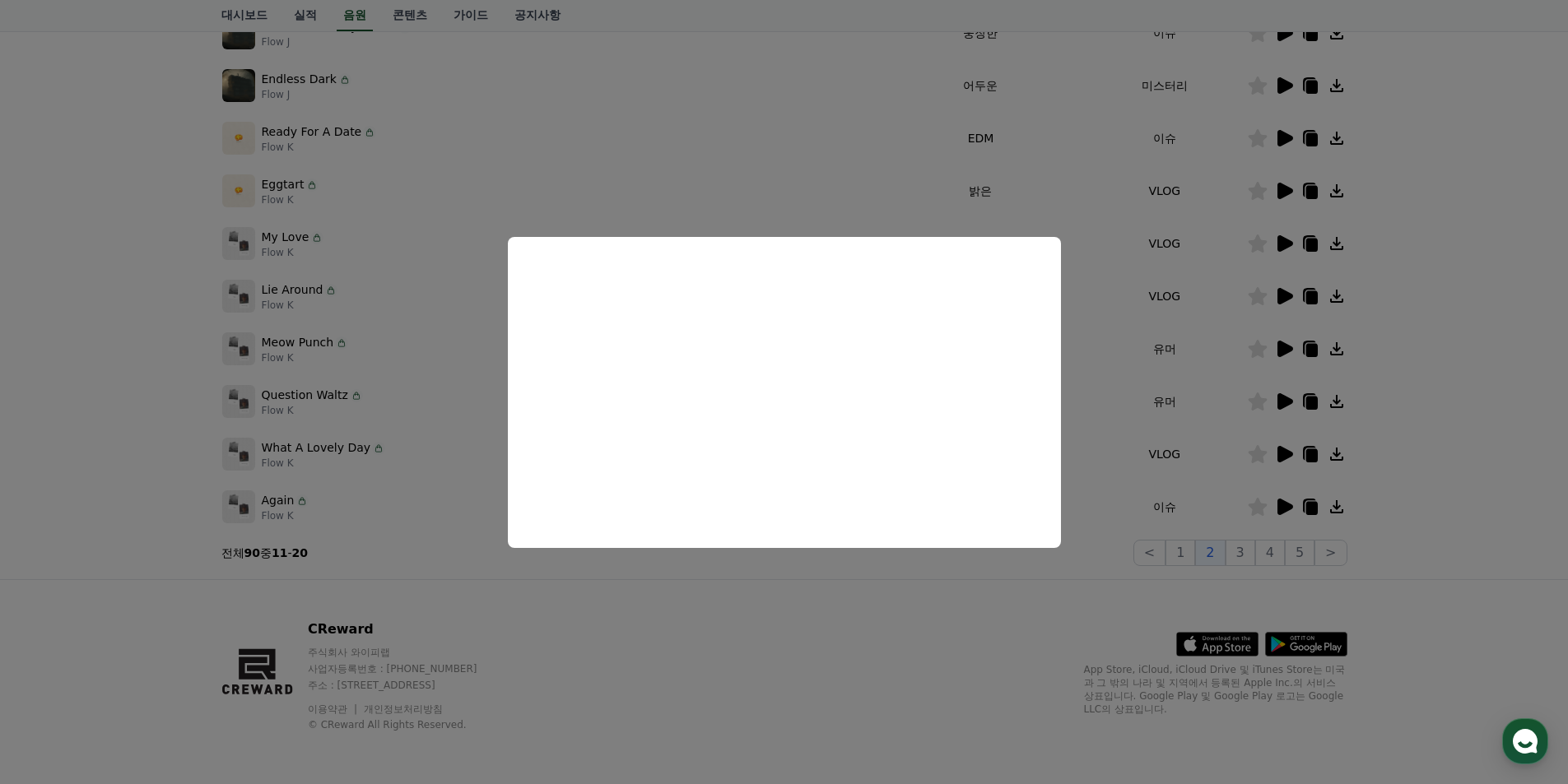
click at [1144, 470] on button "close modal" at bounding box center [784, 392] width 1568 height 784
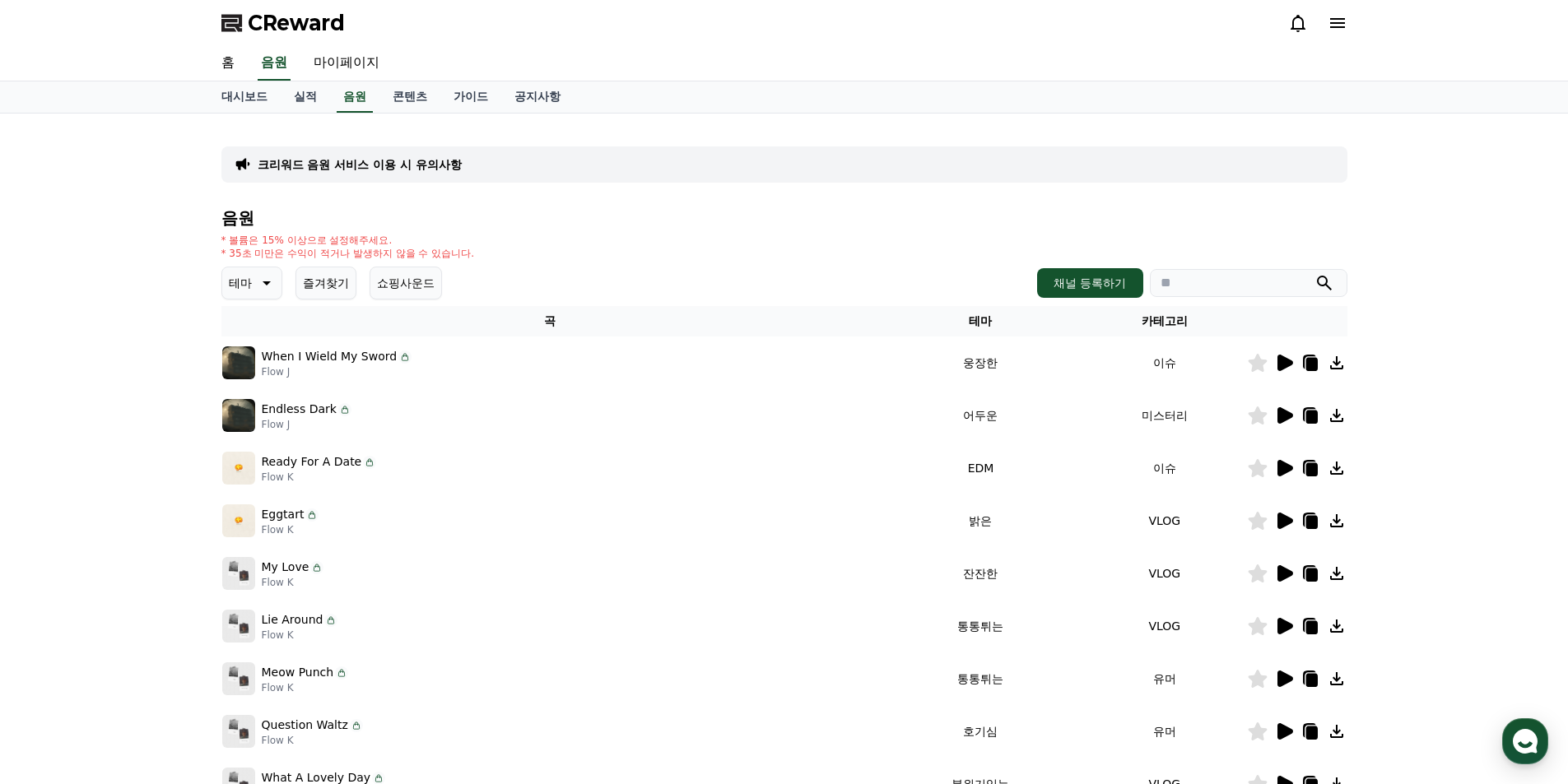
click at [1280, 468] on icon at bounding box center [1285, 468] width 15 height 16
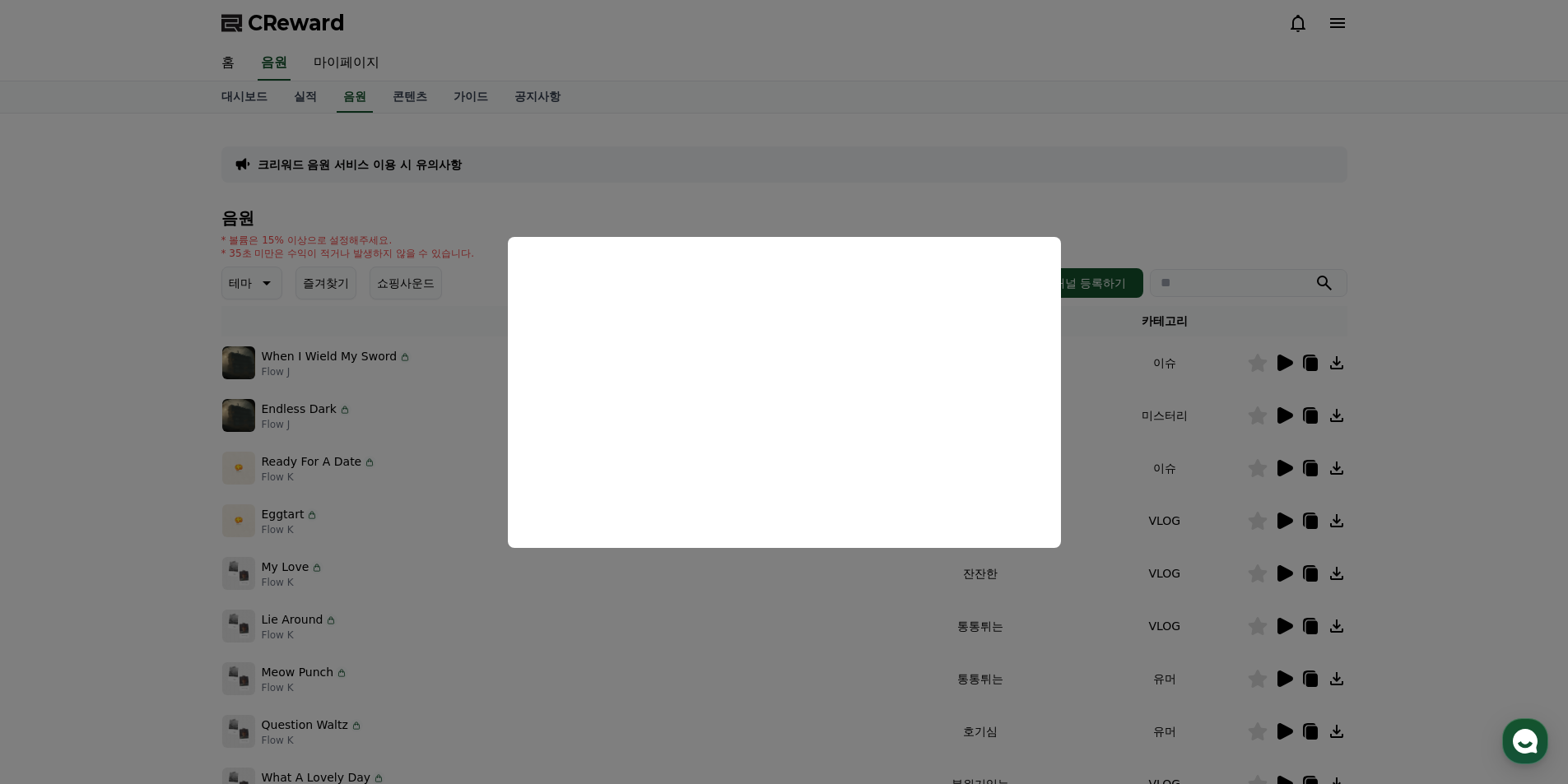
click at [858, 608] on button "close modal" at bounding box center [784, 392] width 1568 height 784
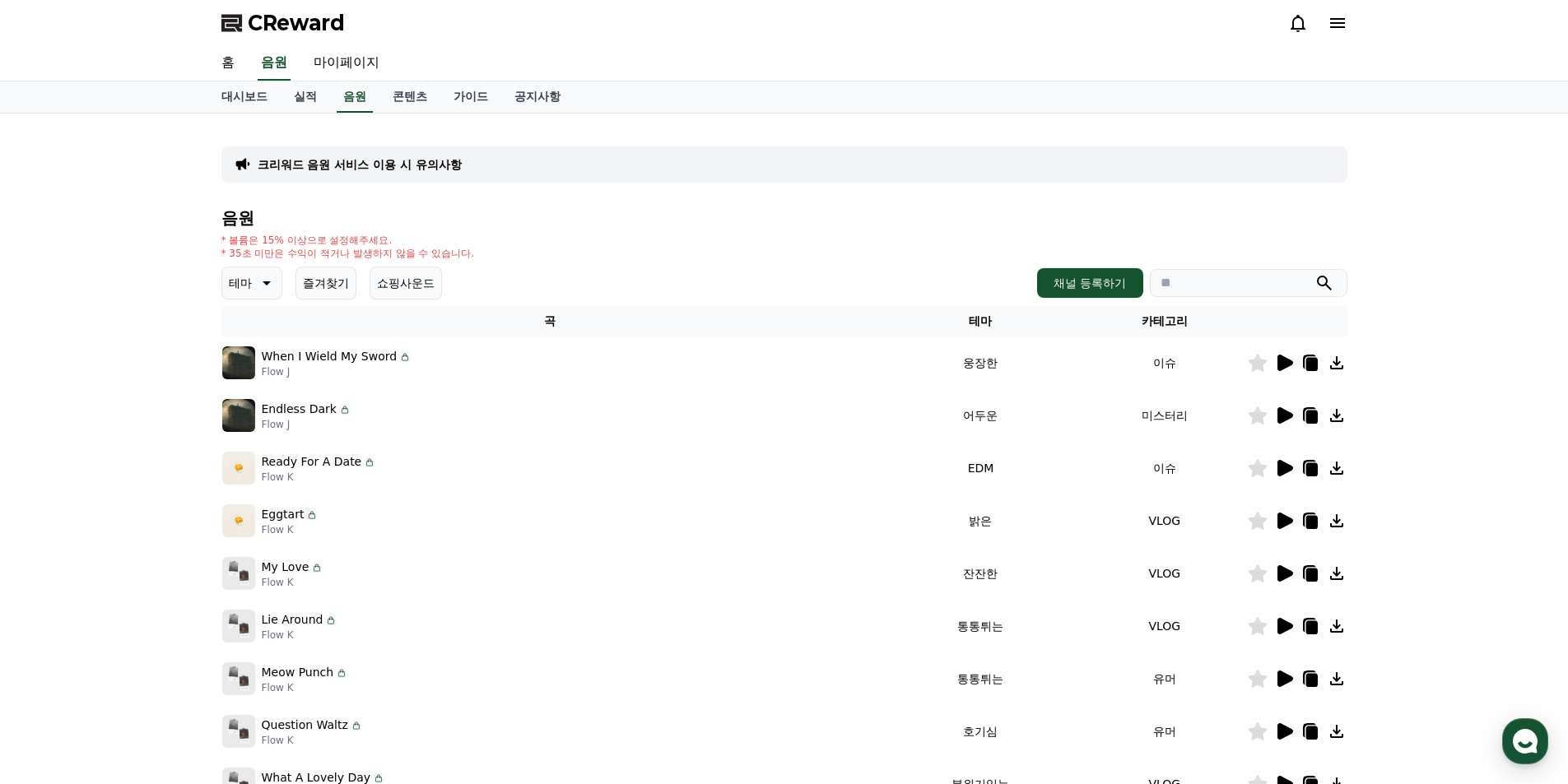
click at [289, 274] on div "테마 즐겨찾기 쇼핑사운드" at bounding box center [331, 282] width 220 height 33
click at [270, 275] on icon at bounding box center [265, 282] width 20 height 20
click at [259, 332] on button "드라마틱" at bounding box center [254, 327] width 60 height 37
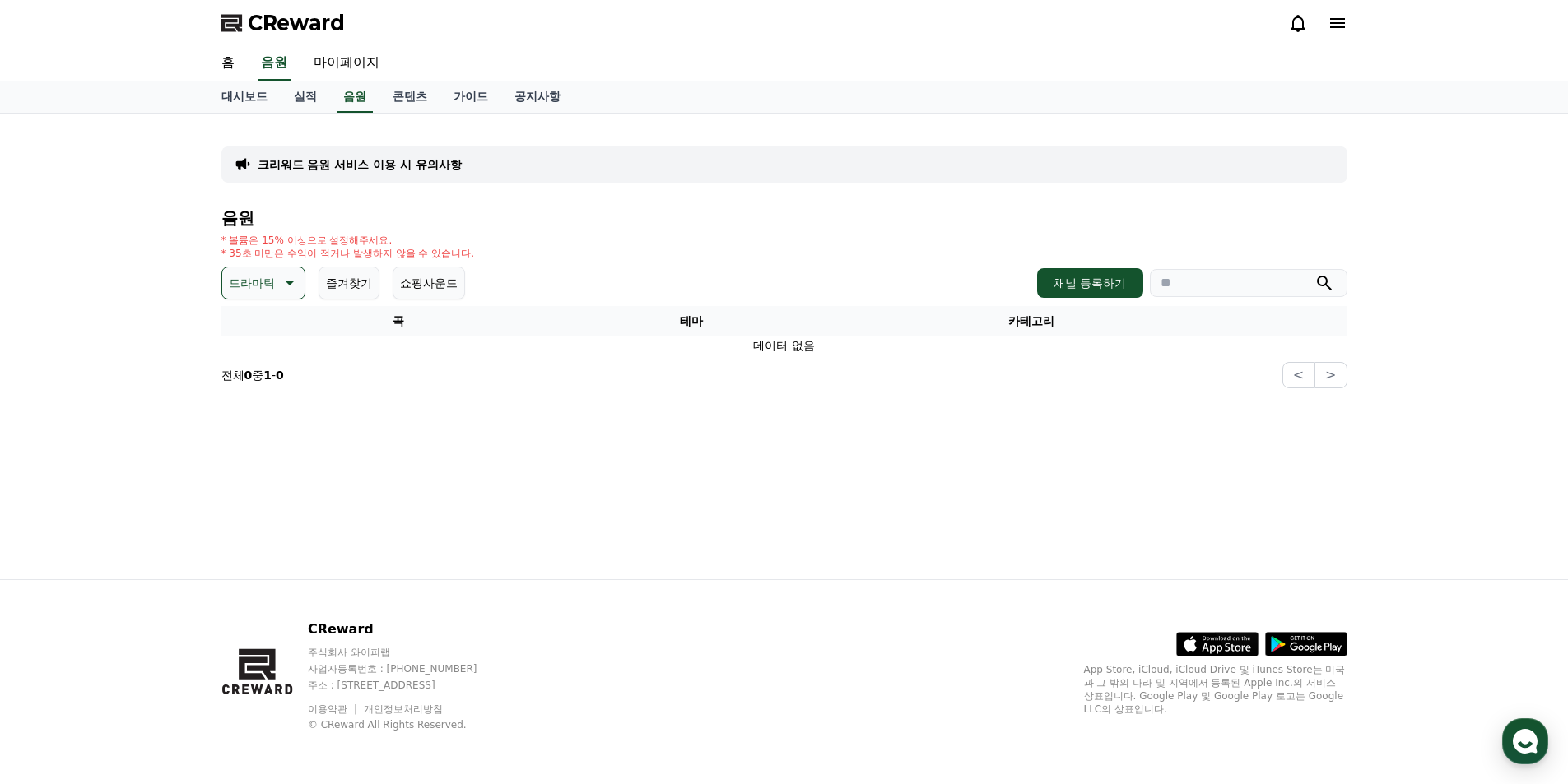
click at [269, 281] on p "드라마틱" at bounding box center [252, 282] width 46 height 23
click at [259, 332] on button "귀여운" at bounding box center [248, 333] width 48 height 37
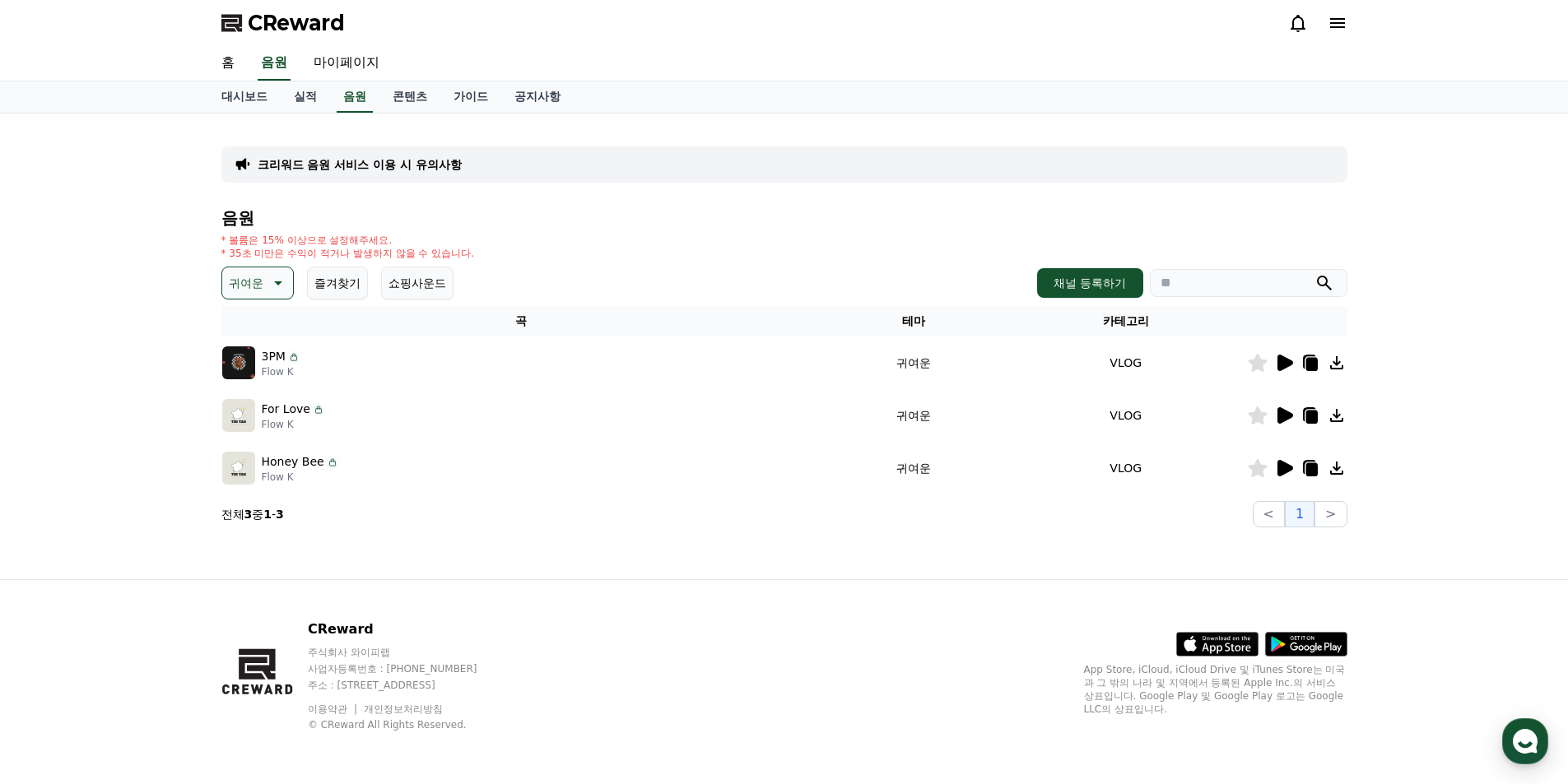
click at [1282, 356] on icon at bounding box center [1285, 362] width 15 height 16
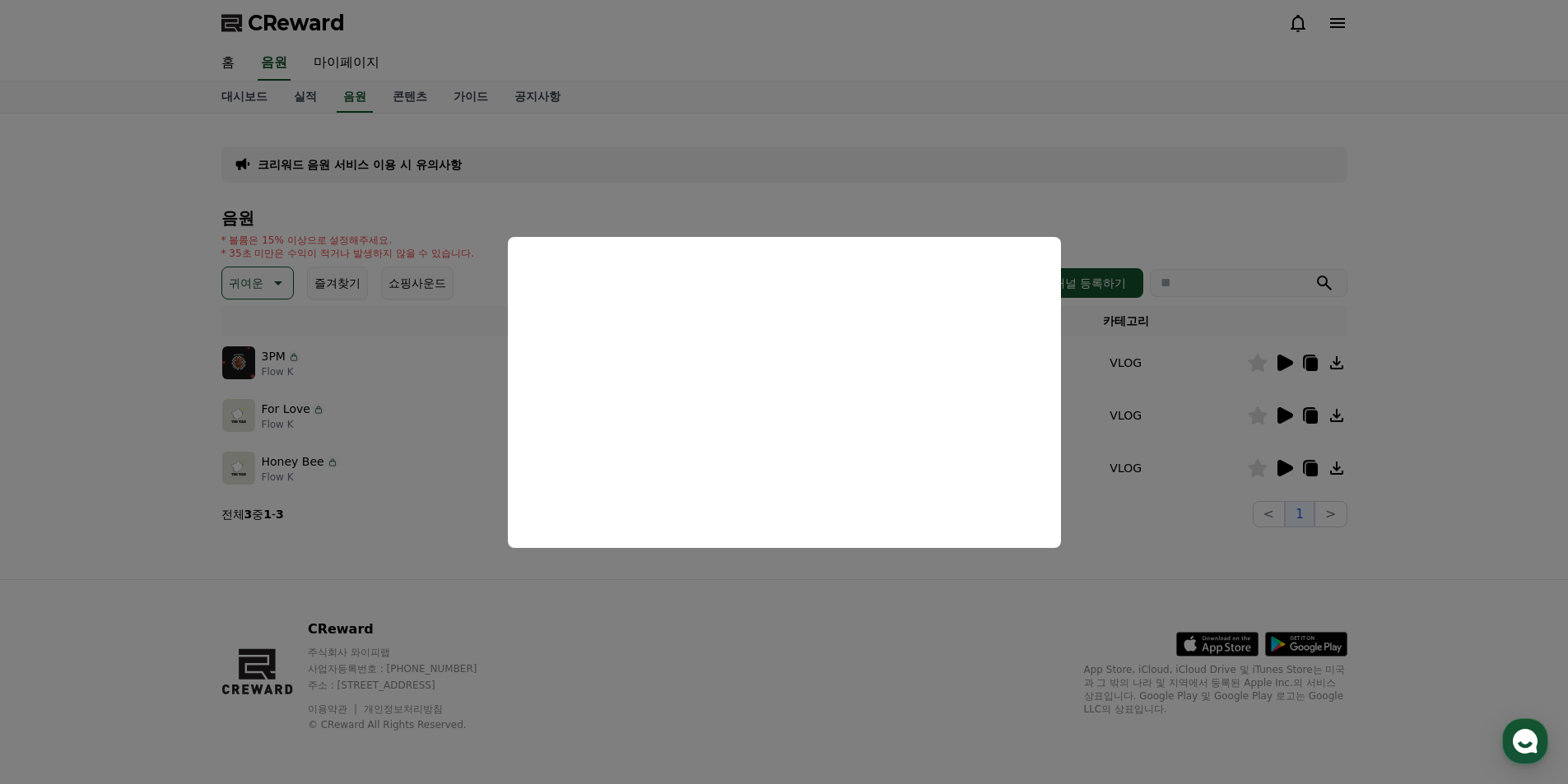
click at [1286, 414] on button "close modal" at bounding box center [784, 392] width 1568 height 784
click at [1286, 414] on icon at bounding box center [1285, 415] width 15 height 16
drag, startPoint x: 1189, startPoint y: 457, endPoint x: 1320, endPoint y: 482, distance: 133.4
click at [1189, 458] on button "close modal" at bounding box center [784, 392] width 1568 height 784
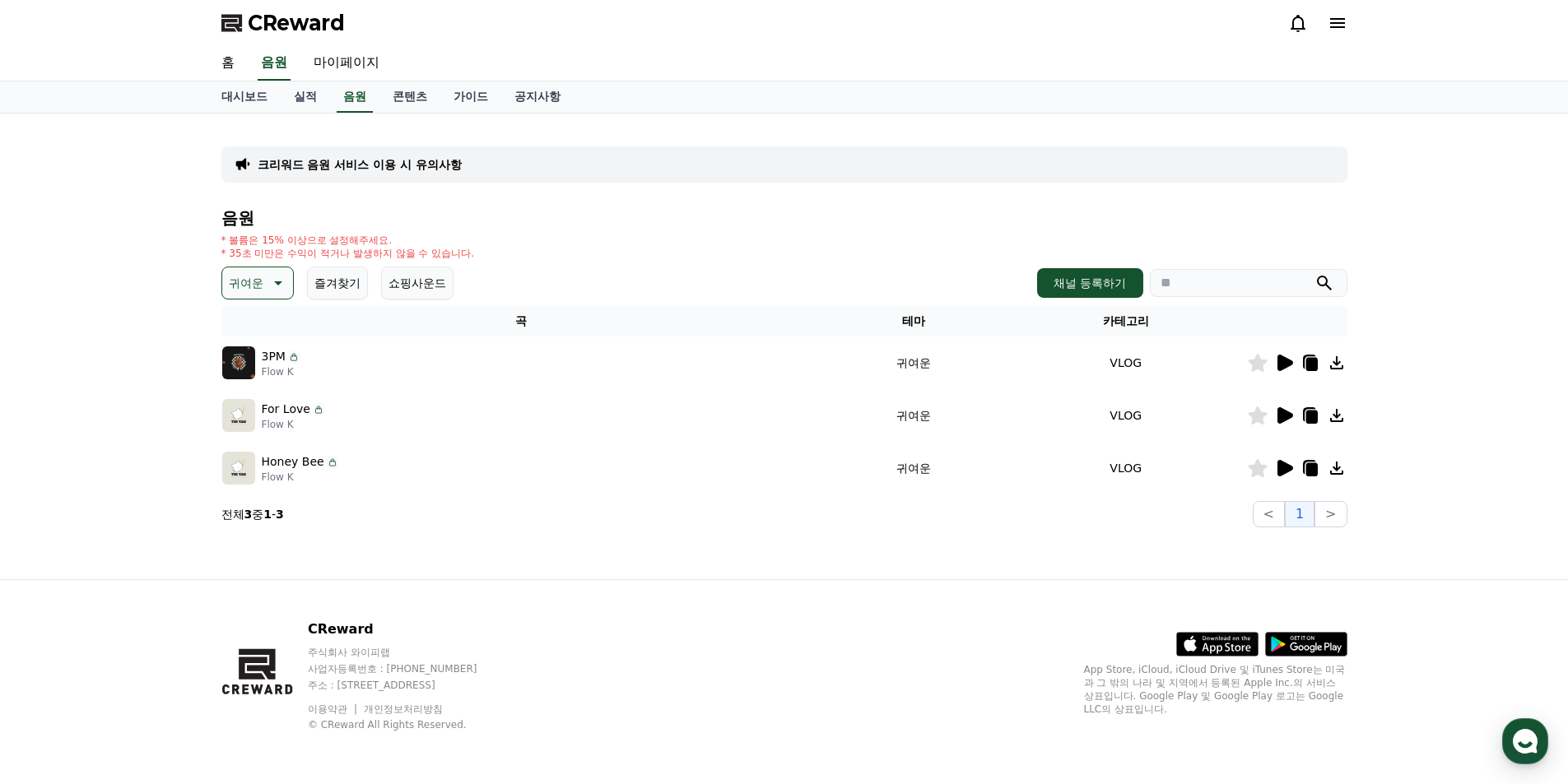
click at [1280, 469] on icon at bounding box center [1285, 468] width 15 height 16
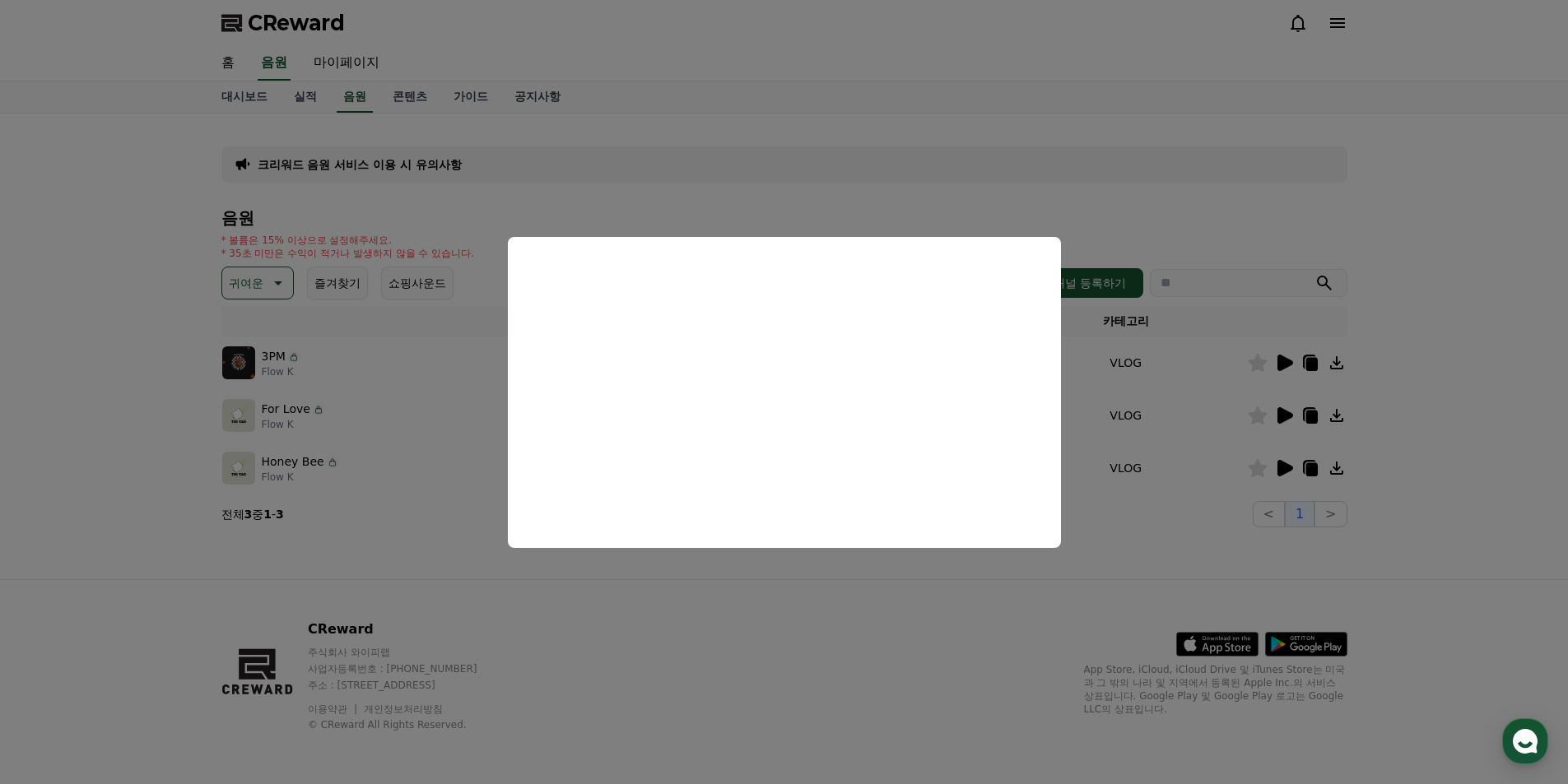
click at [993, 577] on button "close modal" at bounding box center [784, 392] width 1568 height 784
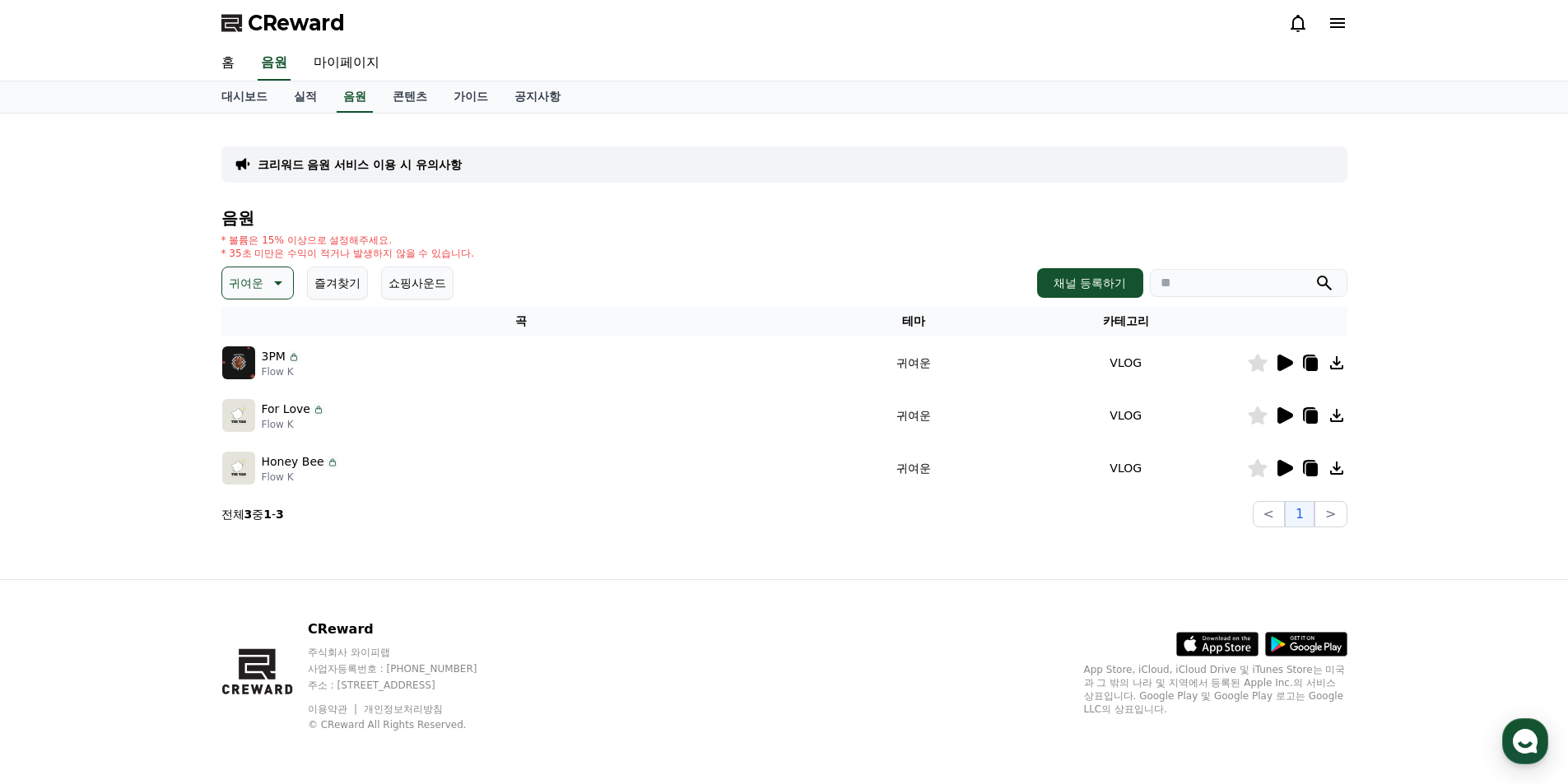
click at [275, 278] on icon at bounding box center [276, 282] width 20 height 20
click at [262, 446] on button "어두운" at bounding box center [248, 455] width 48 height 37
click at [1293, 366] on icon at bounding box center [1284, 362] width 20 height 20
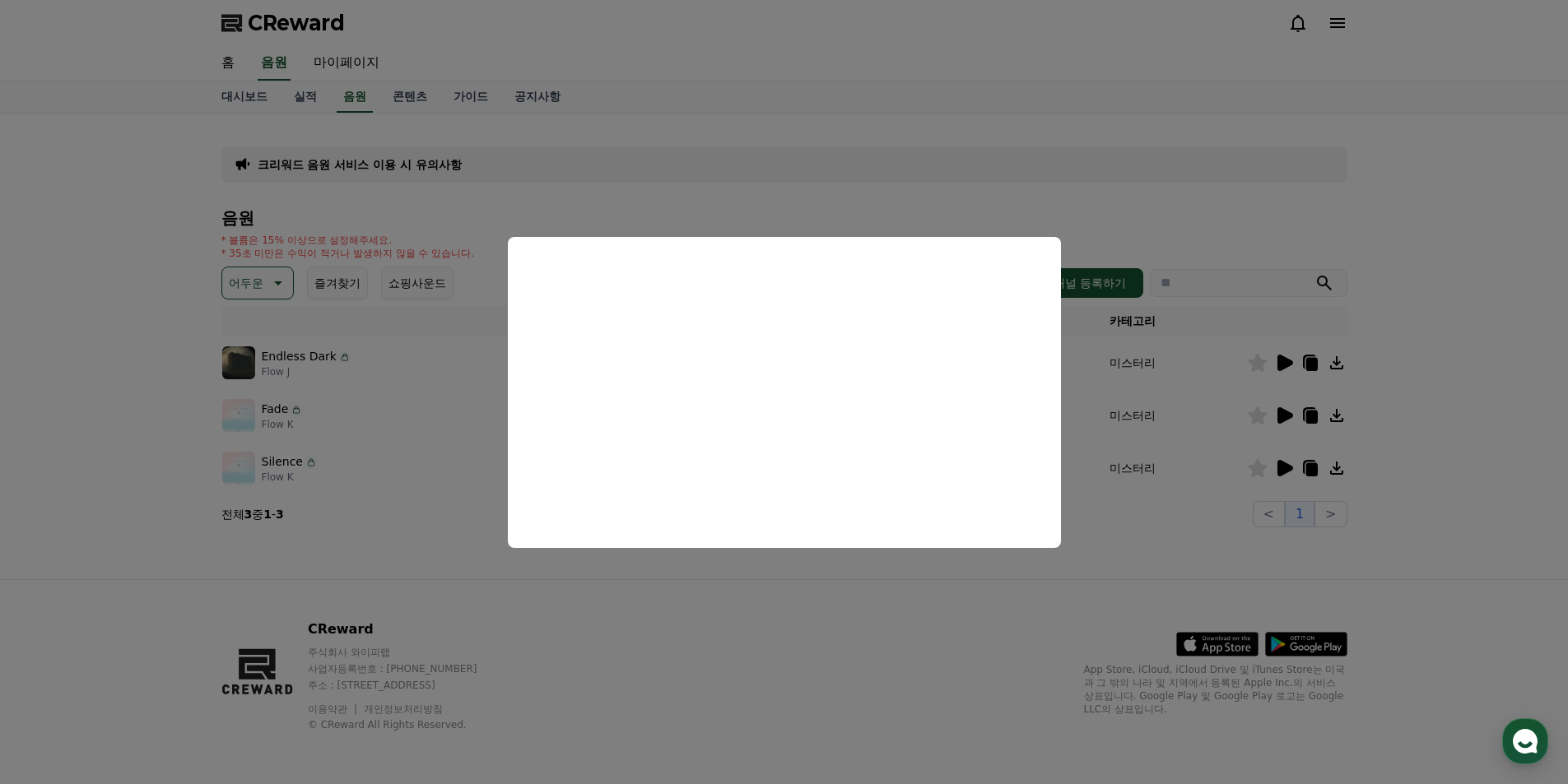
click at [852, 567] on button "close modal" at bounding box center [784, 392] width 1568 height 784
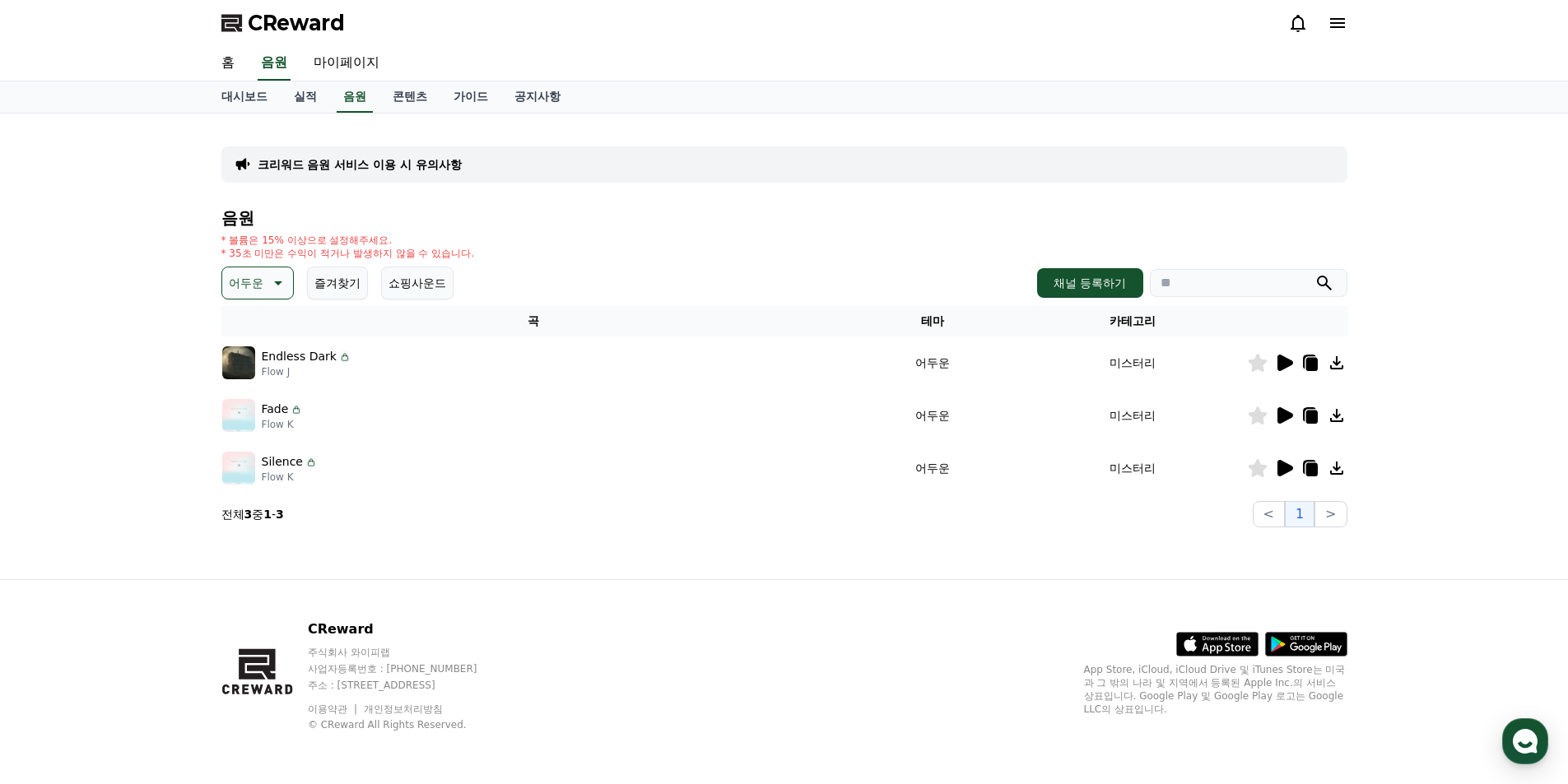
click at [1284, 416] on icon at bounding box center [1285, 415] width 15 height 16
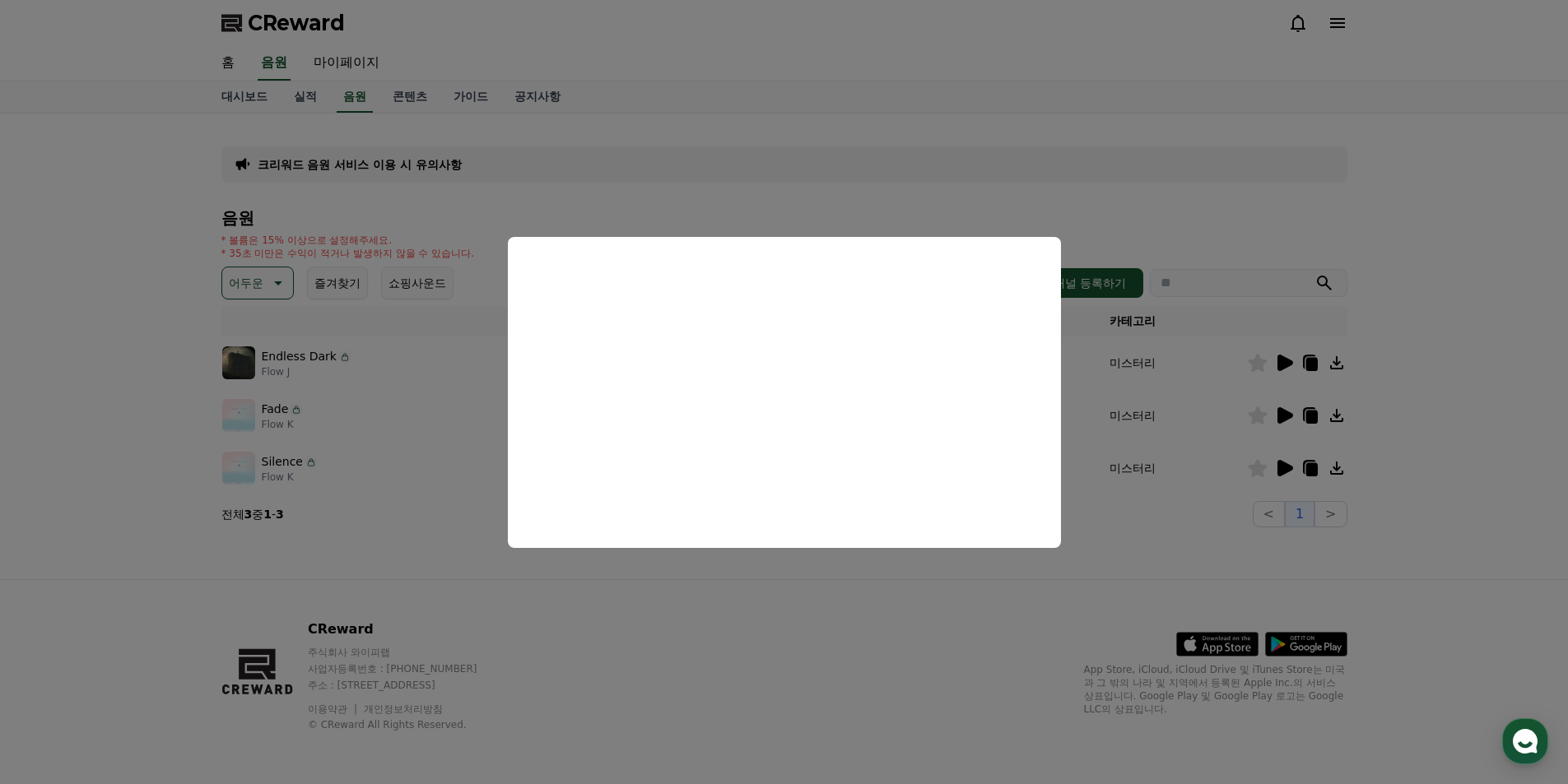
click at [1279, 472] on button "close modal" at bounding box center [784, 392] width 1568 height 784
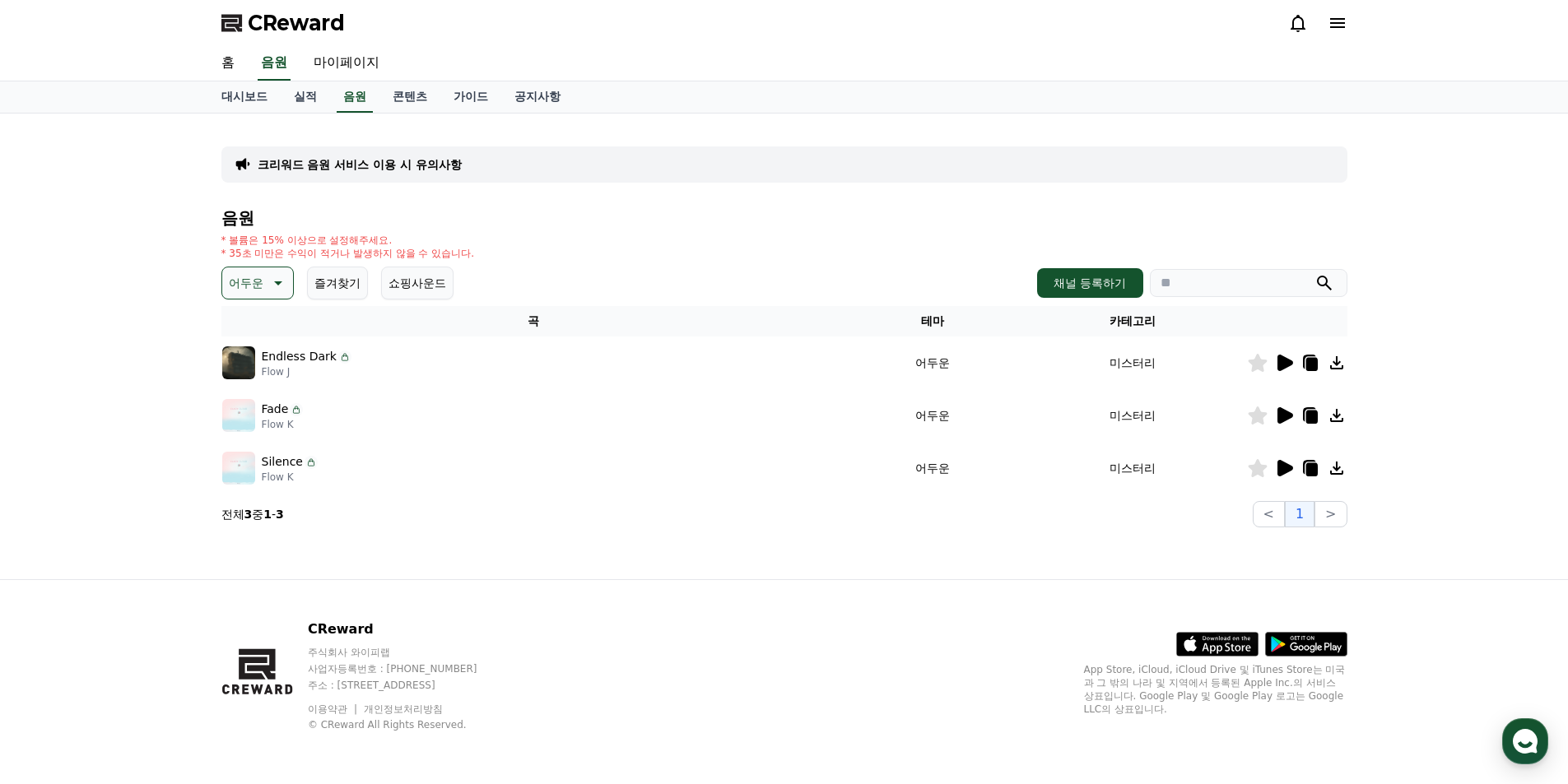
click at [1279, 472] on icon at bounding box center [1285, 468] width 15 height 16
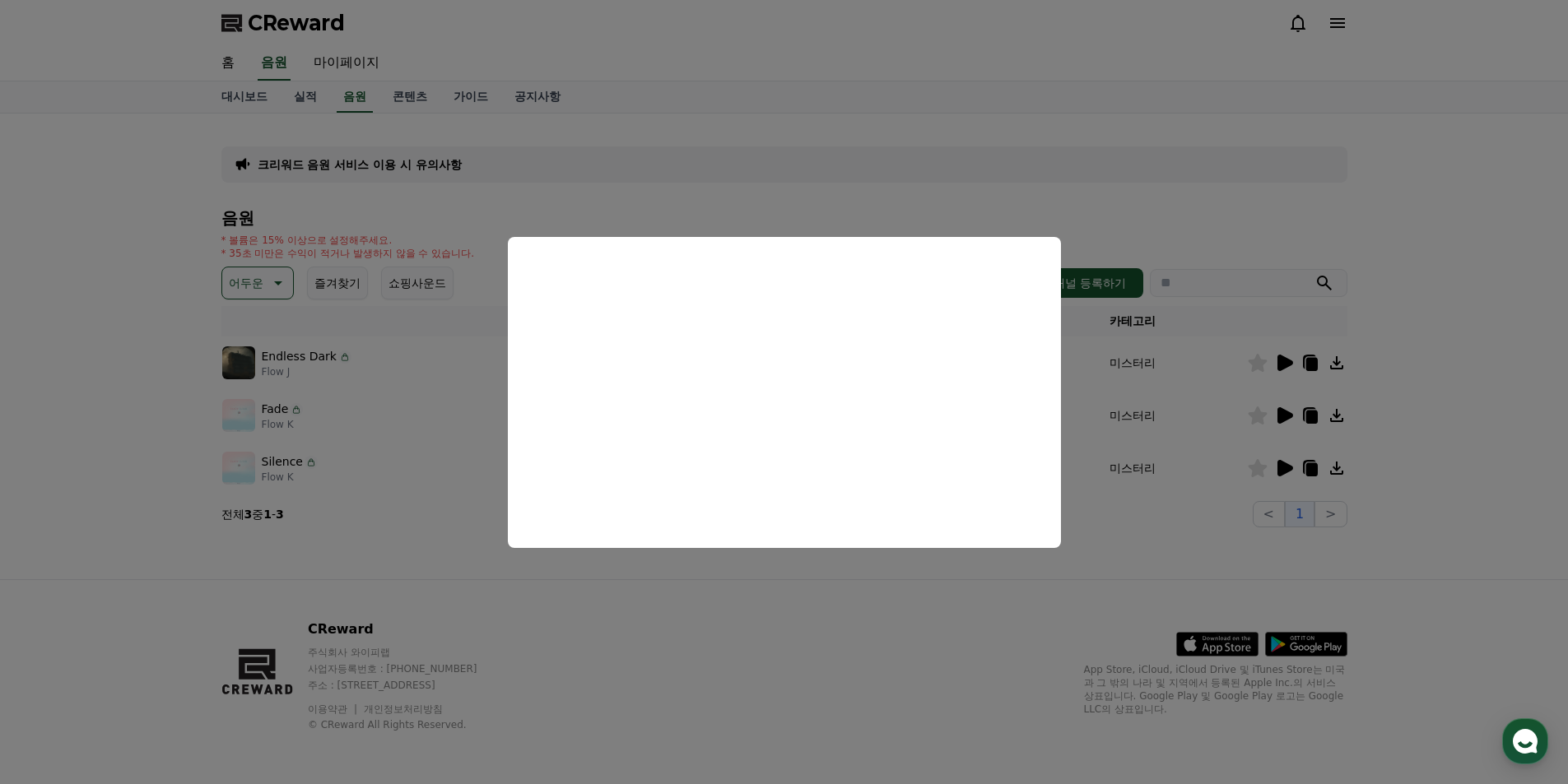
click at [1292, 358] on button "close modal" at bounding box center [784, 392] width 1568 height 784
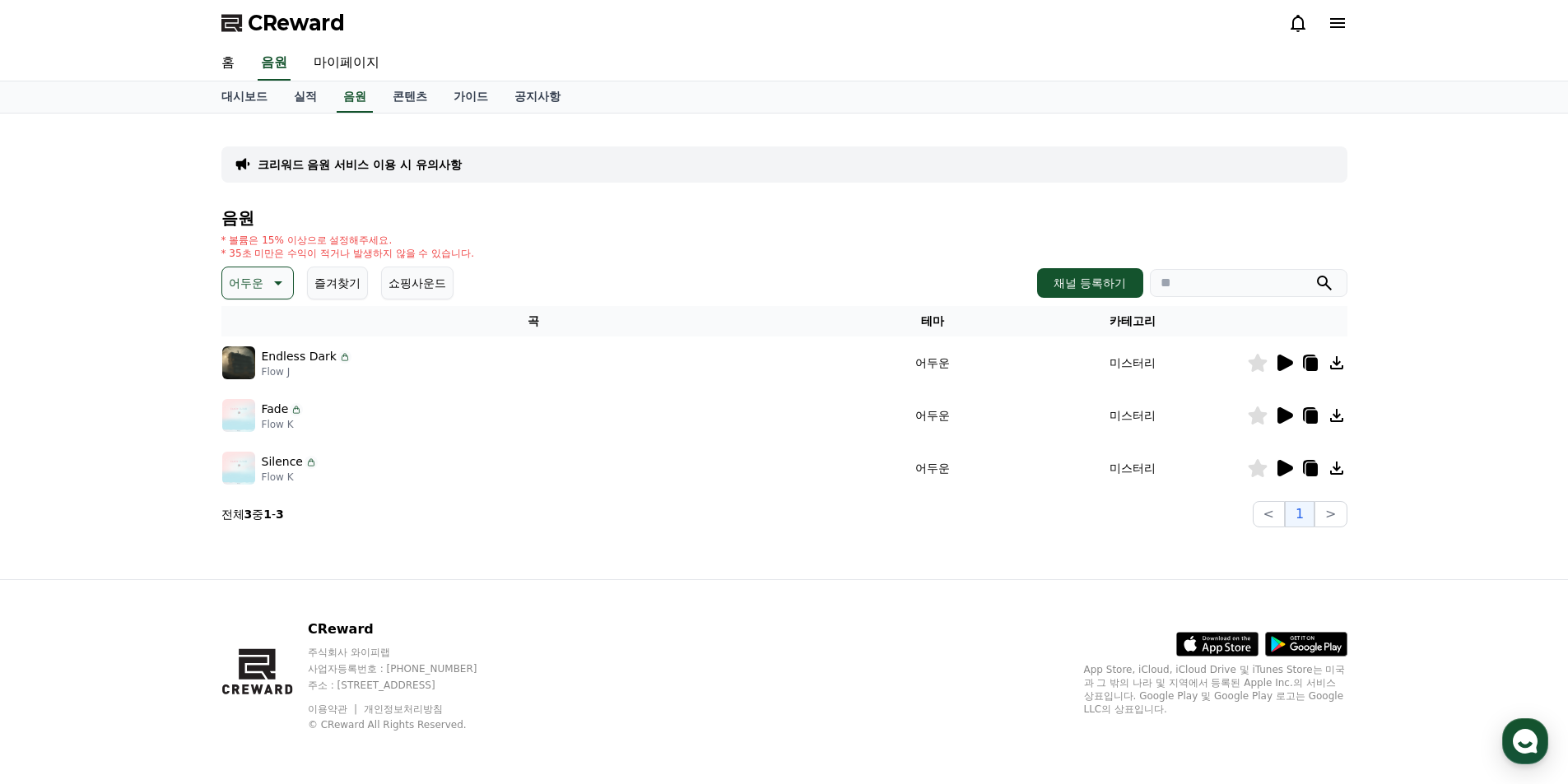
click at [1292, 358] on icon at bounding box center [1284, 362] width 20 height 20
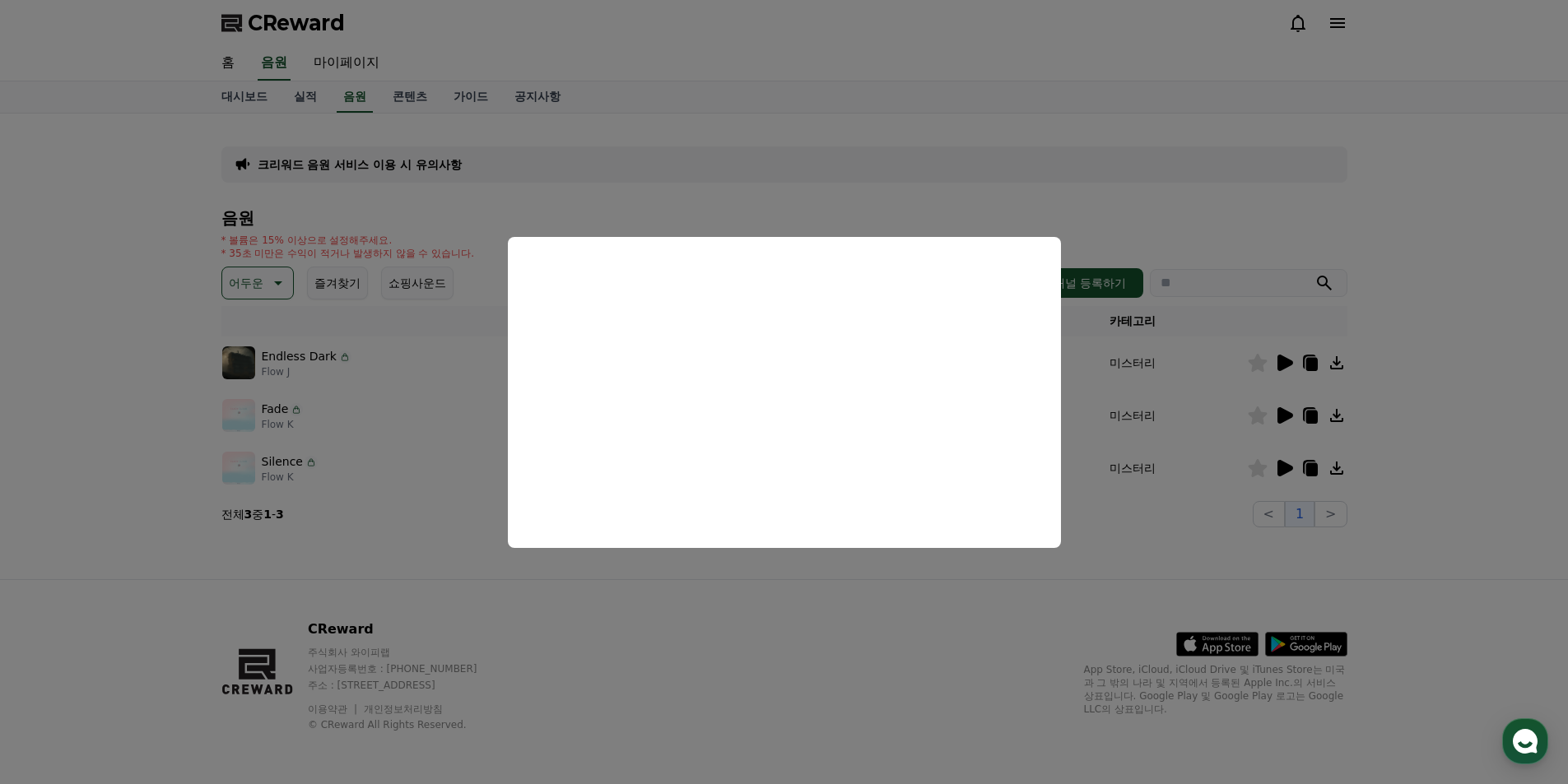
click at [624, 582] on button "close modal" at bounding box center [784, 392] width 1568 height 784
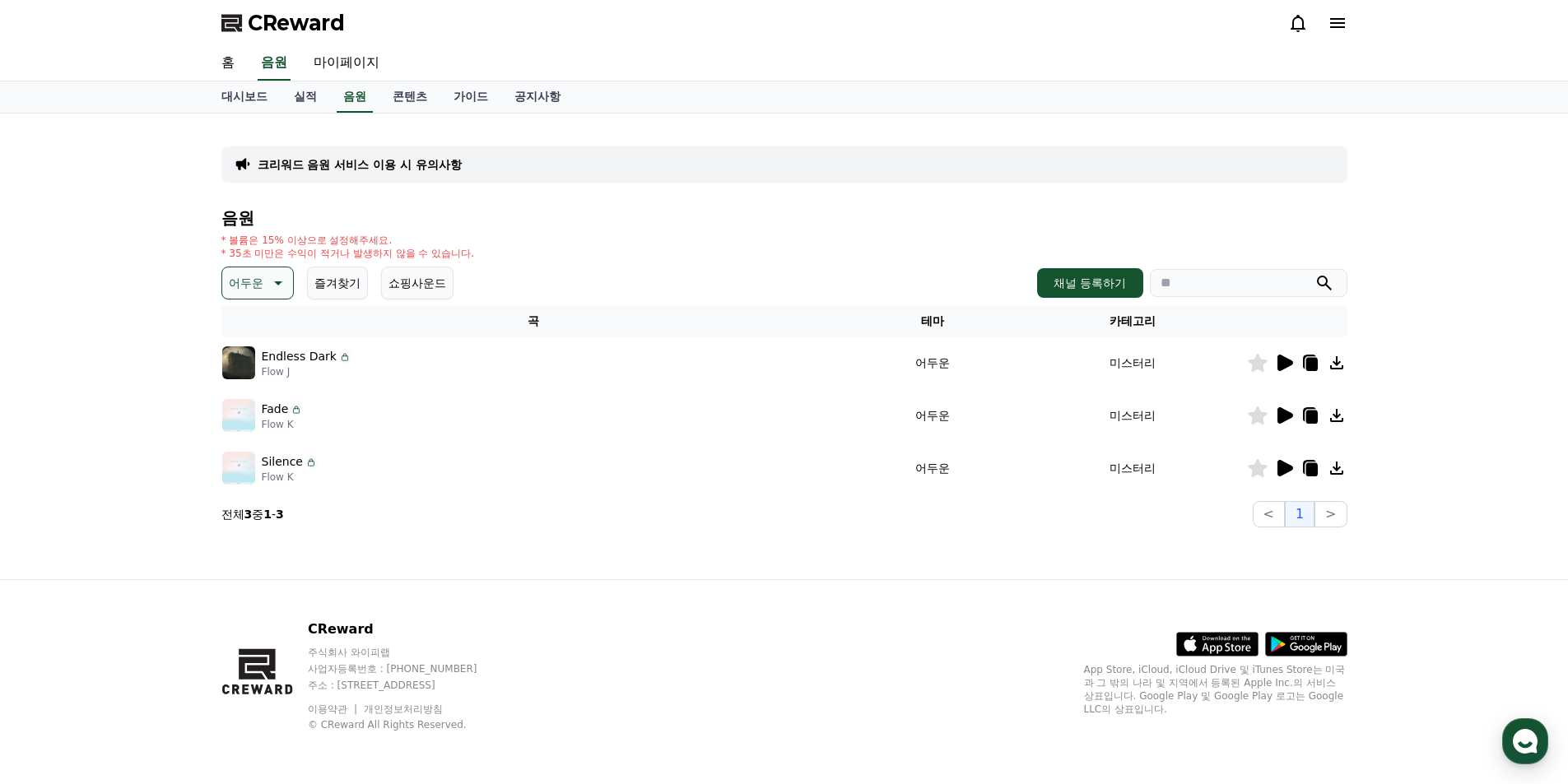
click at [275, 277] on icon at bounding box center [276, 282] width 20 height 20
click at [264, 392] on button "그루브" at bounding box center [248, 396] width 48 height 37
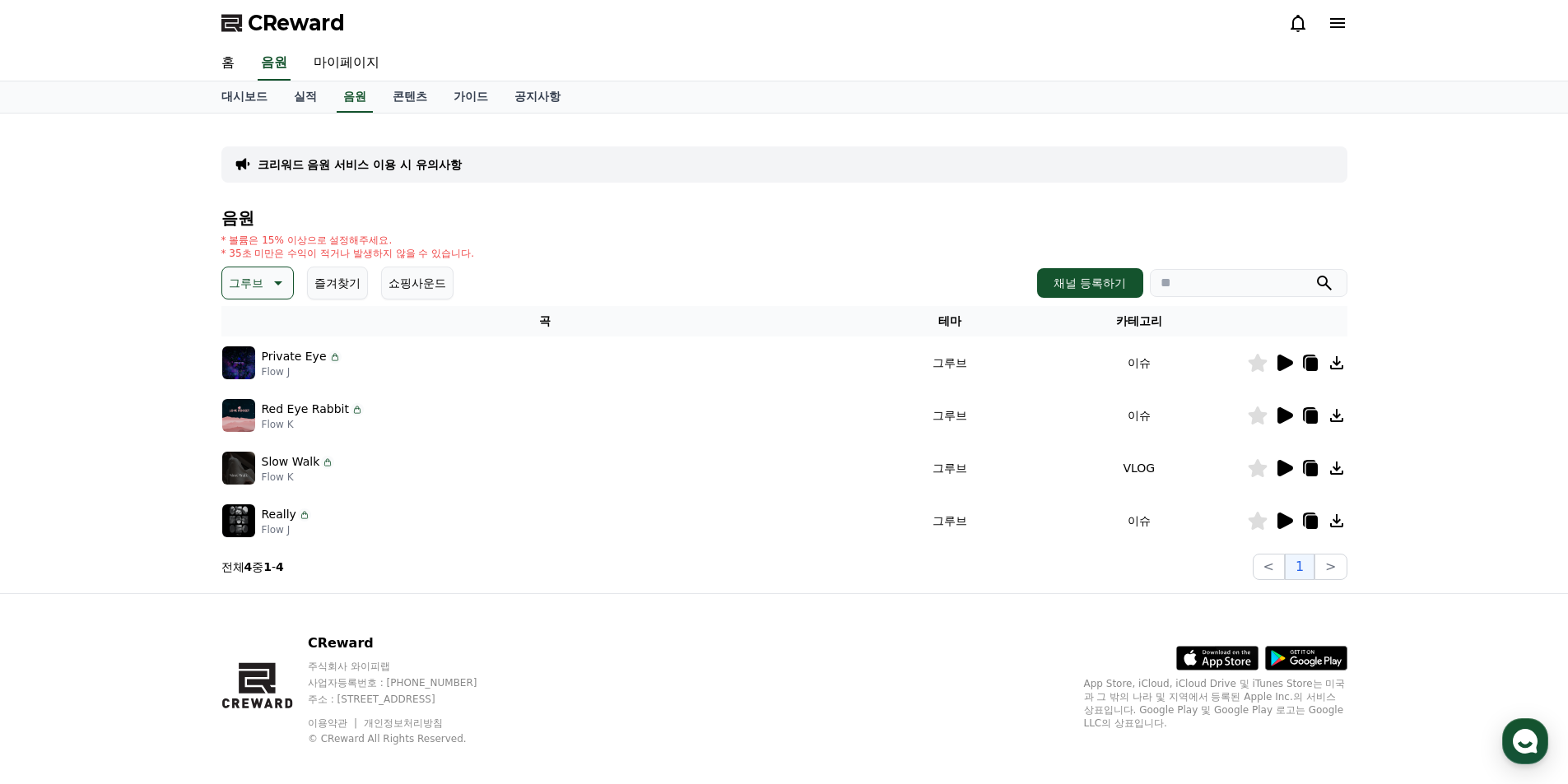
click at [1285, 366] on icon at bounding box center [1285, 362] width 15 height 16
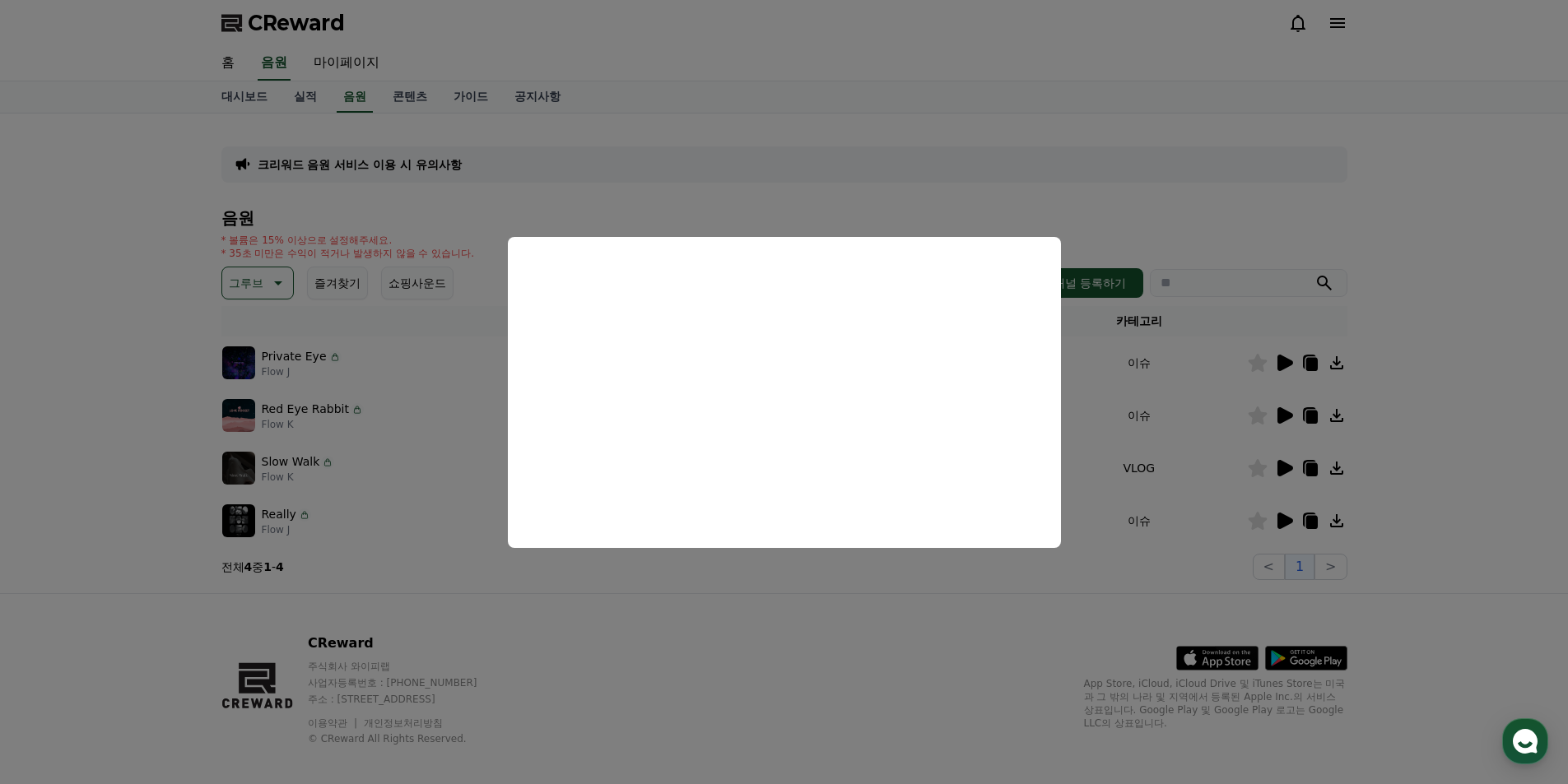
drag, startPoint x: 719, startPoint y: 619, endPoint x: 709, endPoint y: 607, distance: 15.6
click at [719, 617] on button "close modal" at bounding box center [784, 392] width 1568 height 784
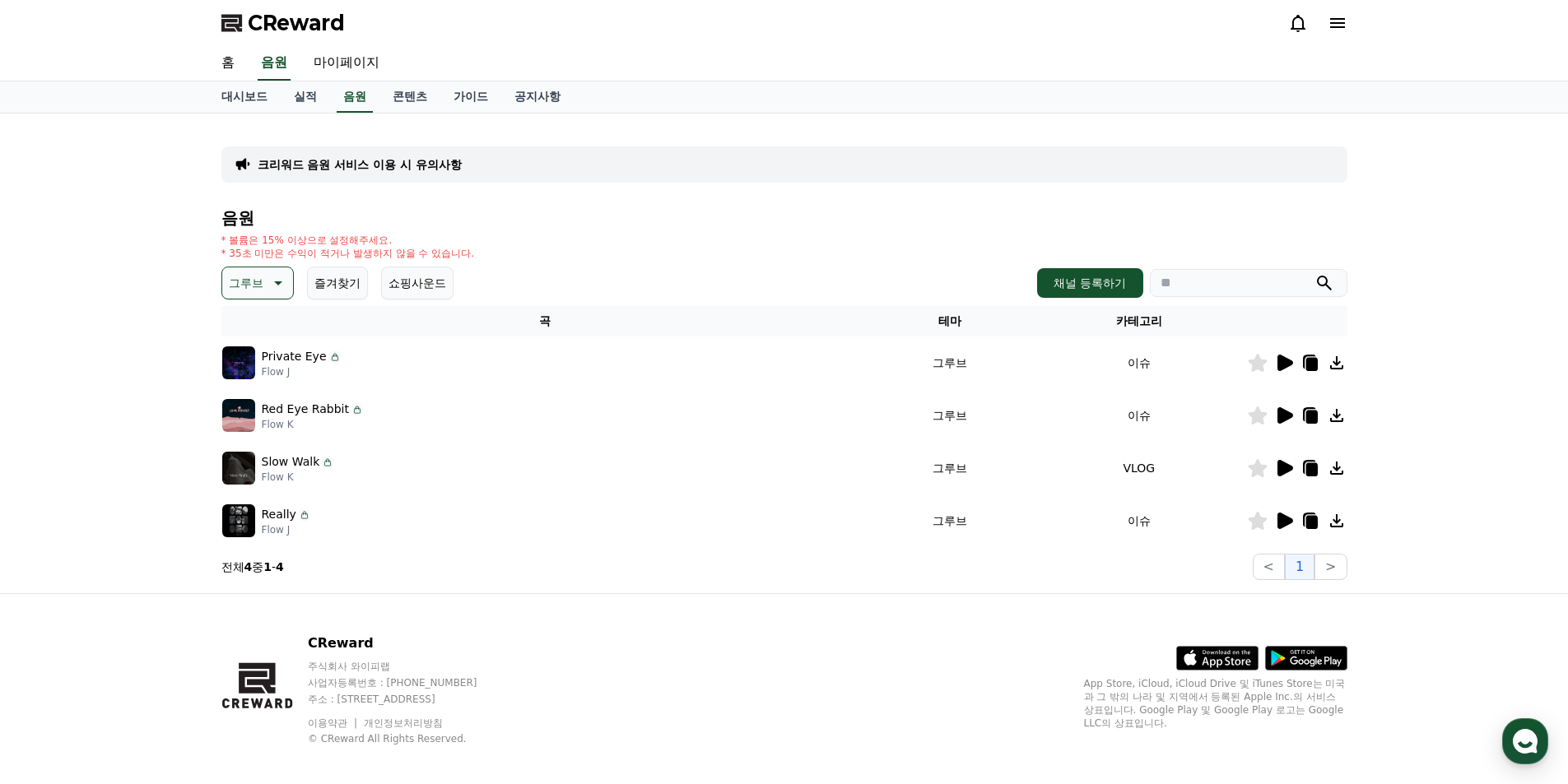
click at [282, 273] on icon at bounding box center [276, 282] width 20 height 20
click at [265, 421] on button "잔잔한" at bounding box center [248, 412] width 48 height 37
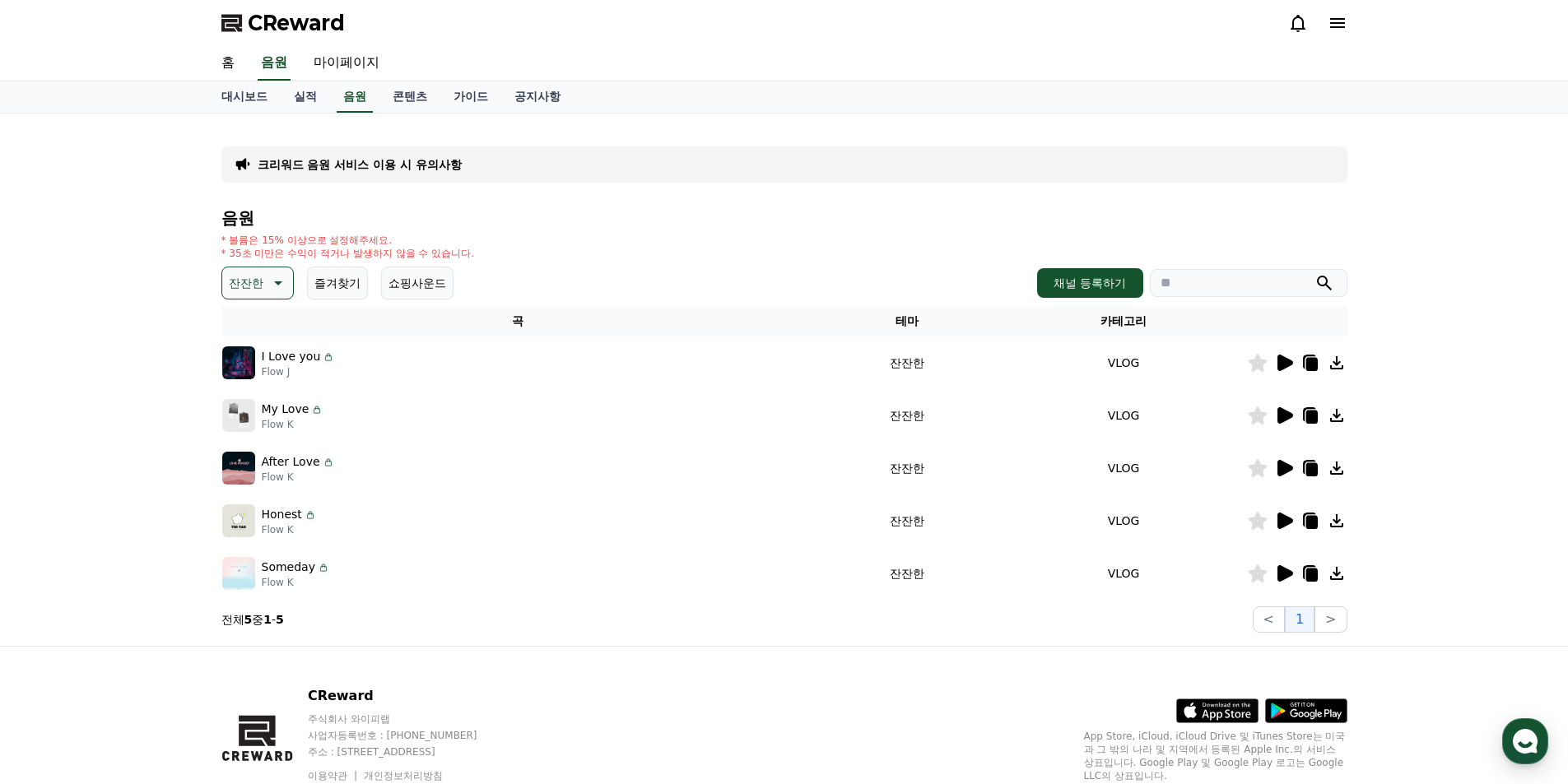
click at [1276, 365] on icon at bounding box center [1284, 362] width 20 height 20
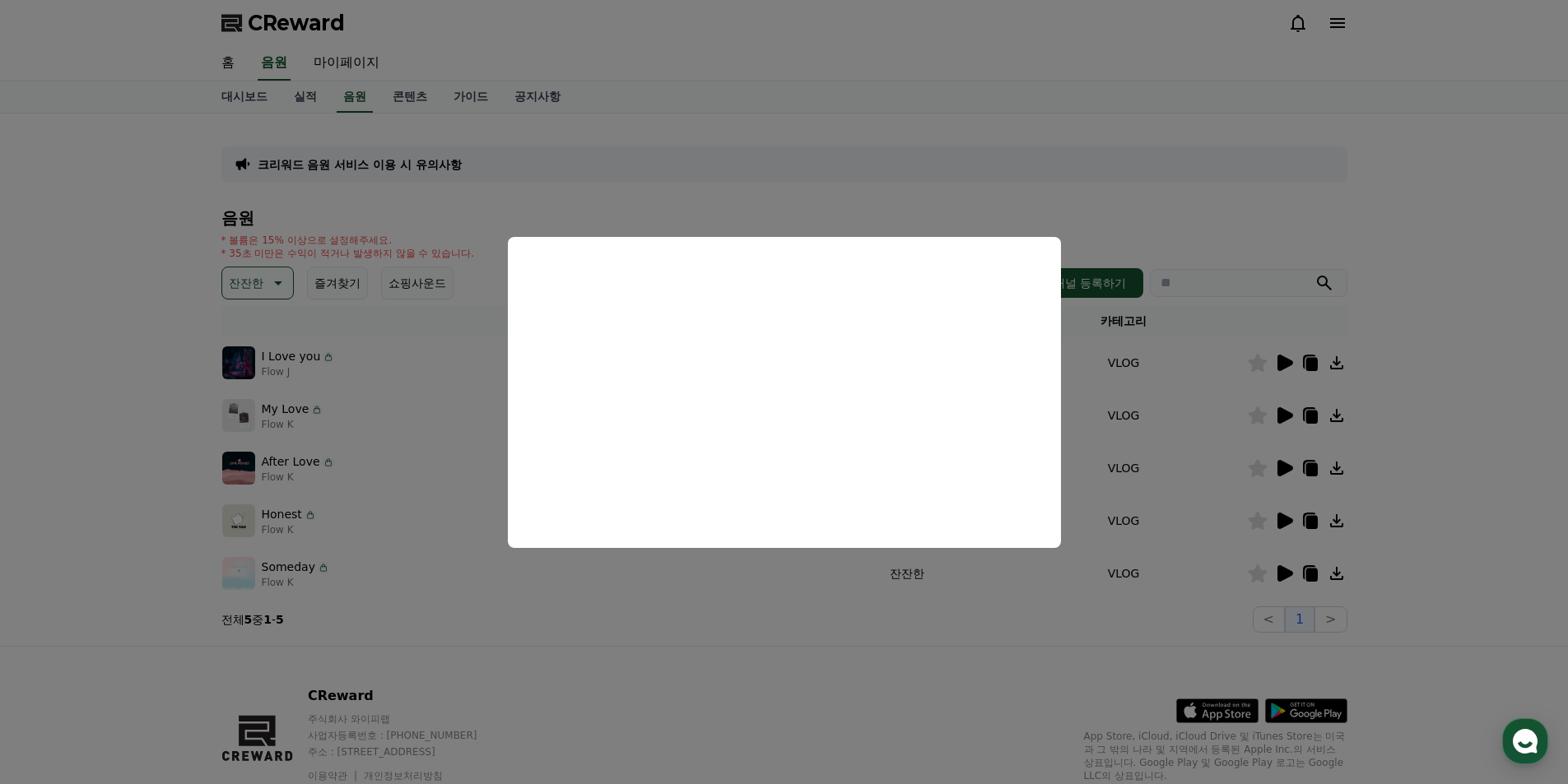
click at [1286, 413] on button "close modal" at bounding box center [784, 392] width 1568 height 784
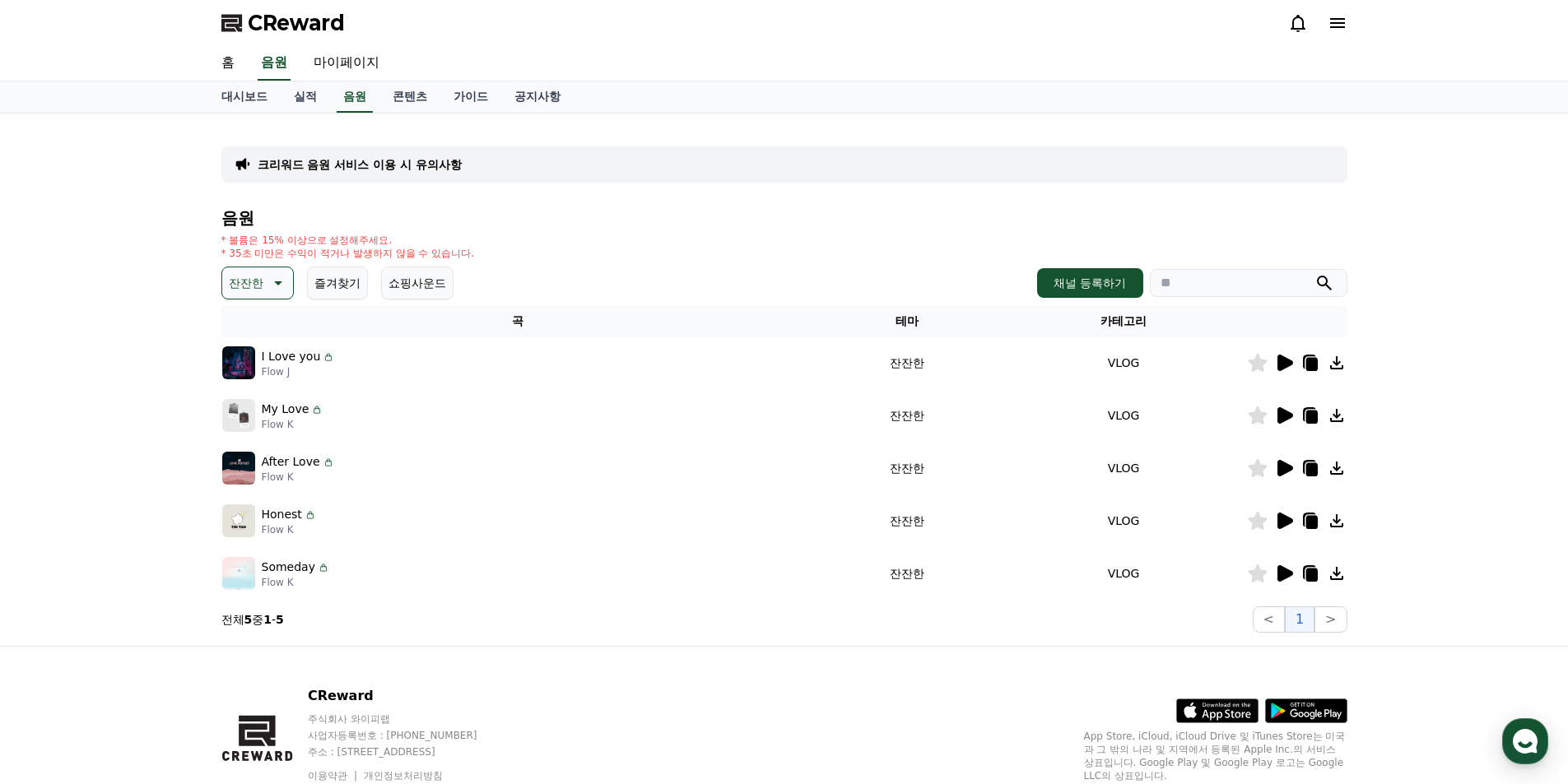
click at [1286, 412] on icon at bounding box center [1285, 415] width 15 height 16
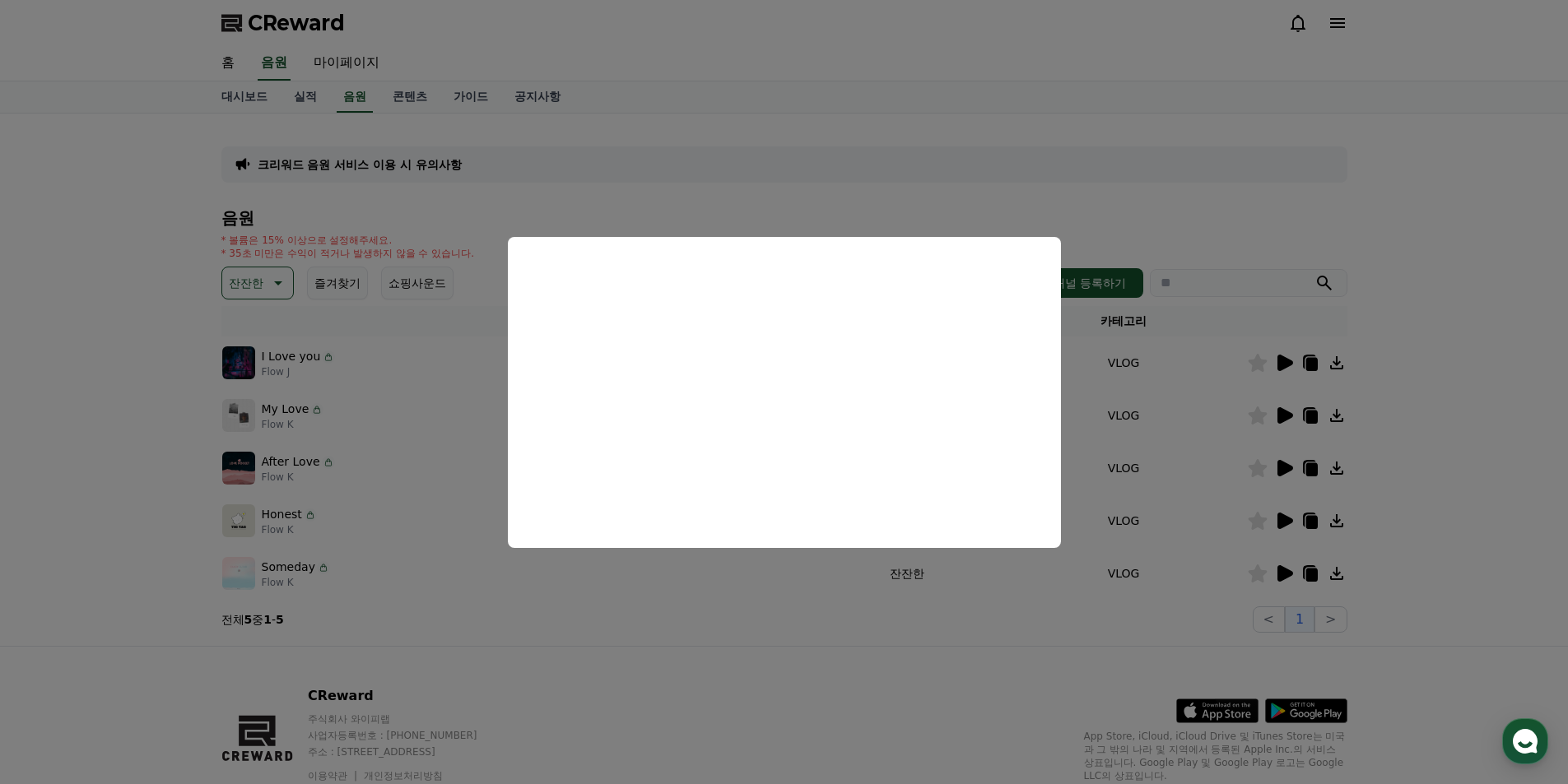
click at [1289, 471] on button "close modal" at bounding box center [784, 392] width 1568 height 784
click at [1289, 471] on icon at bounding box center [1285, 468] width 15 height 16
click at [1284, 523] on button "close modal" at bounding box center [784, 392] width 1568 height 784
click at [1284, 523] on icon at bounding box center [1285, 520] width 15 height 16
click at [1290, 568] on button "close modal" at bounding box center [784, 392] width 1568 height 784
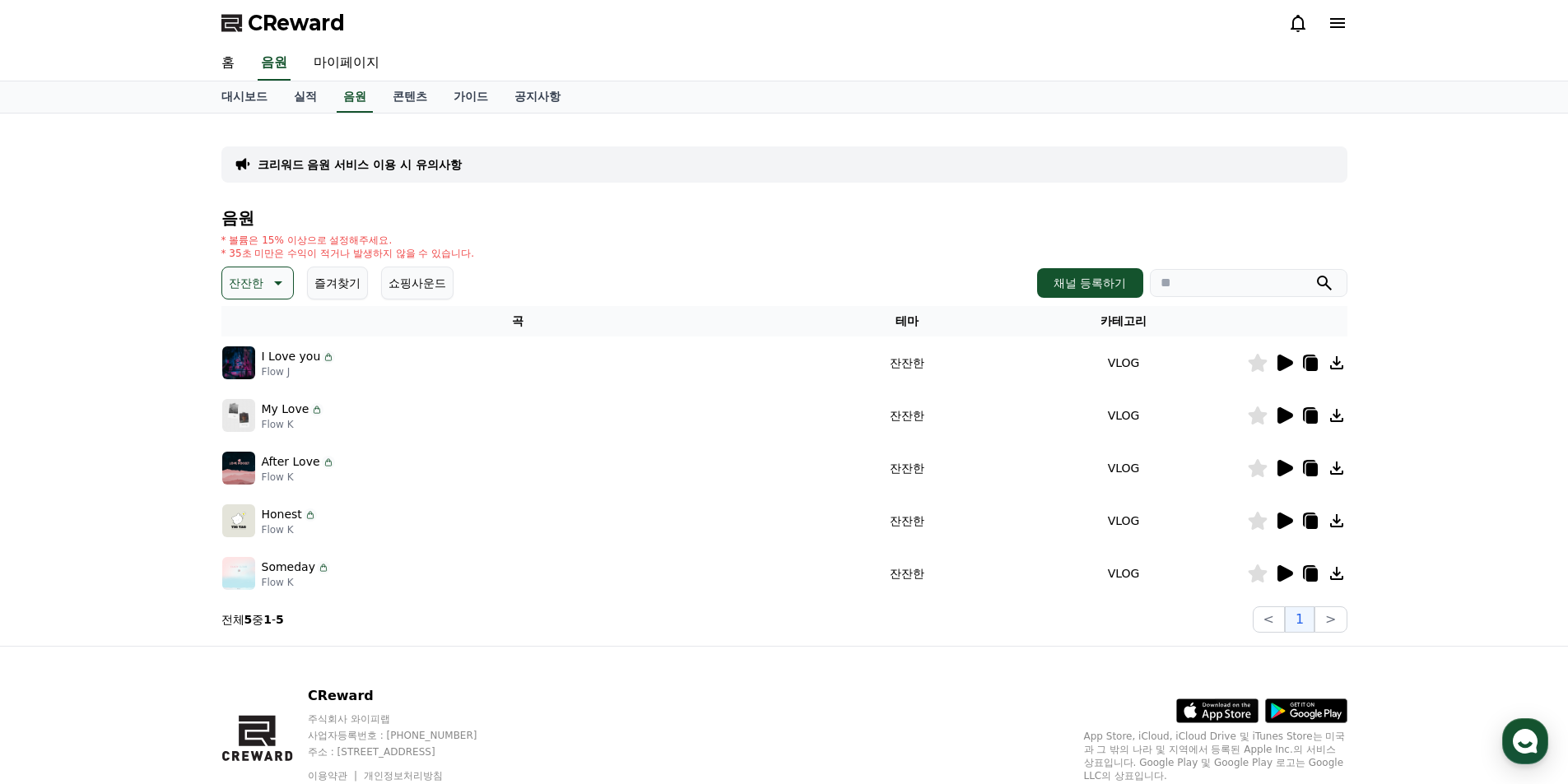
click at [1290, 568] on icon at bounding box center [1284, 573] width 20 height 20
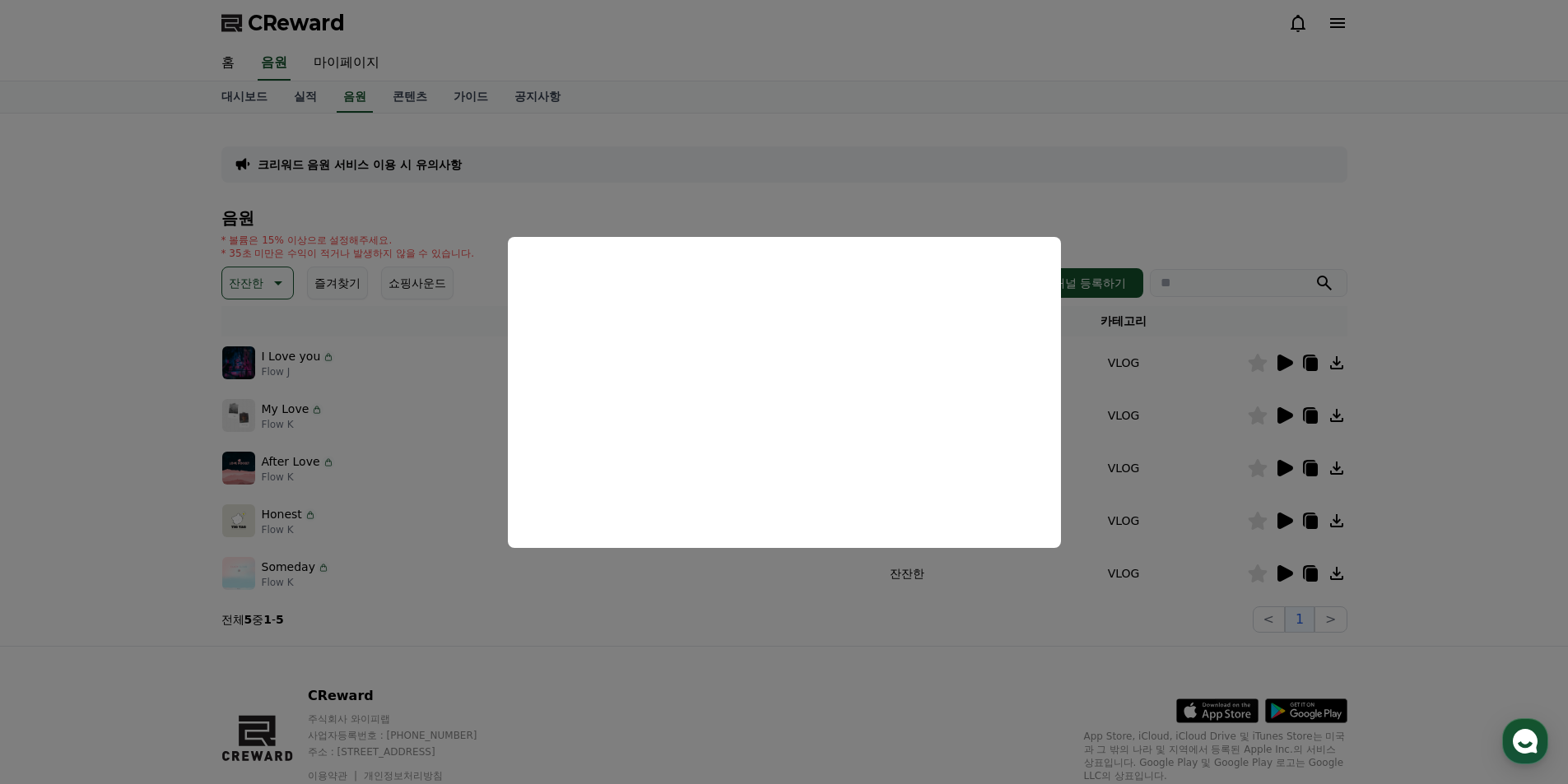
click at [838, 605] on button "close modal" at bounding box center [784, 392] width 1568 height 784
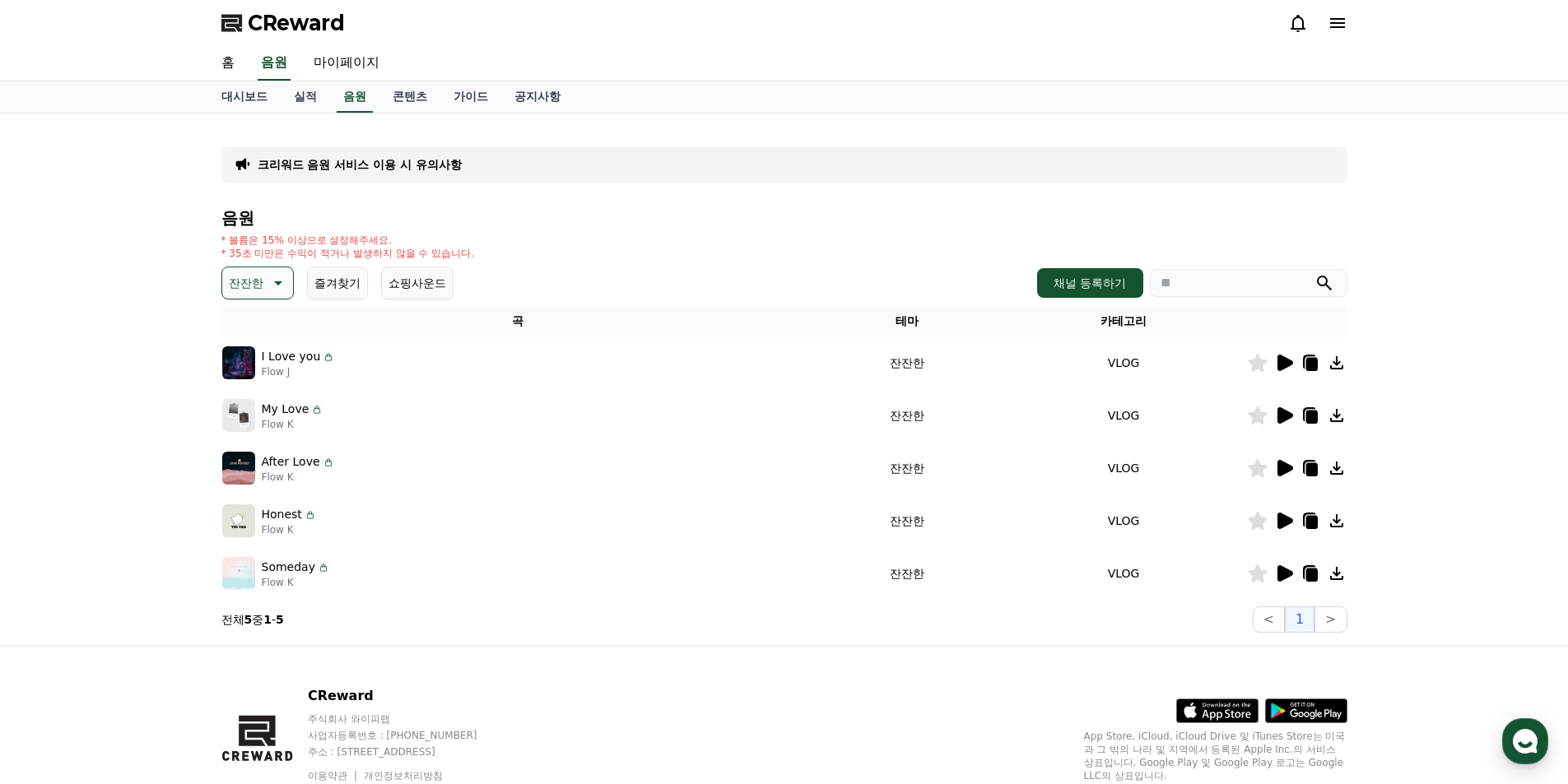
click at [251, 285] on p "잔잔한" at bounding box center [246, 282] width 35 height 23
click at [255, 334] on button "반전" at bounding box center [242, 332] width 37 height 37
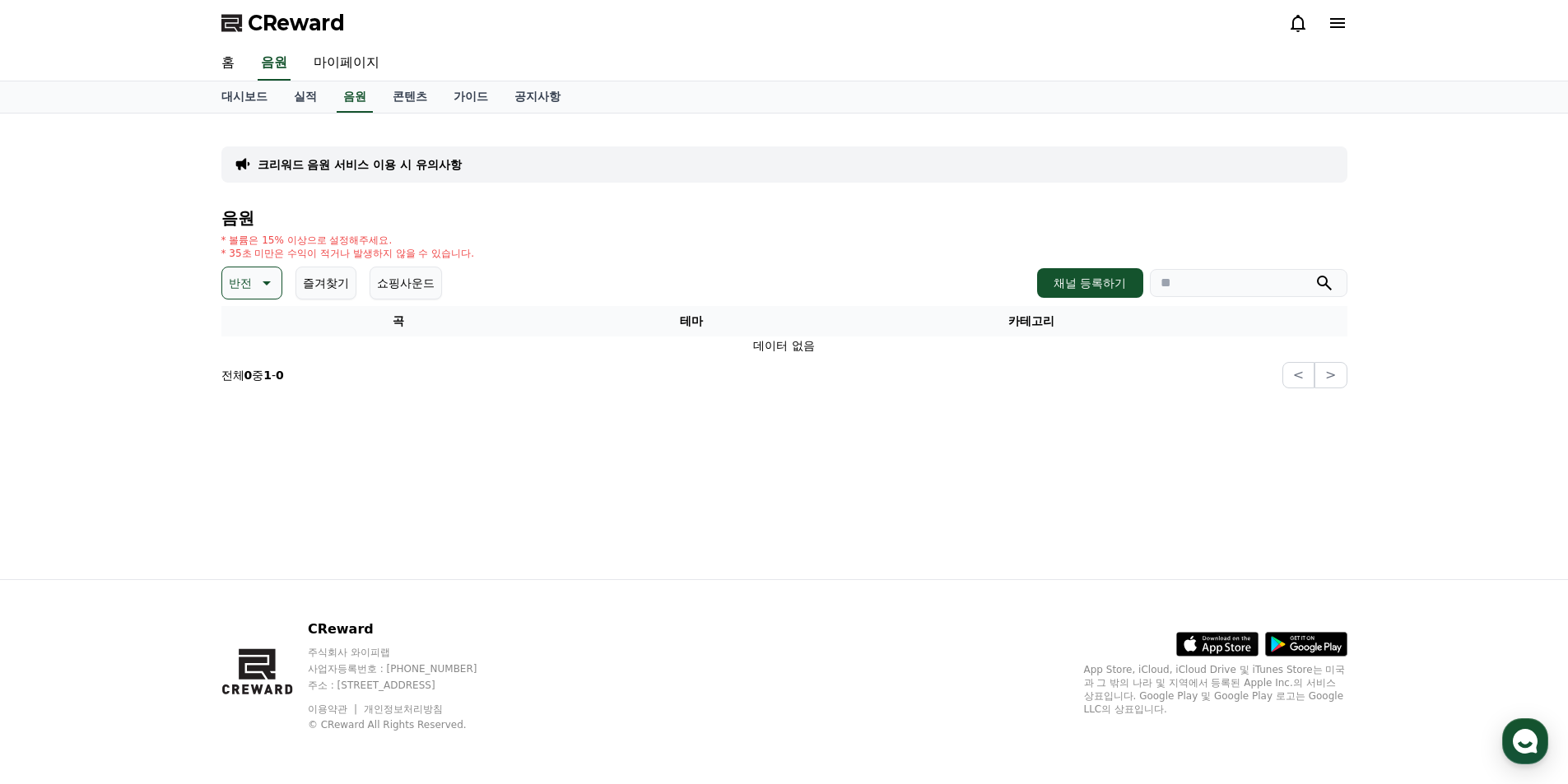
click at [279, 287] on button "반전" at bounding box center [252, 282] width 61 height 33
click at [267, 418] on button "긴장되는" at bounding box center [254, 418] width 60 height 37
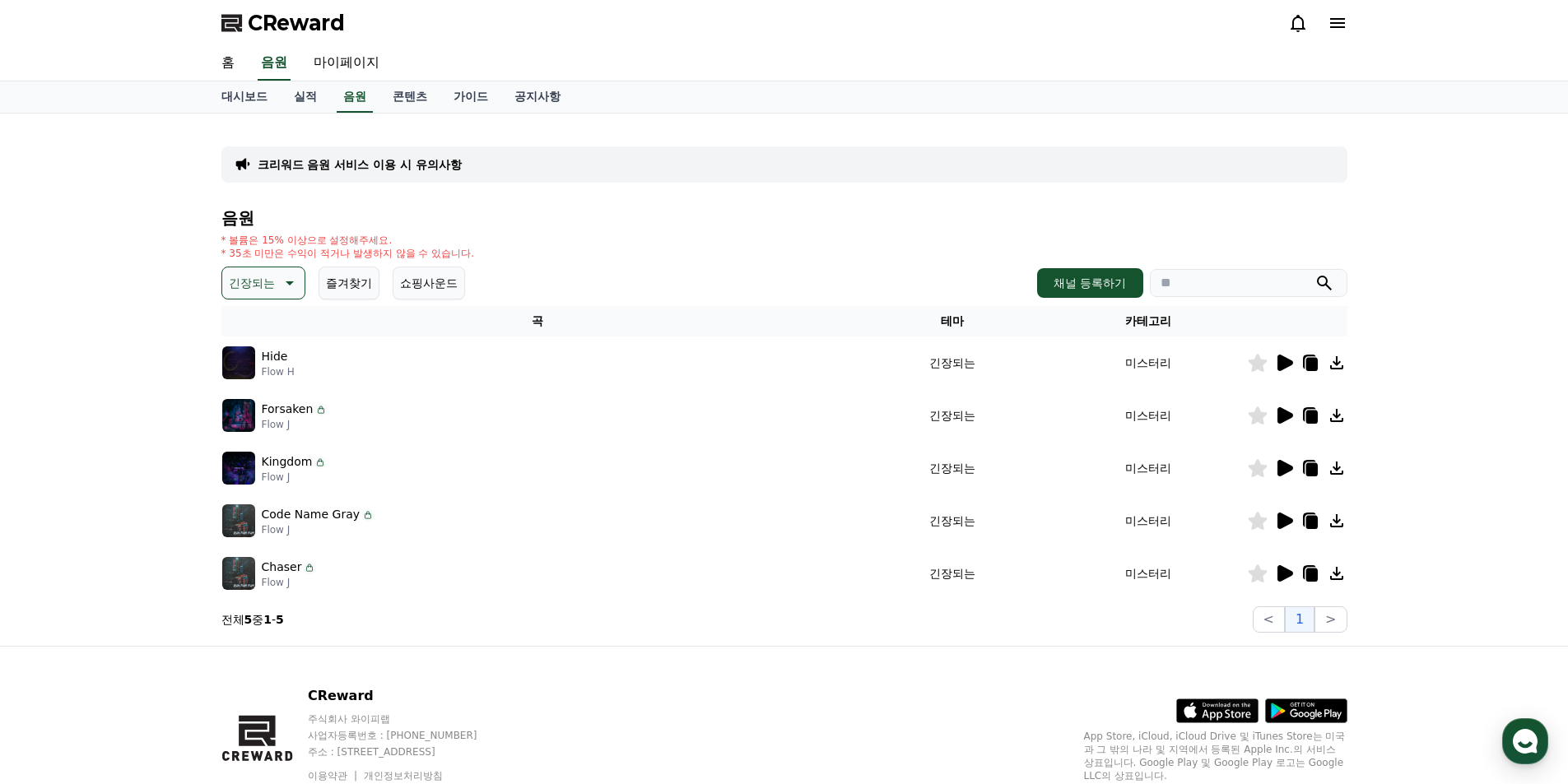
click at [1284, 581] on icon at bounding box center [1284, 573] width 20 height 20
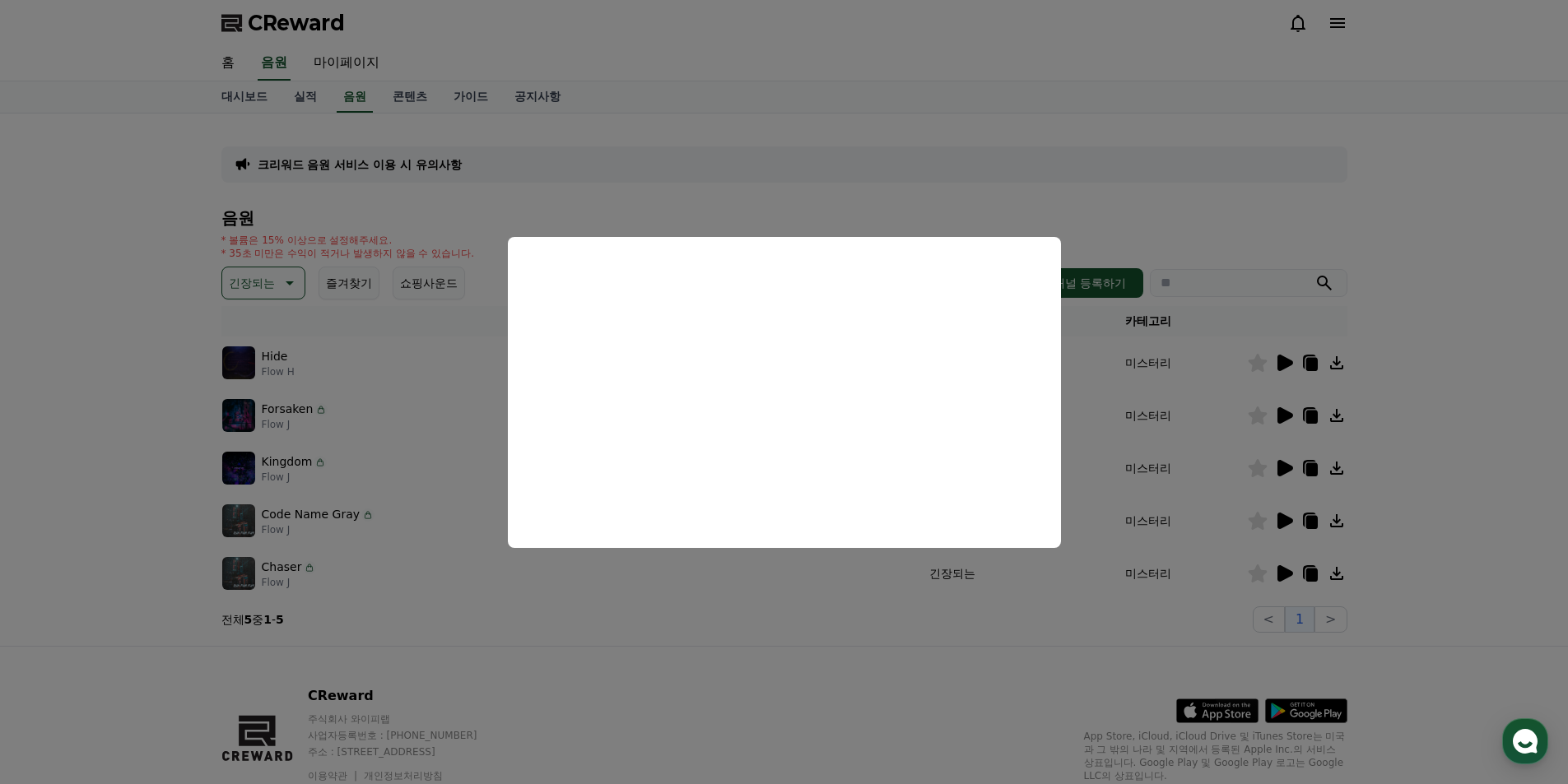
click at [1292, 520] on button "close modal" at bounding box center [784, 392] width 1568 height 784
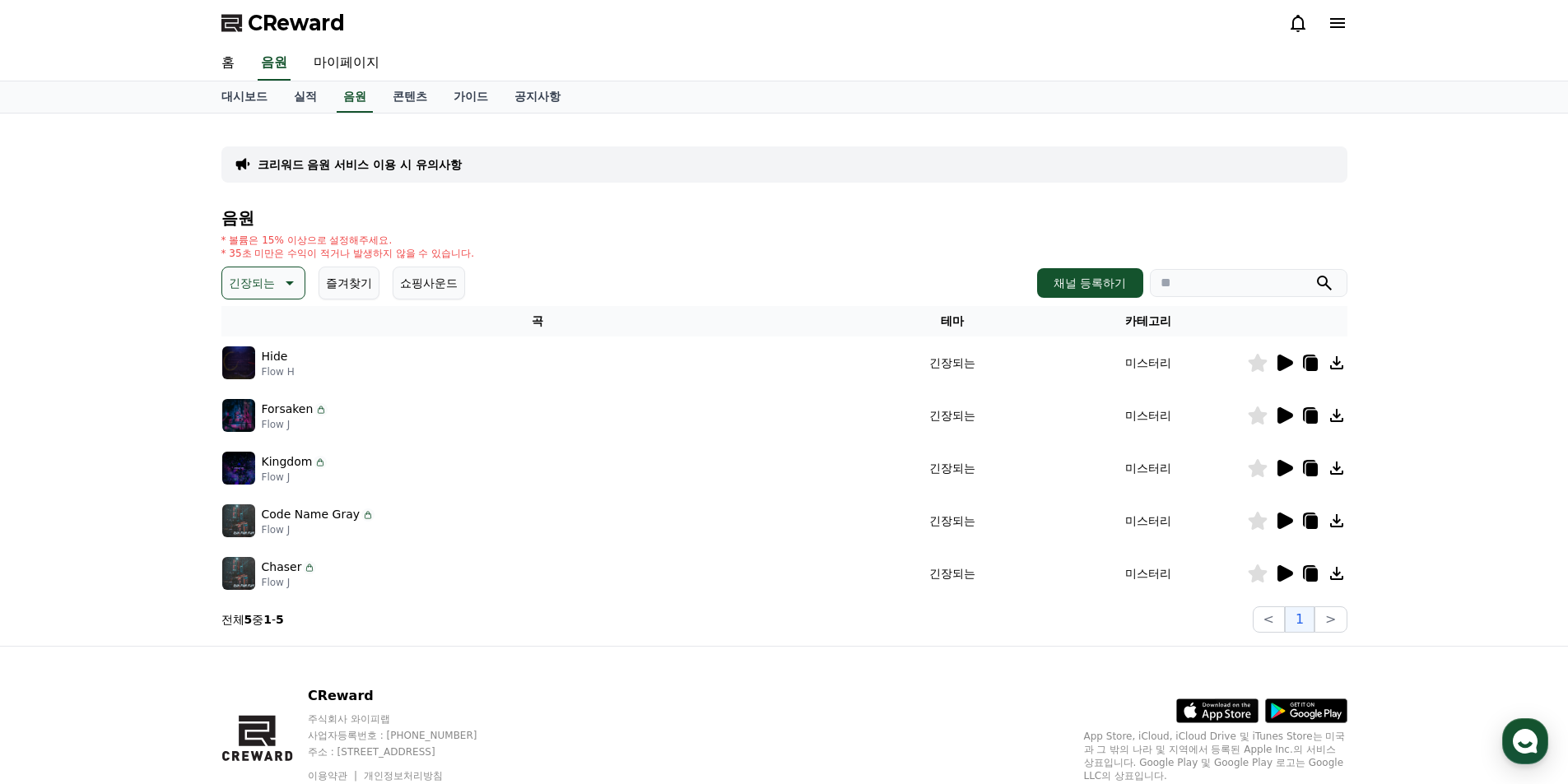
click at [1290, 519] on icon at bounding box center [1285, 520] width 15 height 16
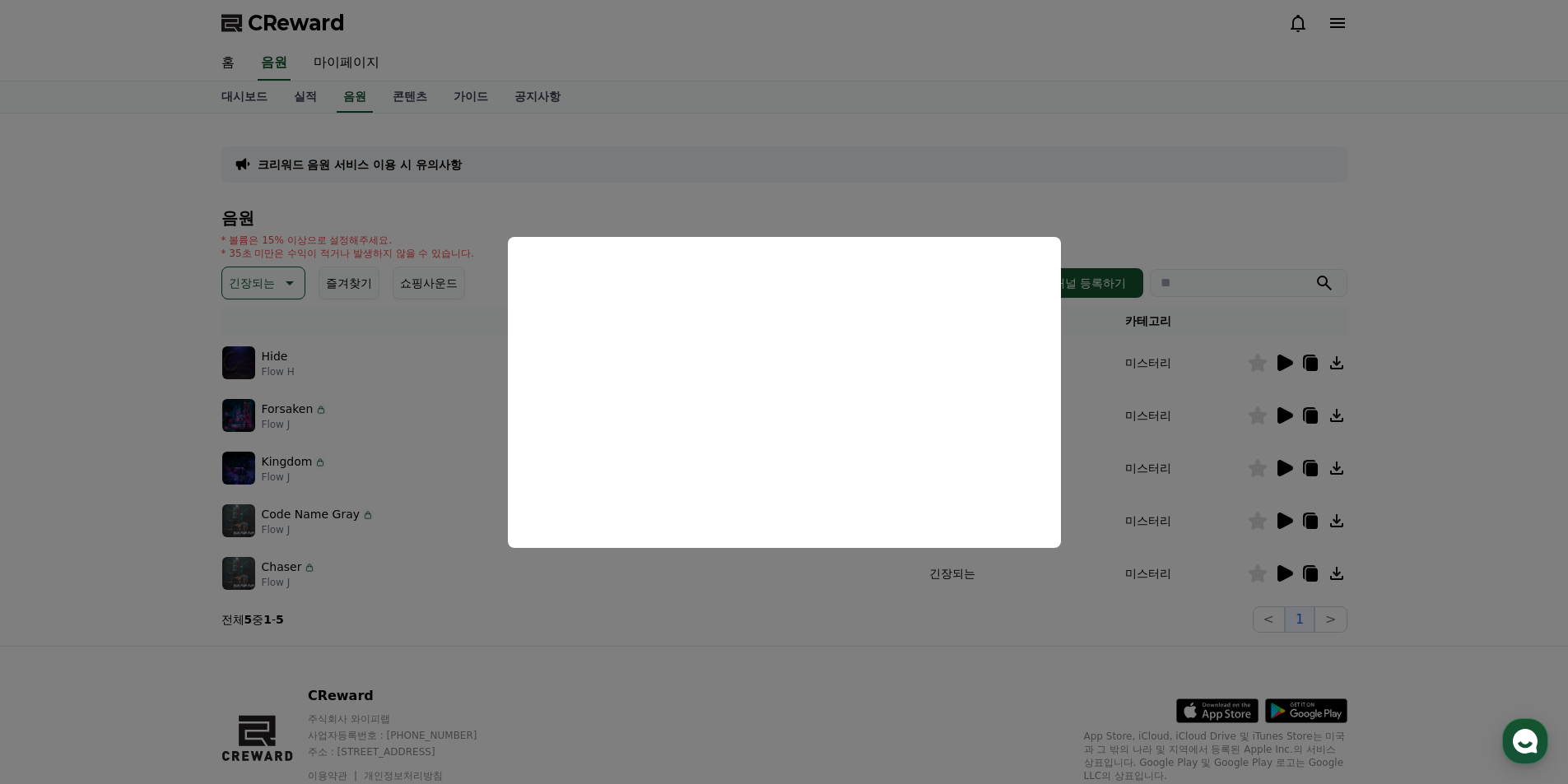
click at [1271, 469] on button "close modal" at bounding box center [784, 392] width 1568 height 784
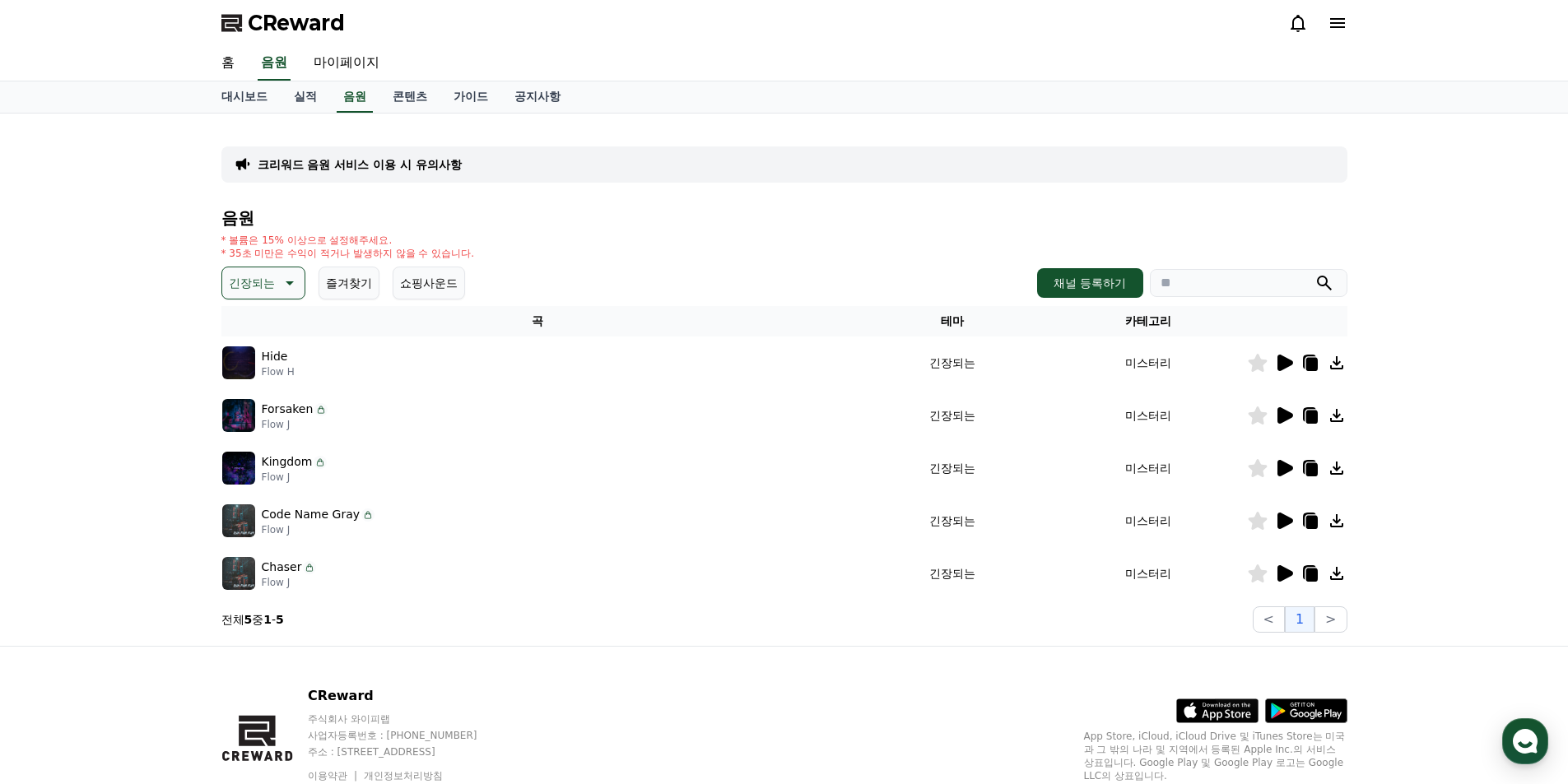
click at [1284, 470] on icon at bounding box center [1285, 468] width 15 height 16
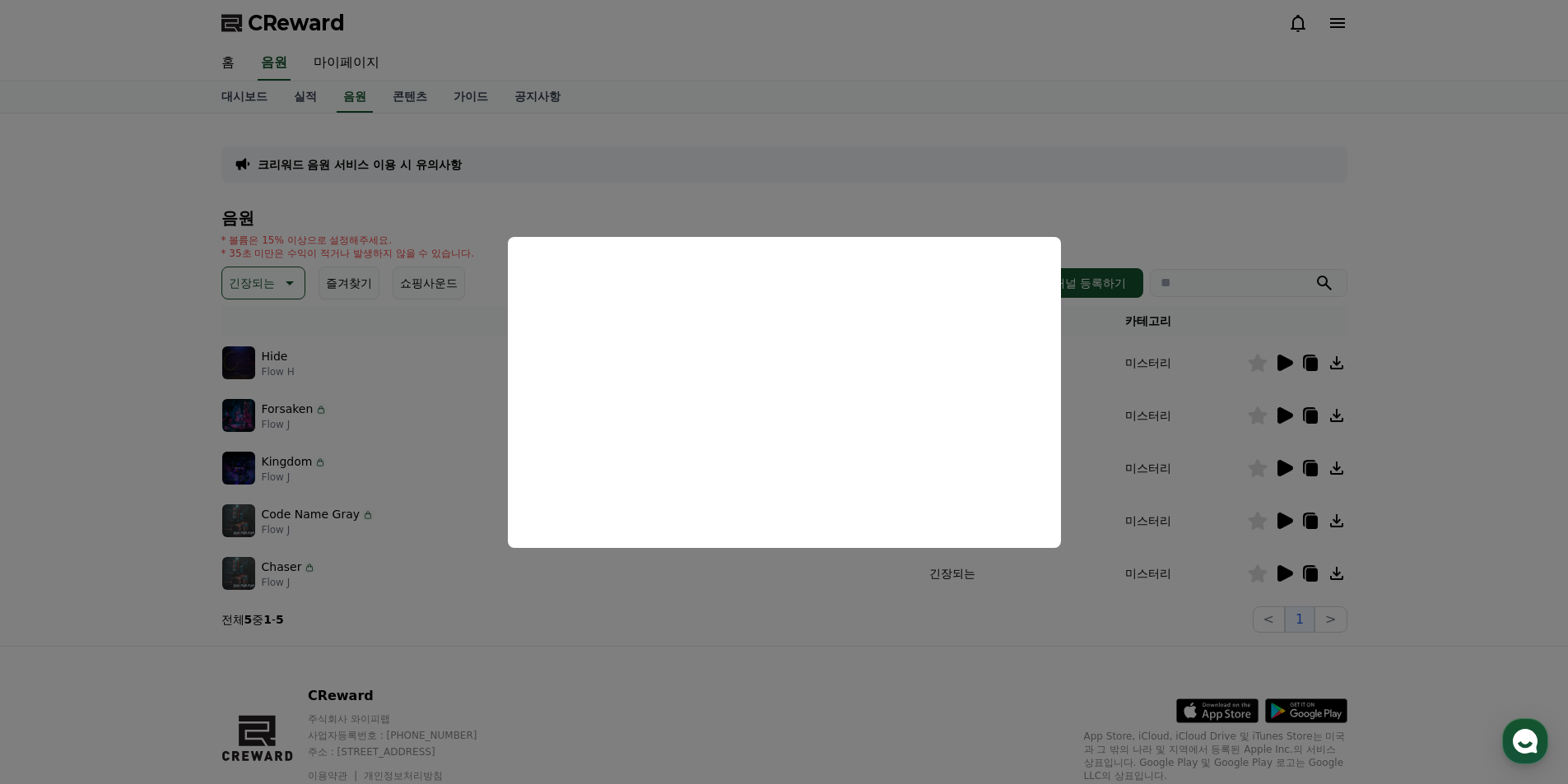
click at [1284, 470] on button "close modal" at bounding box center [784, 392] width 1568 height 784
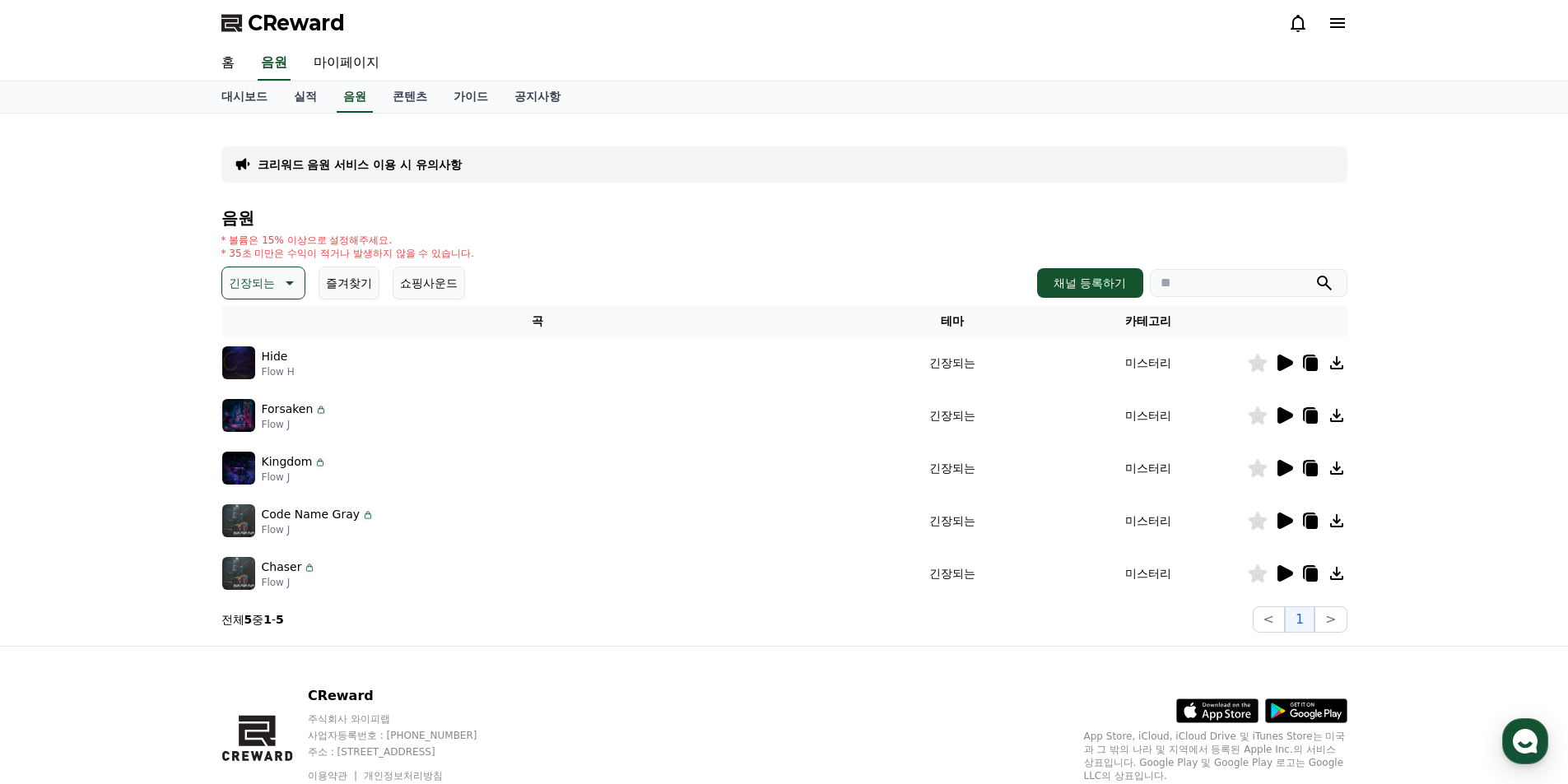
click at [1287, 469] on icon at bounding box center [1285, 468] width 15 height 16
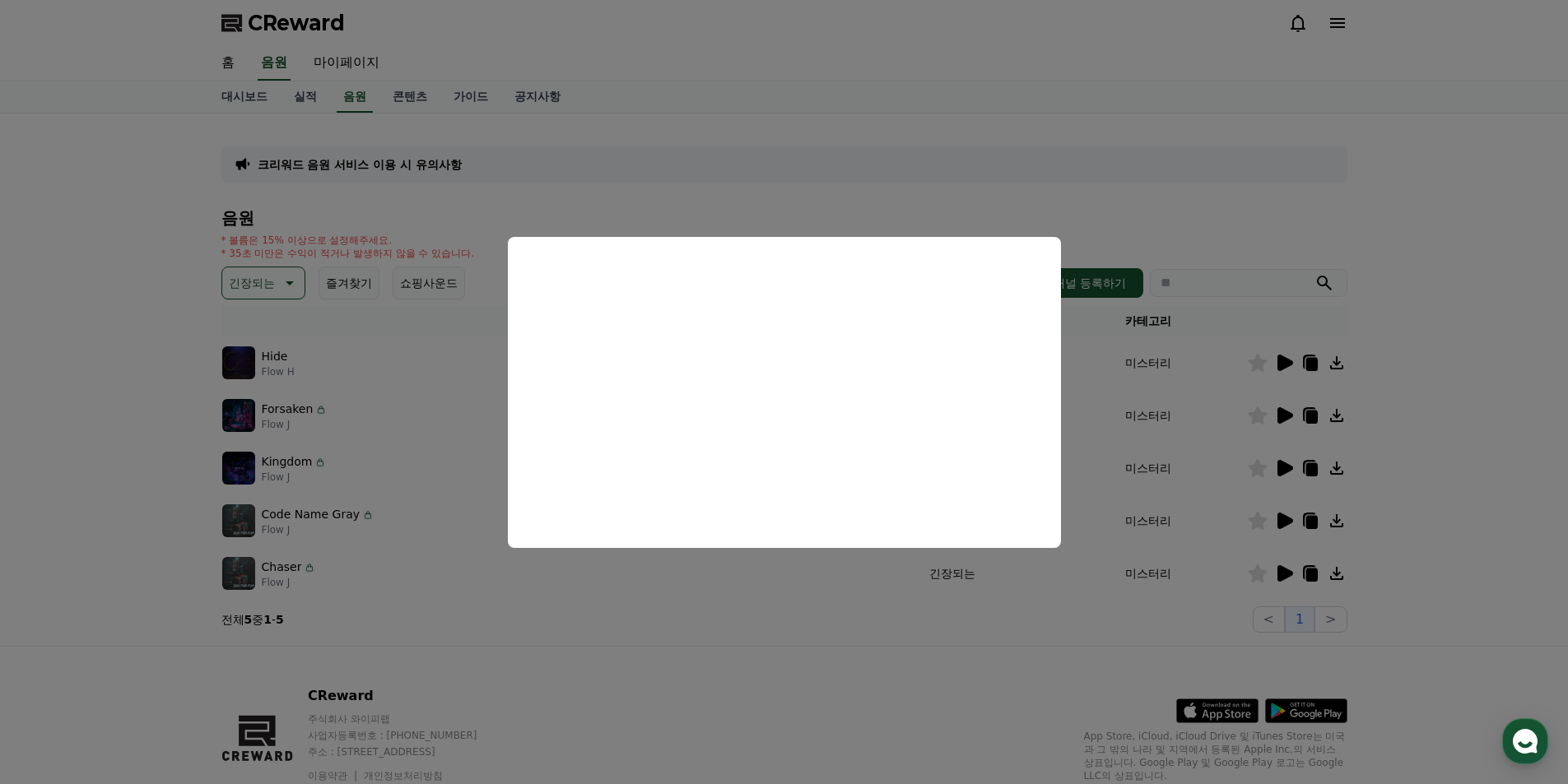
click at [1289, 416] on button "close modal" at bounding box center [784, 392] width 1568 height 784
click at [1287, 416] on icon at bounding box center [1285, 415] width 15 height 16
drag, startPoint x: 778, startPoint y: 120, endPoint x: 747, endPoint y: 124, distance: 31.3
click at [779, 120] on button "close modal" at bounding box center [784, 392] width 1568 height 784
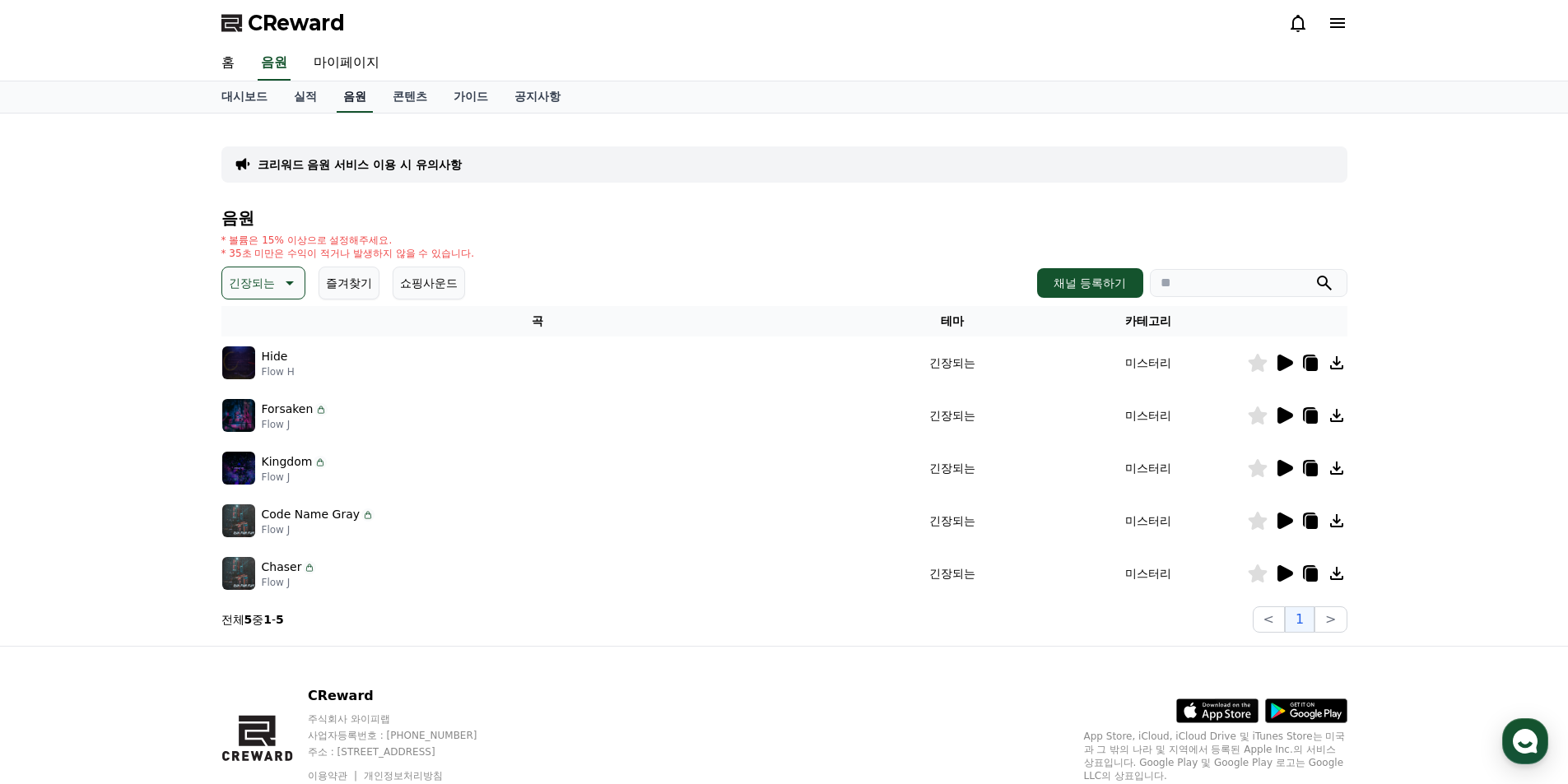
click at [345, 101] on link "음원" at bounding box center [355, 97] width 37 height 31
click at [280, 271] on button "긴장되는" at bounding box center [263, 282] width 84 height 33
click at [257, 361] on button "EDM" at bounding box center [243, 354] width 39 height 37
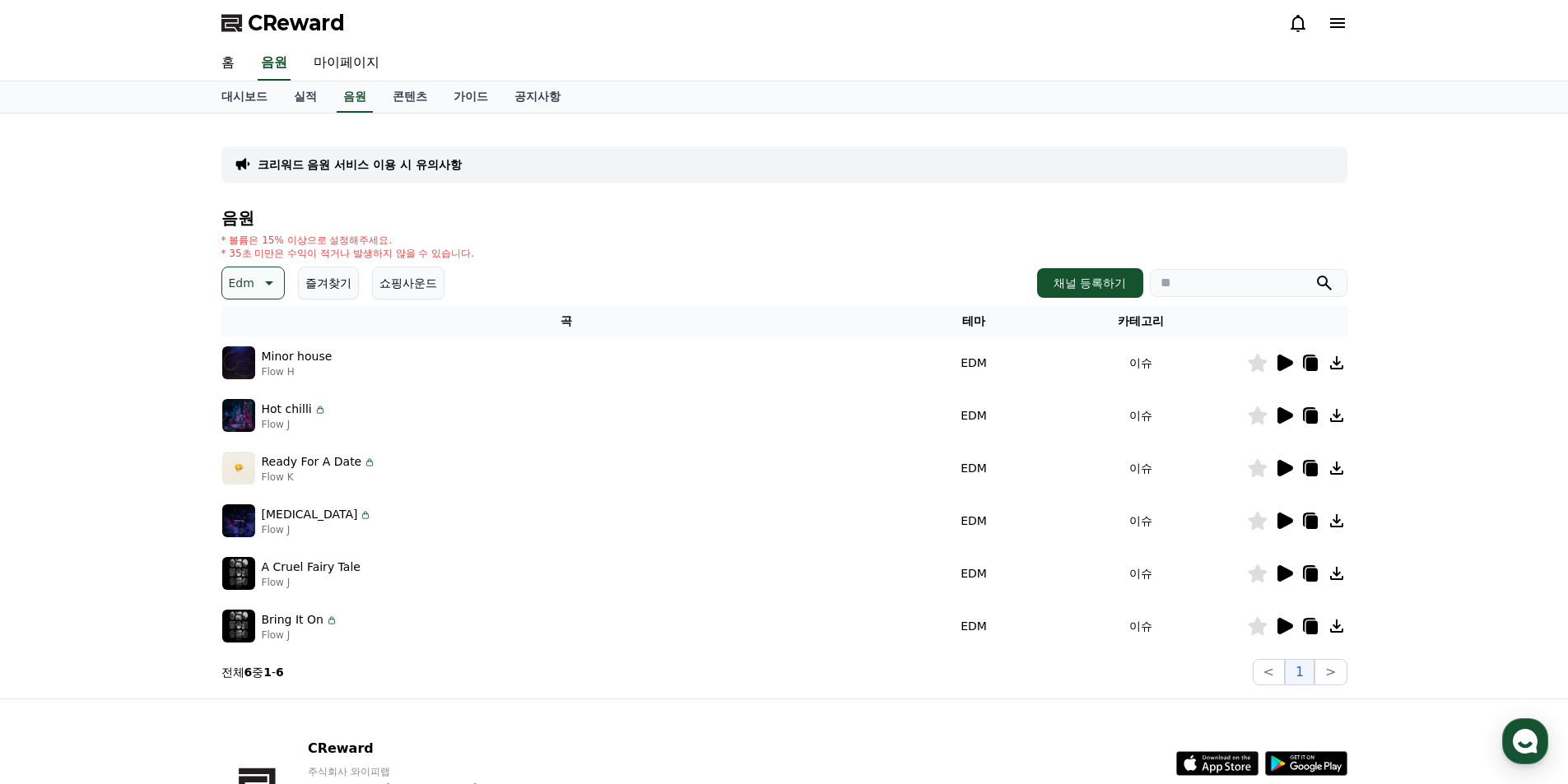
click at [1292, 365] on icon at bounding box center [1284, 362] width 20 height 20
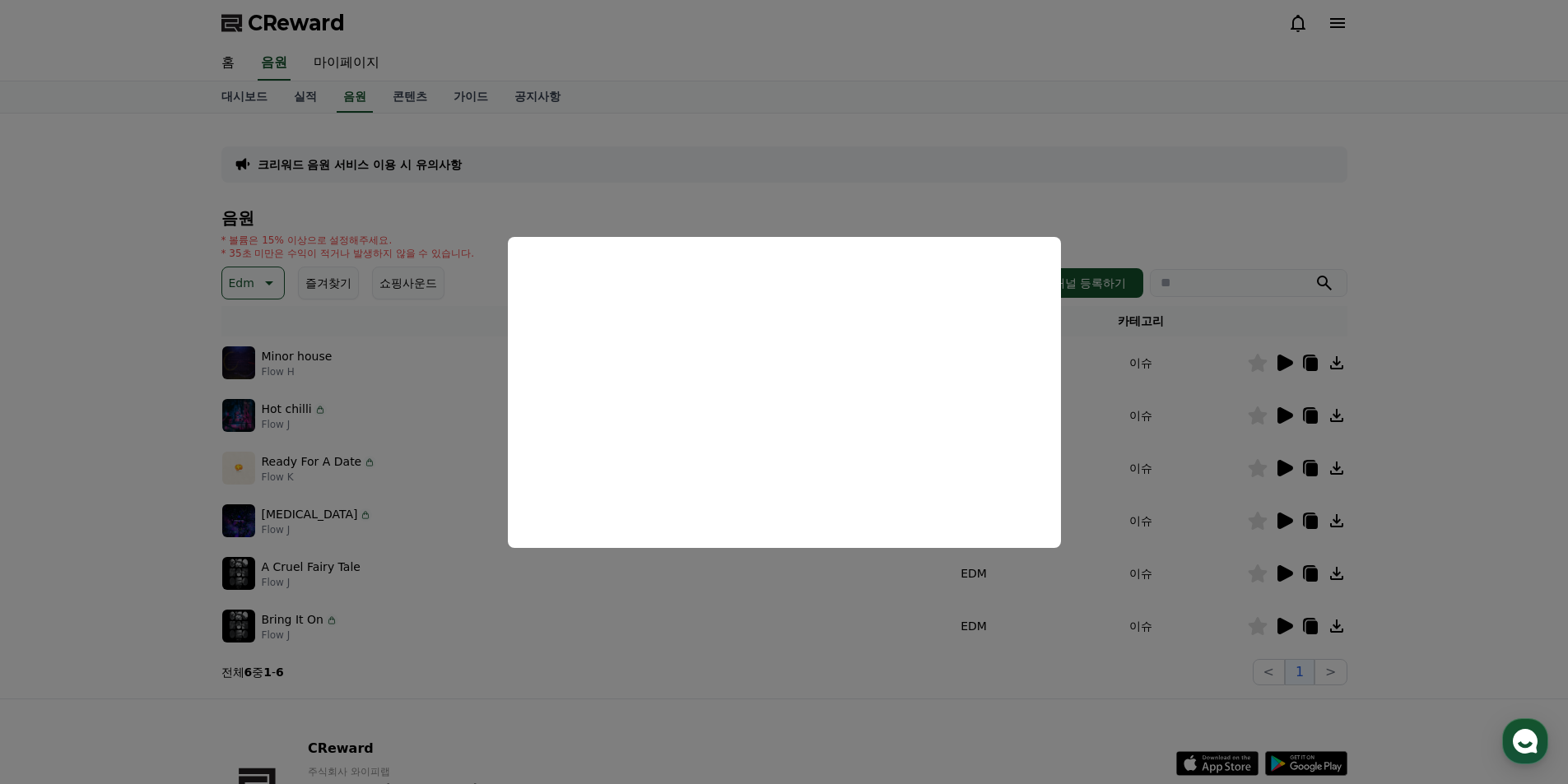
click at [1288, 417] on button "close modal" at bounding box center [784, 392] width 1568 height 784
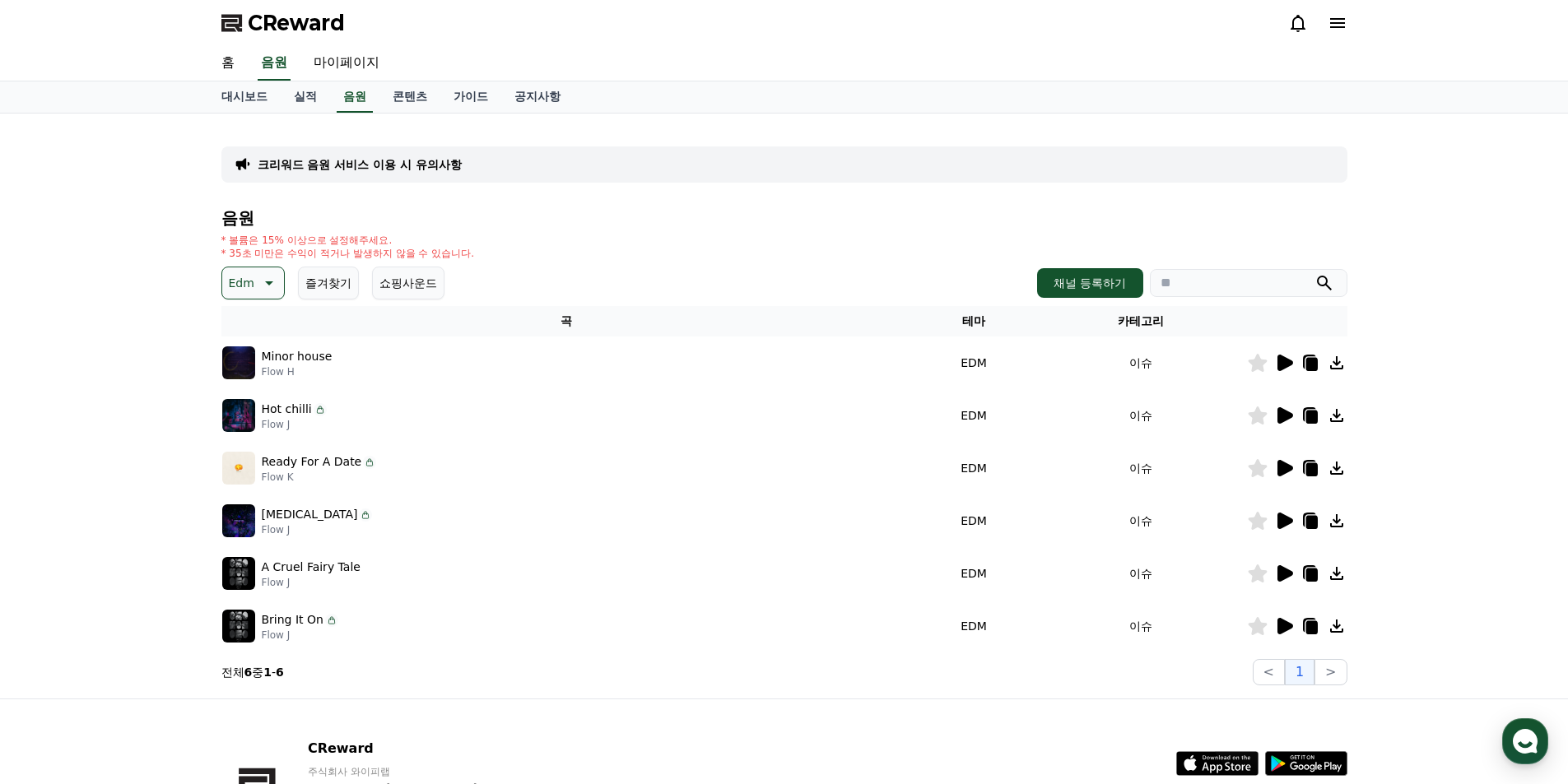
click at [1287, 417] on icon at bounding box center [1285, 415] width 15 height 16
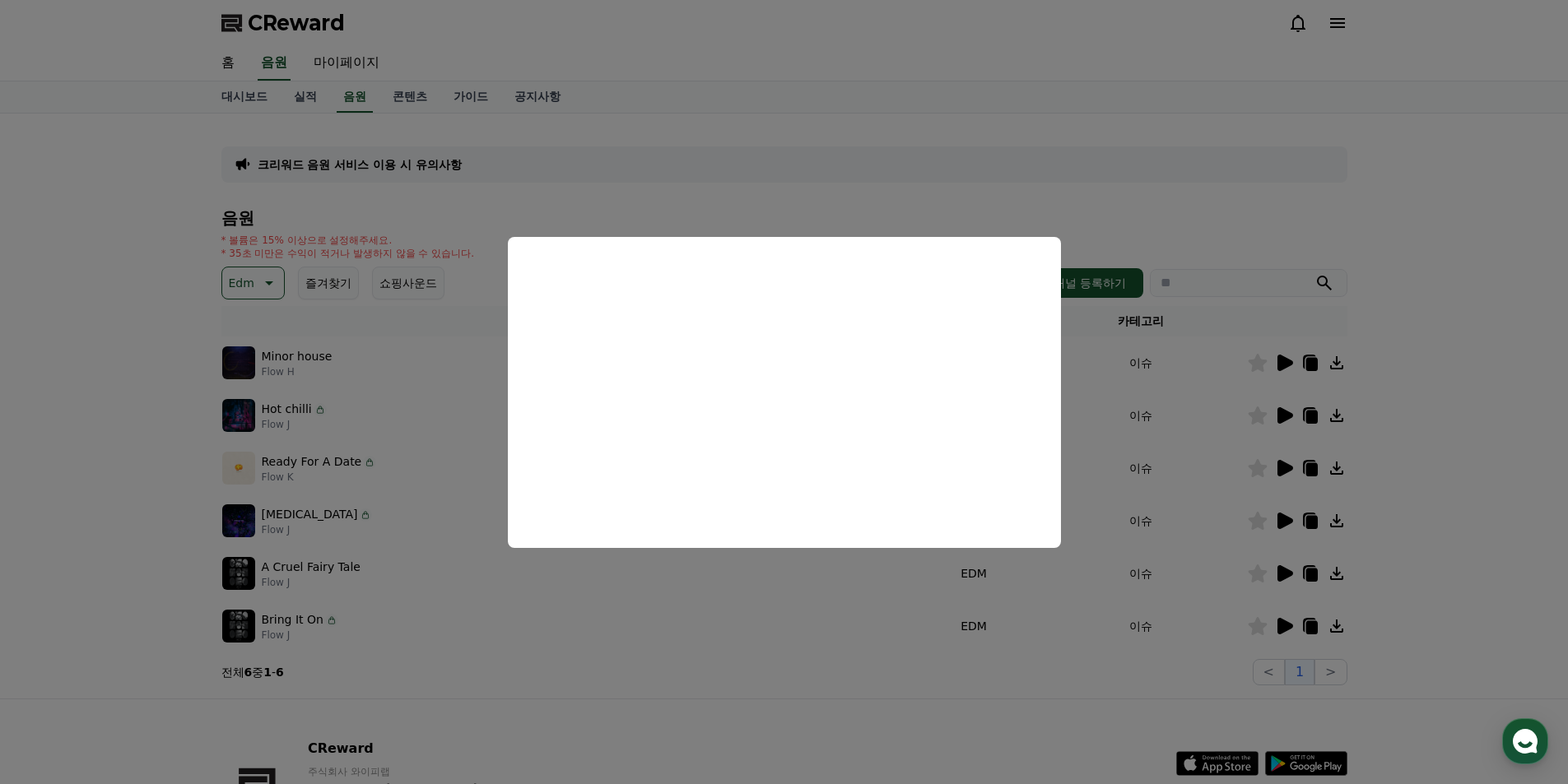
drag, startPoint x: 1126, startPoint y: 164, endPoint x: 1138, endPoint y: 164, distance: 12.0
click at [1126, 164] on button "close modal" at bounding box center [784, 392] width 1568 height 784
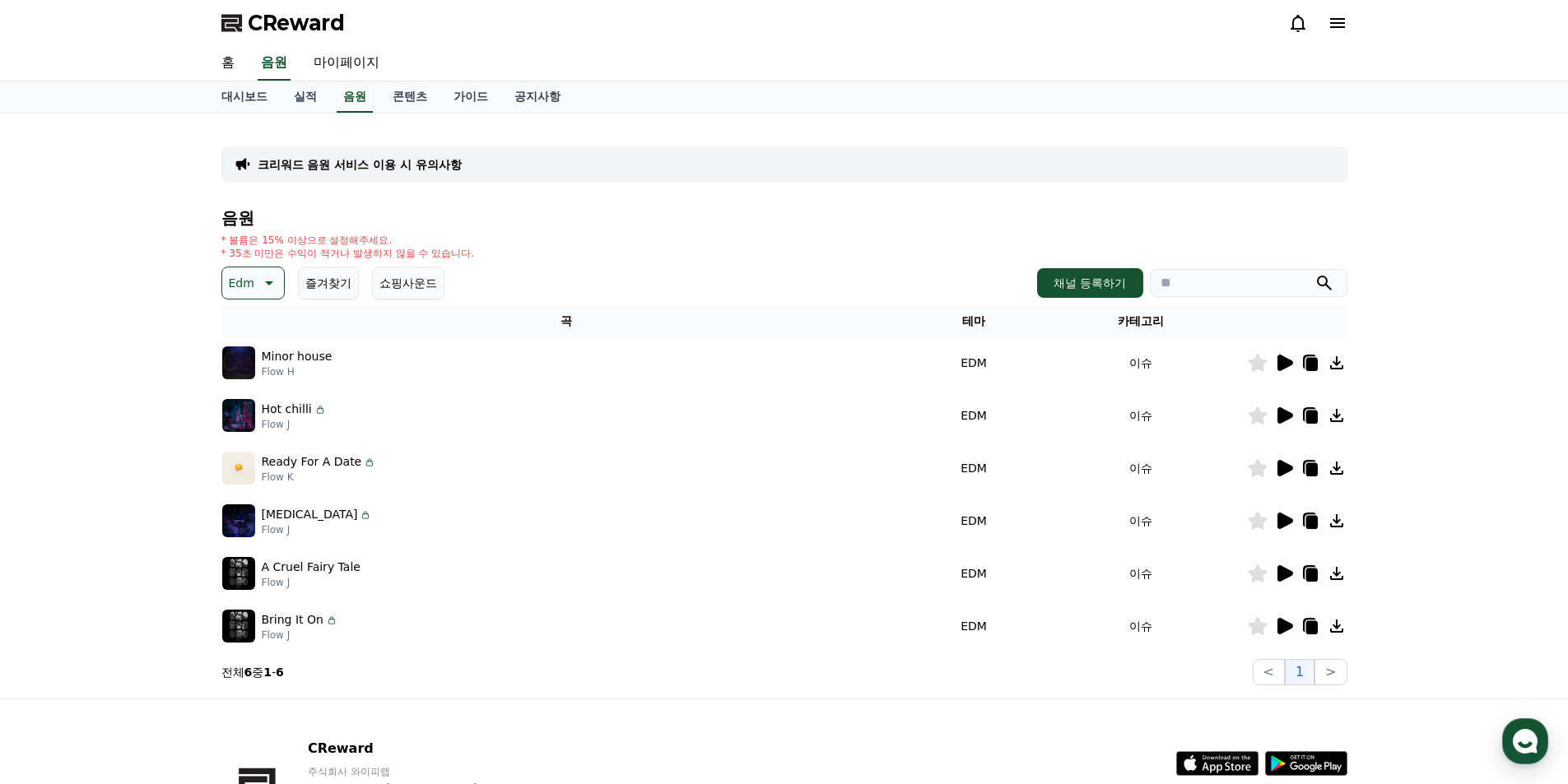
click at [1278, 524] on icon at bounding box center [1285, 520] width 15 height 16
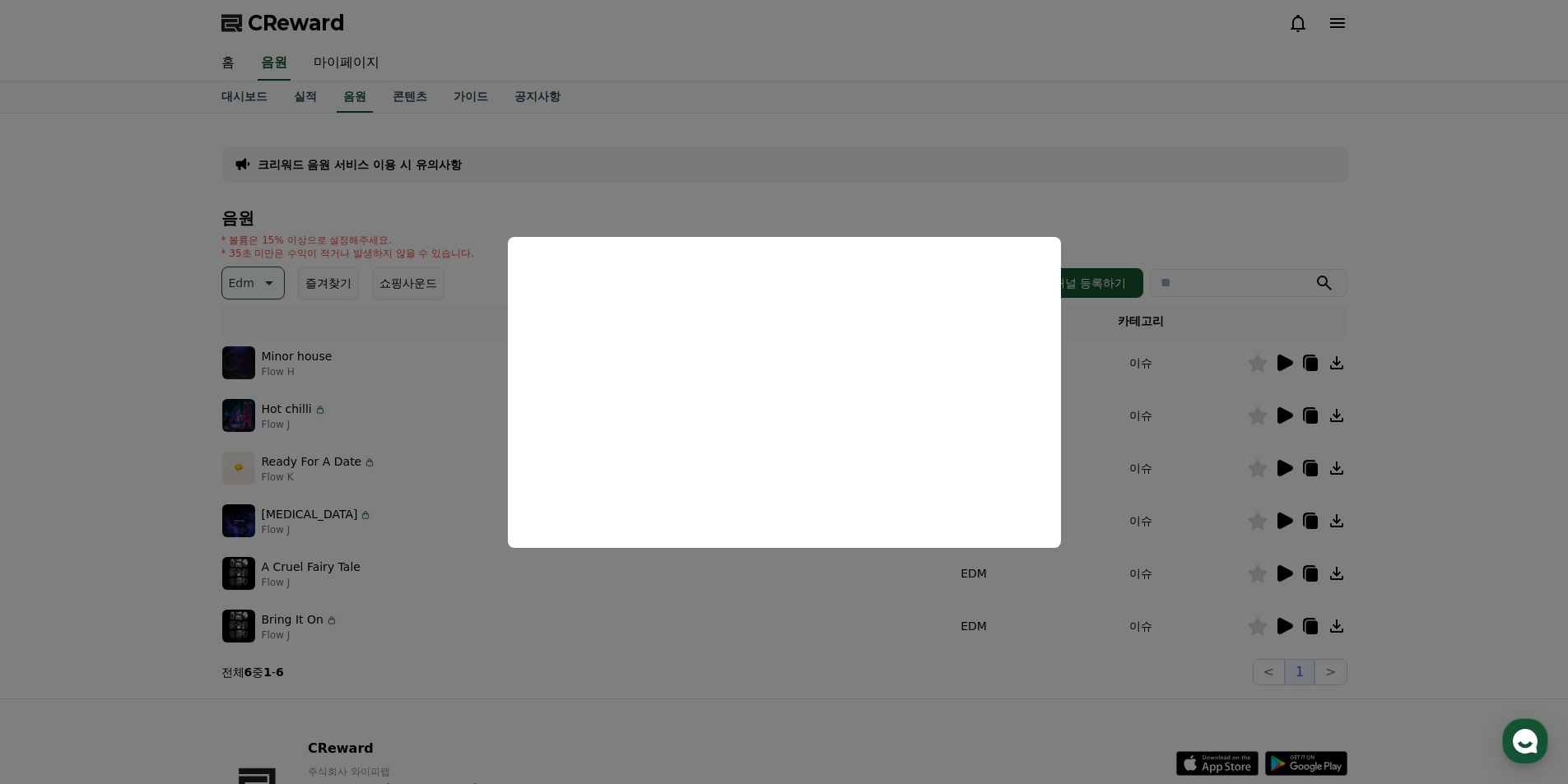
click at [1281, 571] on button "close modal" at bounding box center [784, 392] width 1568 height 784
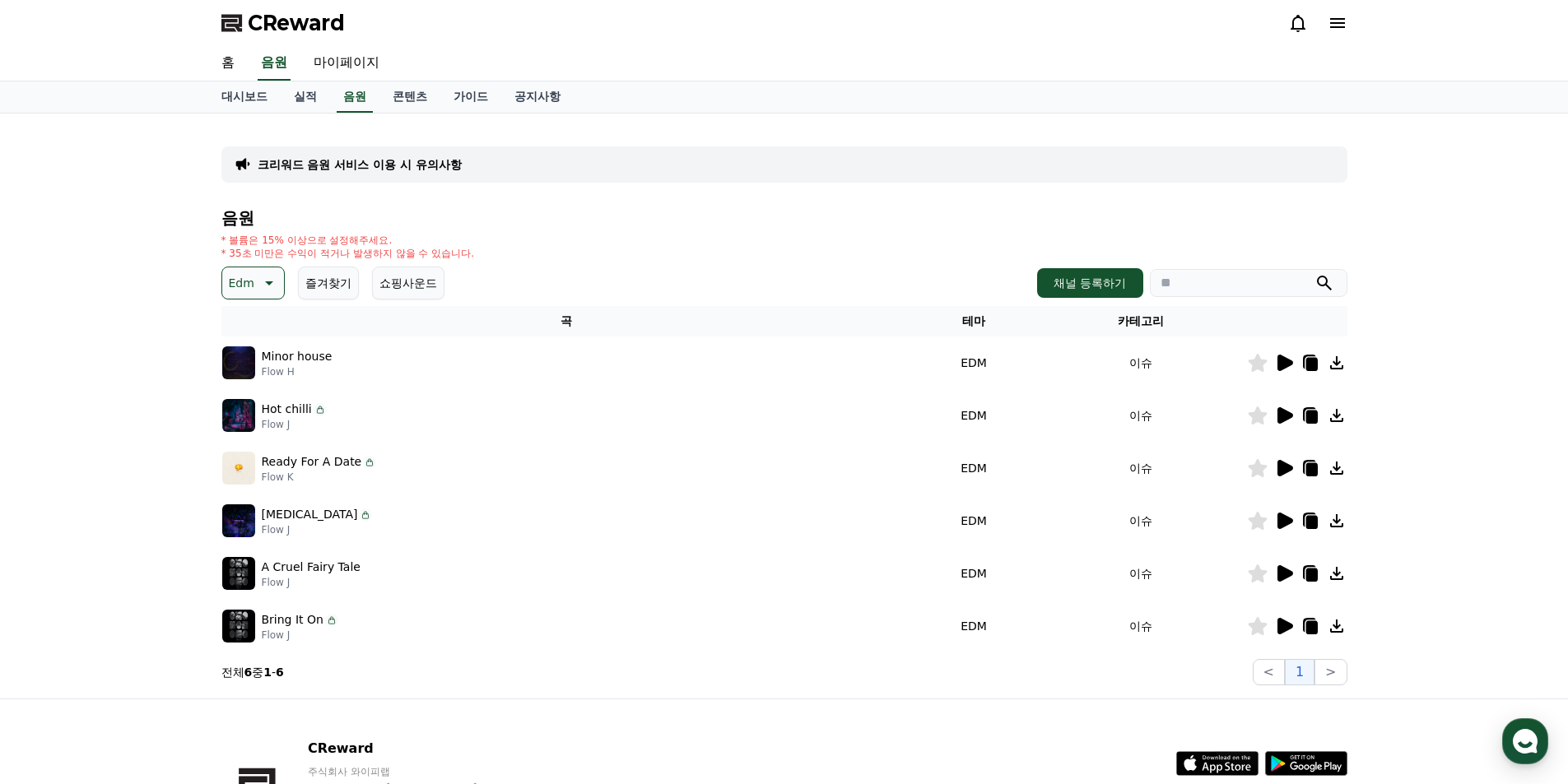
click at [1282, 571] on icon at bounding box center [1285, 573] width 15 height 16
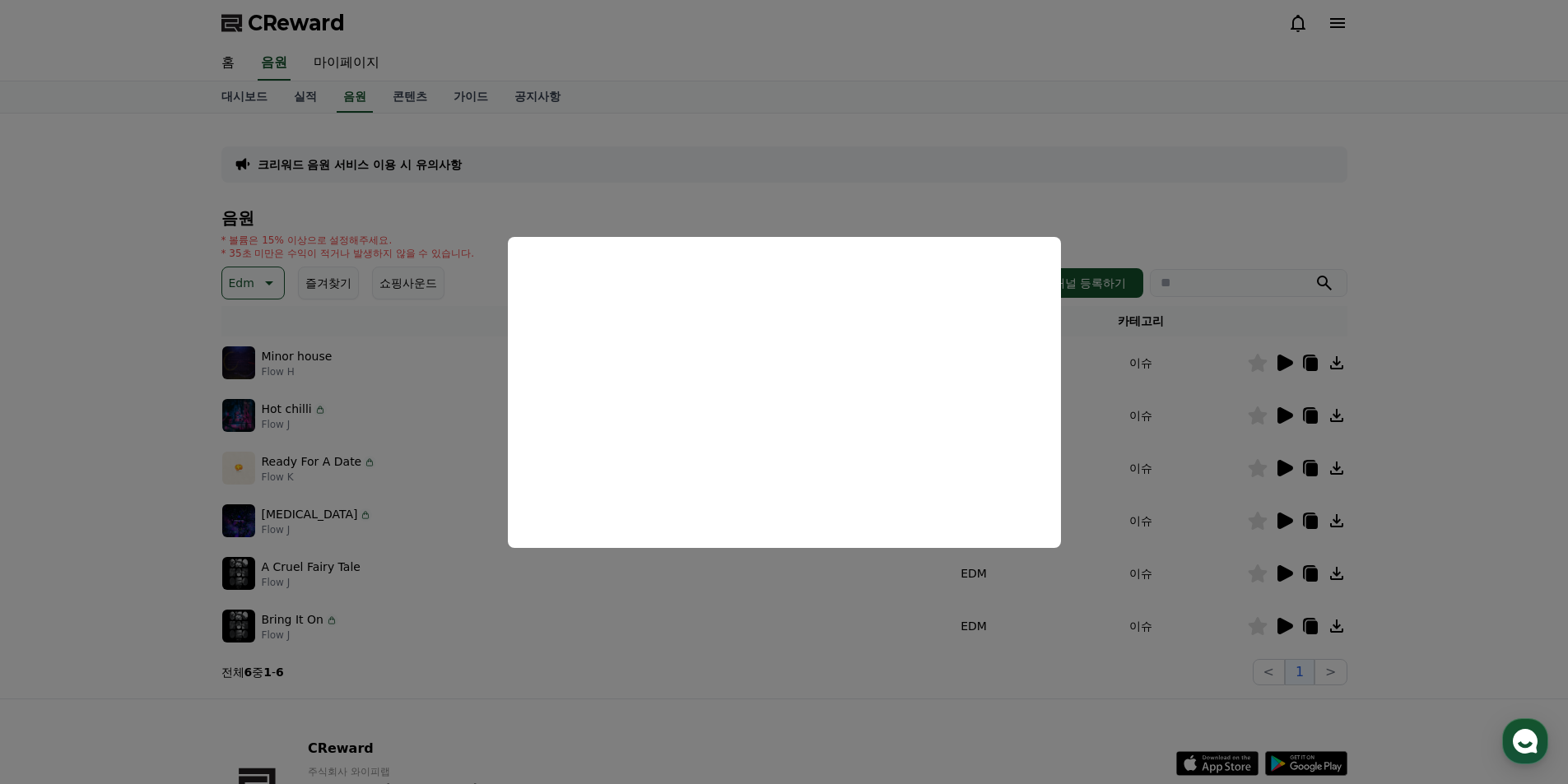
click at [1286, 626] on button "close modal" at bounding box center [784, 392] width 1568 height 784
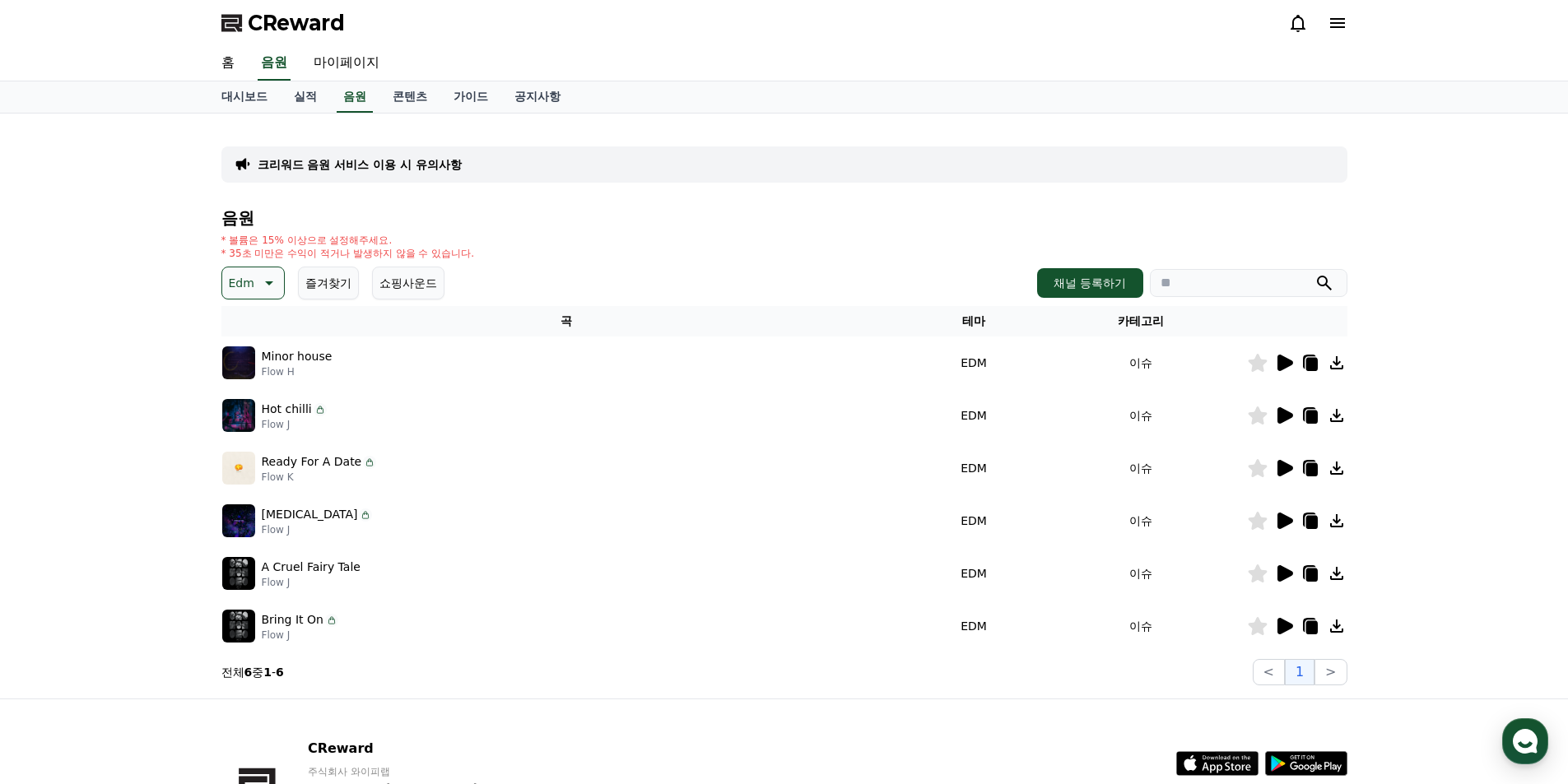
click at [1286, 626] on icon at bounding box center [1285, 626] width 15 height 16
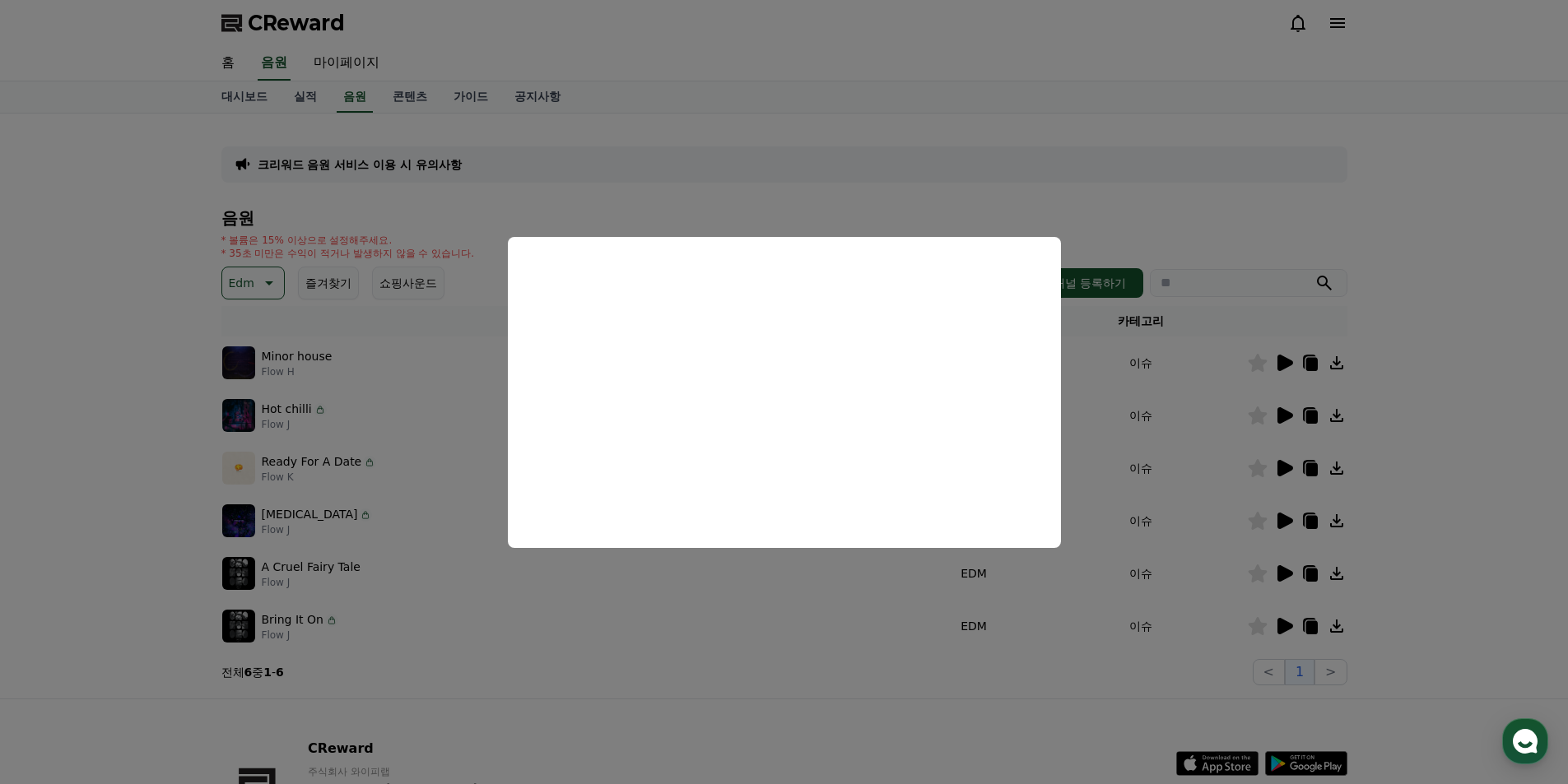
click at [794, 662] on button "close modal" at bounding box center [784, 392] width 1568 height 784
